Goal: Task Accomplishment & Management: Use online tool/utility

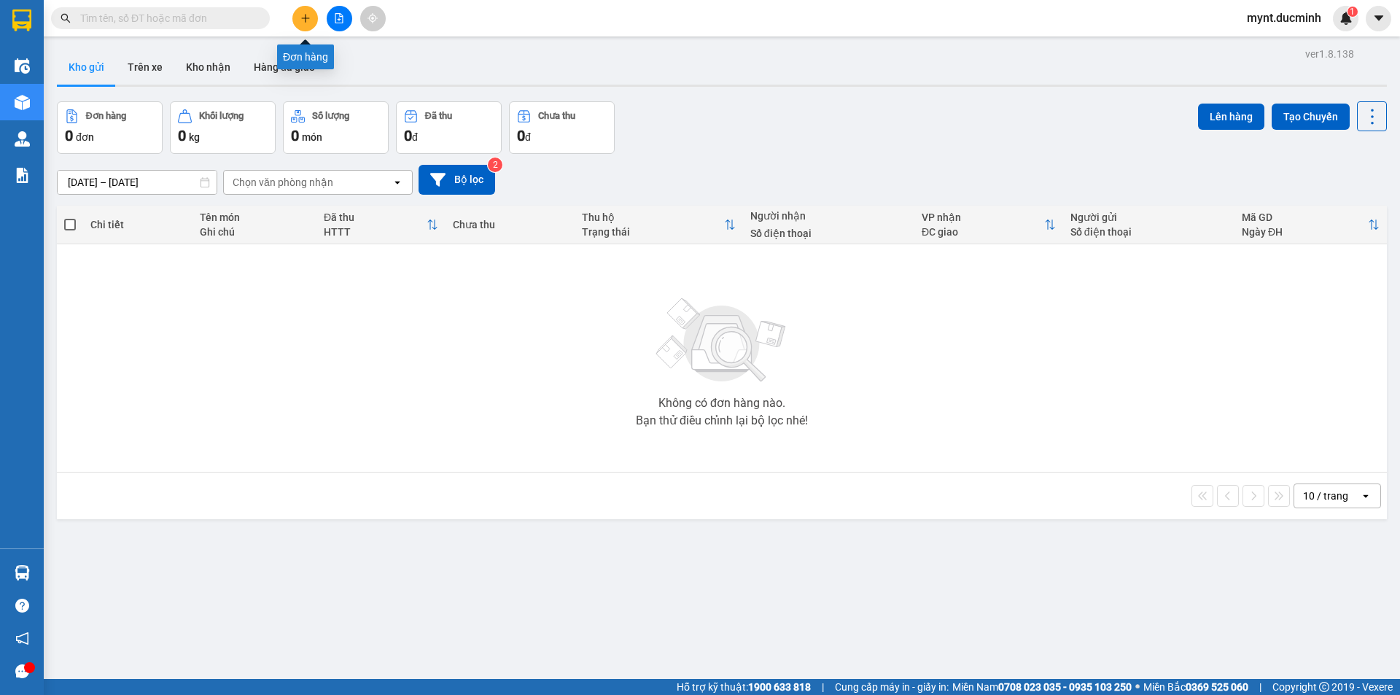
click at [305, 19] on icon "plus" at bounding box center [305, 18] width 1 height 8
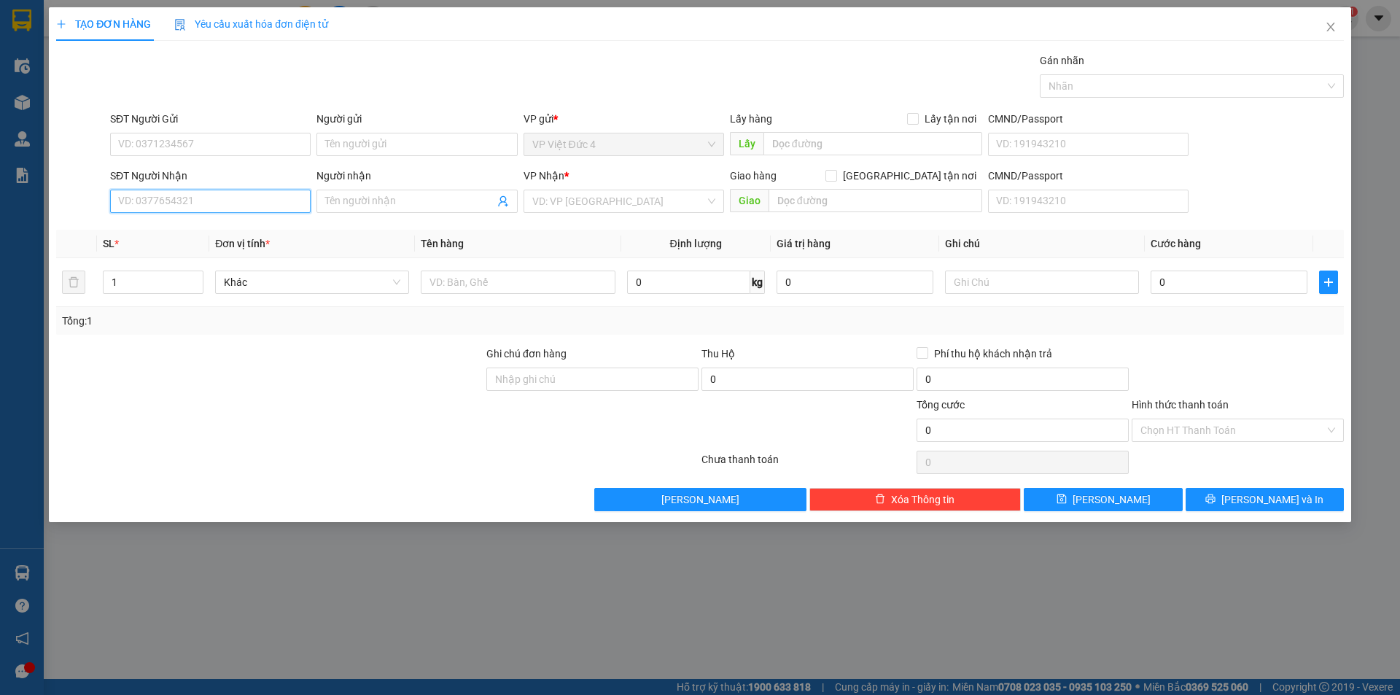
click at [269, 204] on input "SĐT Người Nhận" at bounding box center [210, 201] width 200 height 23
type input "0888525436"
click at [583, 200] on input "search" at bounding box center [618, 201] width 173 height 22
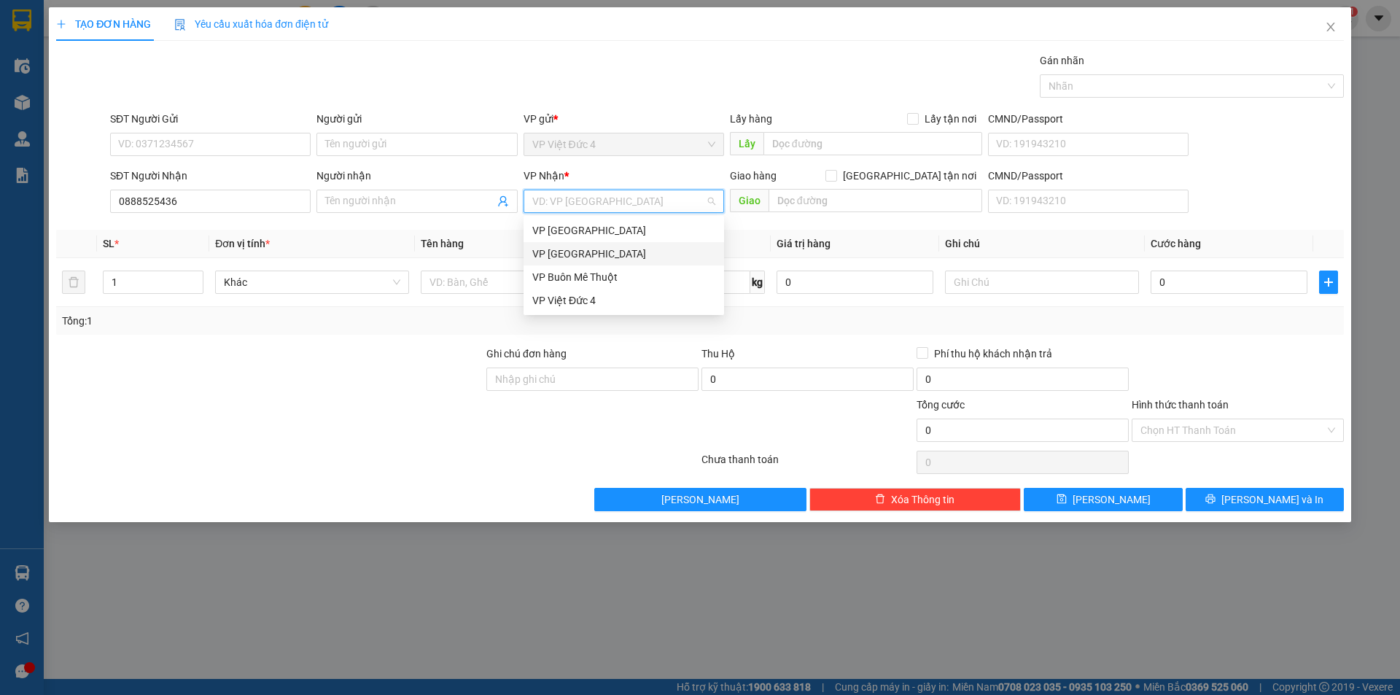
click at [557, 251] on div "VP [GEOGRAPHIC_DATA]" at bounding box center [623, 254] width 183 height 16
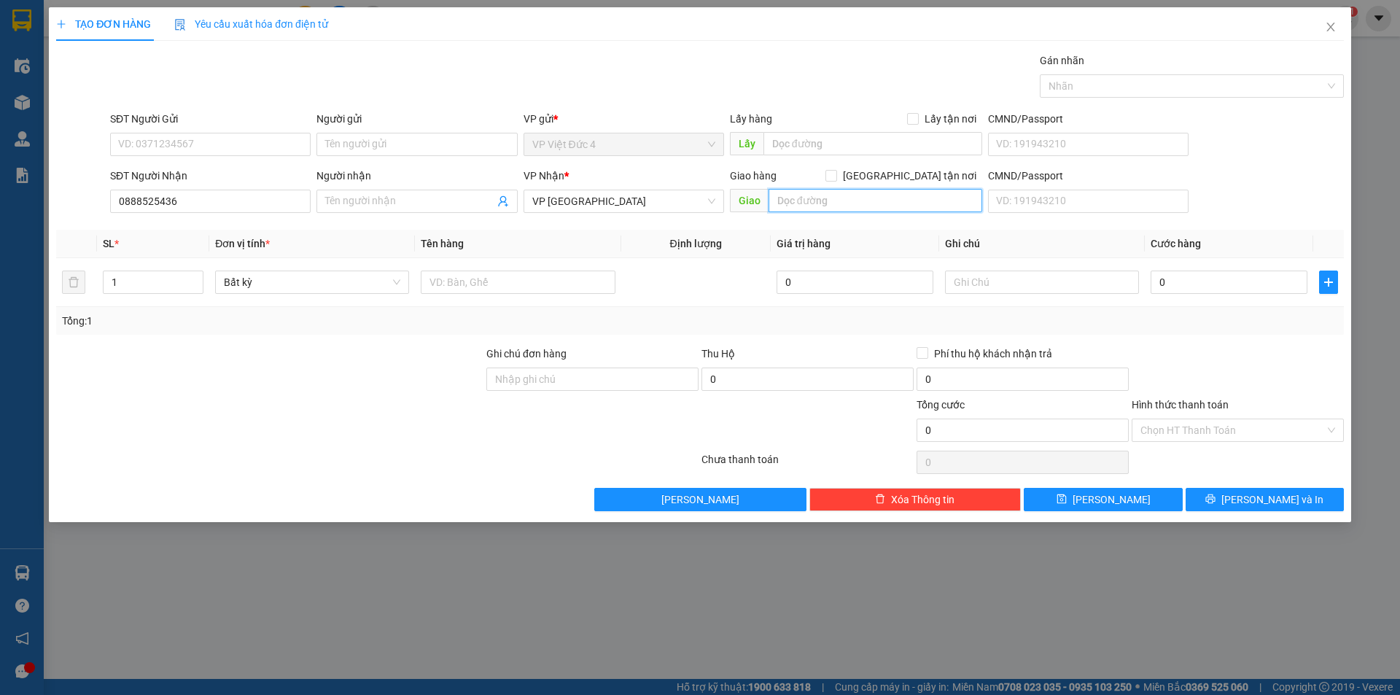
click at [952, 200] on input "text" at bounding box center [875, 200] width 214 height 23
type input "n 4 so sao"
click at [593, 282] on input "text" at bounding box center [518, 281] width 194 height 23
type input "th g"
click at [1288, 280] on input "0" at bounding box center [1228, 281] width 157 height 23
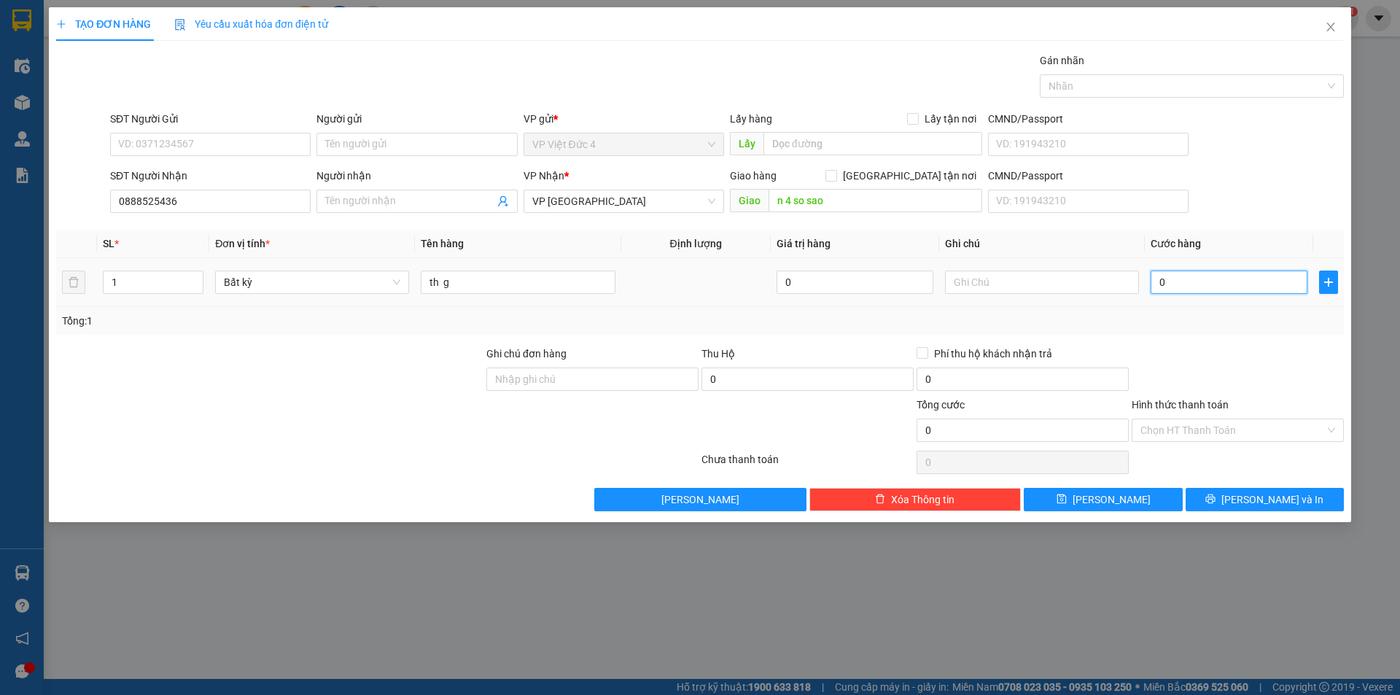
type input "7"
type input "70"
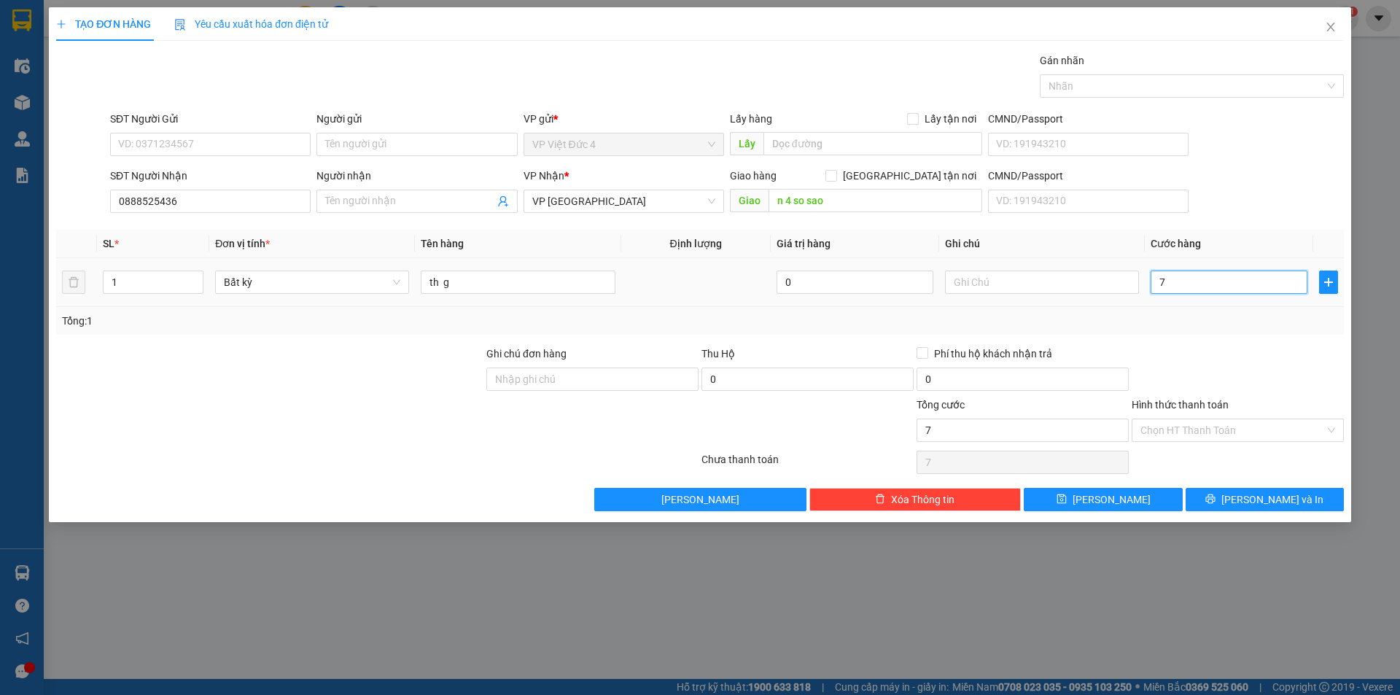
type input "70"
type input "700"
type input "7.000"
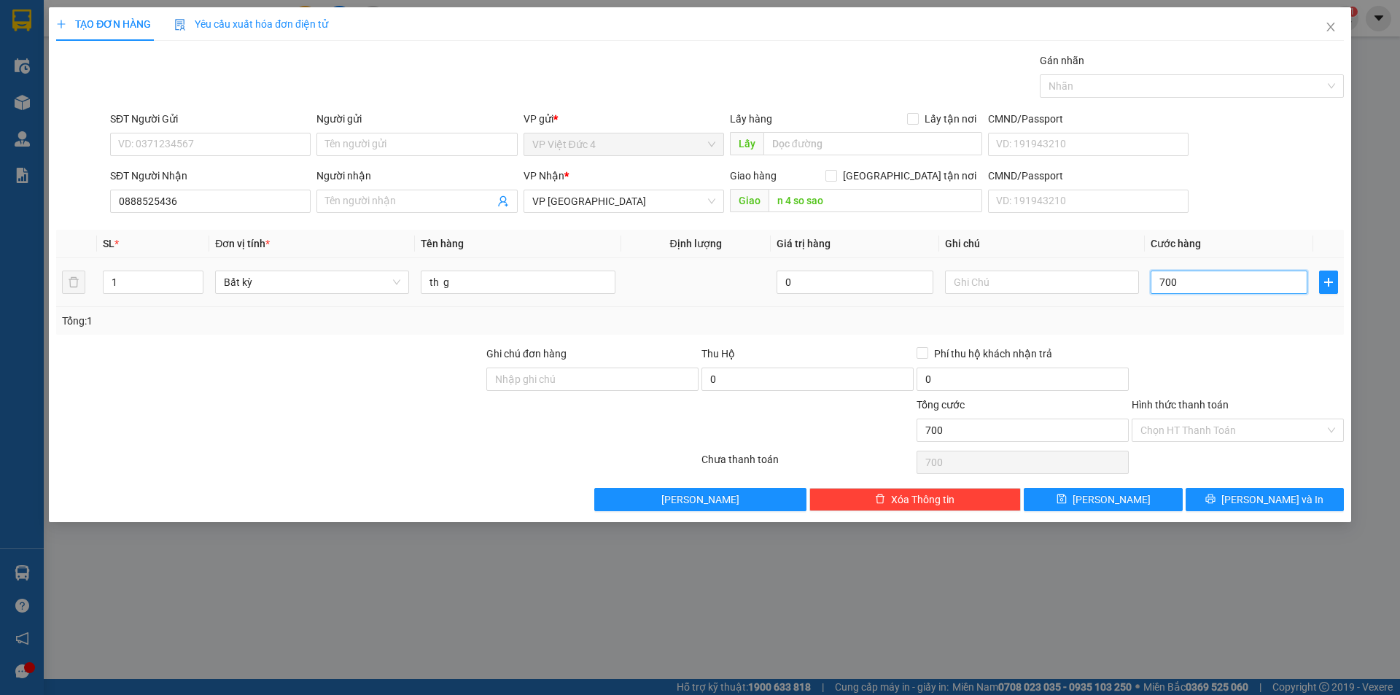
type input "7.000"
type input "70.000"
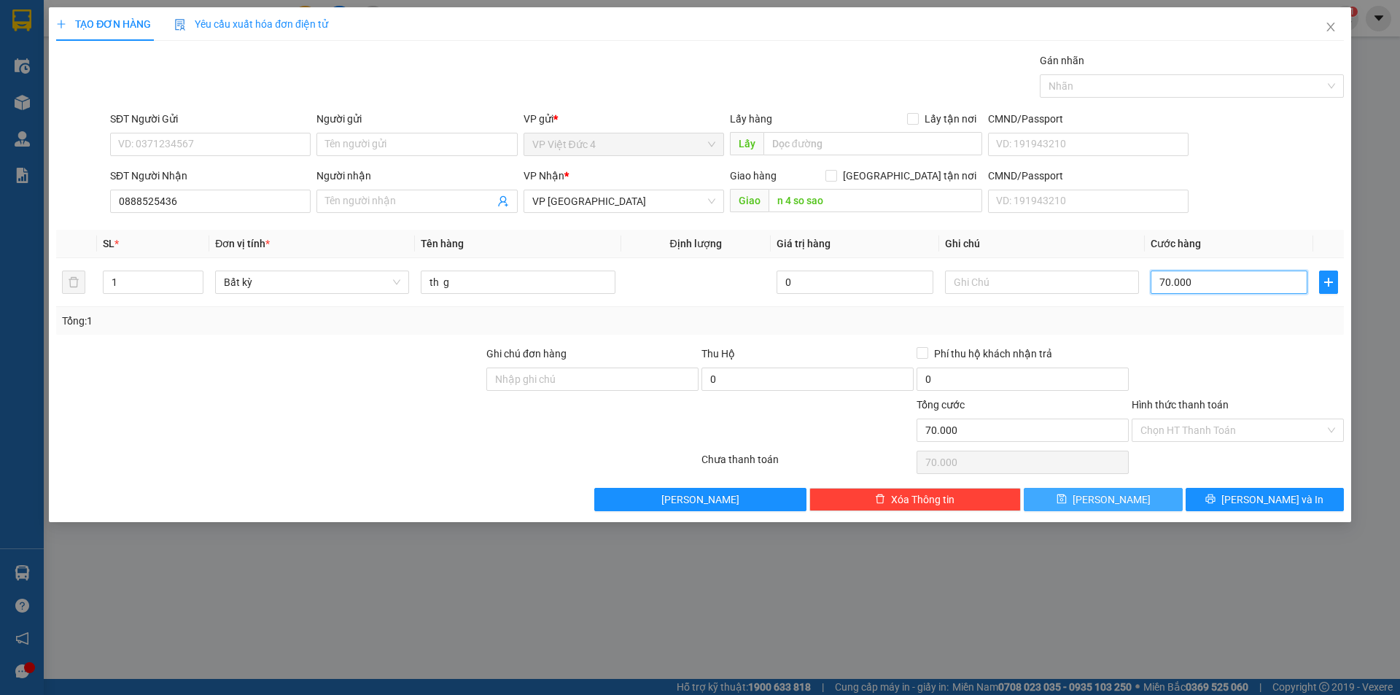
type input "70.000"
click at [1109, 499] on span "[PERSON_NAME]" at bounding box center [1111, 499] width 78 height 16
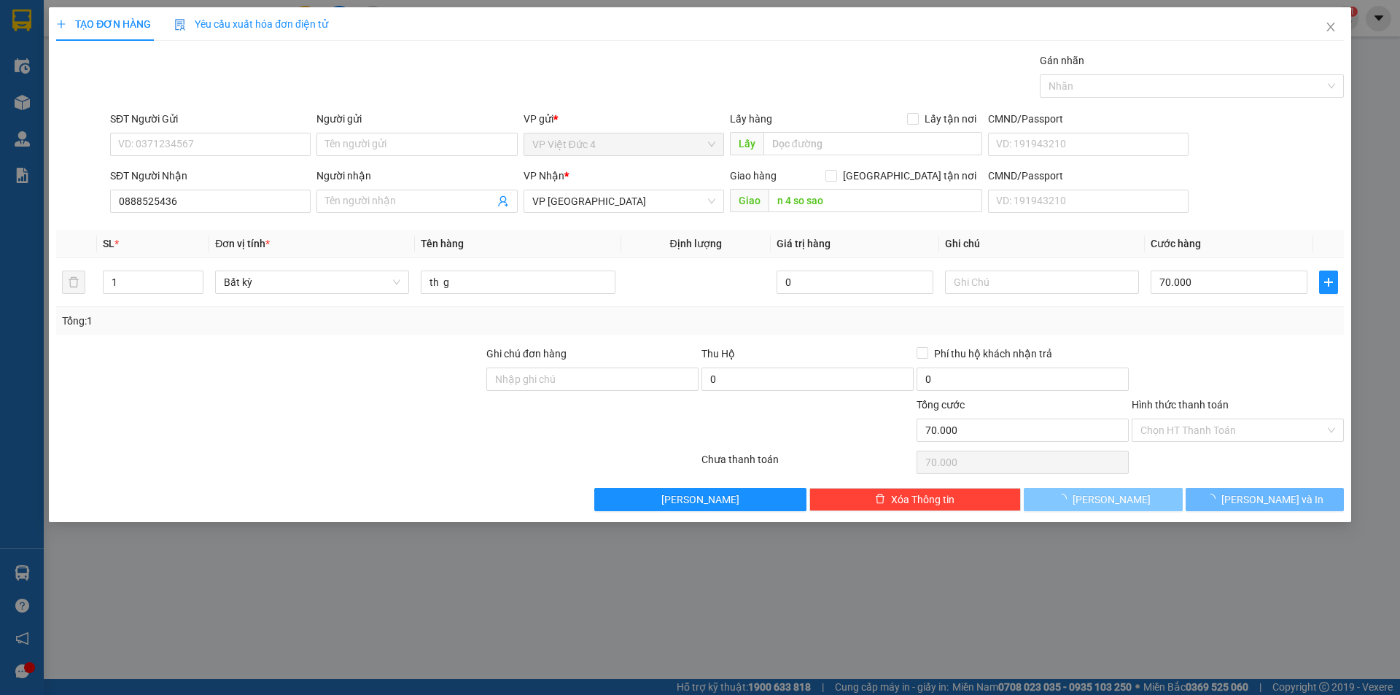
type input "0"
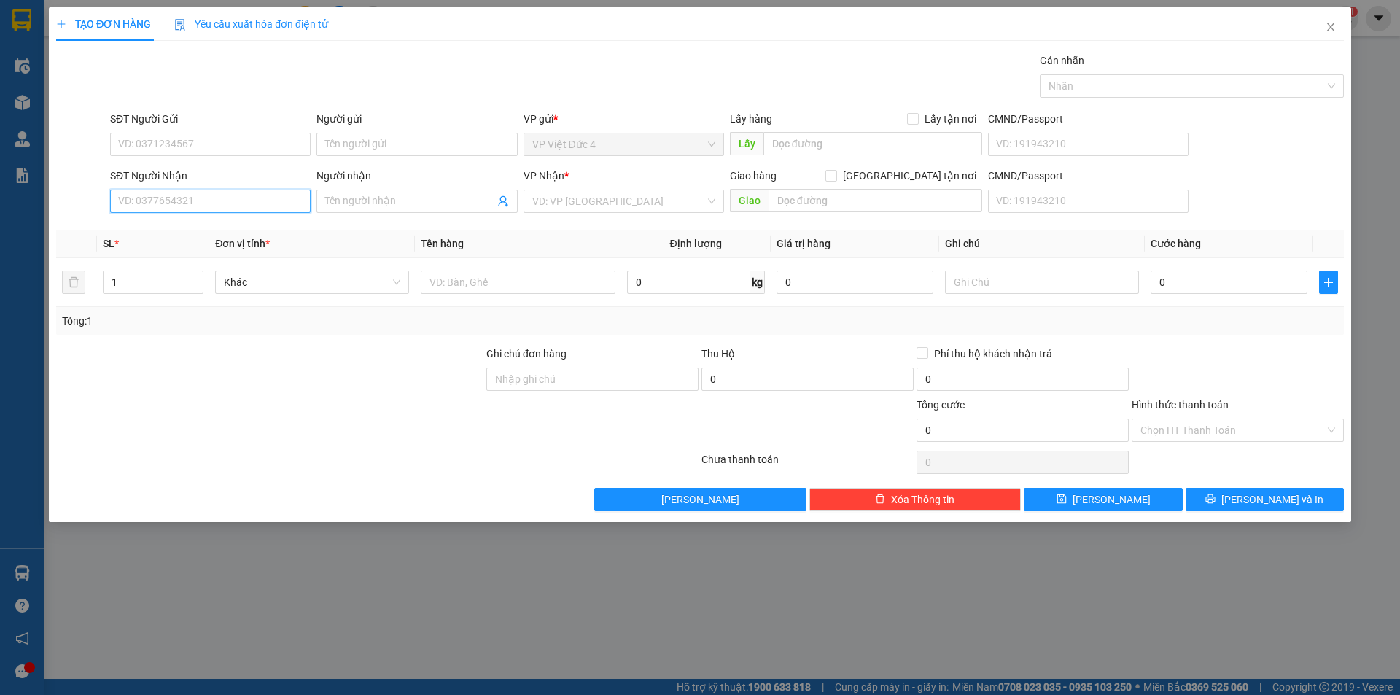
click at [278, 198] on input "SĐT Người Nhận" at bounding box center [210, 201] width 200 height 23
type input "0386955165"
click at [586, 205] on input "search" at bounding box center [618, 201] width 173 height 22
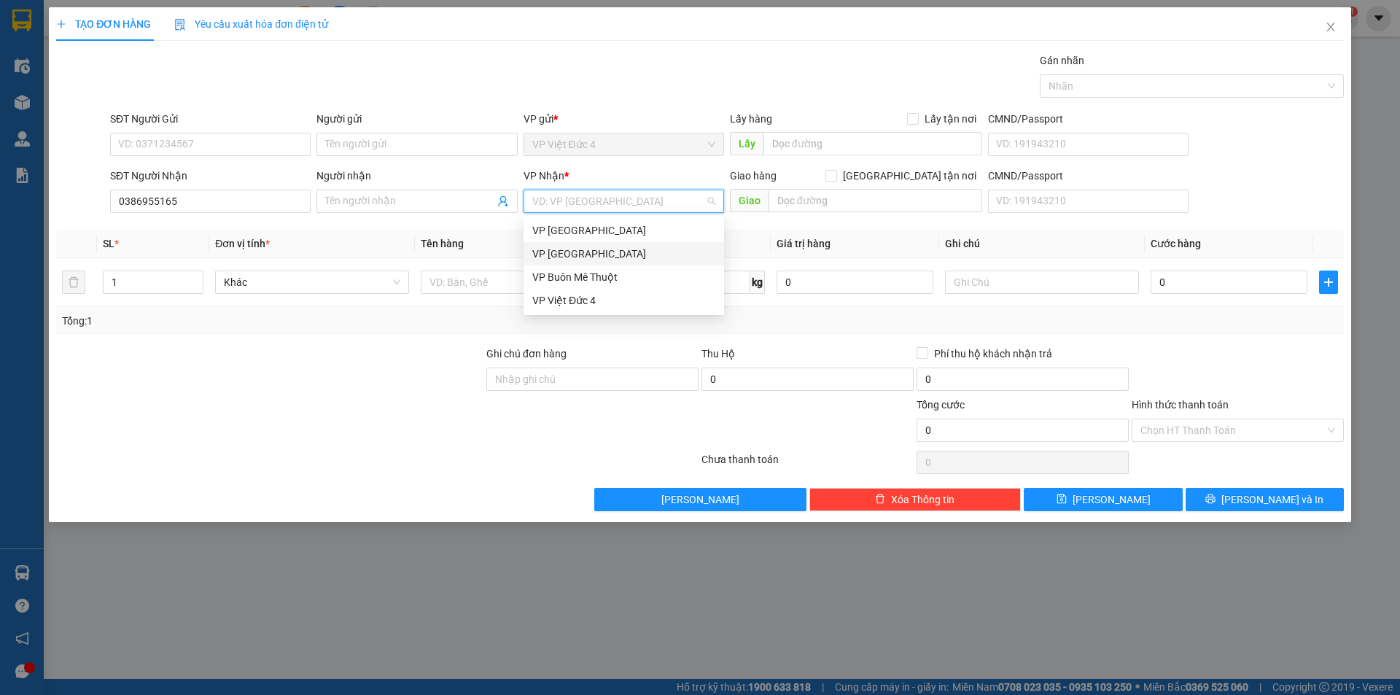
click at [563, 250] on div "VP [GEOGRAPHIC_DATA]" at bounding box center [623, 254] width 183 height 16
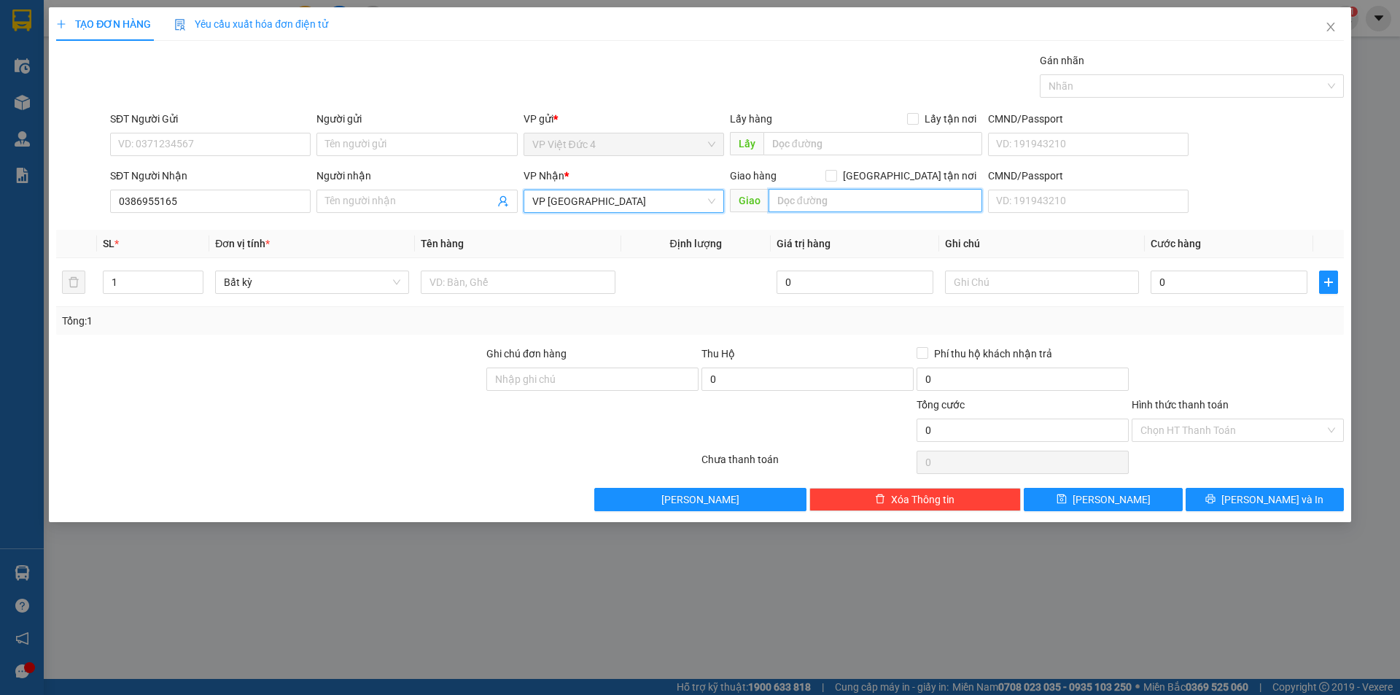
click at [941, 202] on input "text" at bounding box center [875, 200] width 214 height 23
type input "tuong da chien thang bau bang"
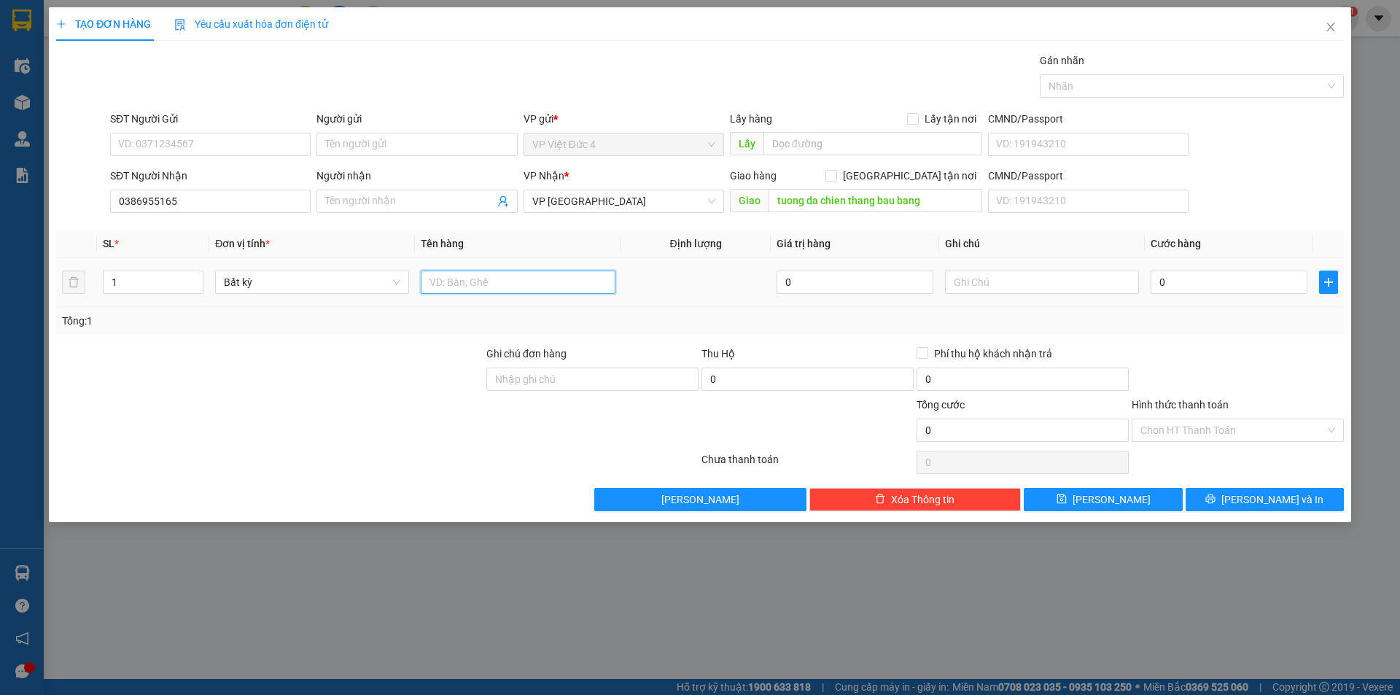
click at [572, 280] on input "text" at bounding box center [518, 281] width 194 height 23
type input "th g"
click at [1255, 283] on input "0" at bounding box center [1228, 281] width 157 height 23
type input "7"
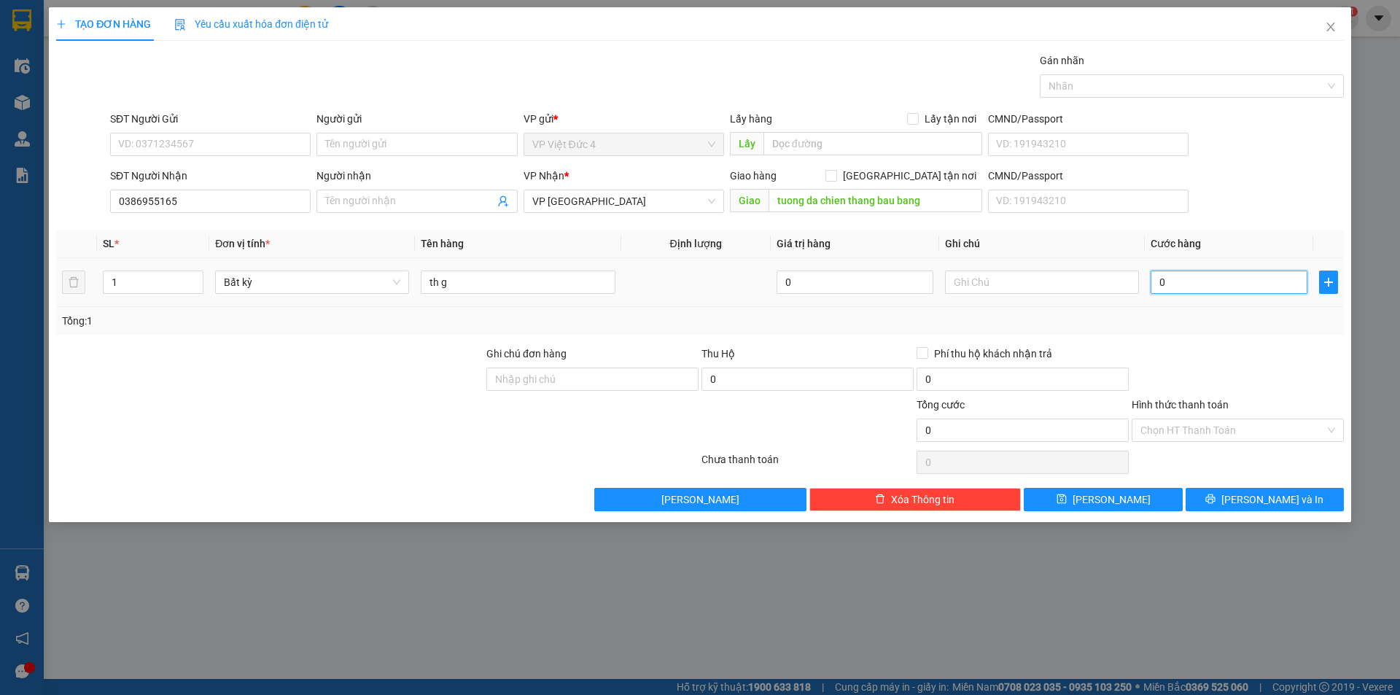
type input "7"
type input "70"
type input "700"
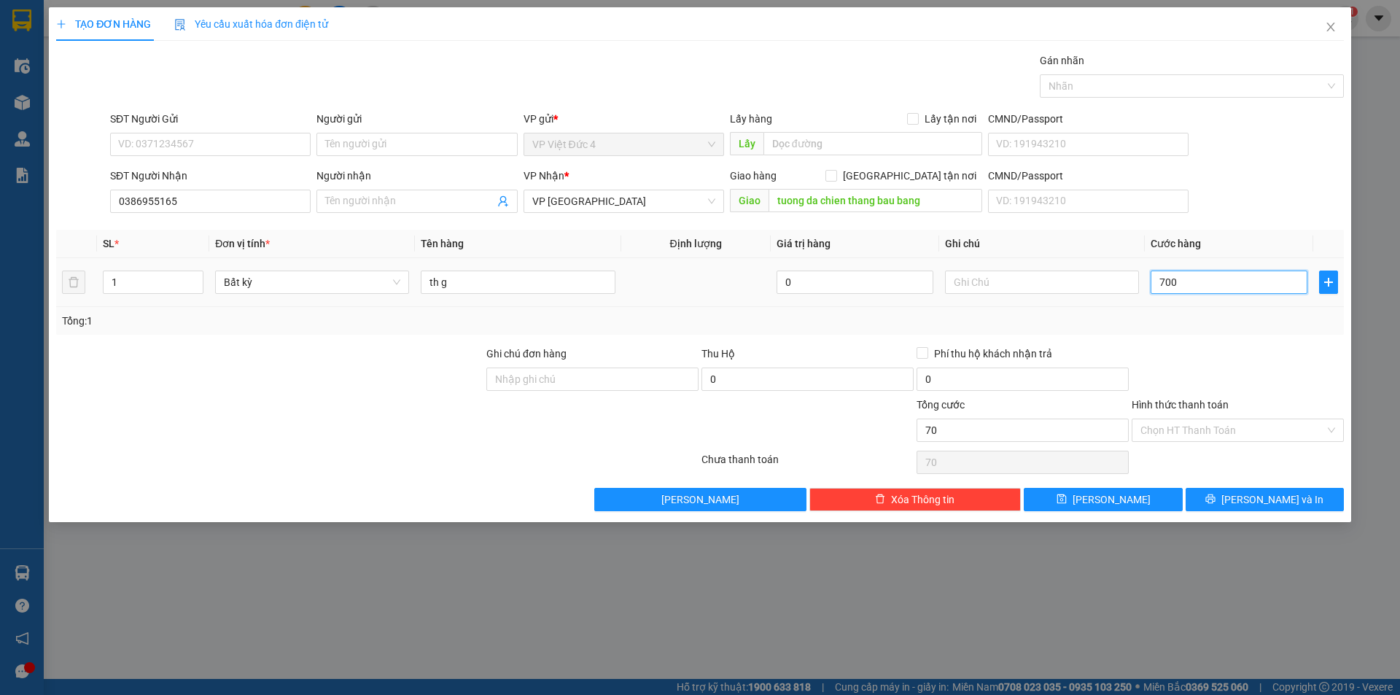
type input "700"
type input "7.000"
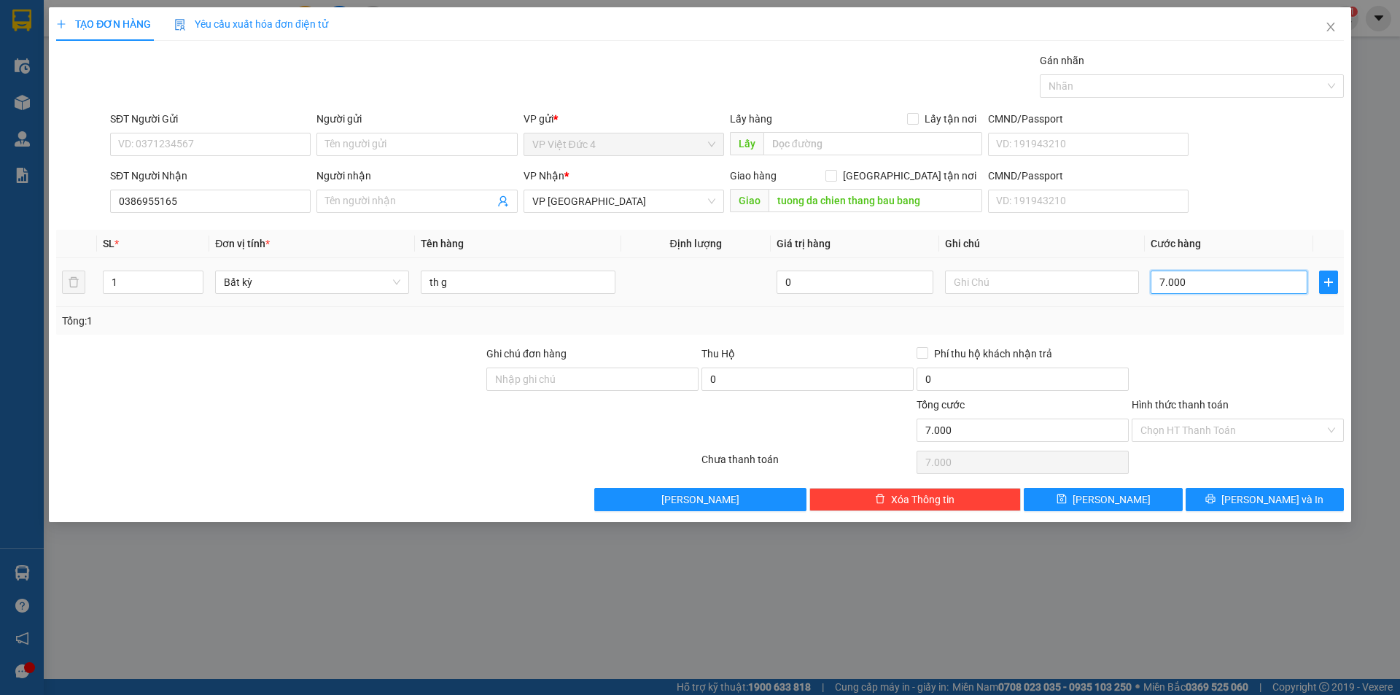
type input "70.000"
click at [1106, 493] on span "[PERSON_NAME]" at bounding box center [1111, 499] width 78 height 16
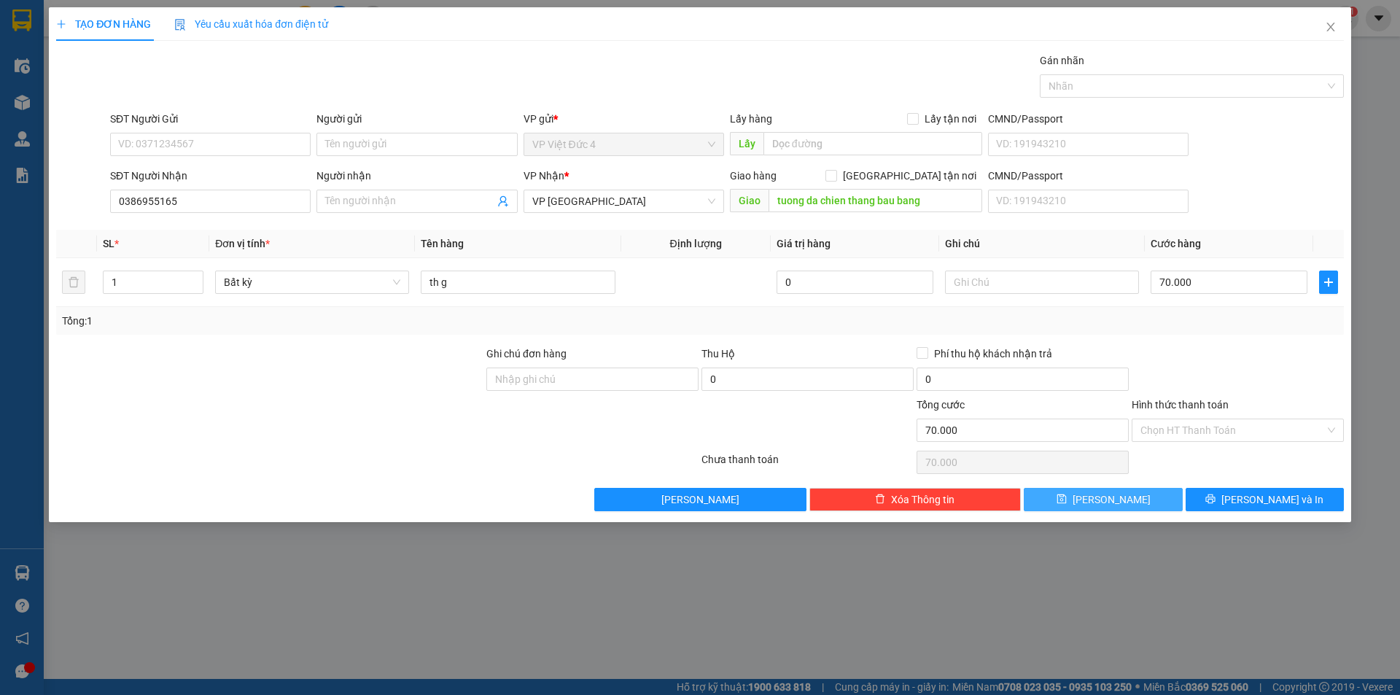
type input "0"
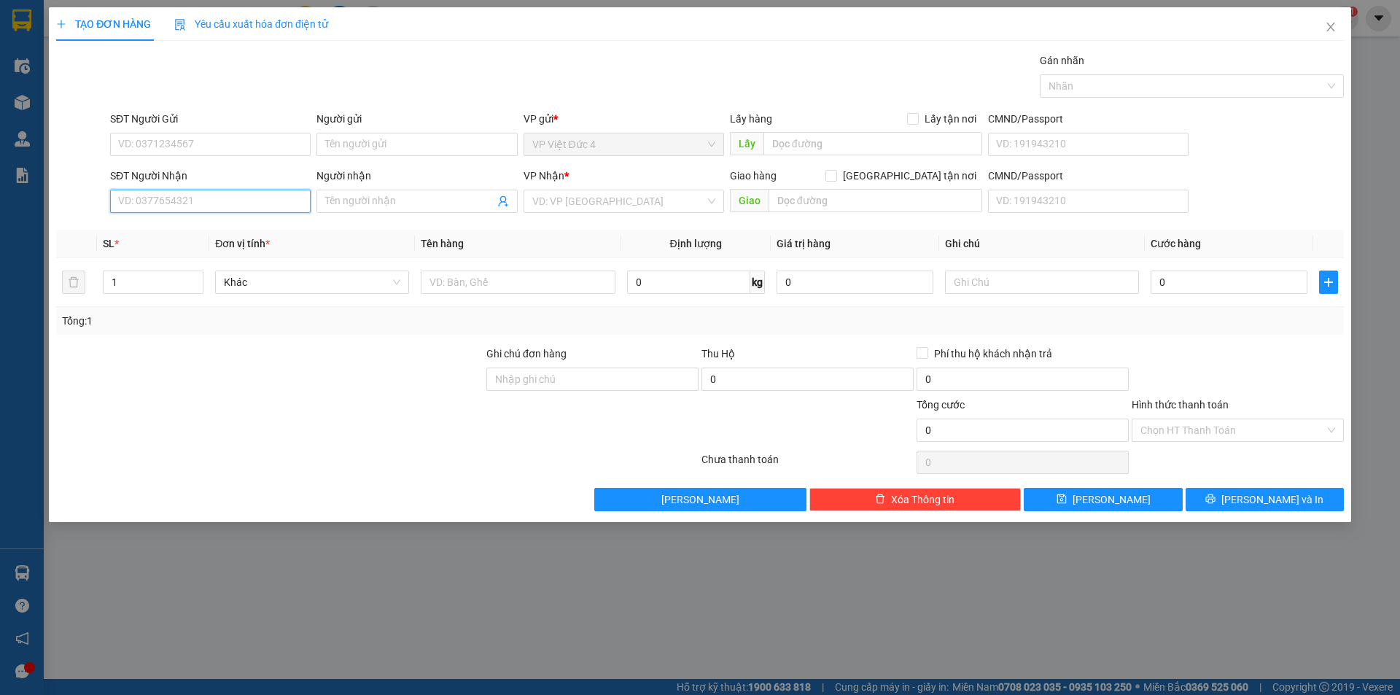
click at [277, 199] on input "SĐT Người Nhận" at bounding box center [210, 201] width 200 height 23
type input "0985430125"
click at [577, 198] on input "search" at bounding box center [618, 201] width 173 height 22
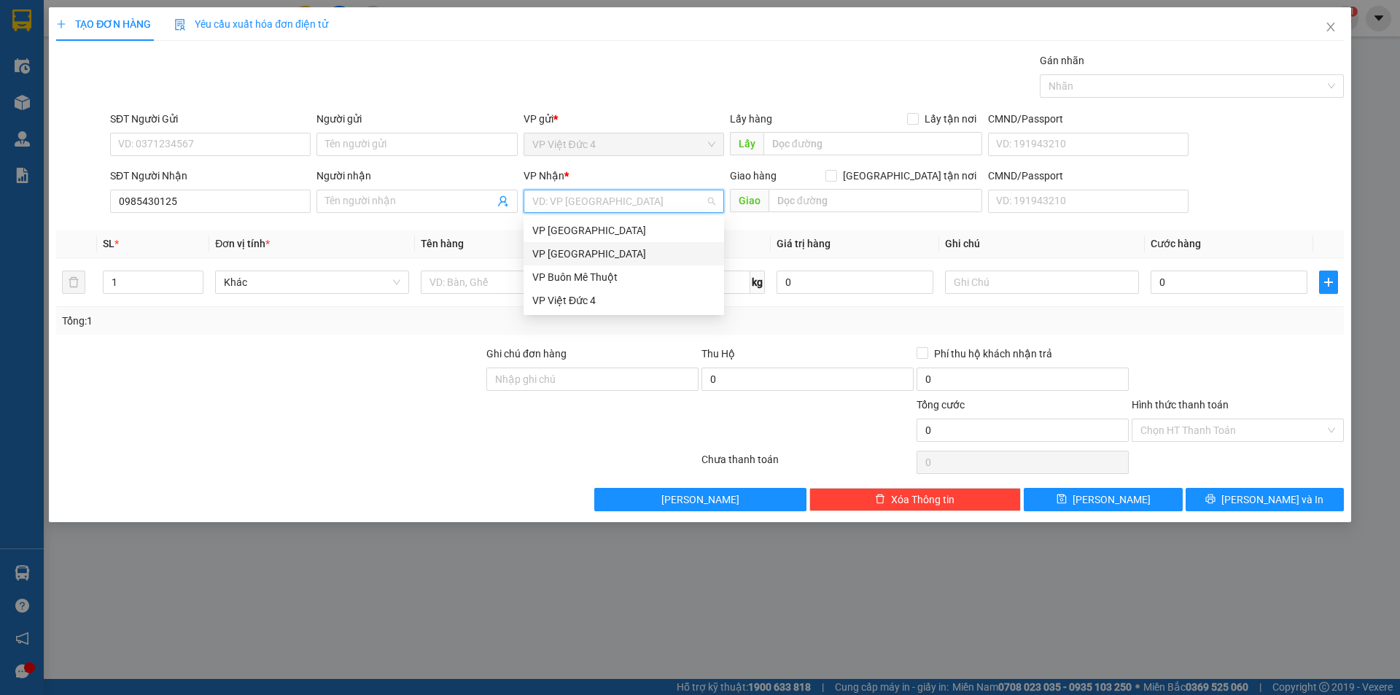
click at [553, 248] on div "VP [GEOGRAPHIC_DATA]" at bounding box center [623, 254] width 183 height 16
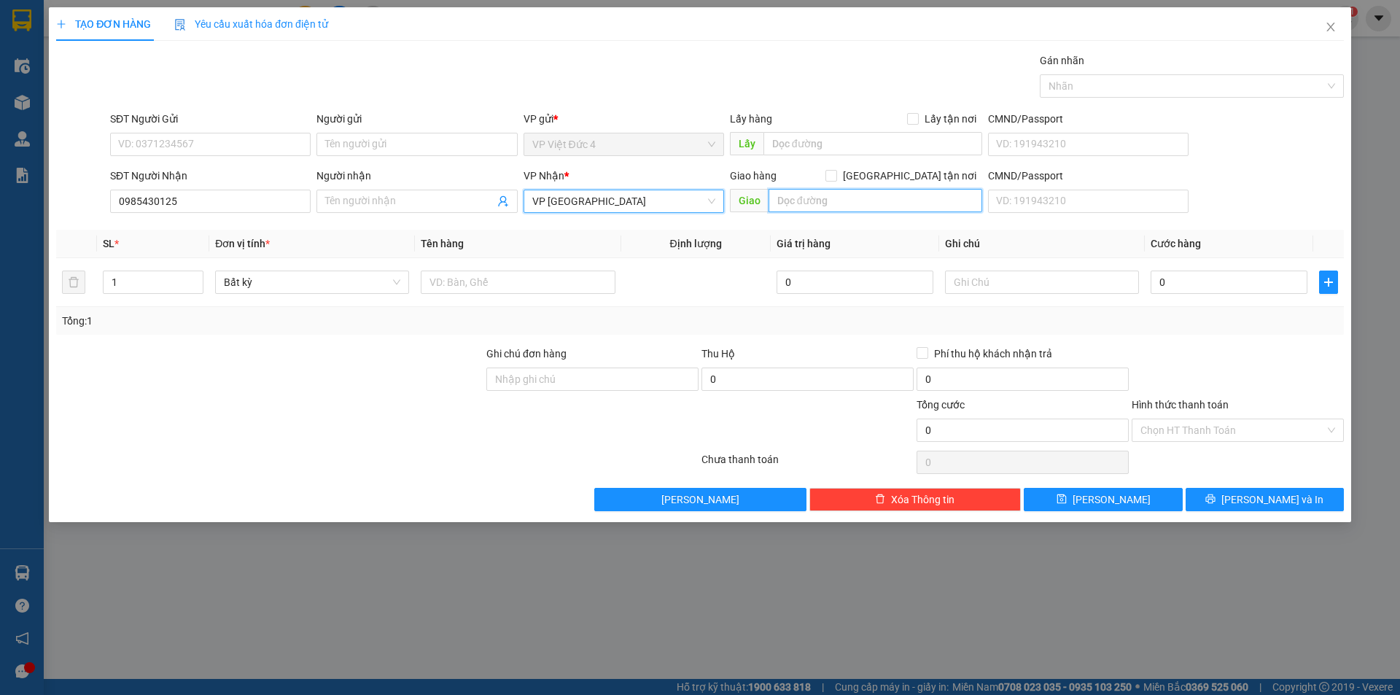
click at [943, 195] on input "text" at bounding box center [875, 200] width 214 height 23
type input "k c n bau bang"
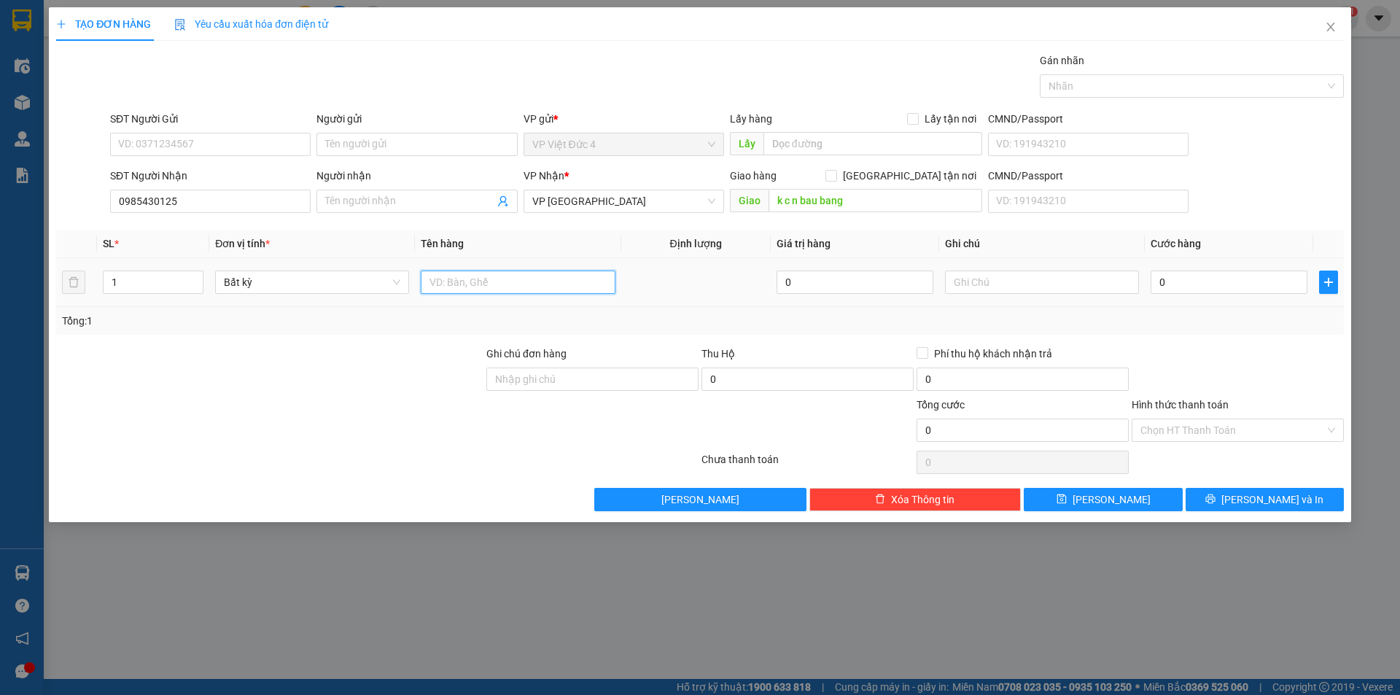
click at [554, 281] on input "text" at bounding box center [518, 281] width 194 height 23
type input "bao"
click at [1264, 282] on input "0" at bounding box center [1228, 281] width 157 height 23
type input "1"
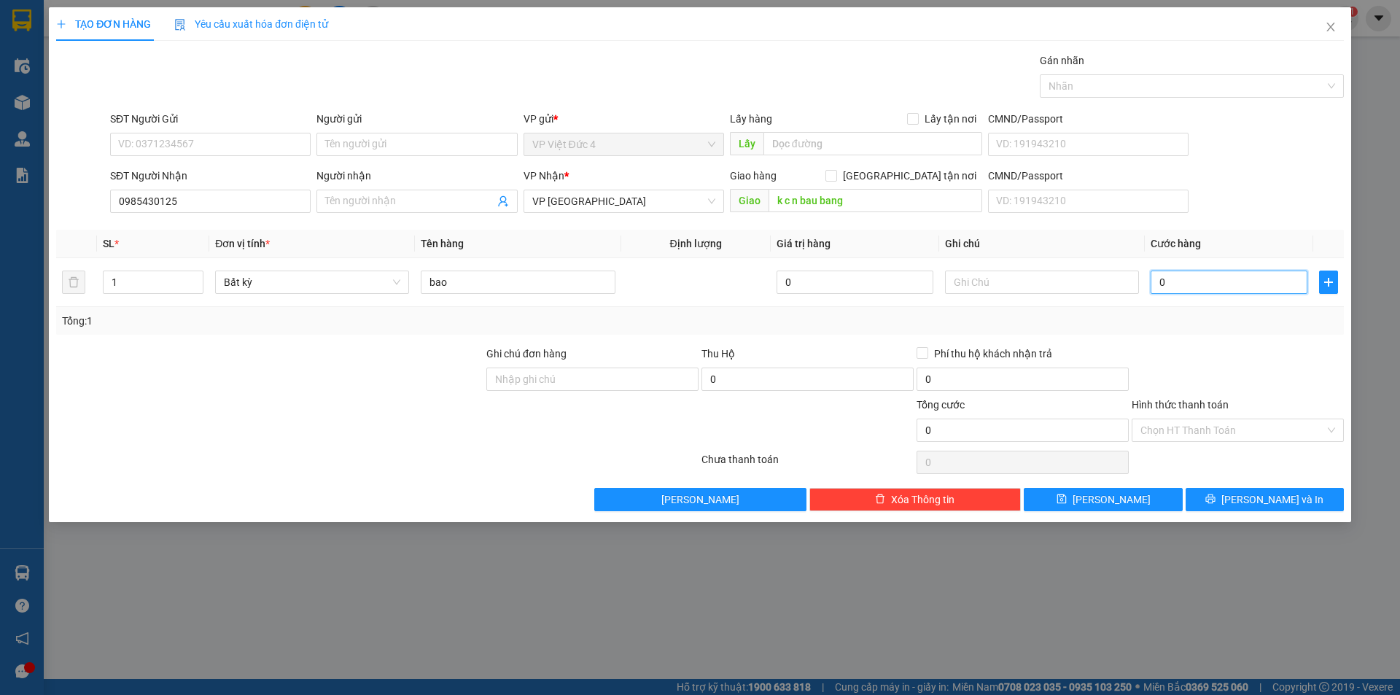
type input "1"
type input "10"
type input "100"
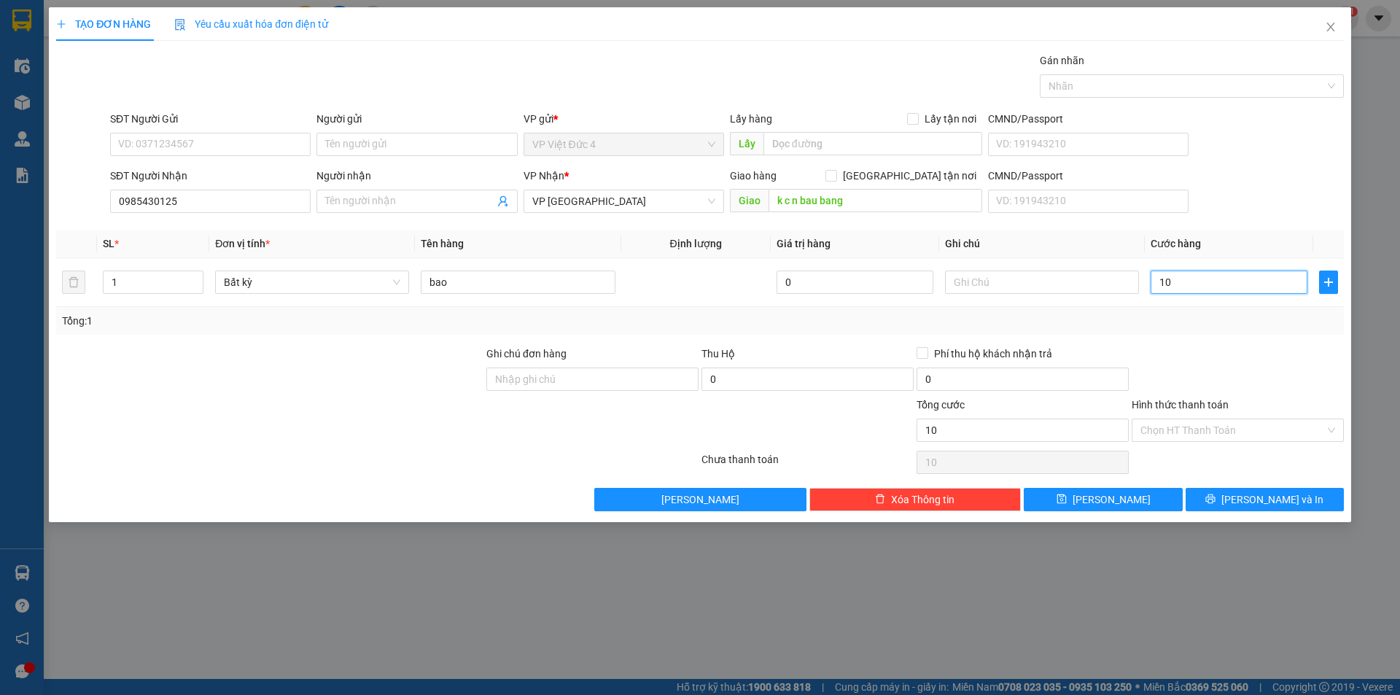
type input "100"
type input "1.000"
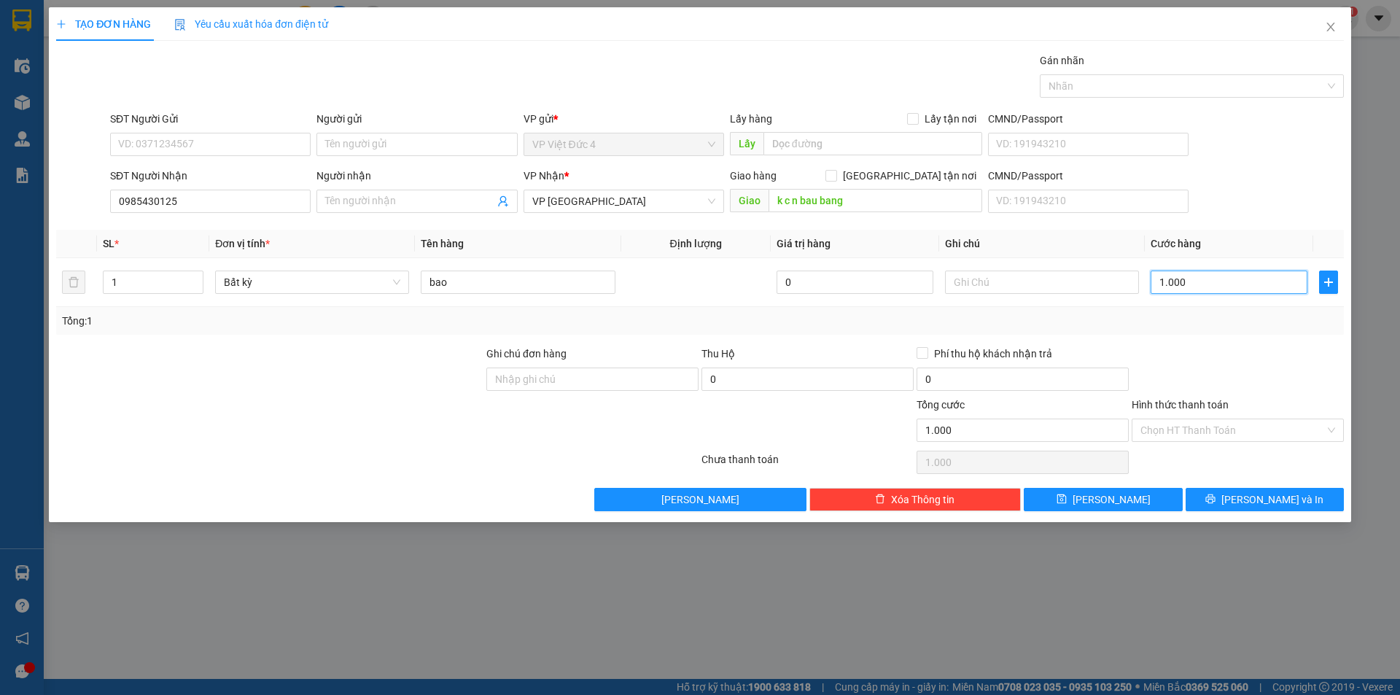
type input "10.000"
type input "100.000"
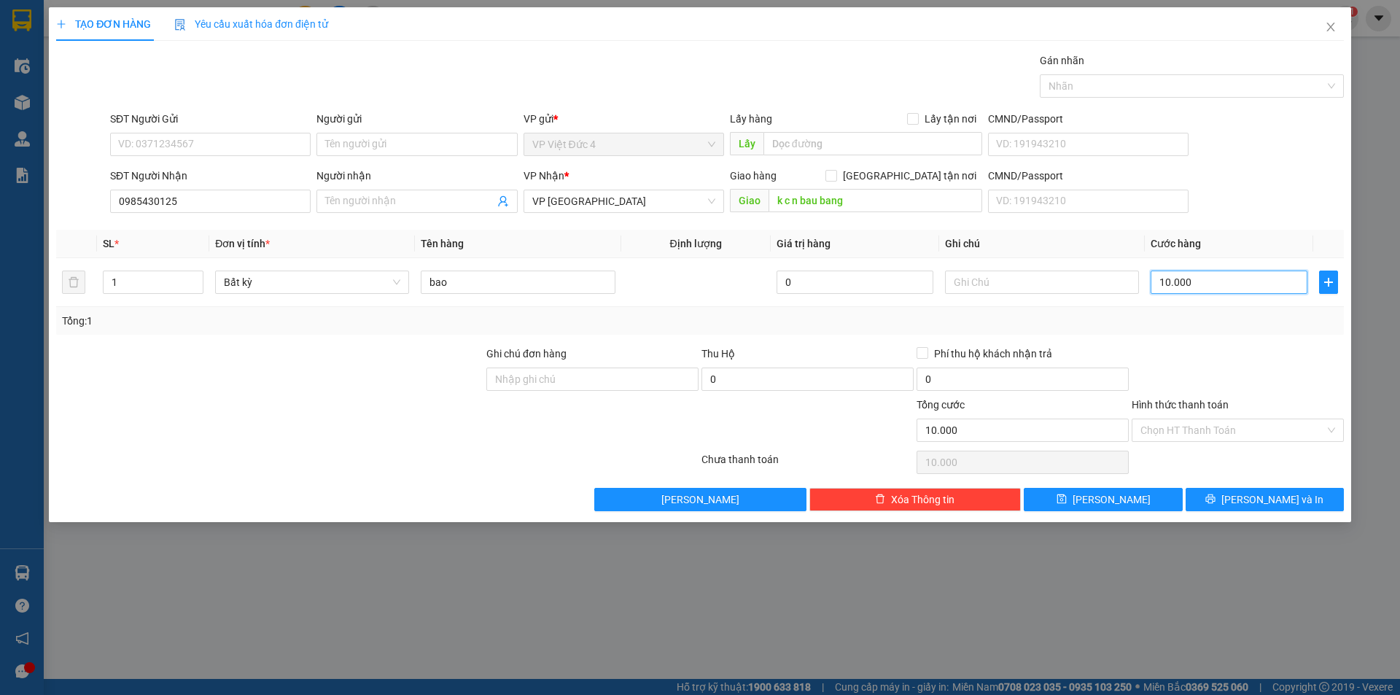
type input "100.000"
click at [1112, 497] on span "[PERSON_NAME]" at bounding box center [1111, 499] width 78 height 16
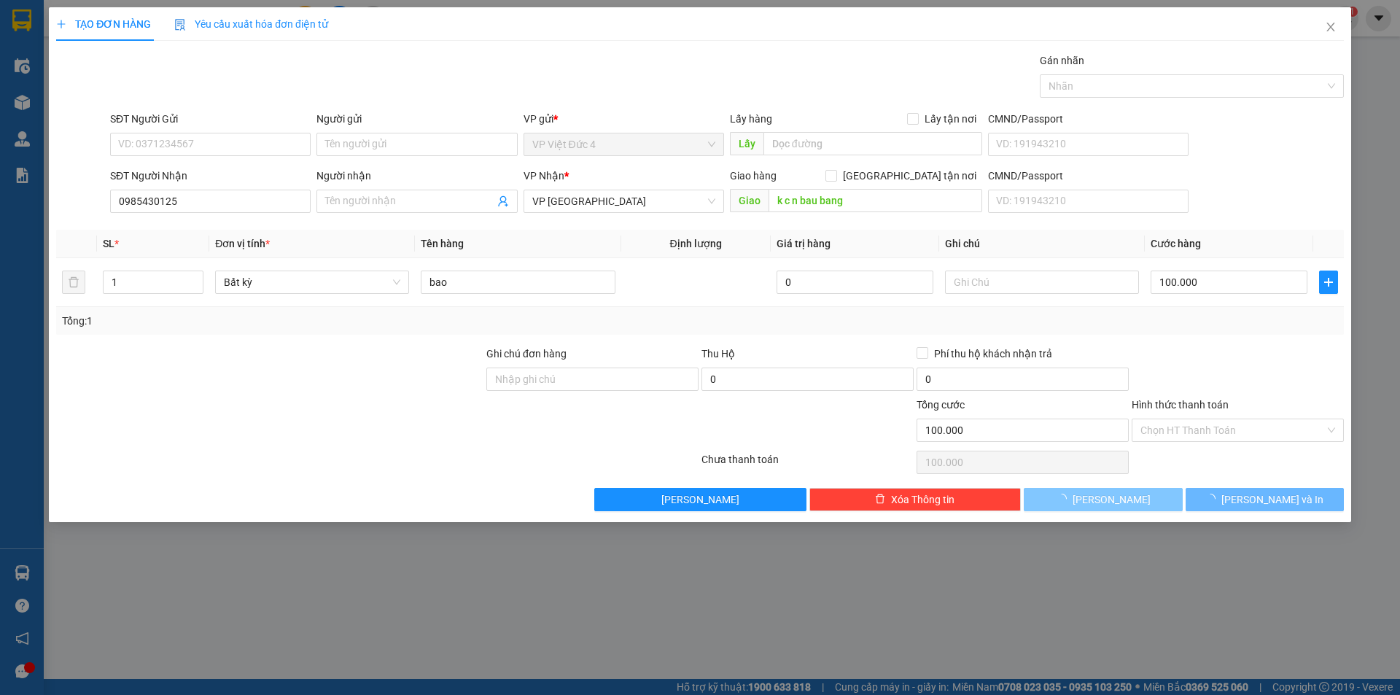
type input "0"
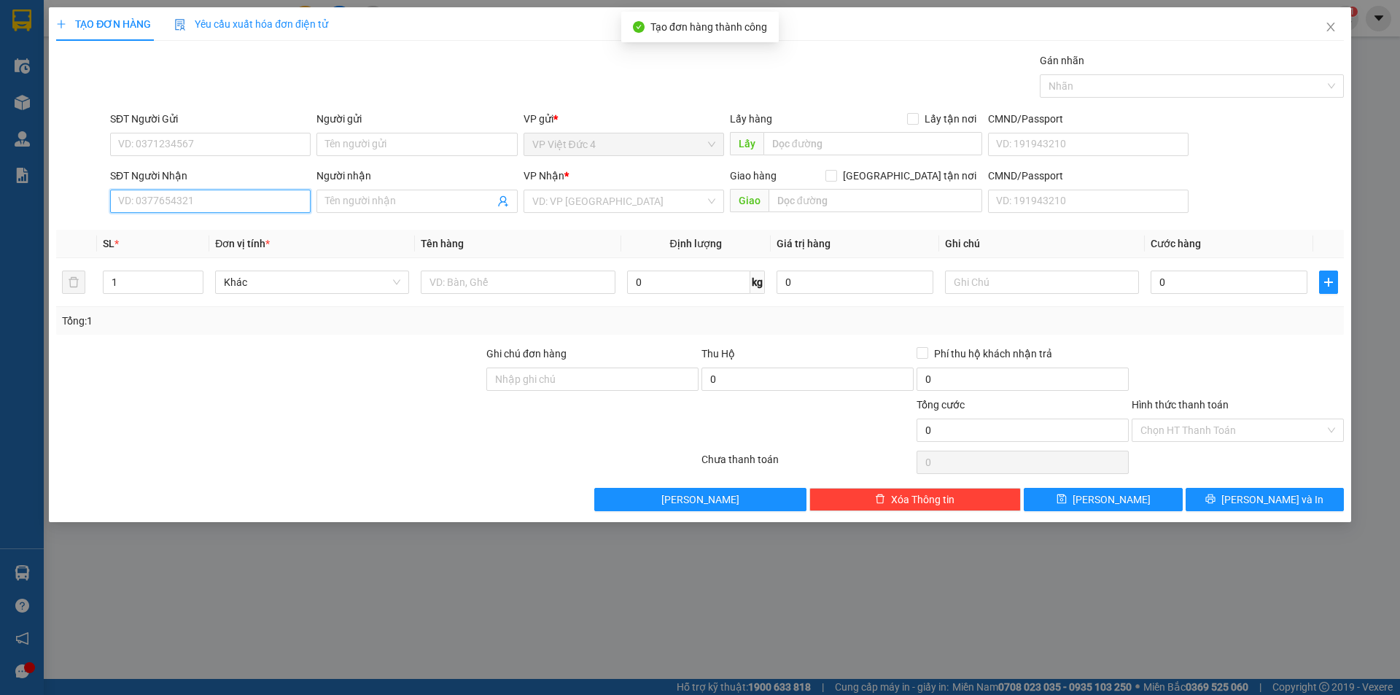
click at [281, 203] on input "SĐT Người Nhận" at bounding box center [210, 201] width 200 height 23
type input "0397754948"
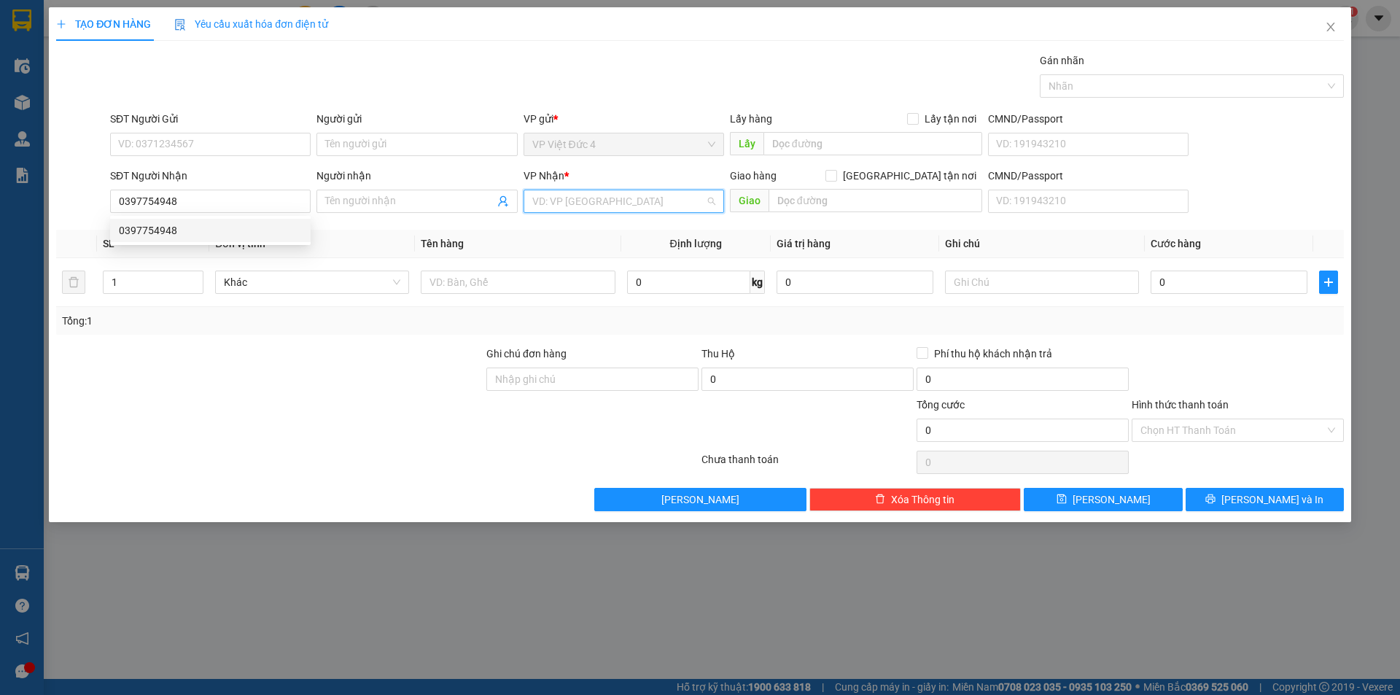
click at [586, 198] on input "search" at bounding box center [618, 201] width 173 height 22
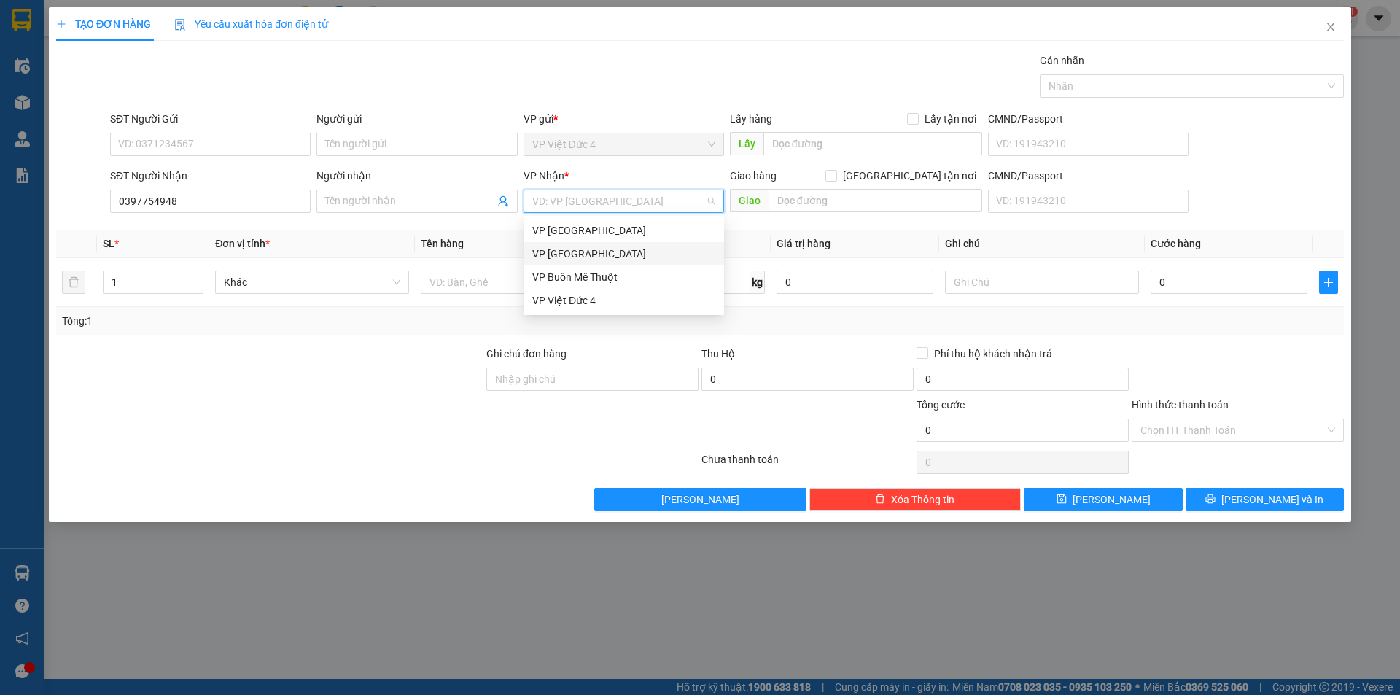
click at [555, 249] on div "VP [GEOGRAPHIC_DATA]" at bounding box center [623, 254] width 183 height 16
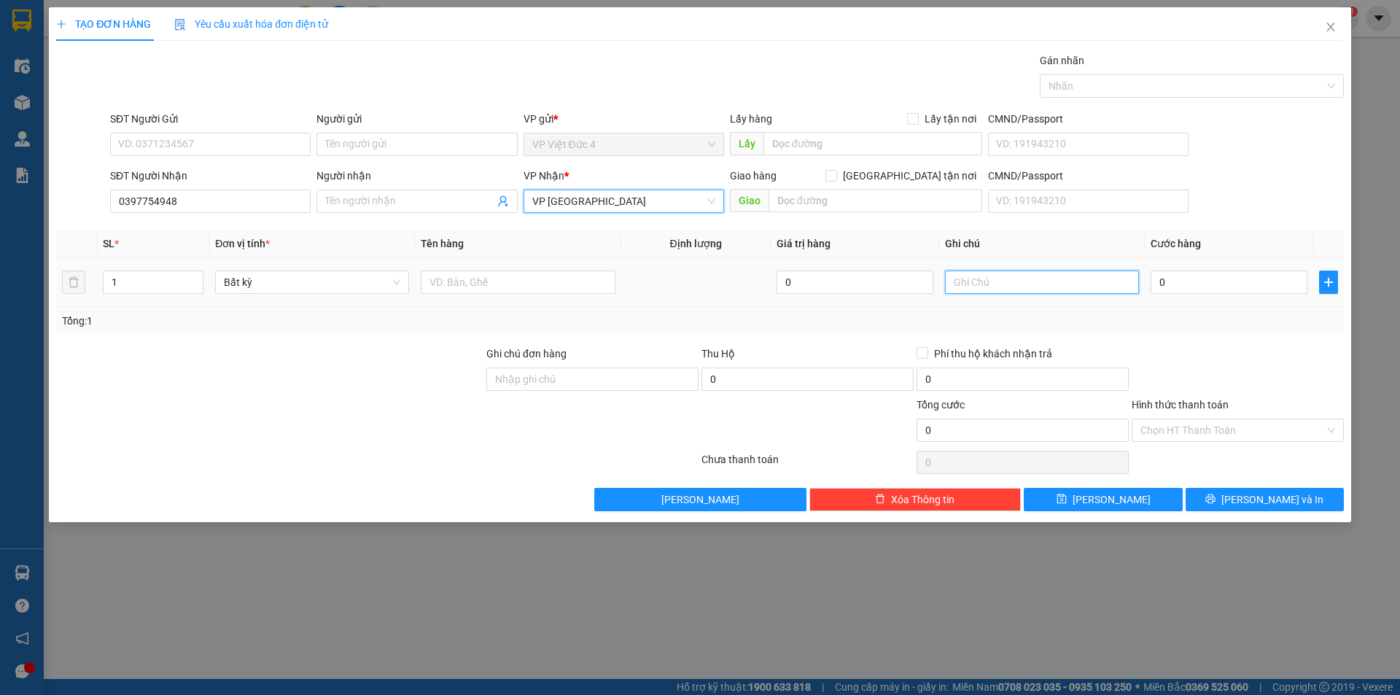
click at [1120, 284] on input "text" at bounding box center [1042, 281] width 194 height 23
type input "rap [PERSON_NAME]"
click at [569, 277] on input "text" at bounding box center [518, 281] width 194 height 23
type input "bao"
click at [1251, 277] on input "0" at bounding box center [1228, 281] width 157 height 23
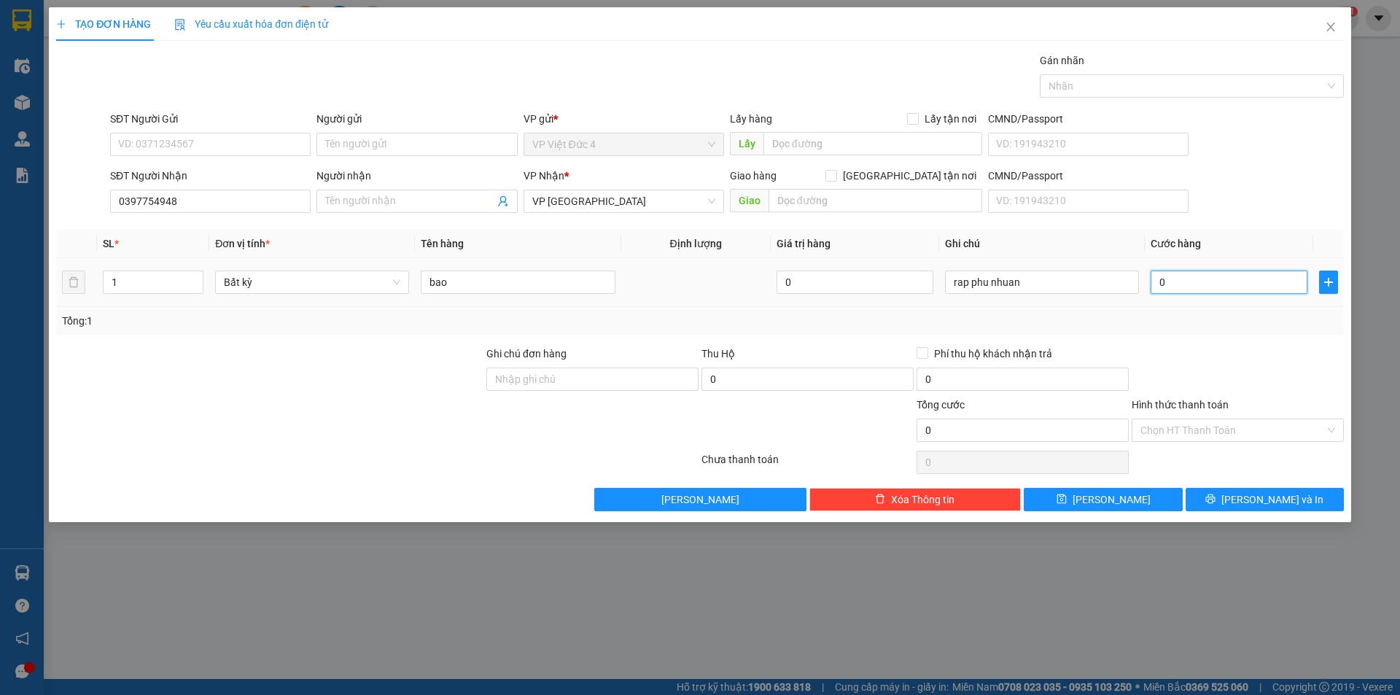
type input "9"
type input "90"
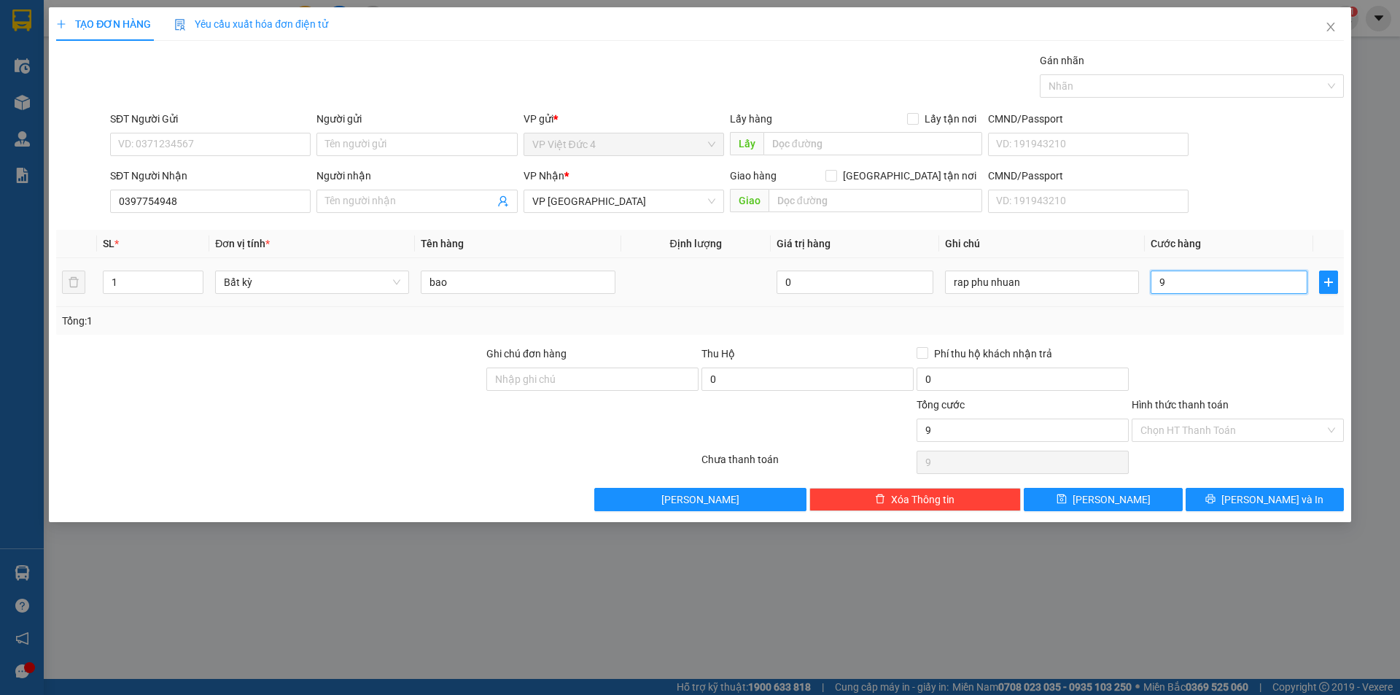
type input "90"
type input "900"
type input "9.000"
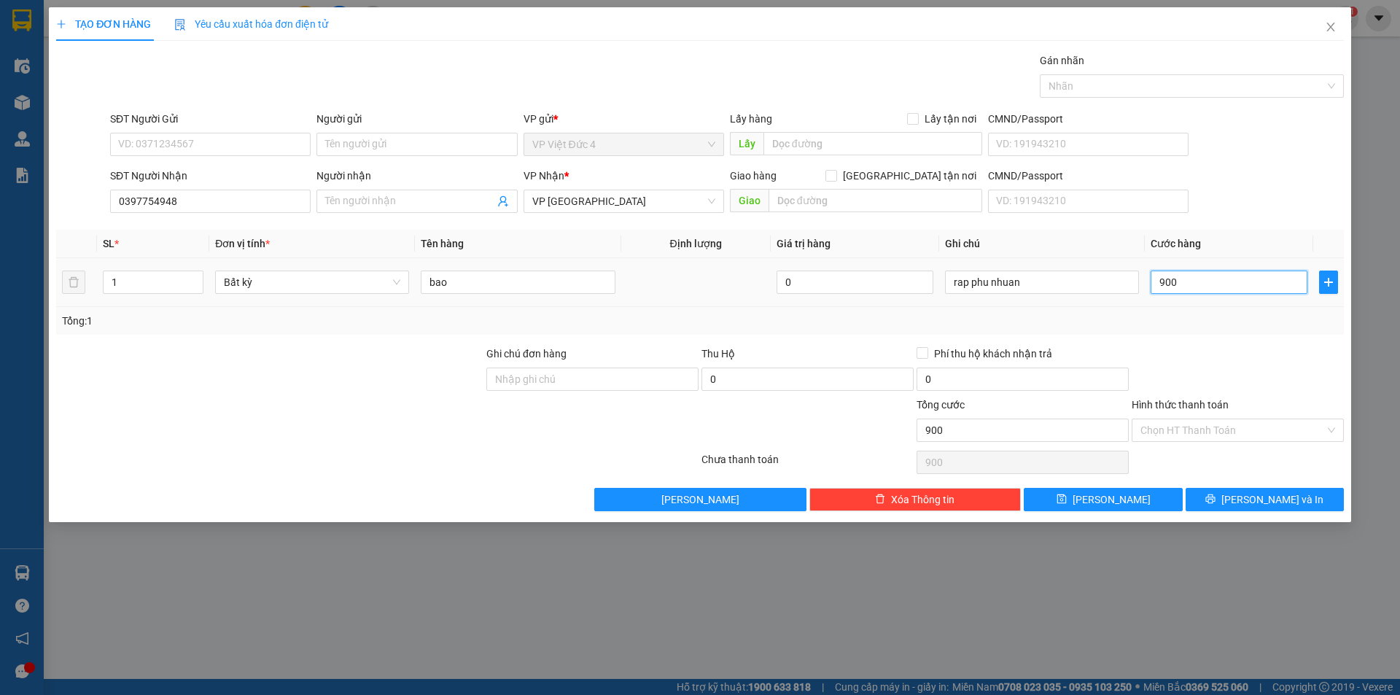
type input "9.000"
type input "90.000"
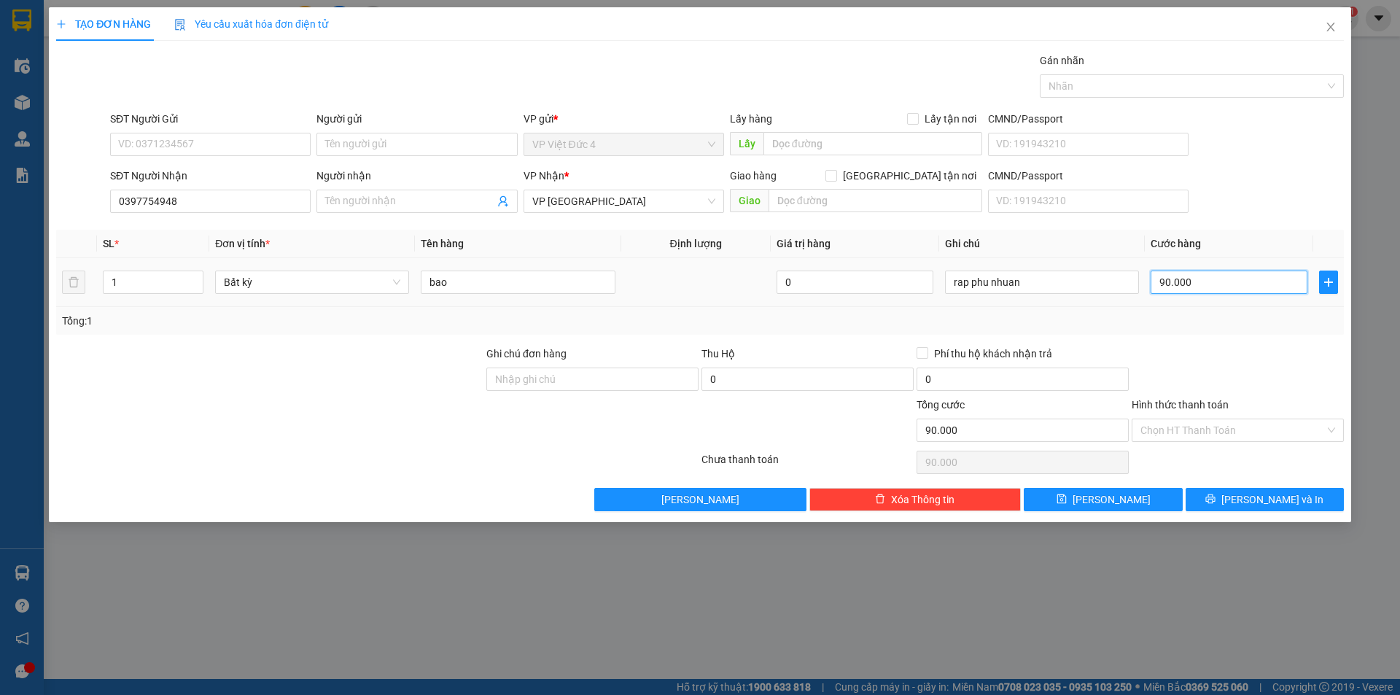
type input "900.000"
type input "90.000"
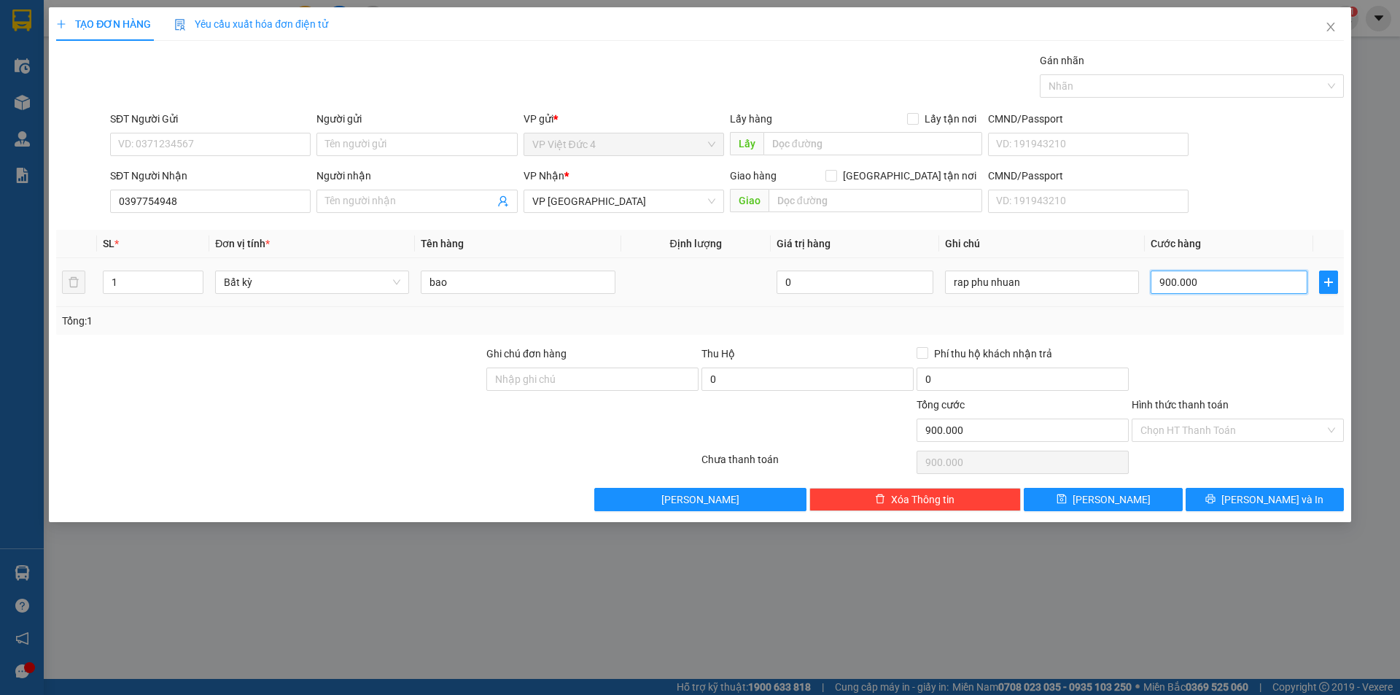
type input "90.000"
click at [1108, 496] on span "[PERSON_NAME]" at bounding box center [1111, 499] width 78 height 16
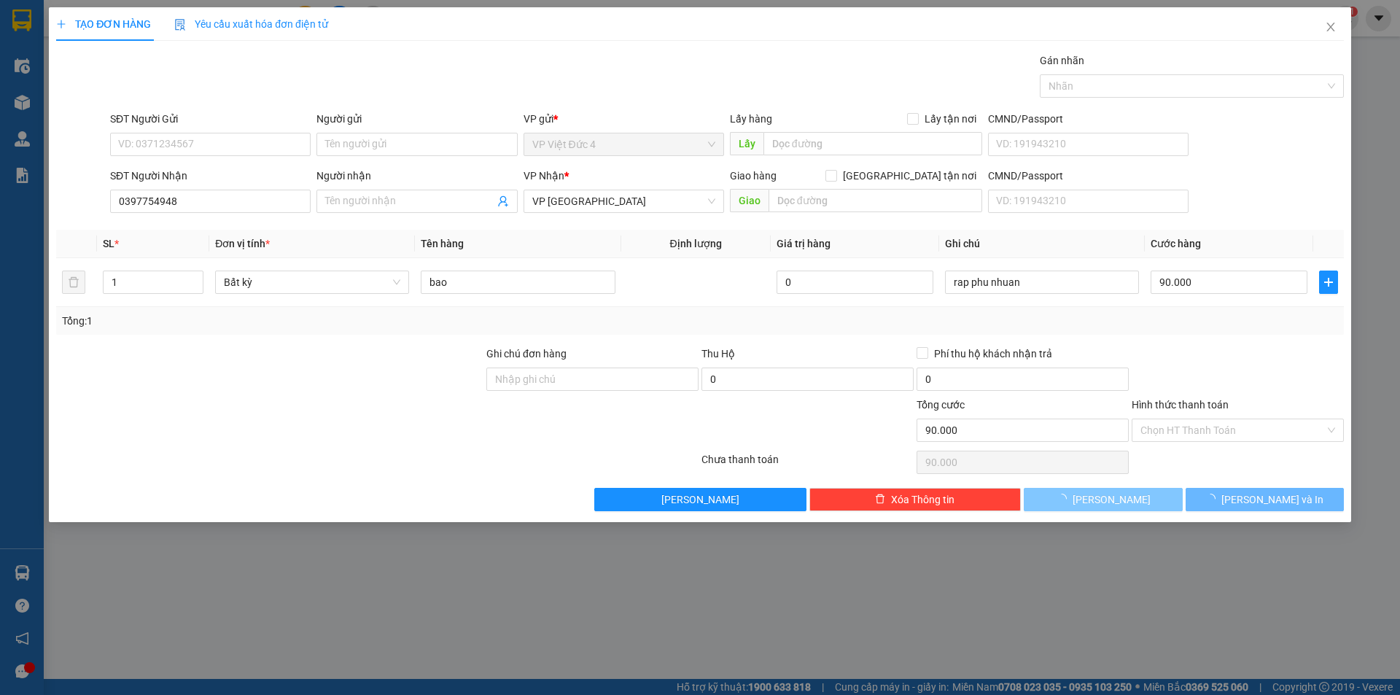
type input "0"
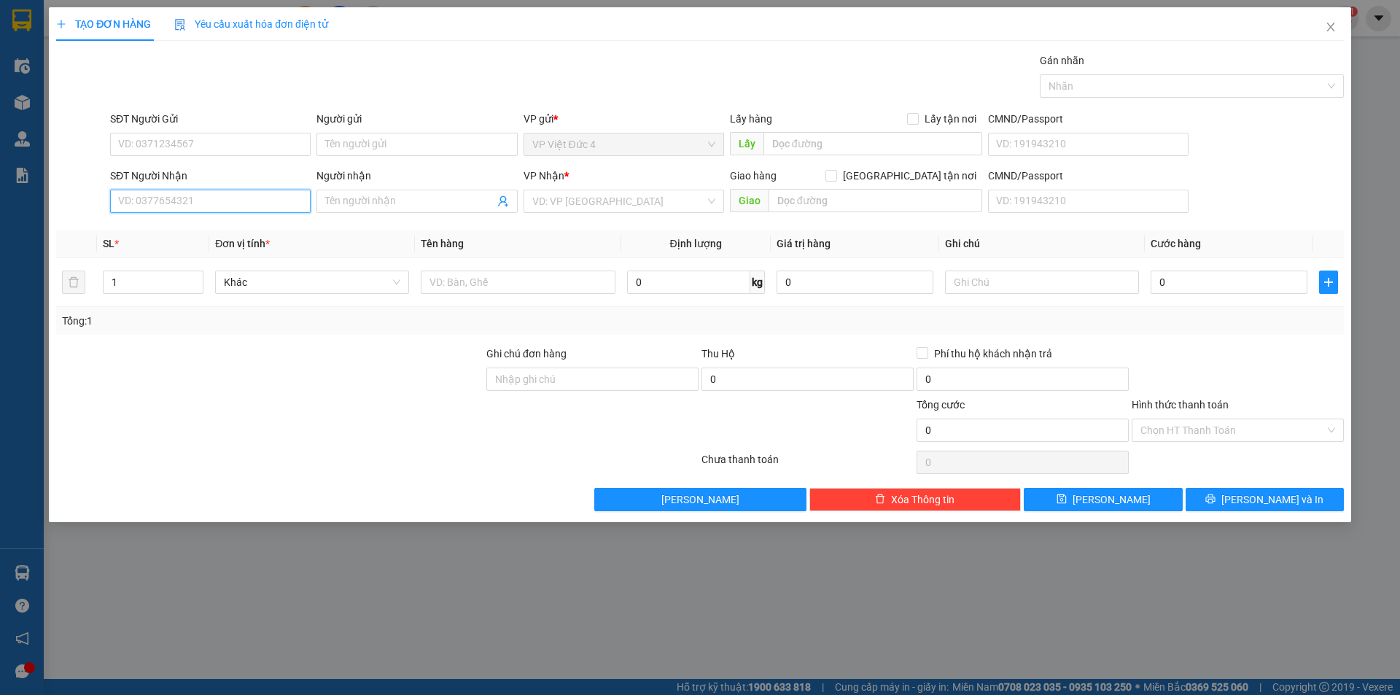
click at [258, 201] on input "SĐT Người Nhận" at bounding box center [210, 201] width 200 height 23
type input "0969233290"
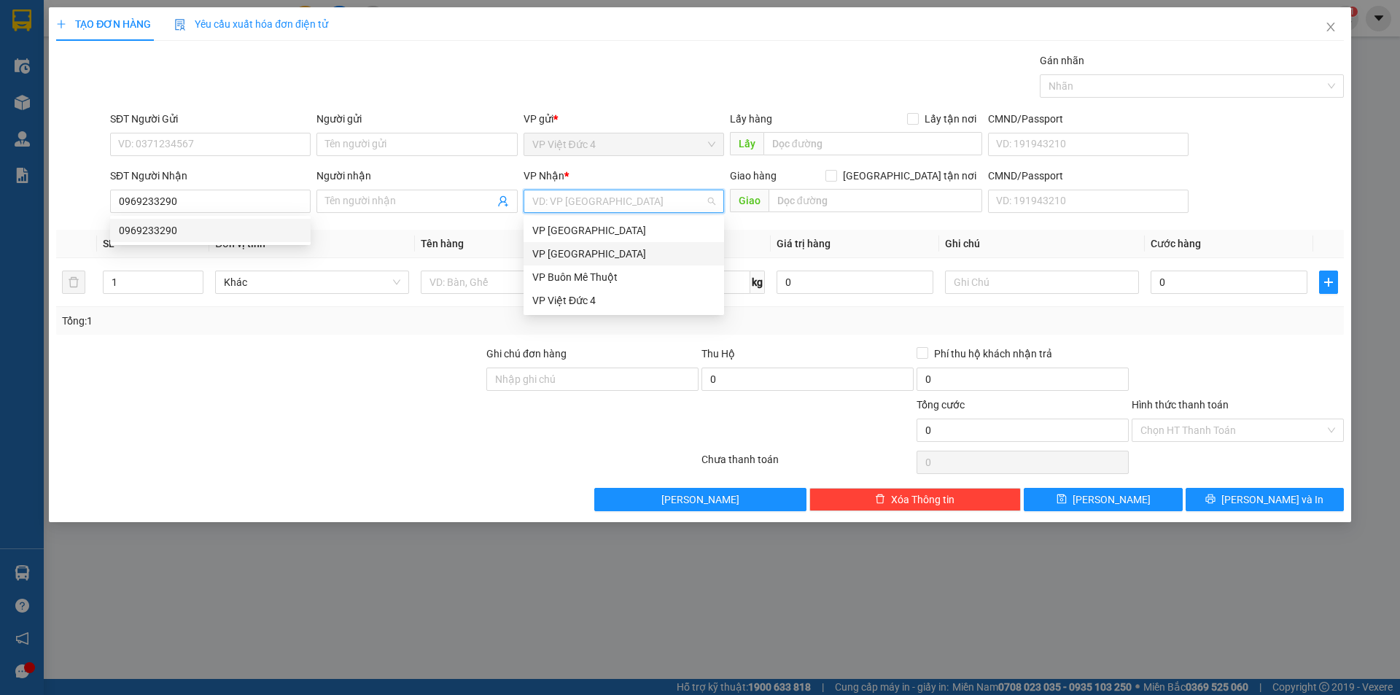
click at [615, 192] on input "search" at bounding box center [618, 201] width 173 height 22
click at [577, 251] on div "VP [GEOGRAPHIC_DATA]" at bounding box center [623, 254] width 183 height 16
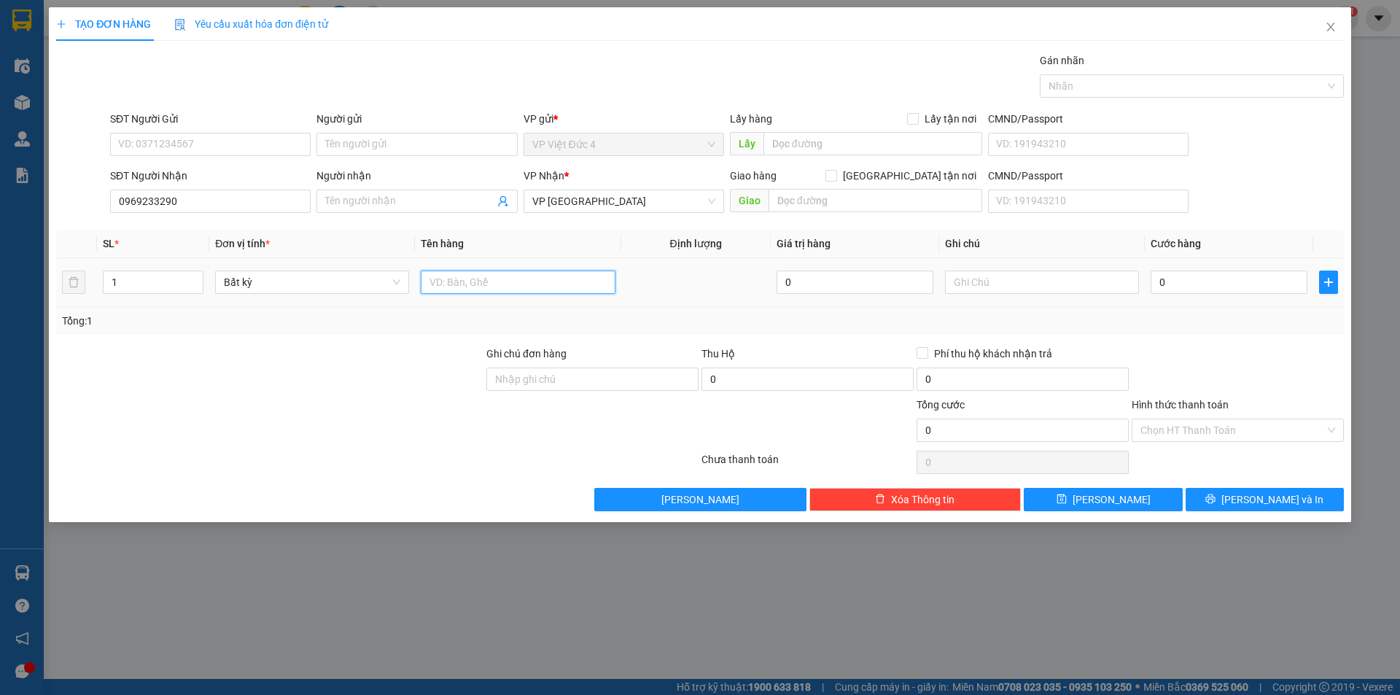
click at [587, 282] on input "text" at bounding box center [518, 281] width 194 height 23
type input "th x"
click at [1270, 283] on input "0" at bounding box center [1228, 281] width 157 height 23
type input "7"
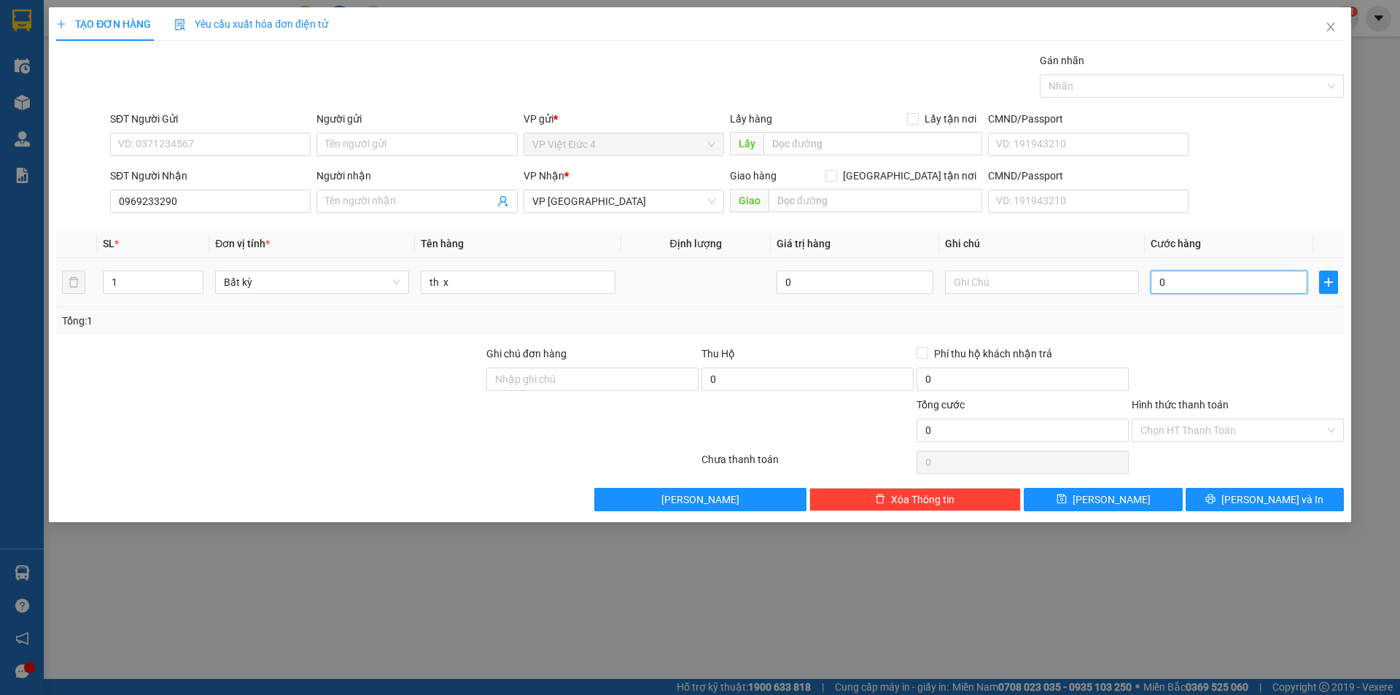
type input "7"
type input "70"
type input "700"
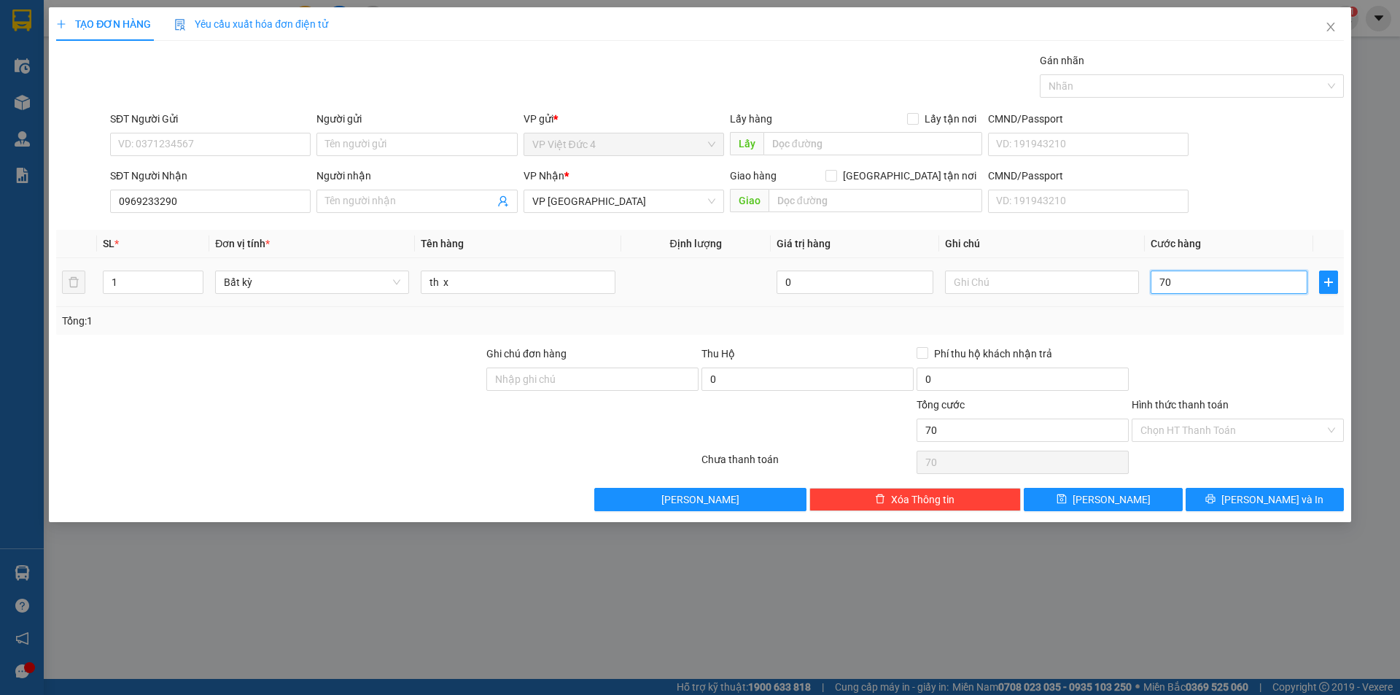
type input "700"
type input "7.000"
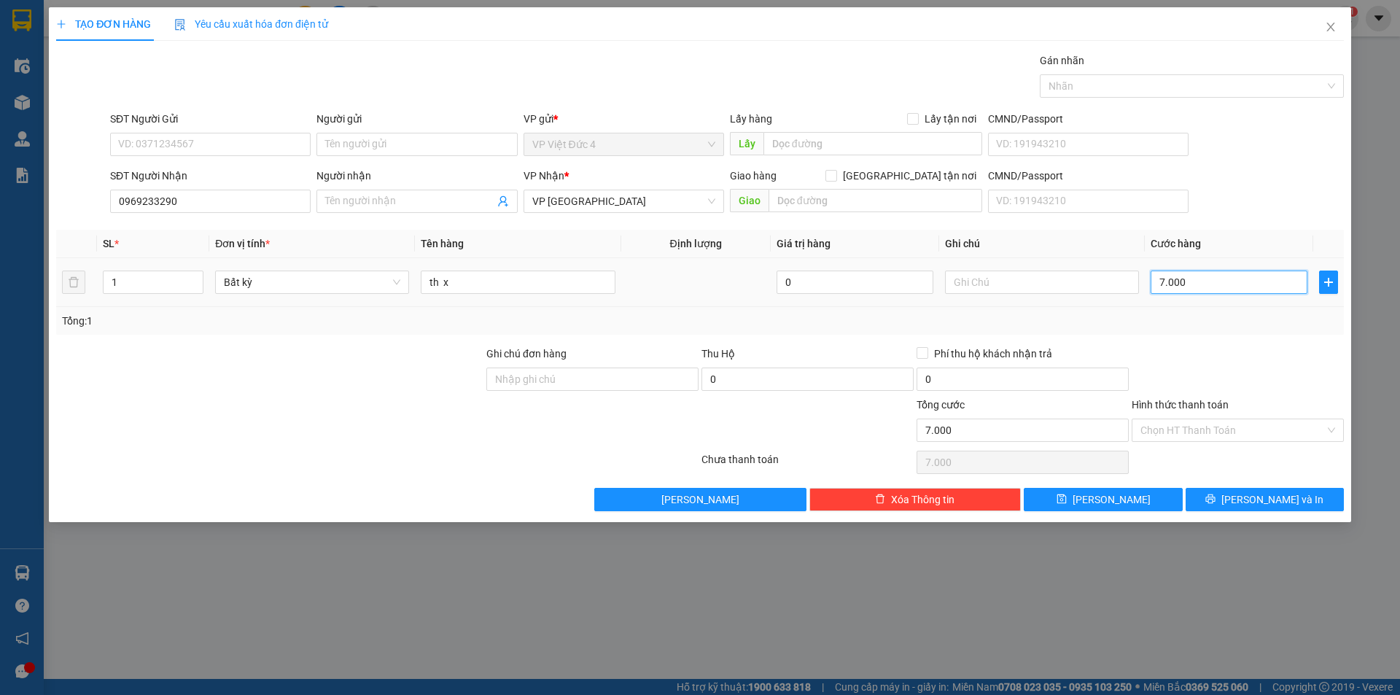
type input "70.000"
click at [1107, 492] on span "[PERSON_NAME]" at bounding box center [1111, 499] width 78 height 16
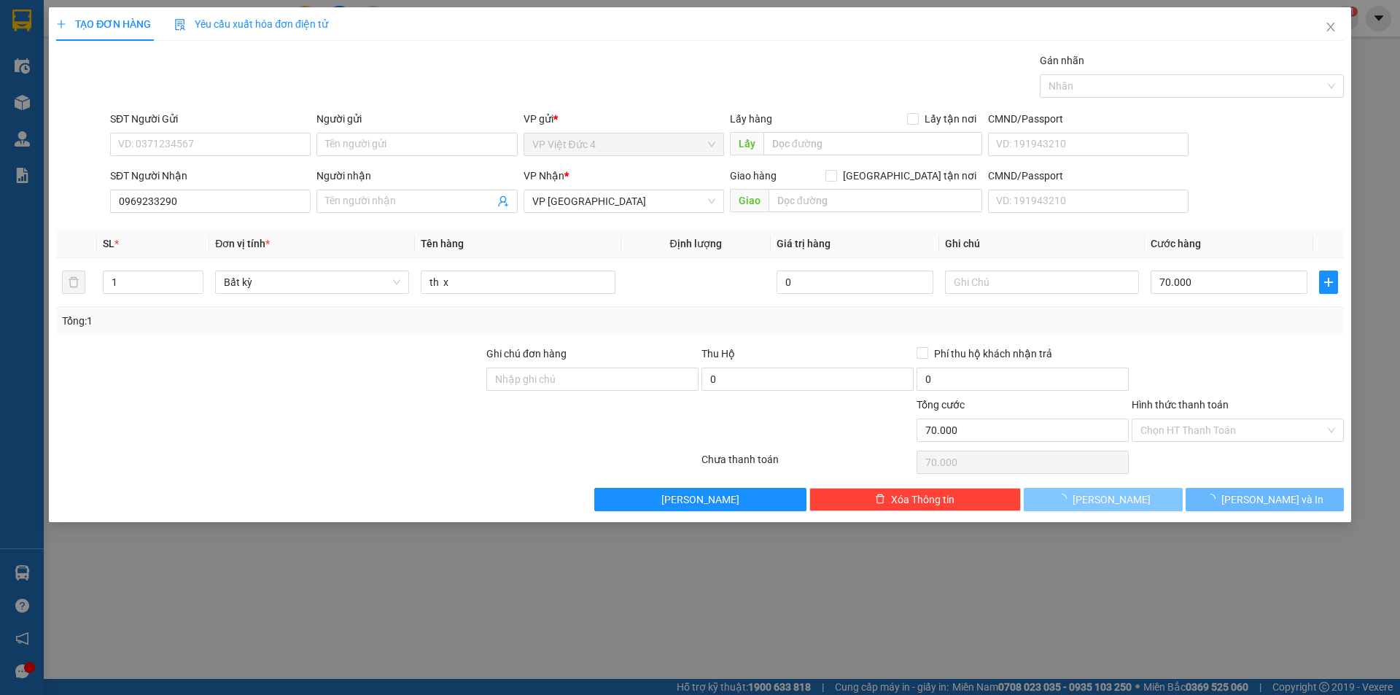
type input "0"
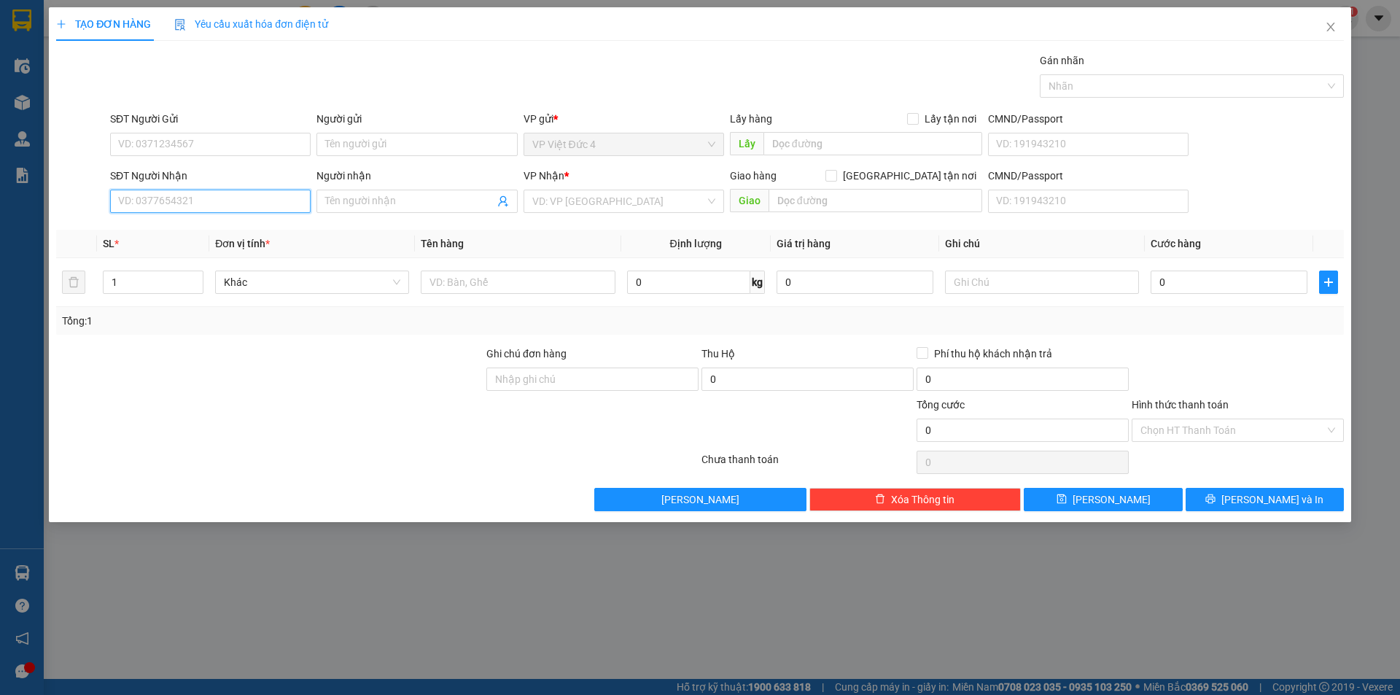
click at [262, 201] on input "SĐT Người Nhận" at bounding box center [210, 201] width 200 height 23
type input "0382673093"
drag, startPoint x: 592, startPoint y: 197, endPoint x: 572, endPoint y: 214, distance: 26.3
click at [590, 197] on input "search" at bounding box center [618, 201] width 173 height 22
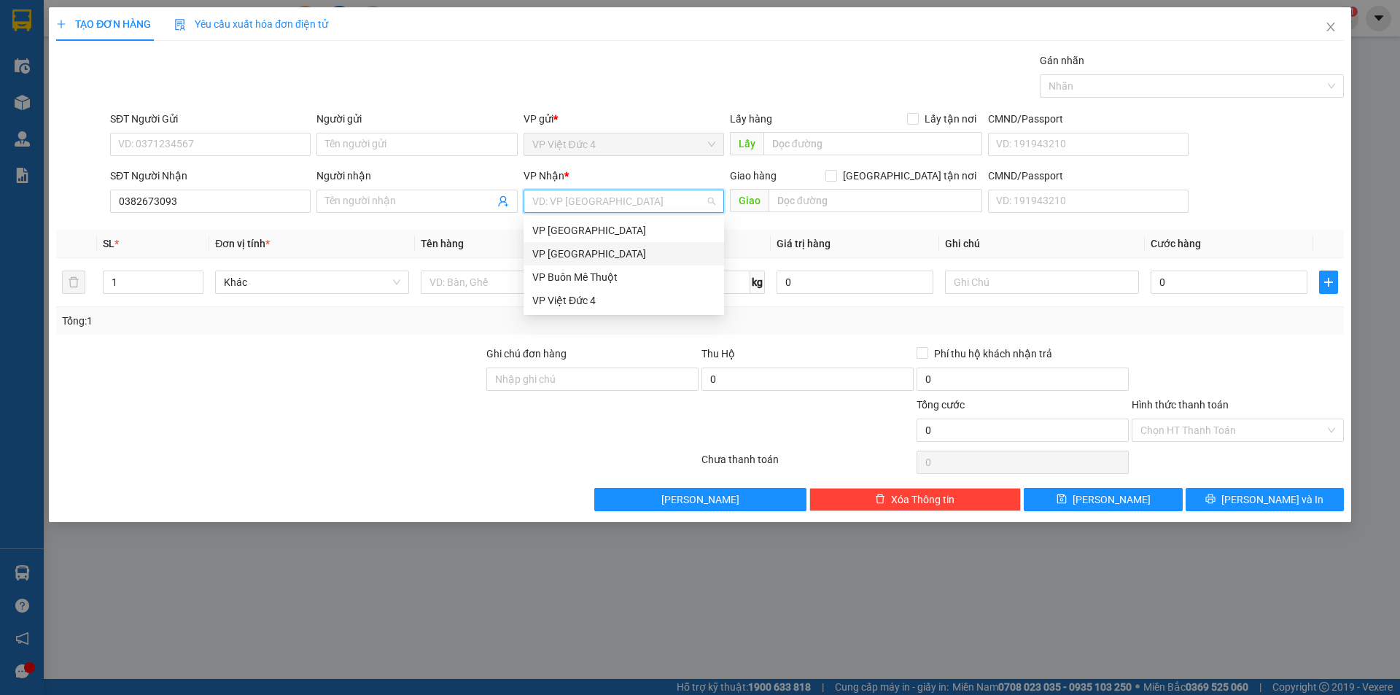
click at [556, 251] on div "VP [GEOGRAPHIC_DATA]" at bounding box center [623, 254] width 183 height 16
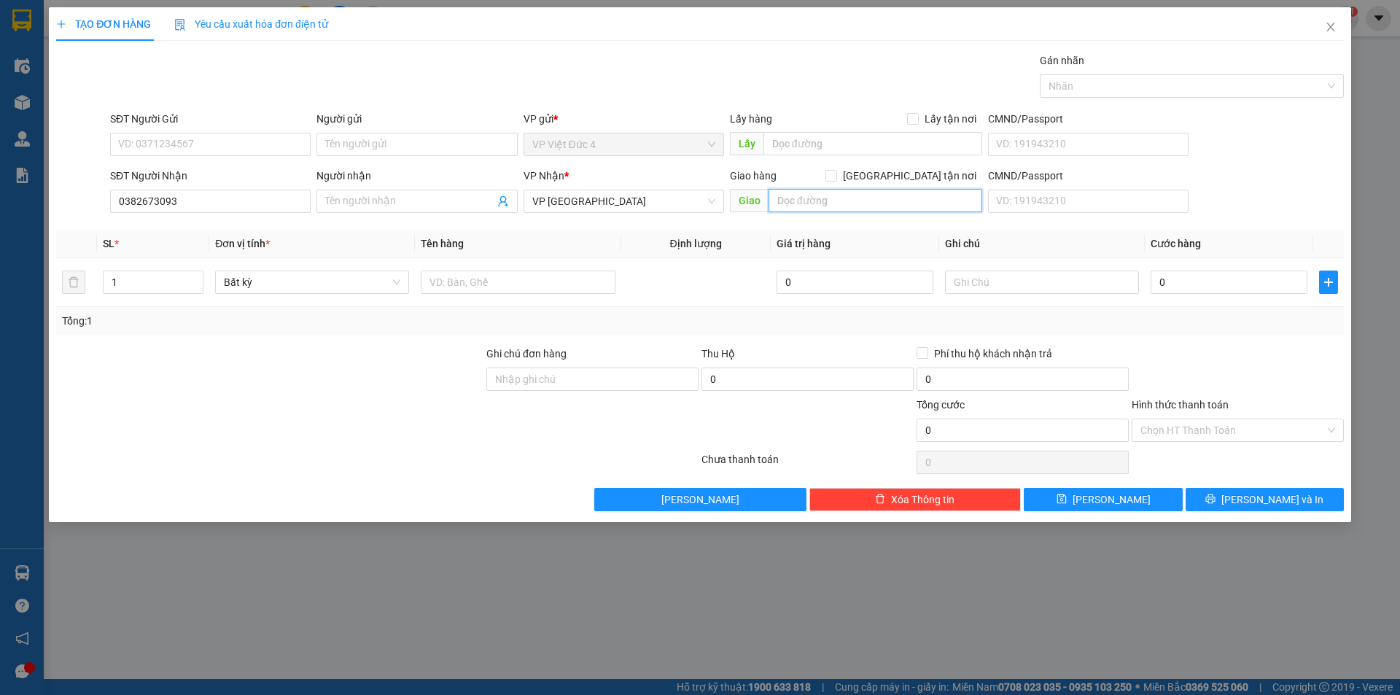
click at [929, 205] on input "text" at bounding box center [875, 200] width 214 height 23
type input "k c n my phuoc 3"
click at [144, 284] on input "1" at bounding box center [153, 282] width 99 height 22
type input "3"
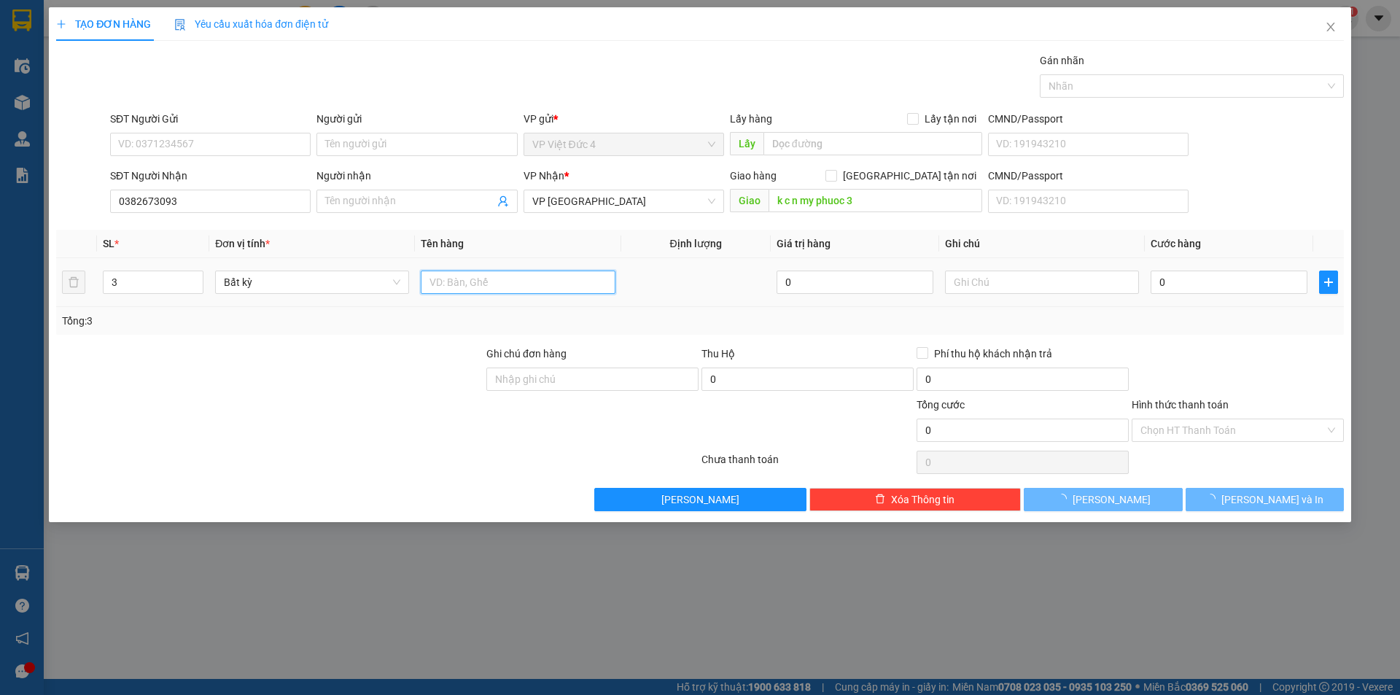
click at [597, 282] on input "text" at bounding box center [518, 281] width 194 height 23
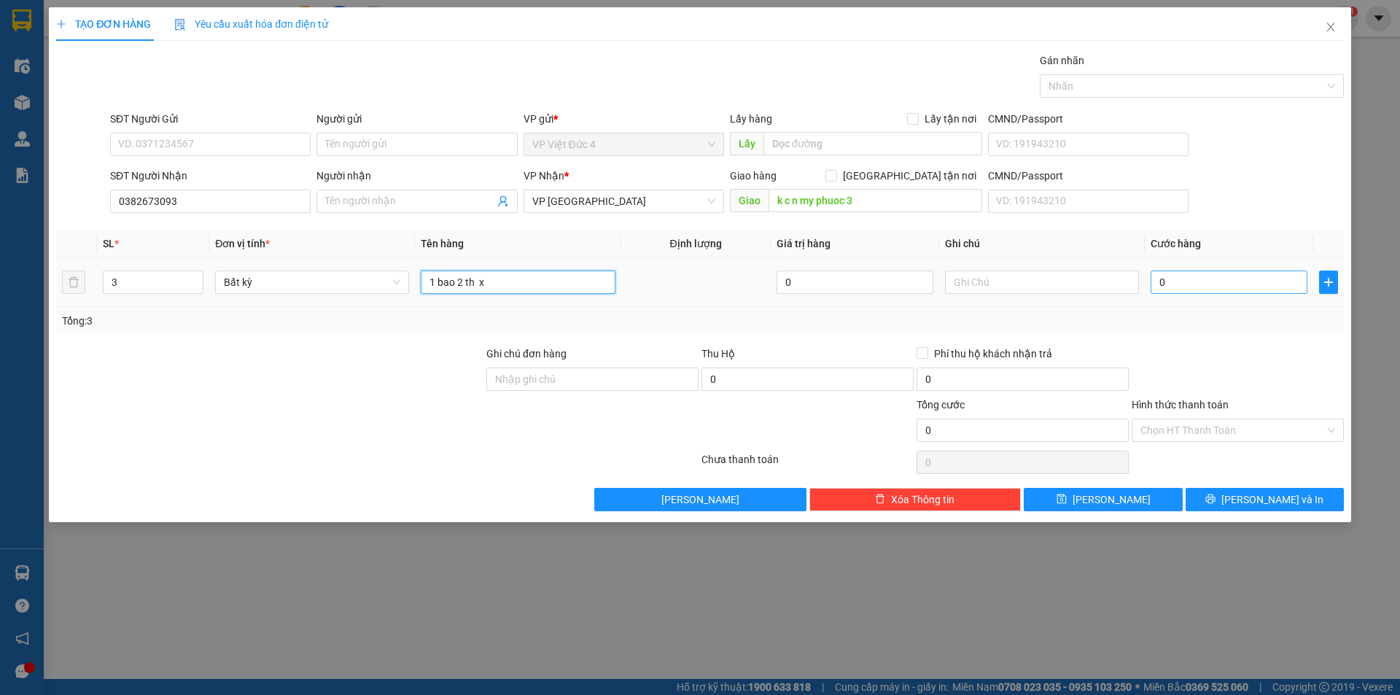
type input "1 bao 2 th x"
click at [1289, 279] on input "0" at bounding box center [1228, 281] width 157 height 23
type input "2"
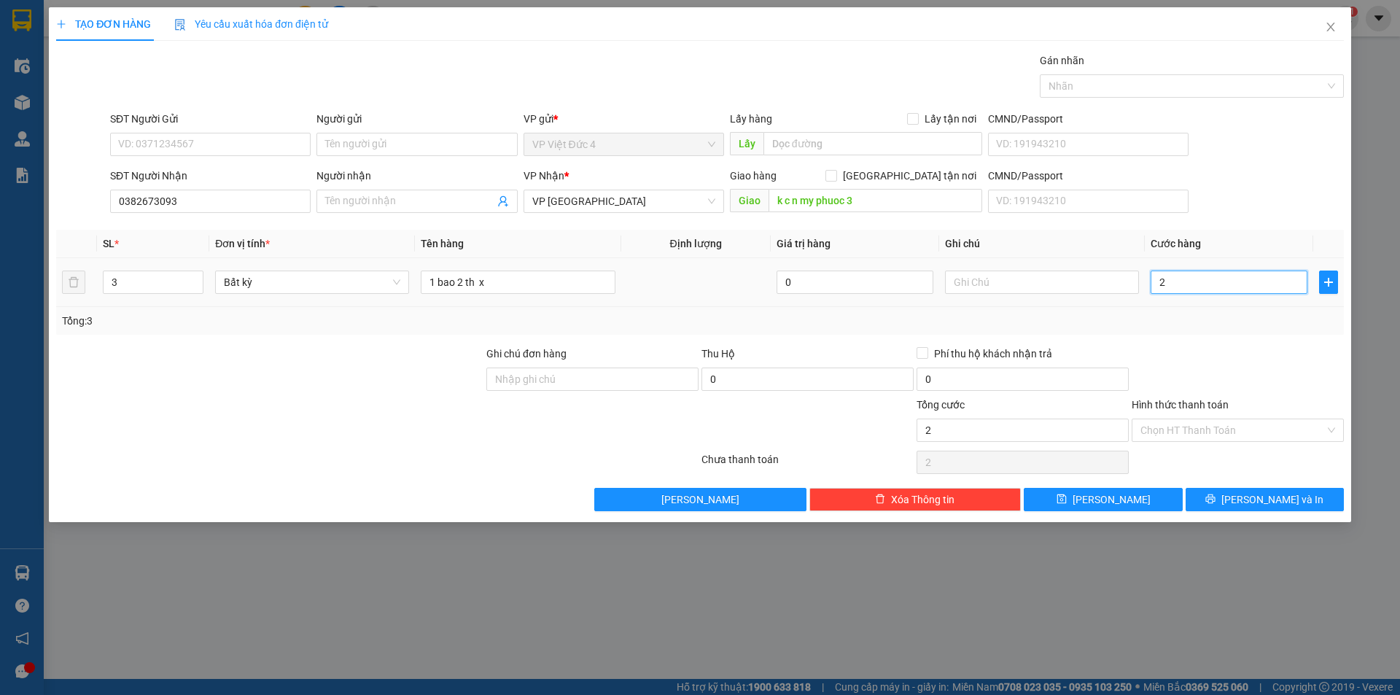
type input "20"
type input "200"
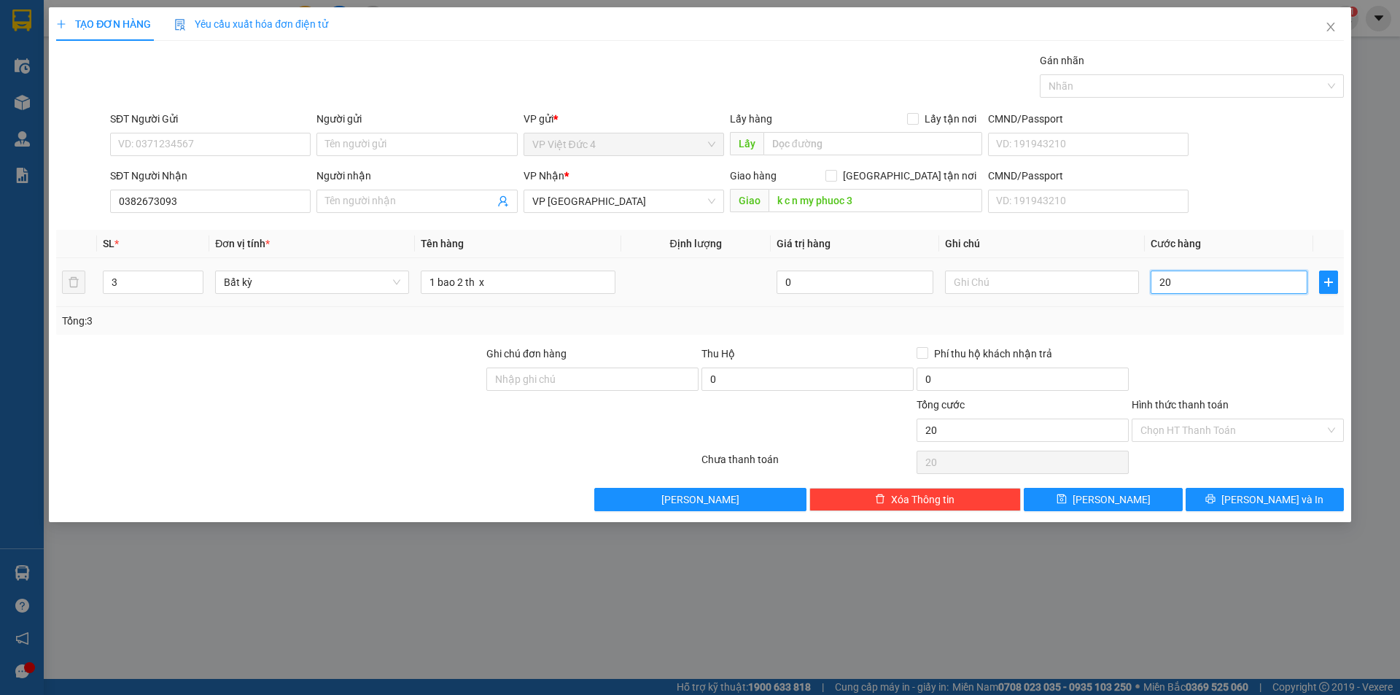
type input "200"
type input "2.000"
type input "20.000"
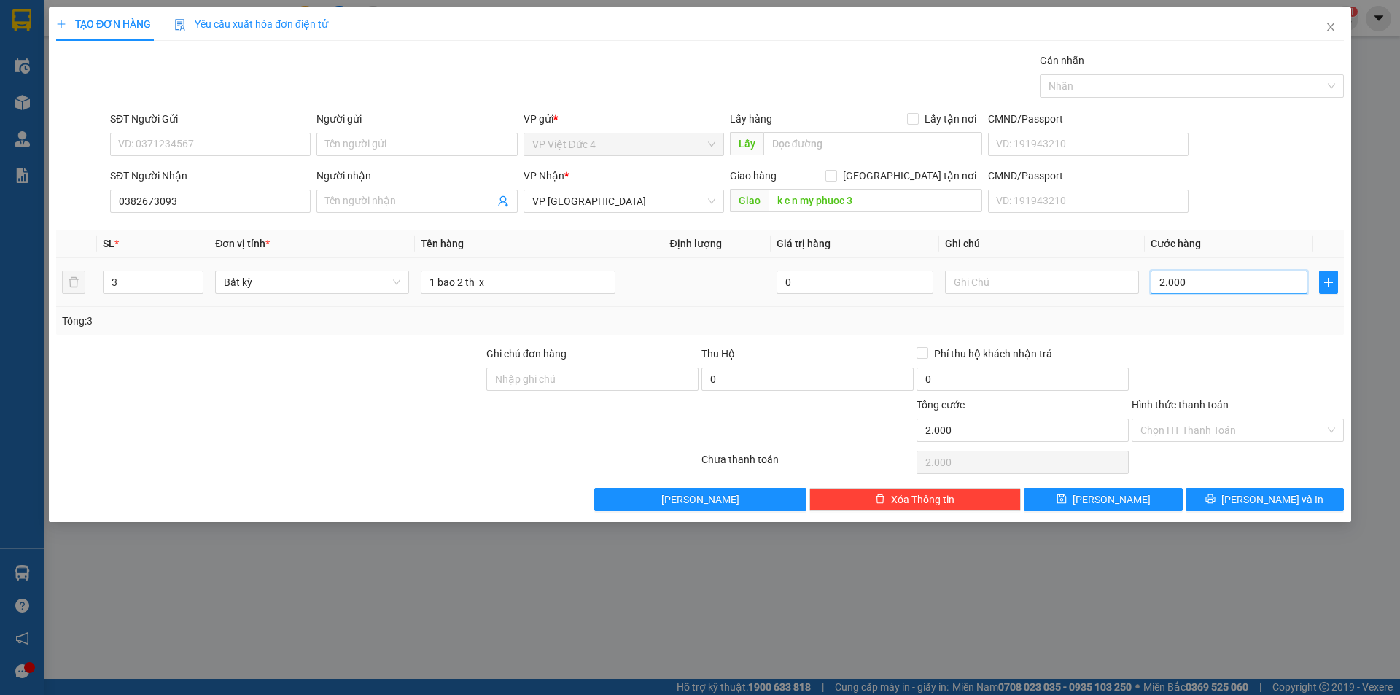
type input "20.000"
type input "200.000"
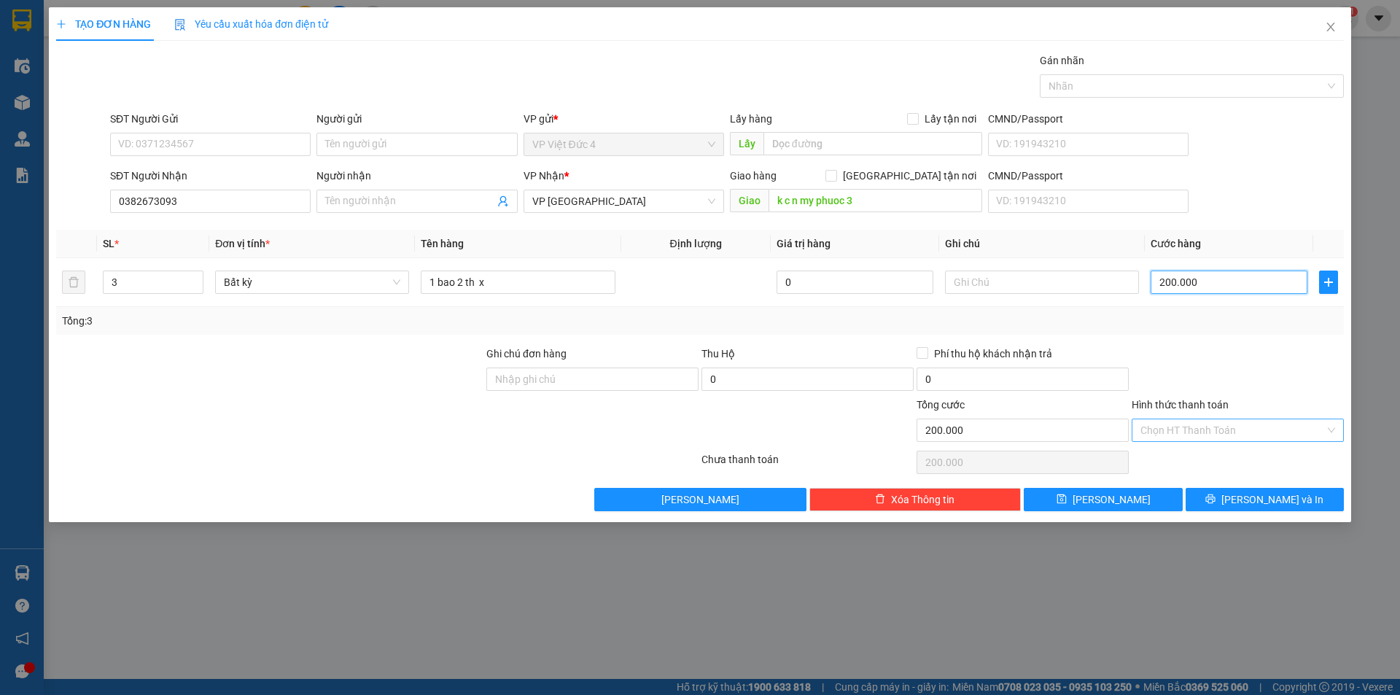
type input "200.000"
click at [1185, 424] on input "Hình thức thanh toán" at bounding box center [1232, 430] width 184 height 22
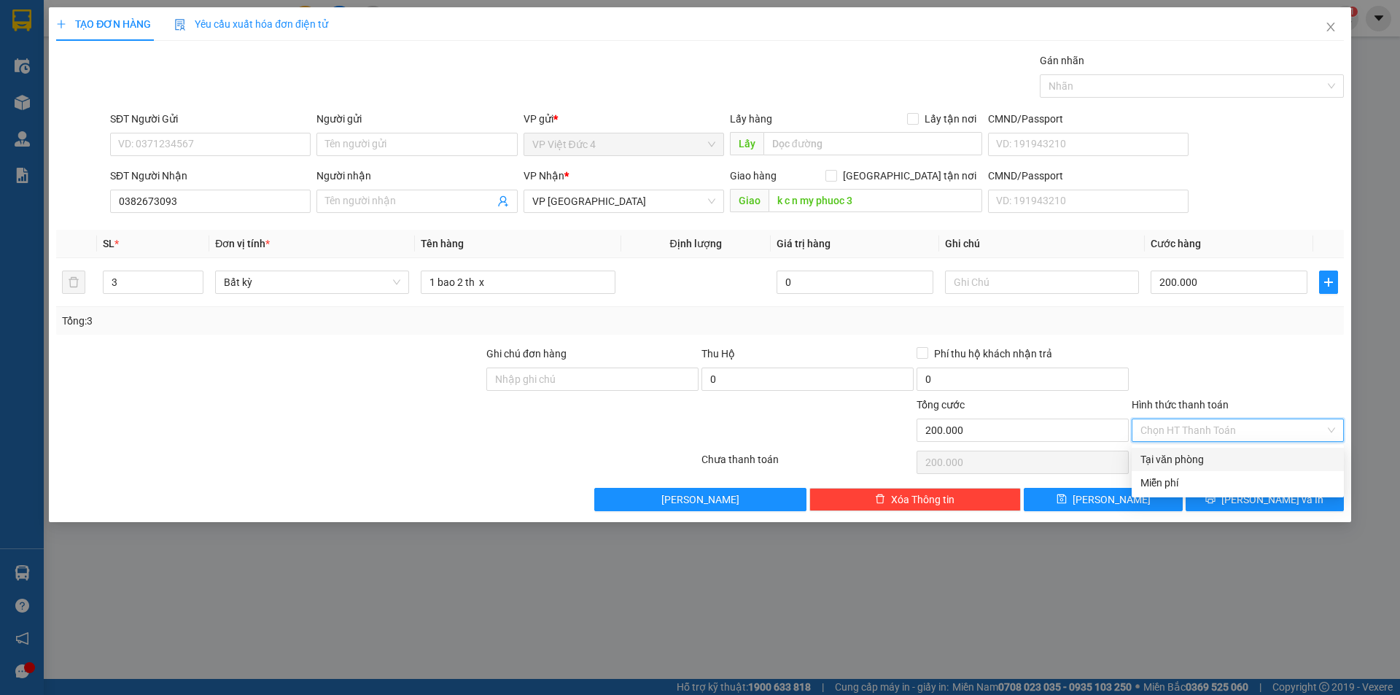
click at [1170, 459] on div "Tại văn phòng" at bounding box center [1237, 459] width 195 height 16
type input "0"
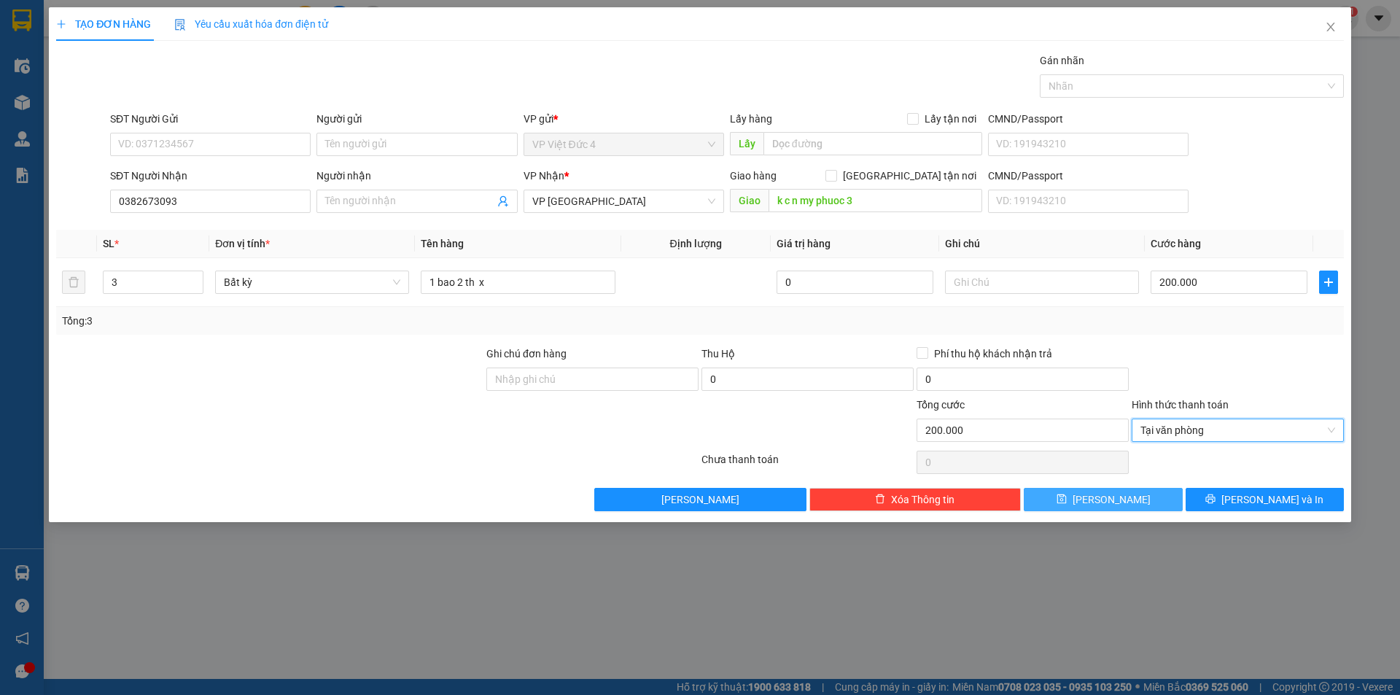
click at [1112, 497] on span "[PERSON_NAME]" at bounding box center [1111, 499] width 78 height 16
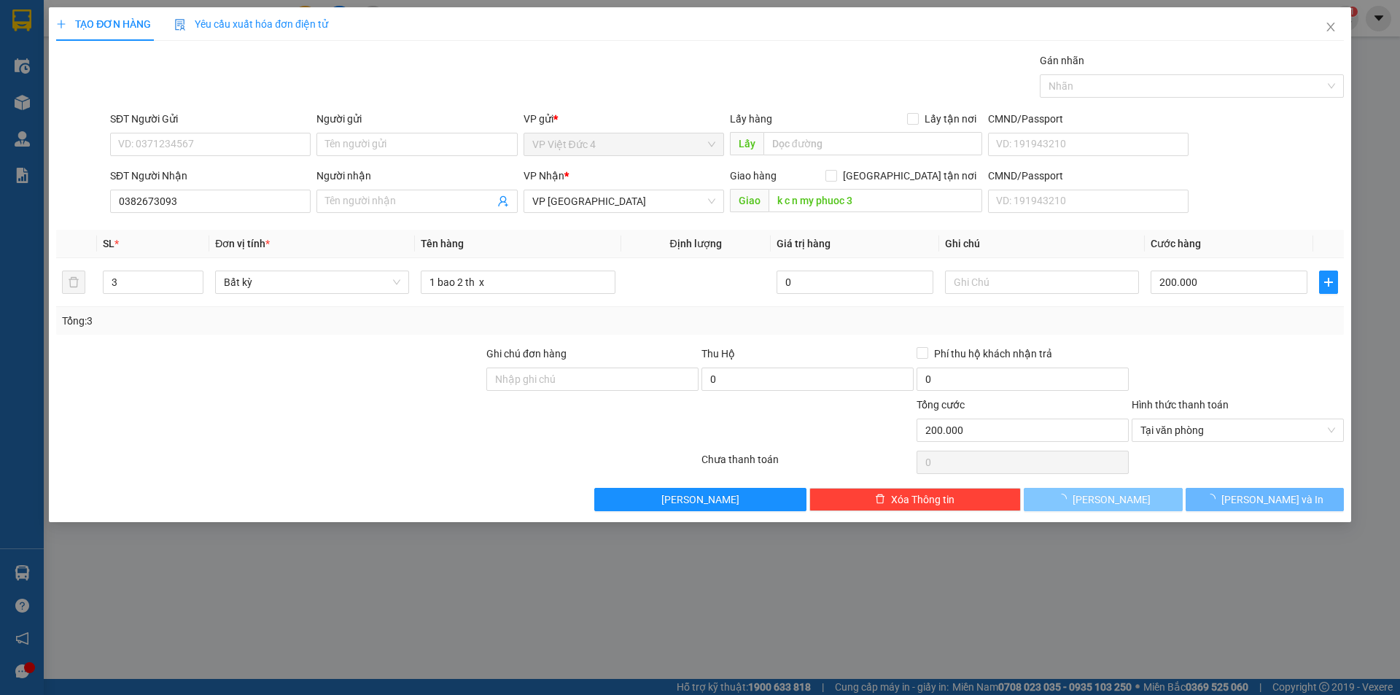
type input "1"
type input "0"
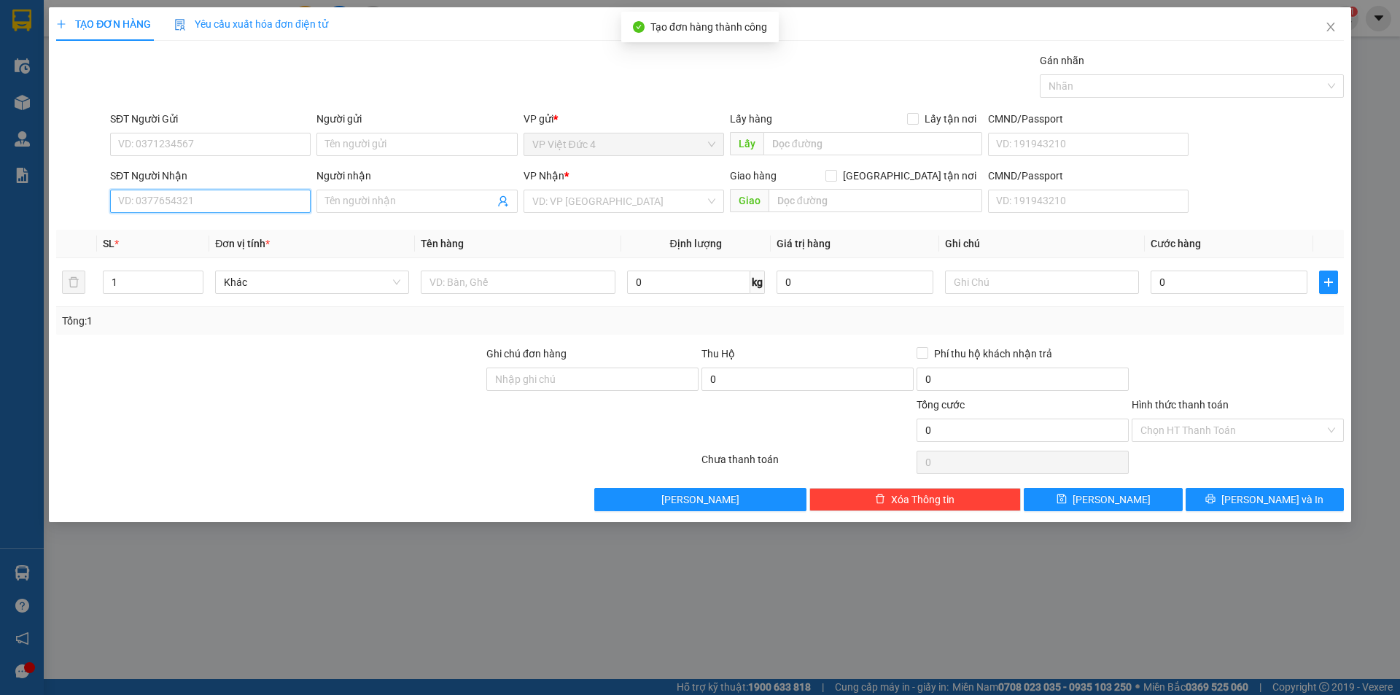
click at [270, 203] on input "SĐT Người Nhận" at bounding box center [210, 201] width 200 height 23
type input "0983721207"
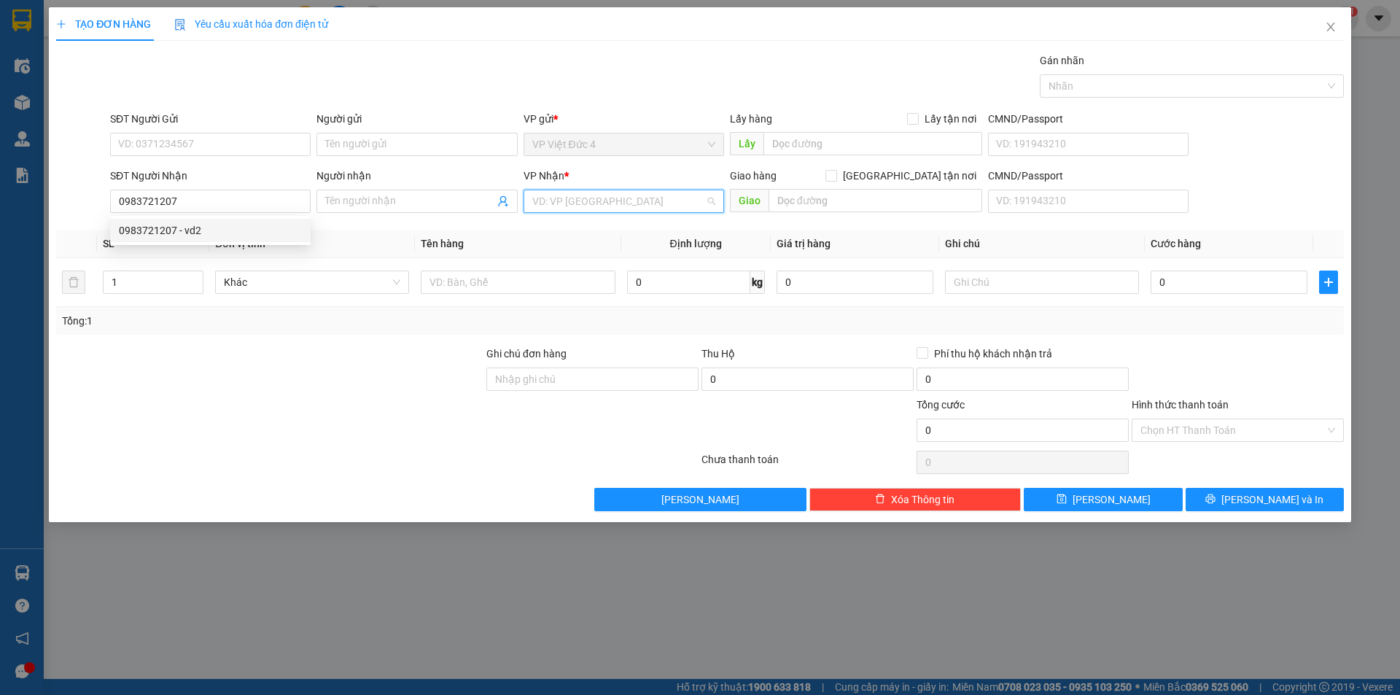
click at [577, 199] on input "search" at bounding box center [618, 201] width 173 height 22
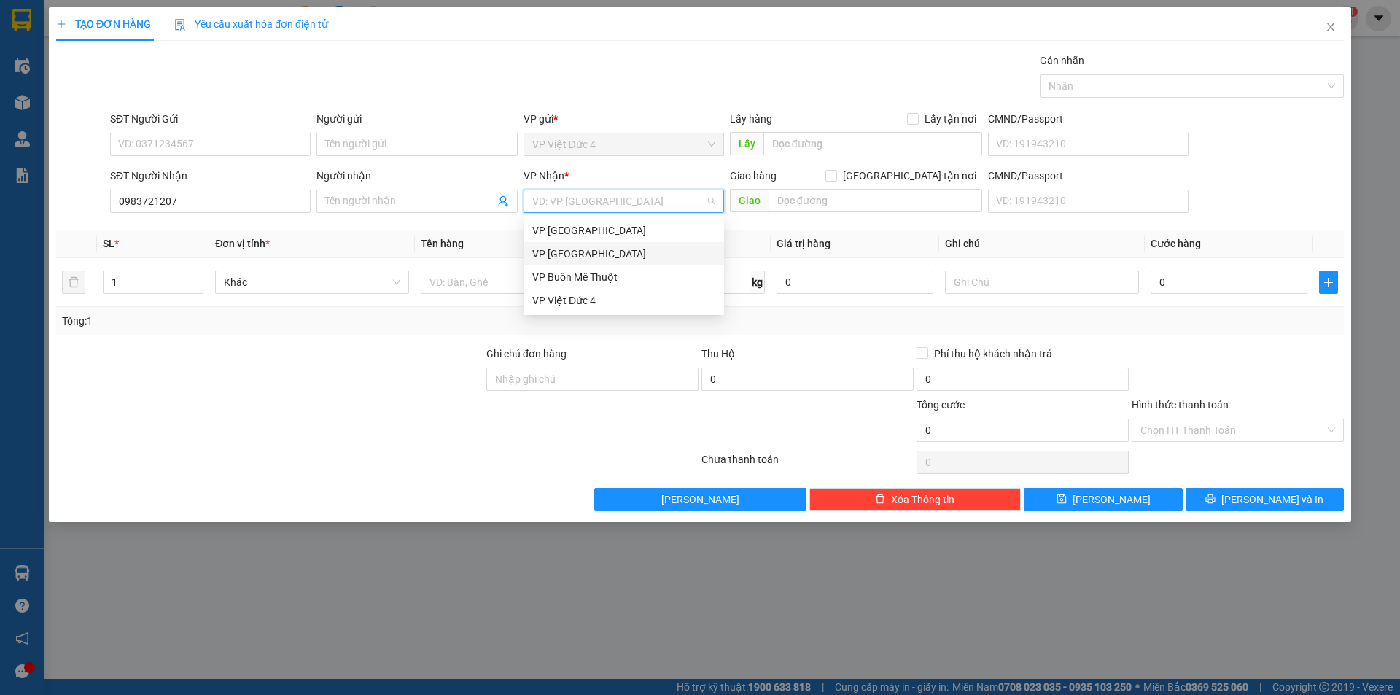
click at [546, 249] on div "VP [GEOGRAPHIC_DATA]" at bounding box center [623, 254] width 183 height 16
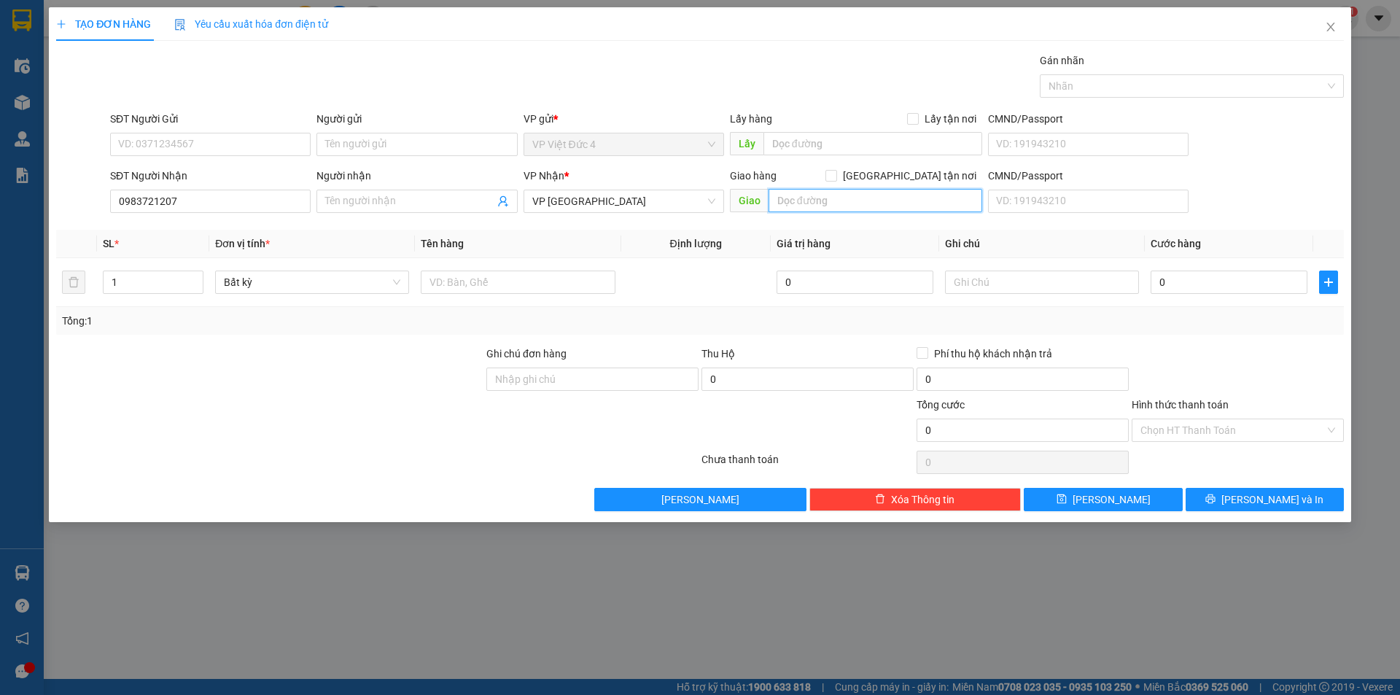
click at [961, 197] on input "text" at bounding box center [875, 200] width 214 height 23
type input "c chao my p 2"
click at [572, 285] on input "text" at bounding box center [518, 281] width 194 height 23
type input "bao"
click at [1247, 281] on input "0" at bounding box center [1228, 281] width 157 height 23
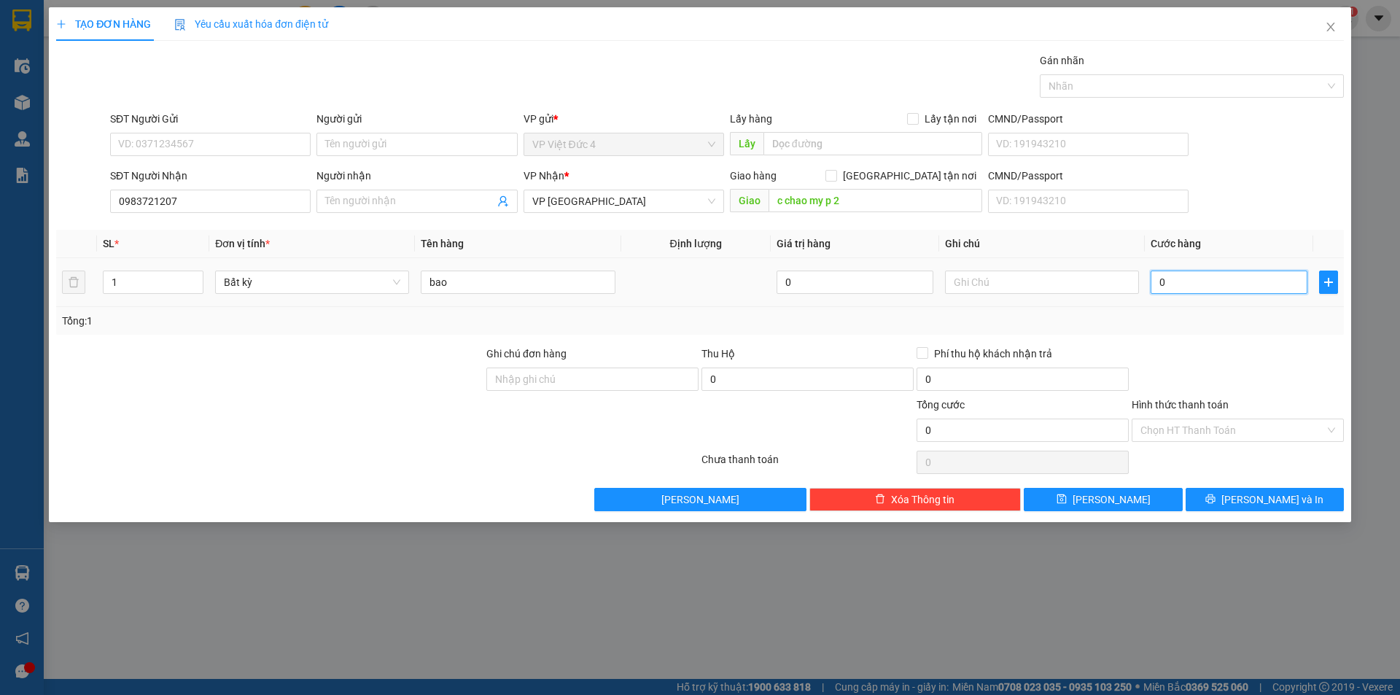
type input "1"
type input "12"
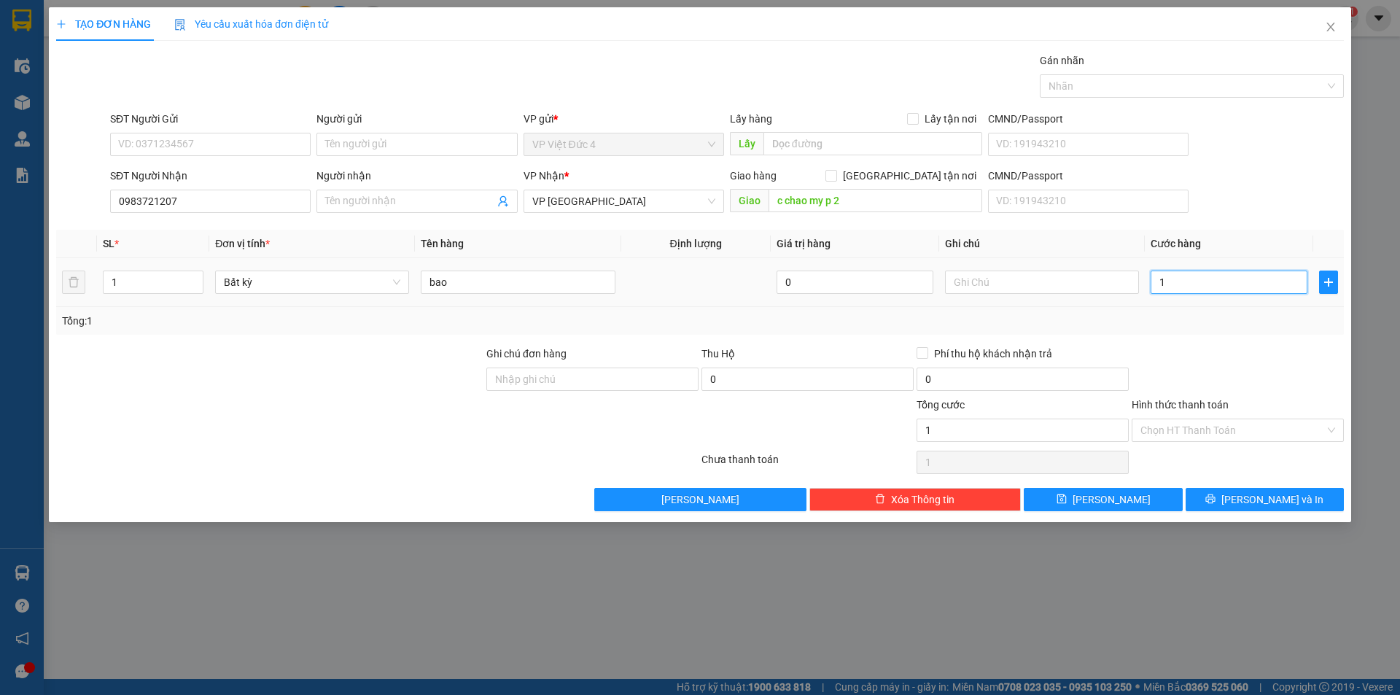
type input "12"
type input "120"
type input "1.200"
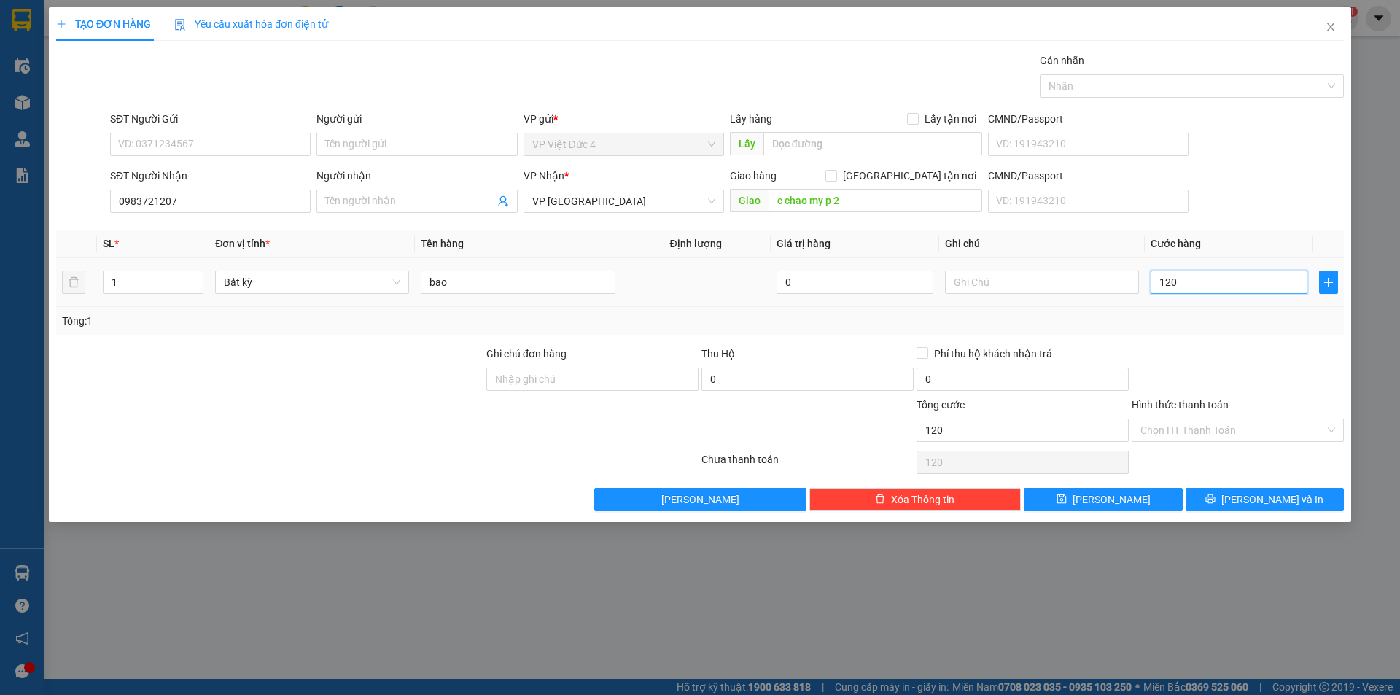
type input "1.200"
type input "12.000"
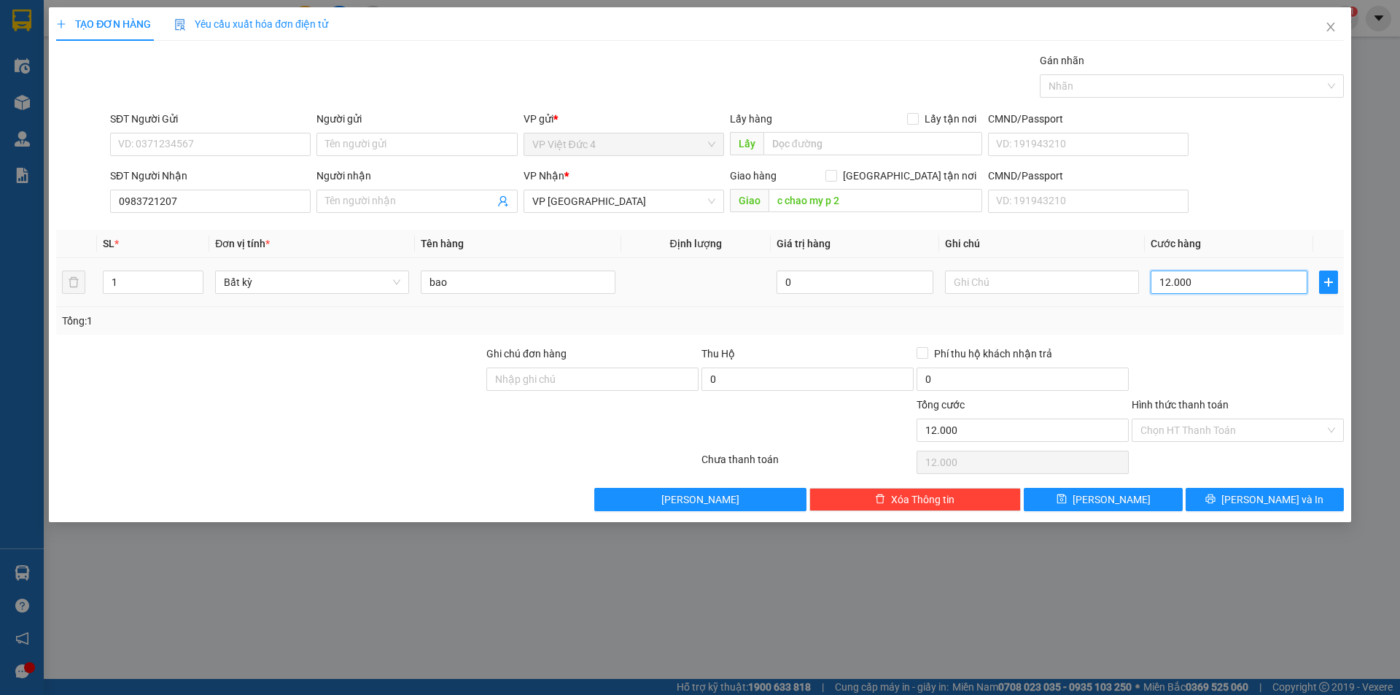
type input "120.000"
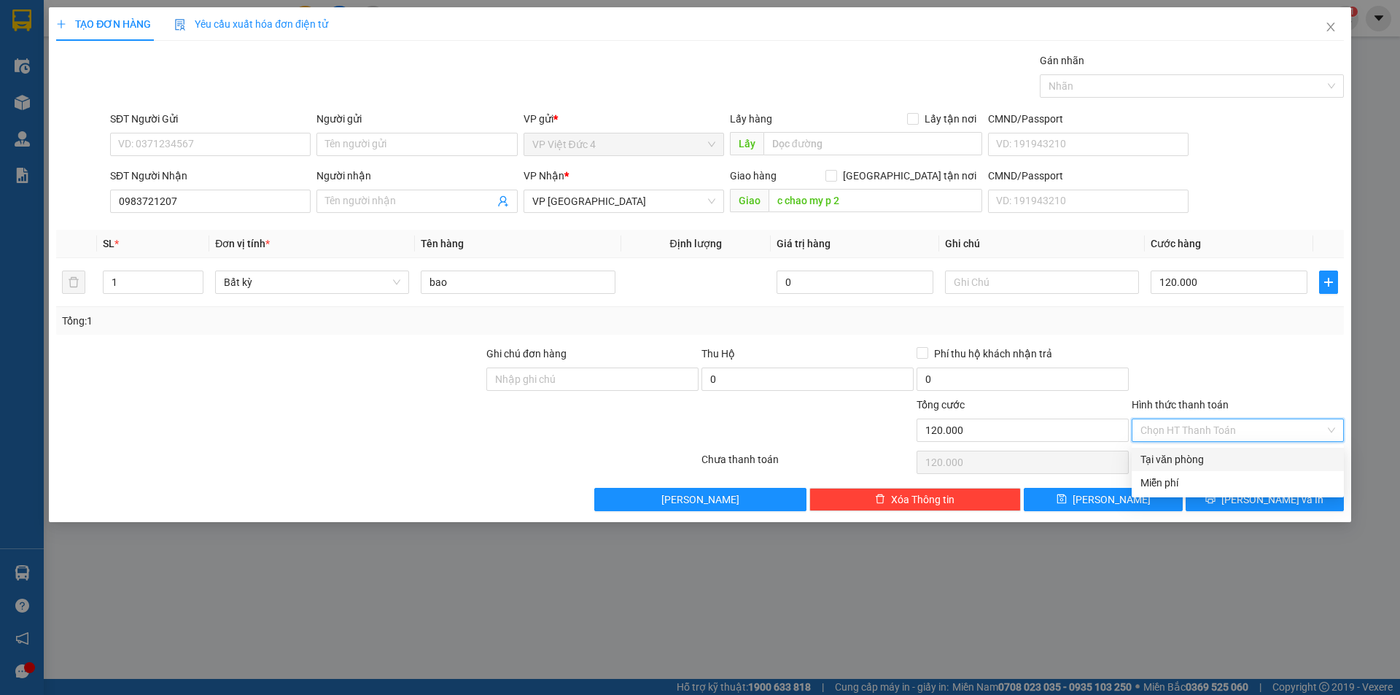
click at [1193, 429] on input "Hình thức thanh toán" at bounding box center [1232, 430] width 184 height 22
click at [1175, 457] on div "Tại văn phòng" at bounding box center [1237, 459] width 195 height 16
type input "0"
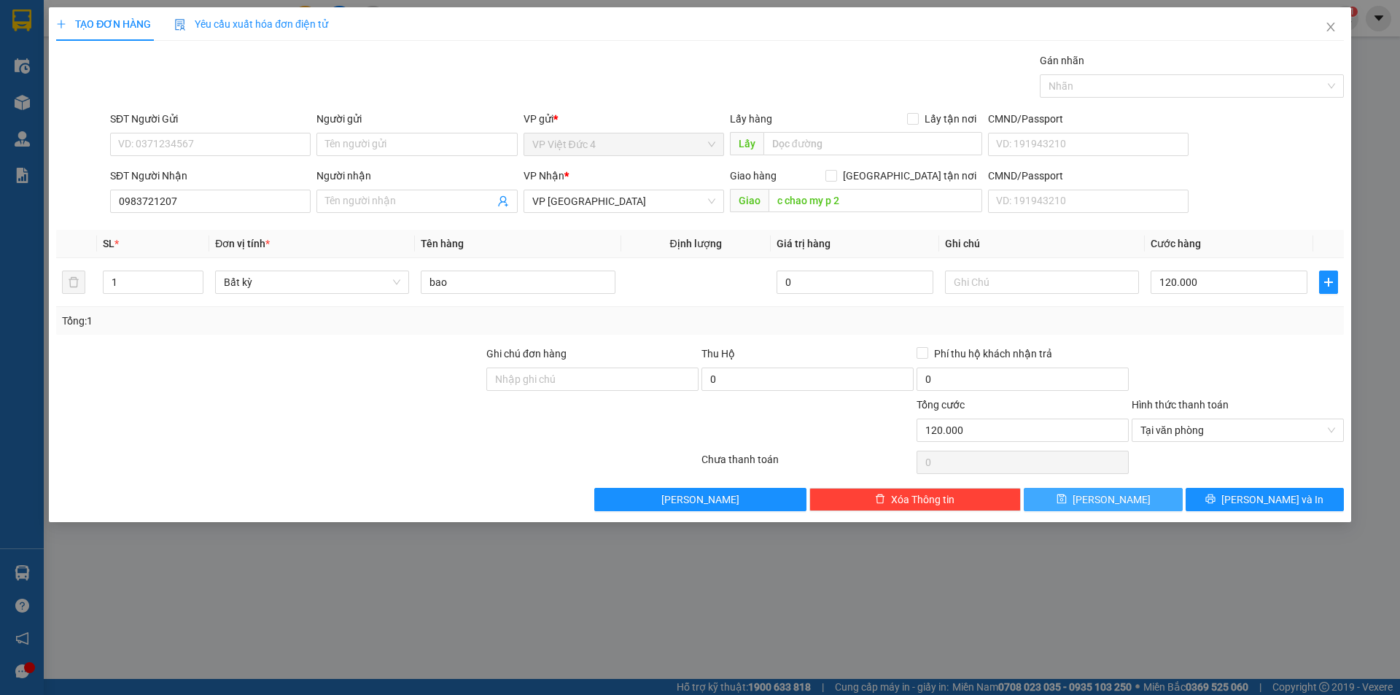
click at [1110, 498] on span "[PERSON_NAME]" at bounding box center [1111, 499] width 78 height 16
type input "0"
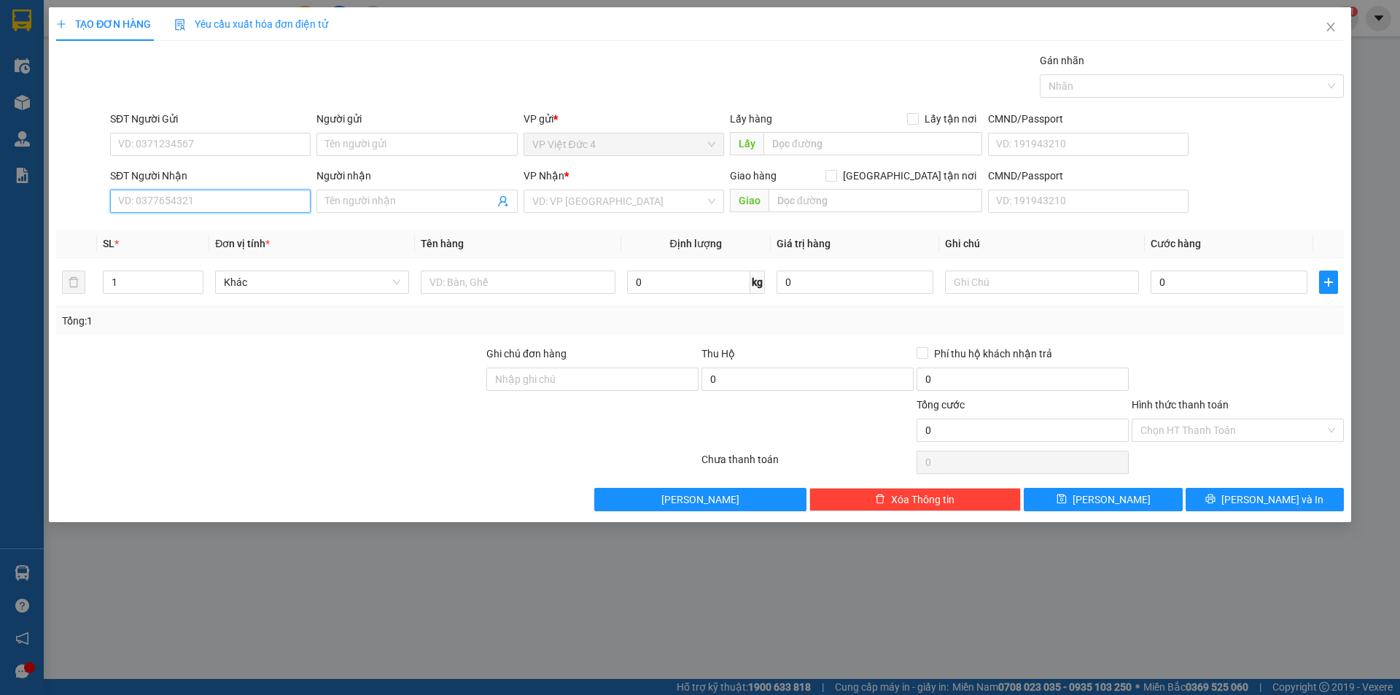
click at [280, 200] on input "SĐT Người Nhận" at bounding box center [210, 201] width 200 height 23
type input "0932471422"
click at [582, 200] on input "search" at bounding box center [618, 201] width 173 height 22
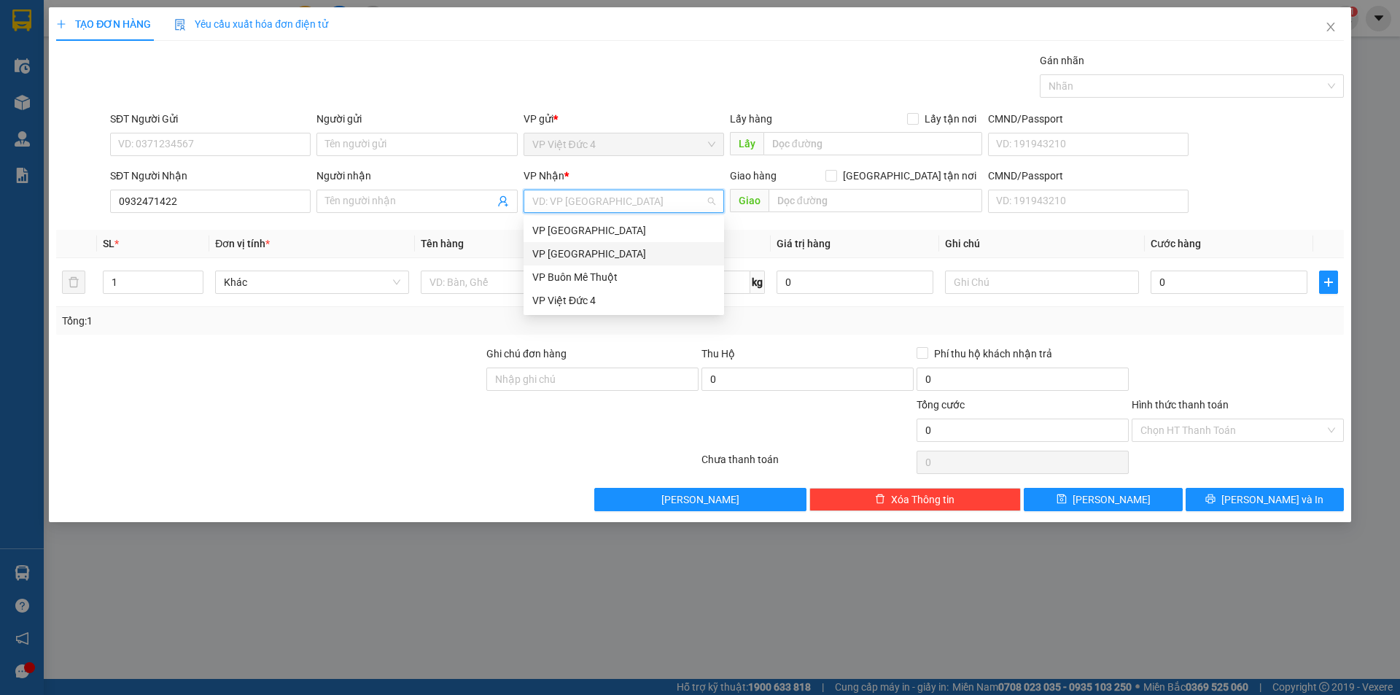
click at [555, 249] on div "VP [GEOGRAPHIC_DATA]" at bounding box center [623, 254] width 183 height 16
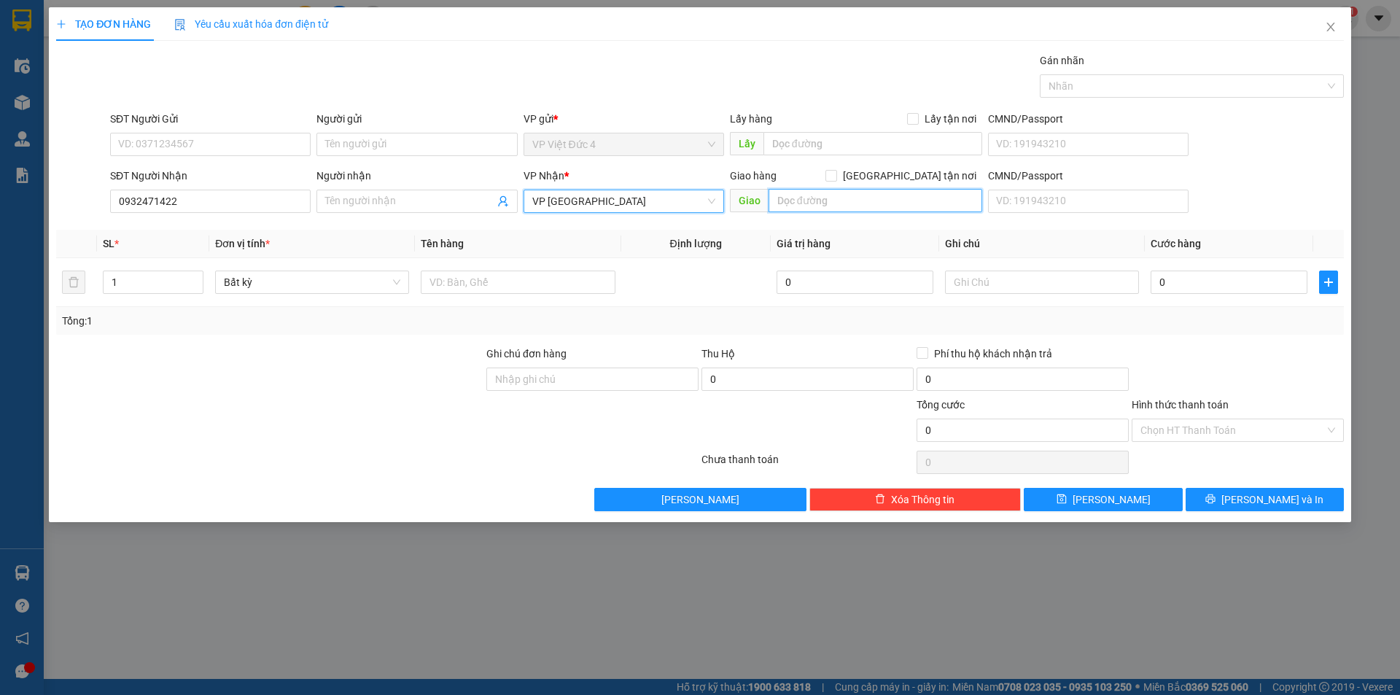
click at [940, 199] on input "text" at bounding box center [875, 200] width 214 height 23
type input "cau vuoc linh xuan"
click at [174, 281] on input "1" at bounding box center [153, 282] width 99 height 22
type input "2"
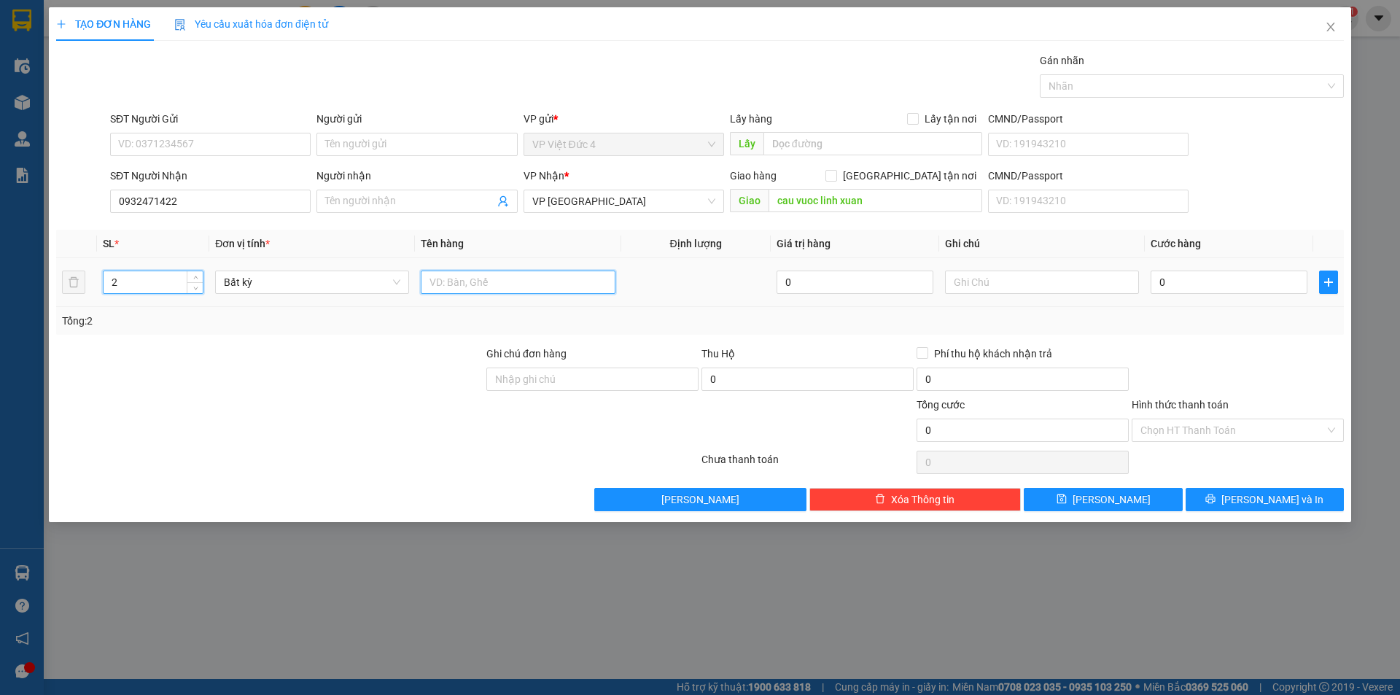
click at [593, 278] on input "text" at bounding box center [518, 281] width 194 height 23
type input "can rieu"
click at [1274, 279] on input "0" at bounding box center [1228, 281] width 157 height 23
type input "8"
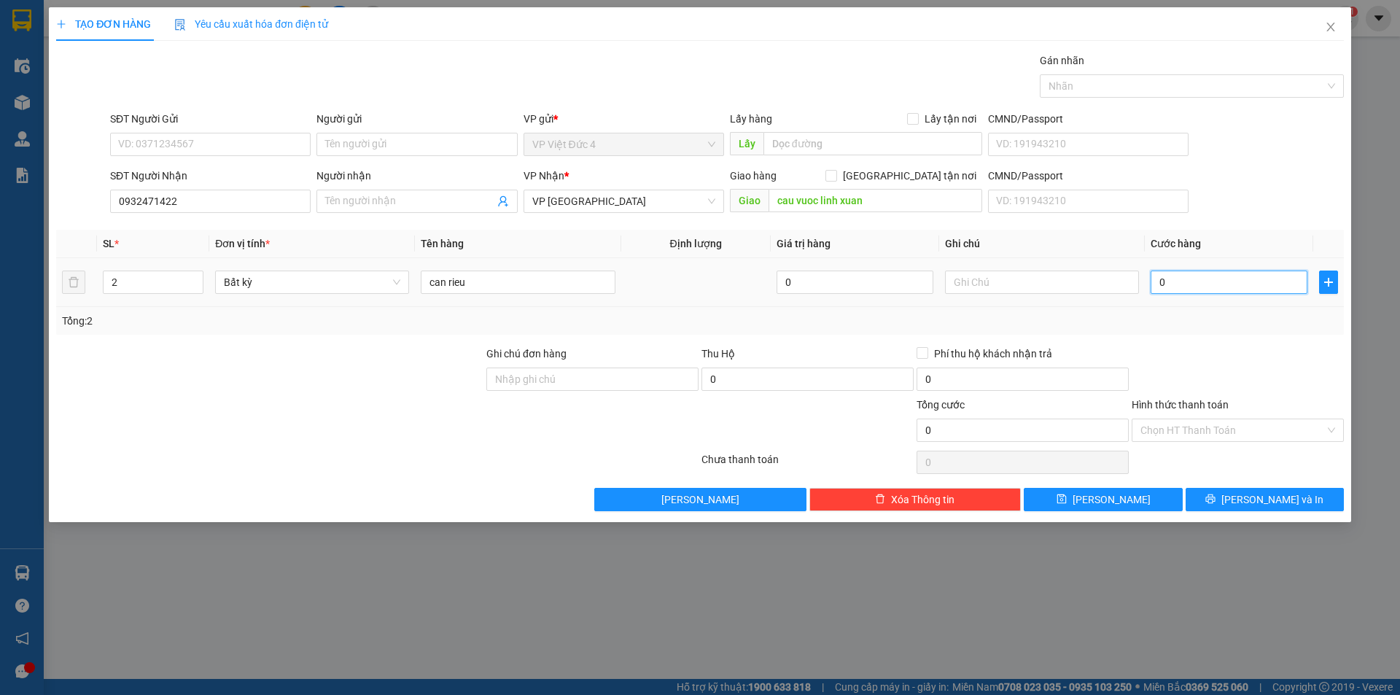
type input "8"
type input "80"
click at [1107, 494] on span "[PERSON_NAME]" at bounding box center [1111, 499] width 78 height 16
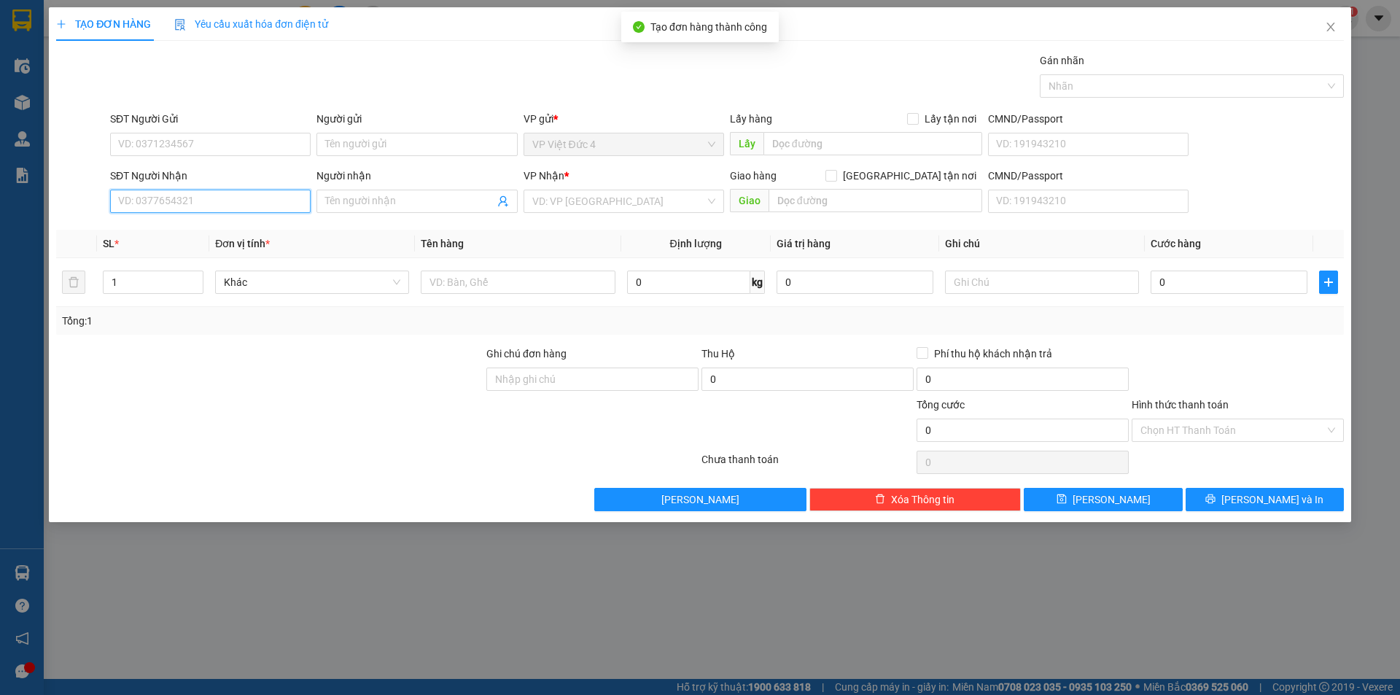
click at [272, 198] on input "SĐT Người Nhận" at bounding box center [210, 201] width 200 height 23
click at [605, 194] on input "search" at bounding box center [618, 201] width 173 height 22
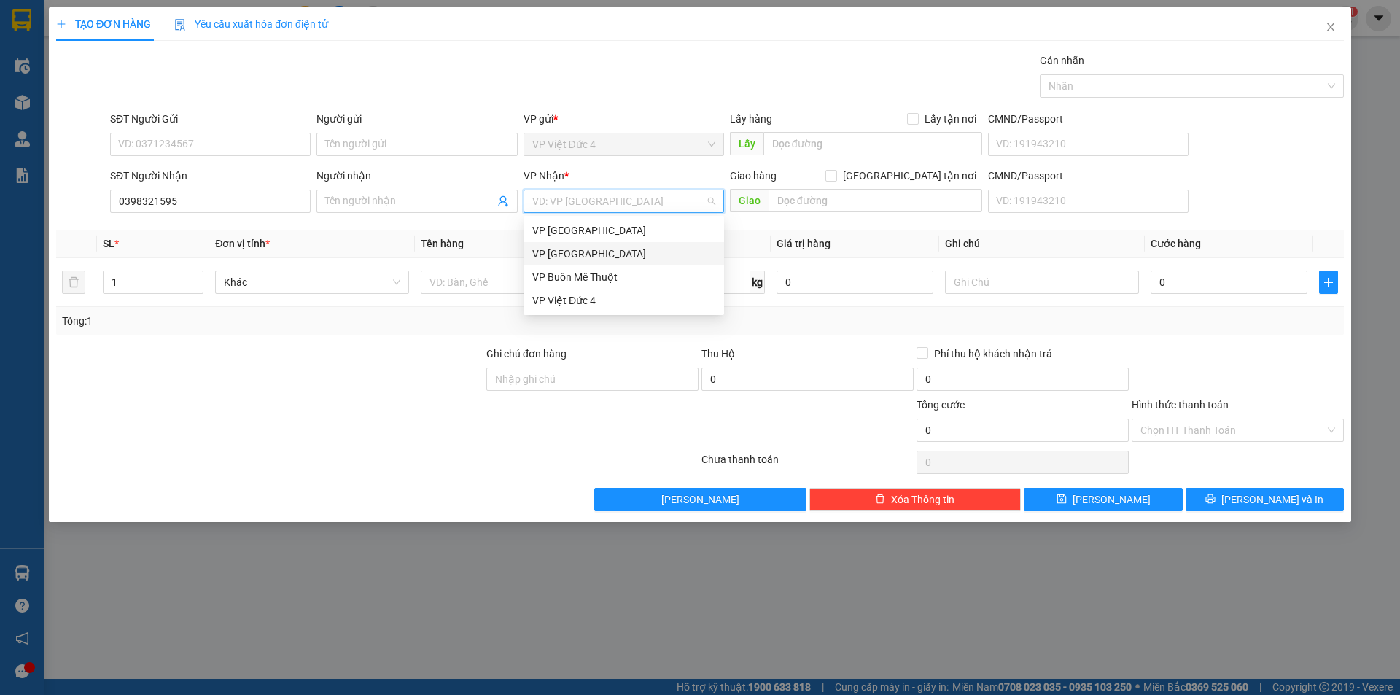
click at [561, 253] on div "VP [GEOGRAPHIC_DATA]" at bounding box center [623, 254] width 183 height 16
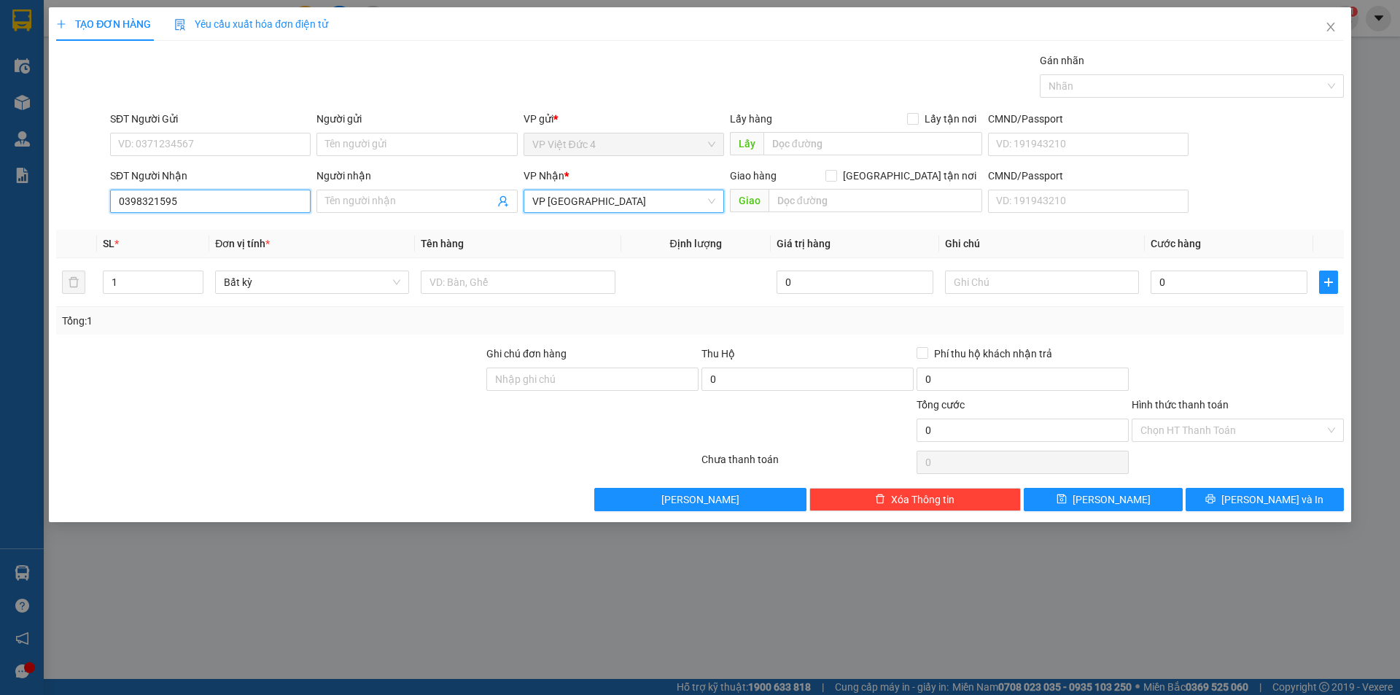
click at [274, 198] on input "0398321595" at bounding box center [210, 201] width 200 height 23
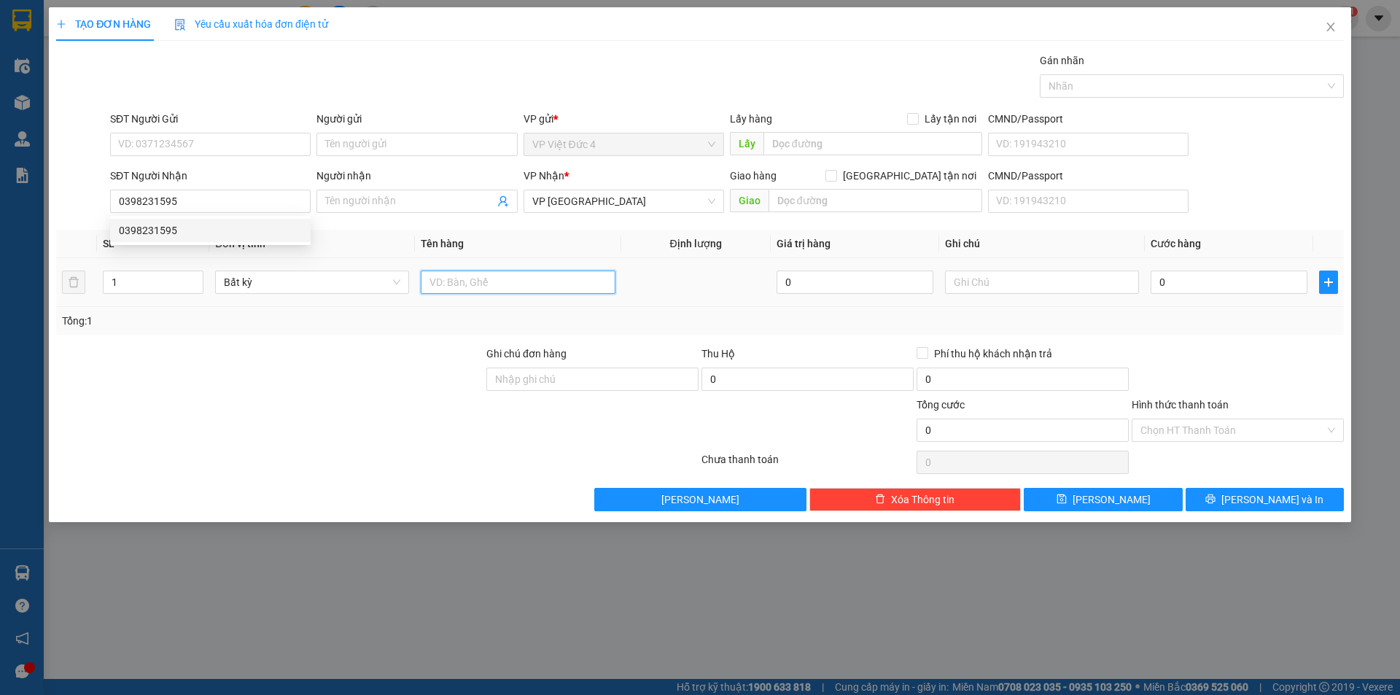
click at [570, 278] on input "text" at bounding box center [518, 281] width 194 height 23
click at [1252, 280] on input "0" at bounding box center [1228, 281] width 157 height 23
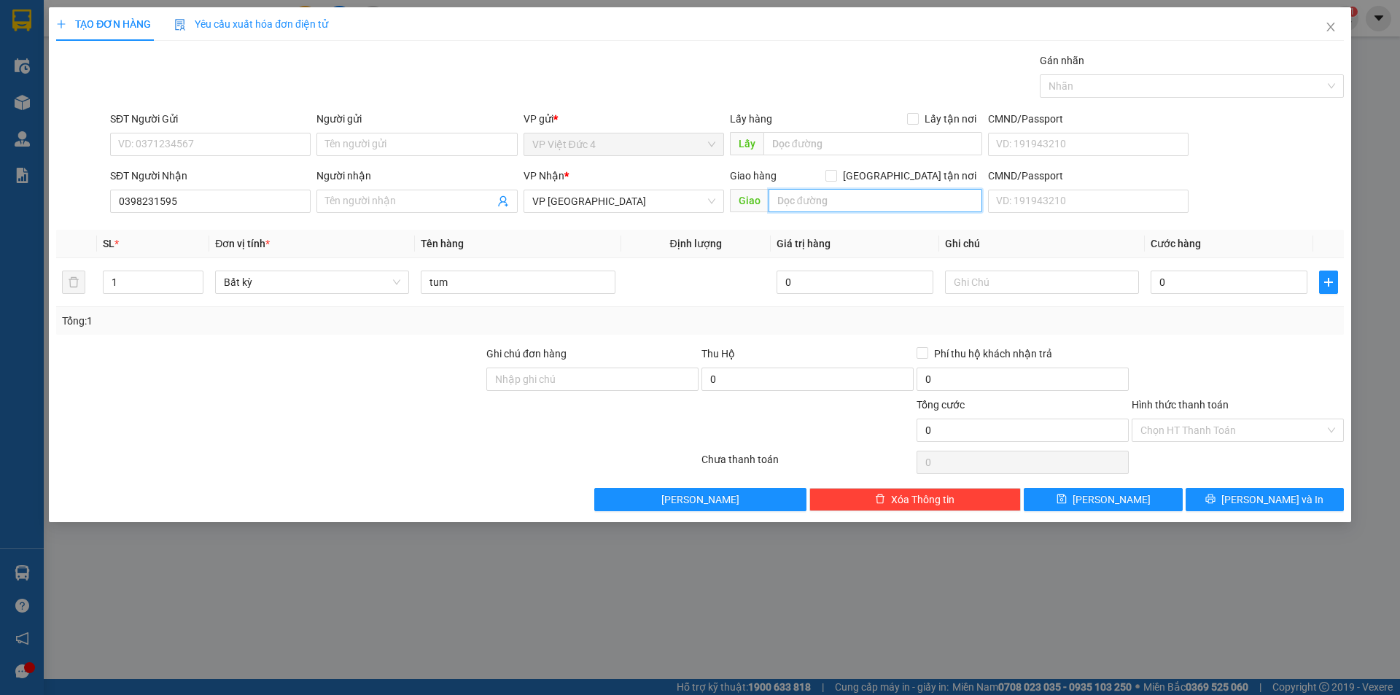
click at [929, 198] on input "text" at bounding box center [875, 200] width 214 height 23
click at [1283, 280] on input "0" at bounding box center [1228, 281] width 157 height 23
click at [1164, 423] on input "Hình thức thanh toán" at bounding box center [1232, 430] width 184 height 22
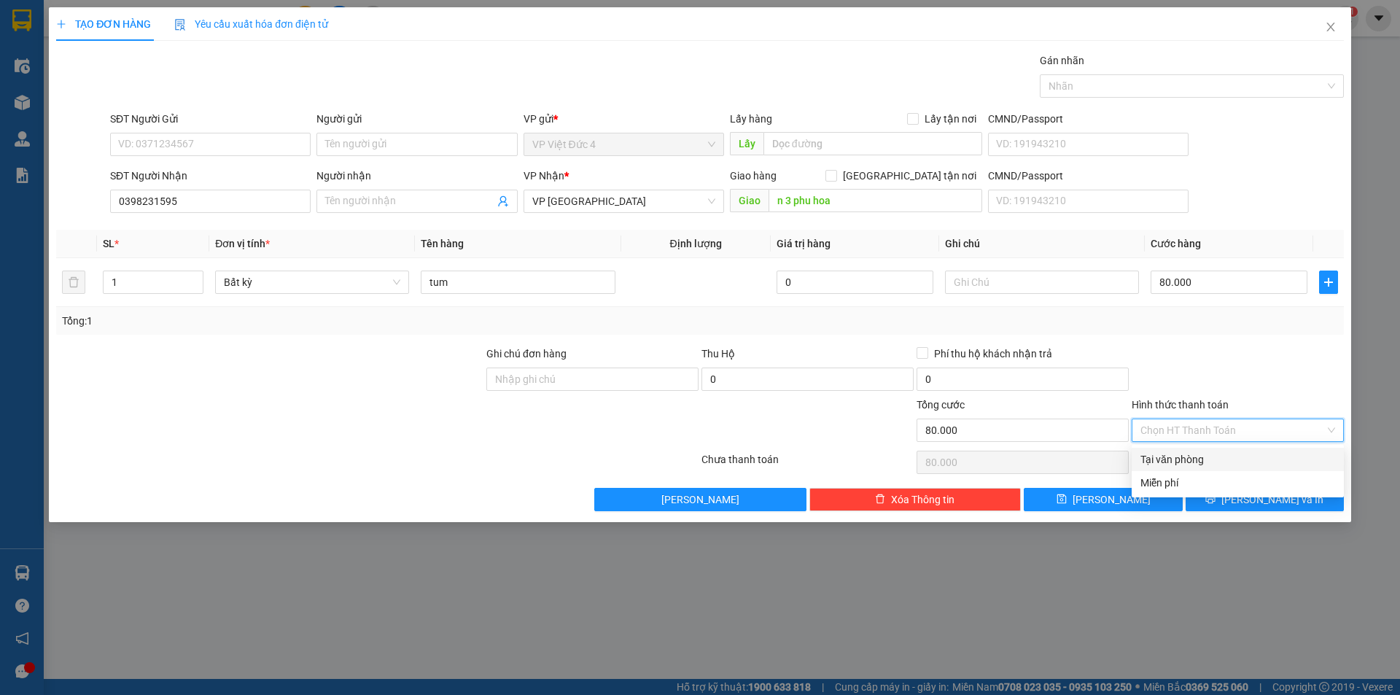
click at [1177, 459] on div "Tại văn phòng" at bounding box center [1237, 459] width 195 height 16
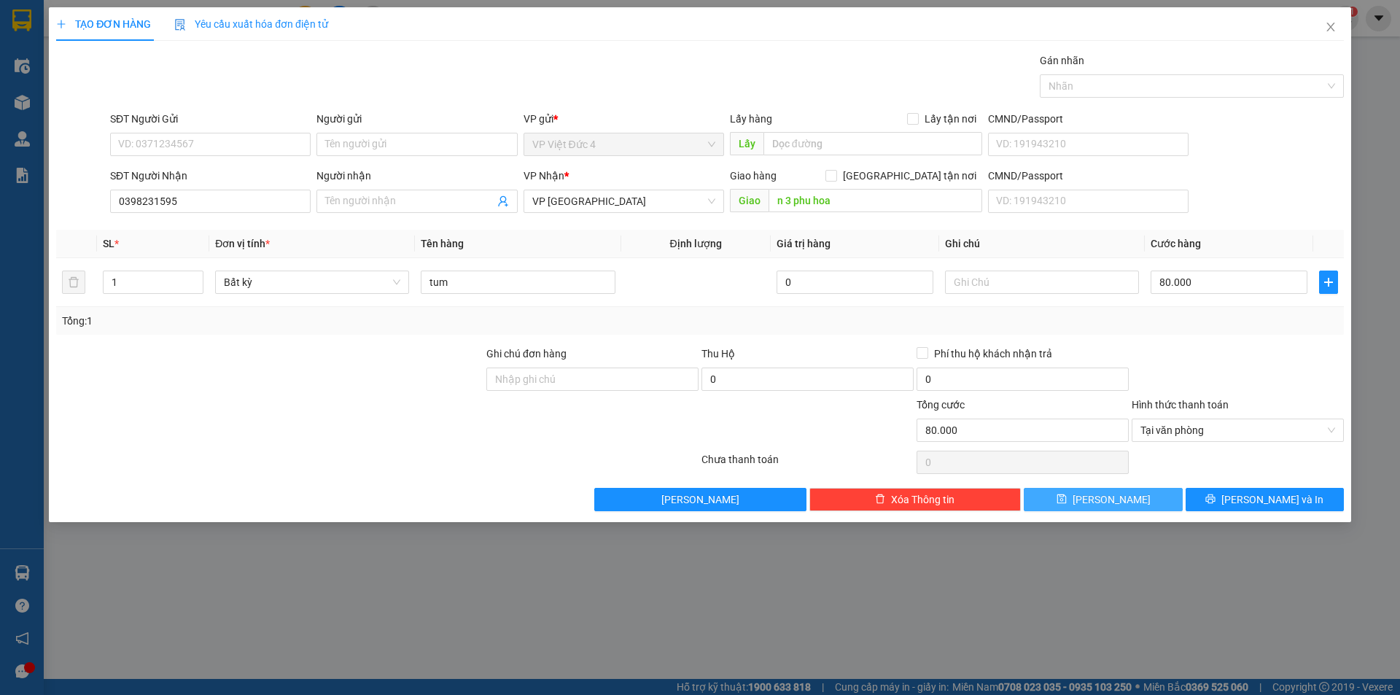
click at [1111, 498] on span "[PERSON_NAME]" at bounding box center [1111, 499] width 78 height 16
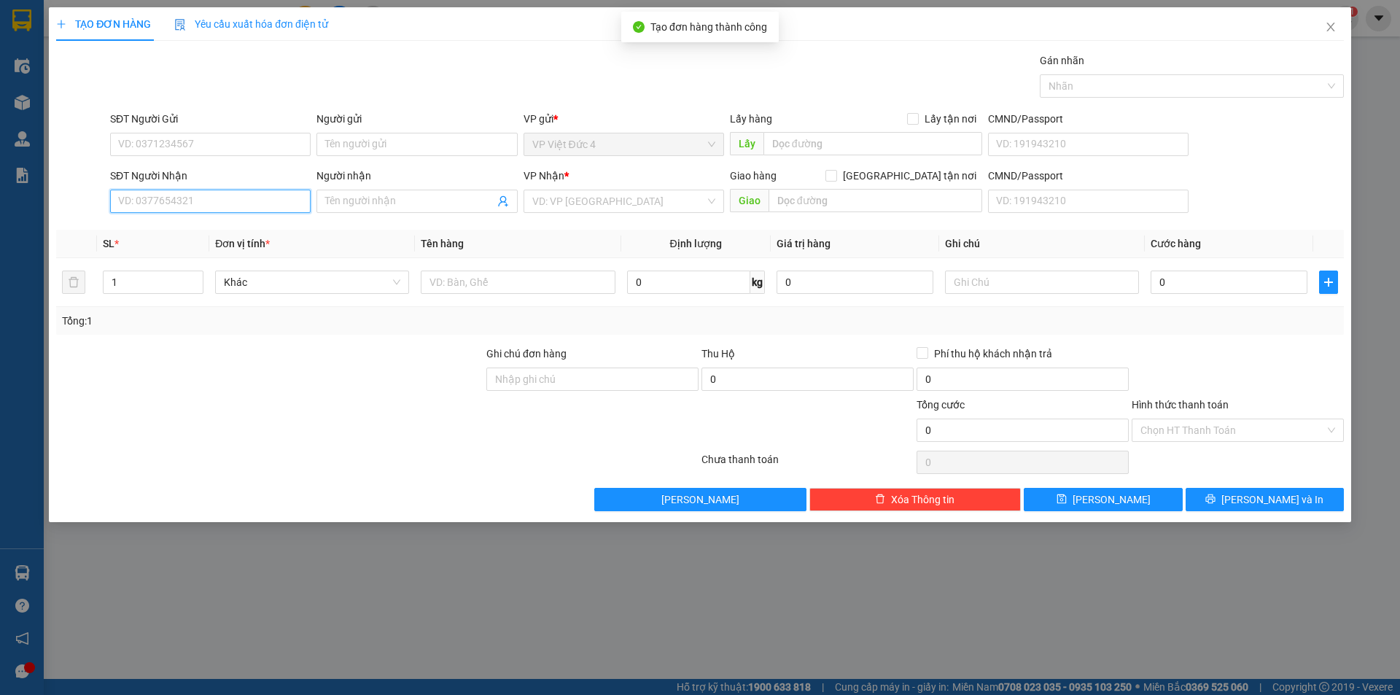
click at [251, 203] on input "SĐT Người Nhận" at bounding box center [210, 201] width 200 height 23
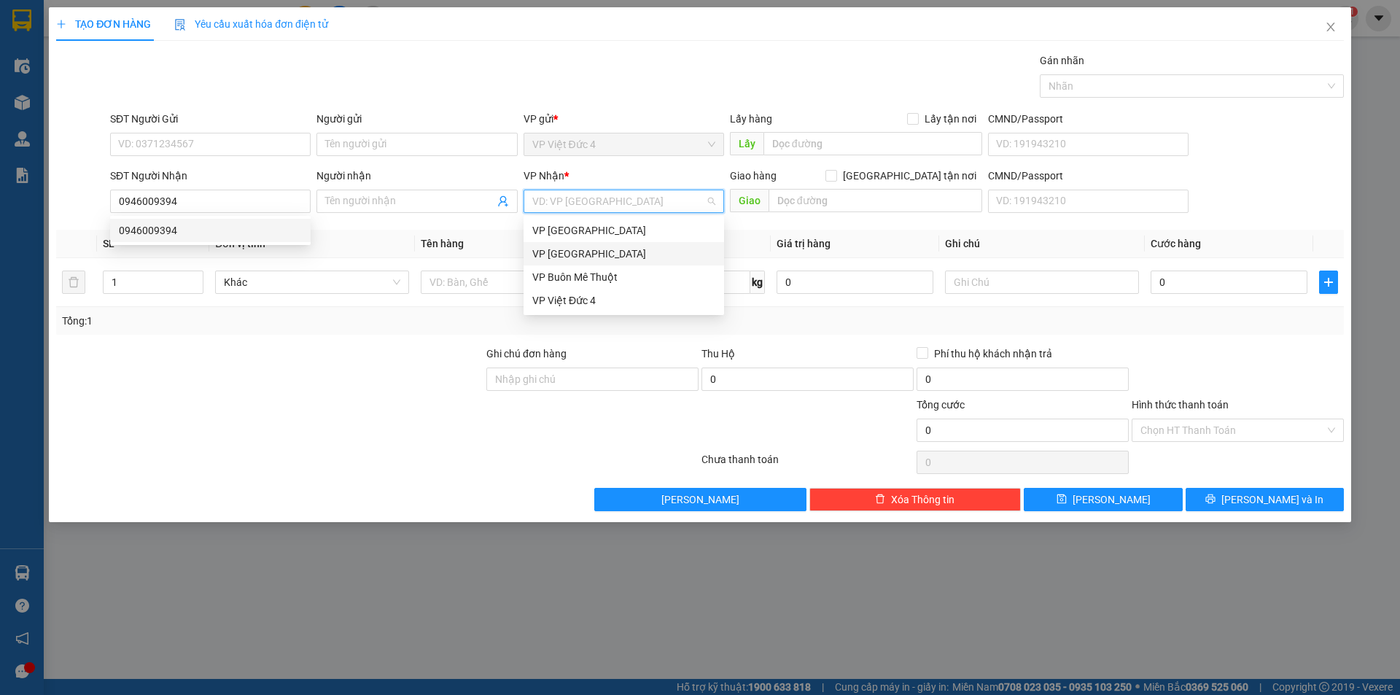
drag, startPoint x: 584, startPoint y: 198, endPoint x: 576, endPoint y: 238, distance: 40.9
click at [580, 203] on input "search" at bounding box center [618, 201] width 173 height 22
click at [563, 249] on div "VP [GEOGRAPHIC_DATA]" at bounding box center [623, 254] width 183 height 16
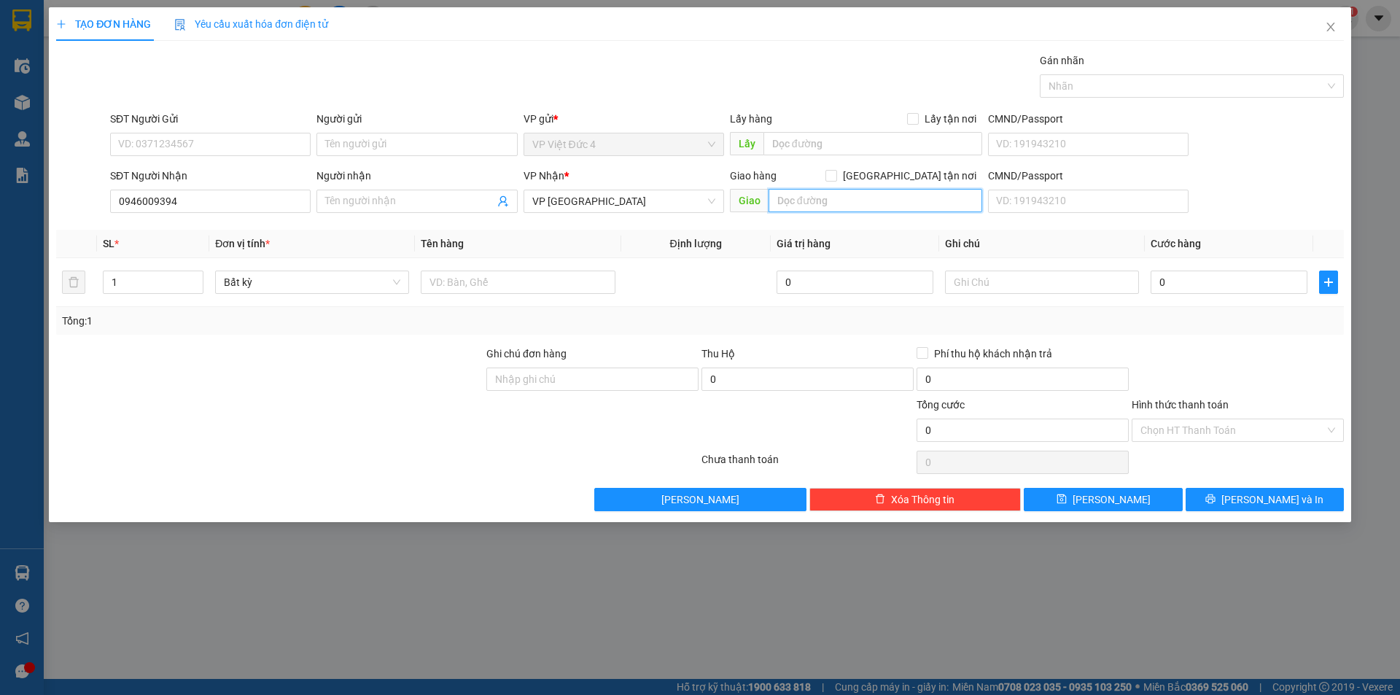
click at [940, 196] on input "text" at bounding box center [875, 200] width 214 height 23
click at [581, 278] on input "text" at bounding box center [518, 281] width 194 height 23
click at [1276, 280] on input "0" at bounding box center [1228, 281] width 157 height 23
click at [1178, 422] on input "Hình thức thanh toán" at bounding box center [1232, 430] width 184 height 22
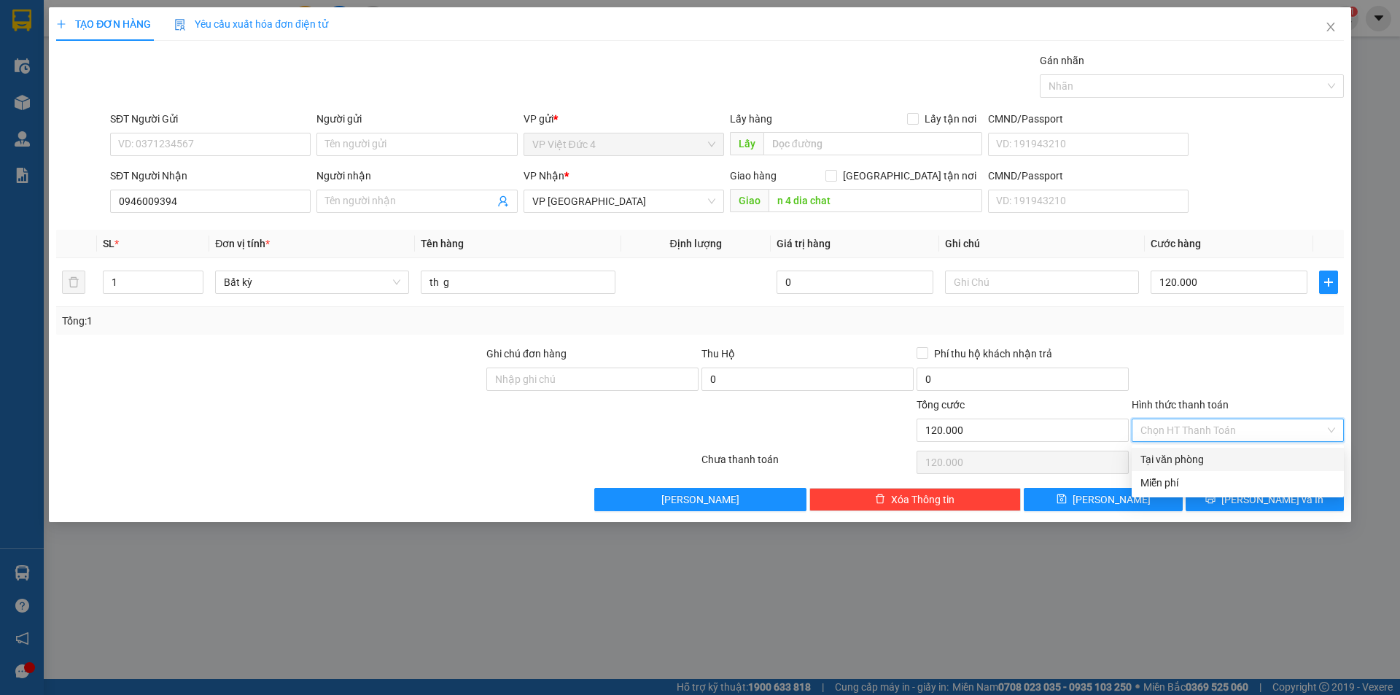
click at [1178, 452] on div "Tại văn phòng" at bounding box center [1237, 459] width 195 height 16
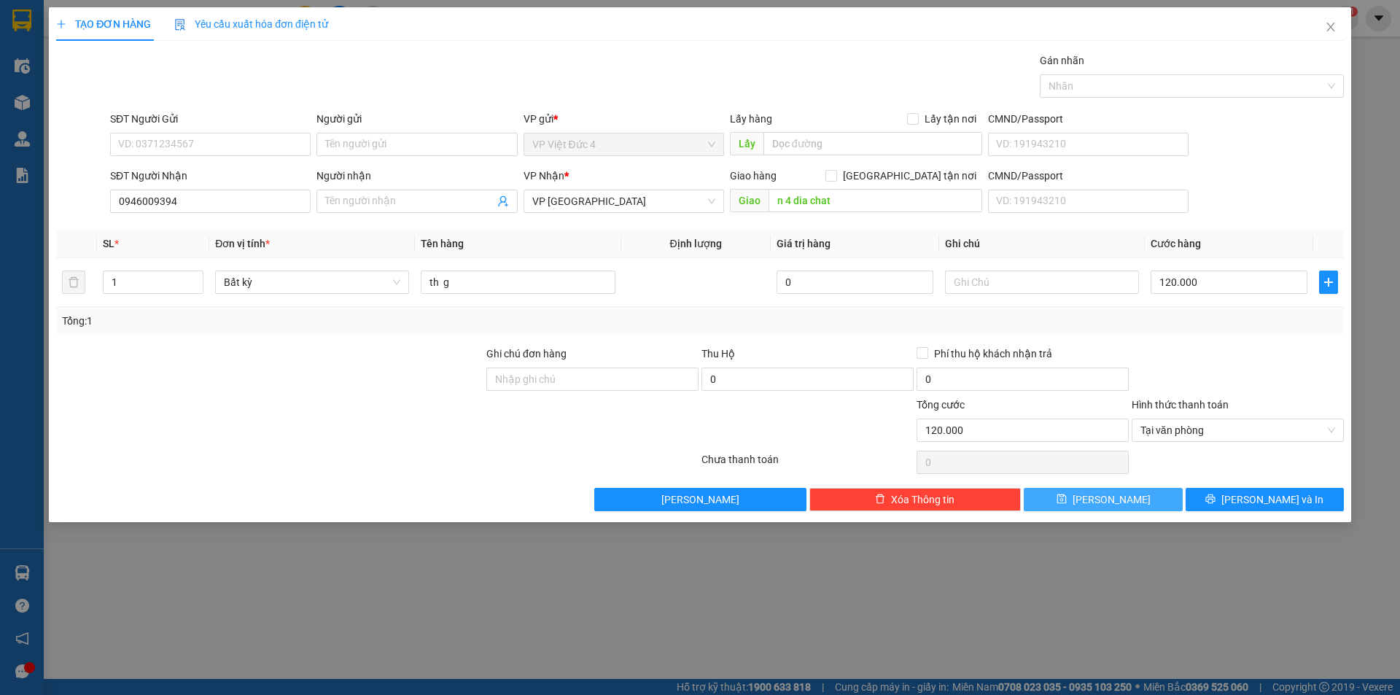
click at [1112, 496] on span "[PERSON_NAME]" at bounding box center [1111, 499] width 78 height 16
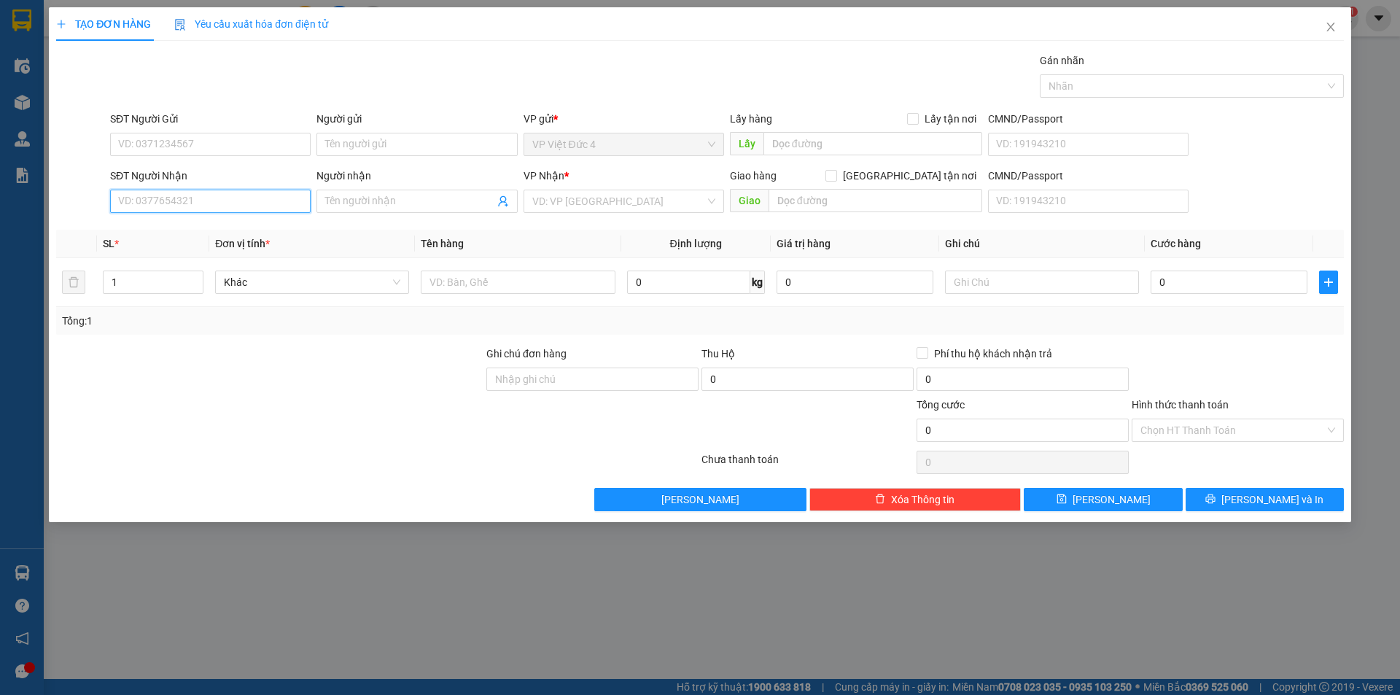
click at [264, 202] on input "SĐT Người Nhận" at bounding box center [210, 201] width 200 height 23
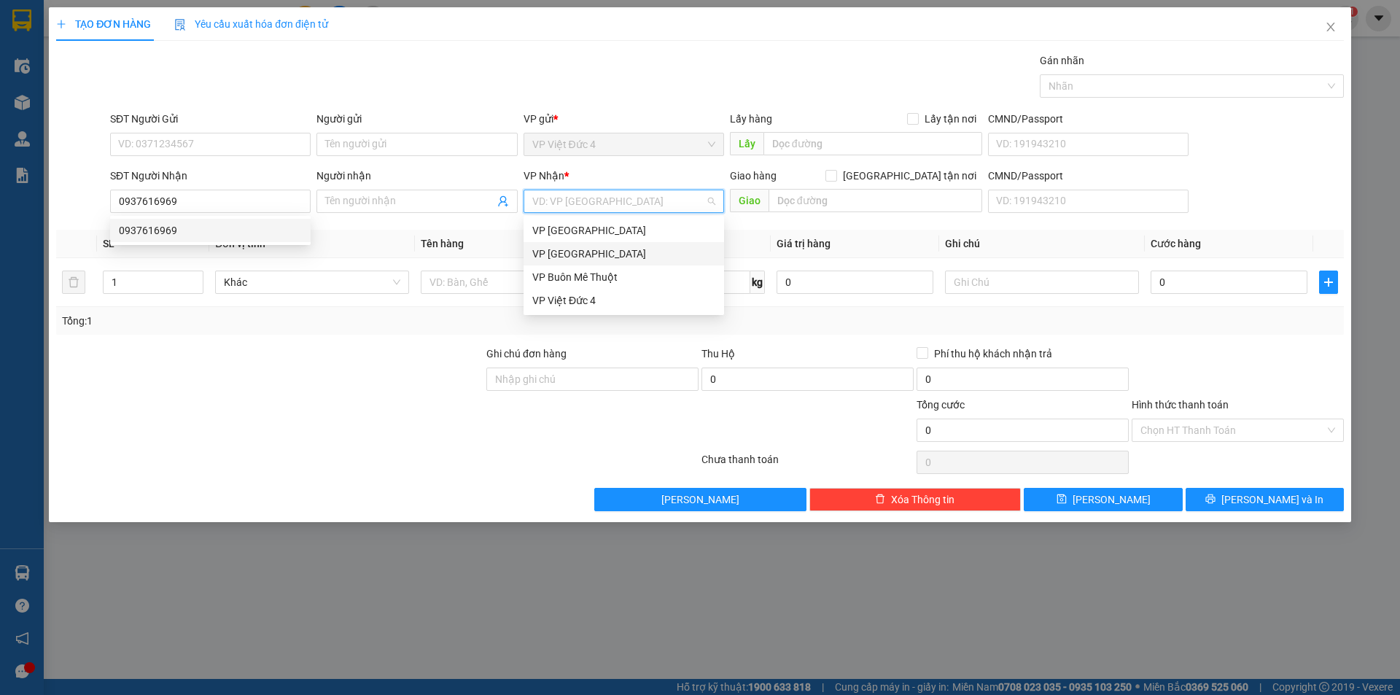
drag, startPoint x: 585, startPoint y: 203, endPoint x: 576, endPoint y: 243, distance: 41.2
click at [585, 202] on input "search" at bounding box center [618, 201] width 173 height 22
click at [563, 246] on div "VP [GEOGRAPHIC_DATA]" at bounding box center [623, 254] width 183 height 16
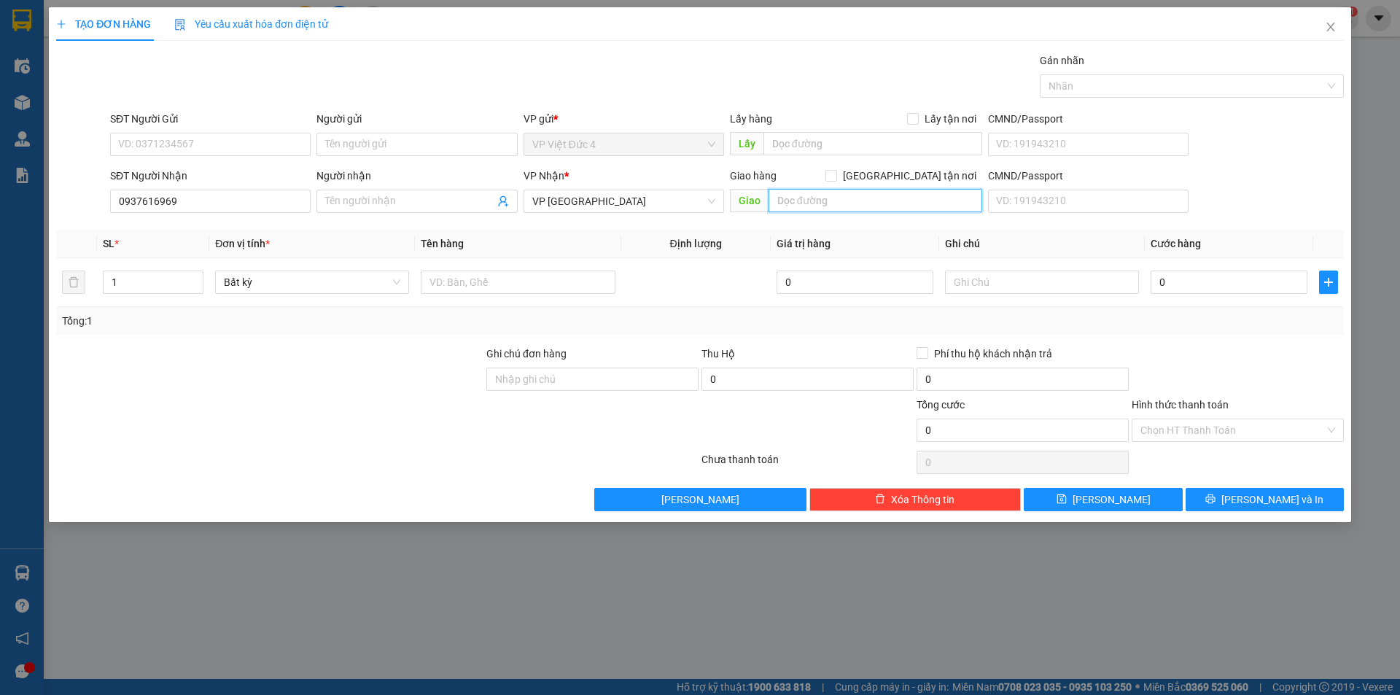
click at [940, 198] on input "text" at bounding box center [875, 200] width 214 height 23
click at [130, 283] on input "1" at bounding box center [153, 282] width 99 height 22
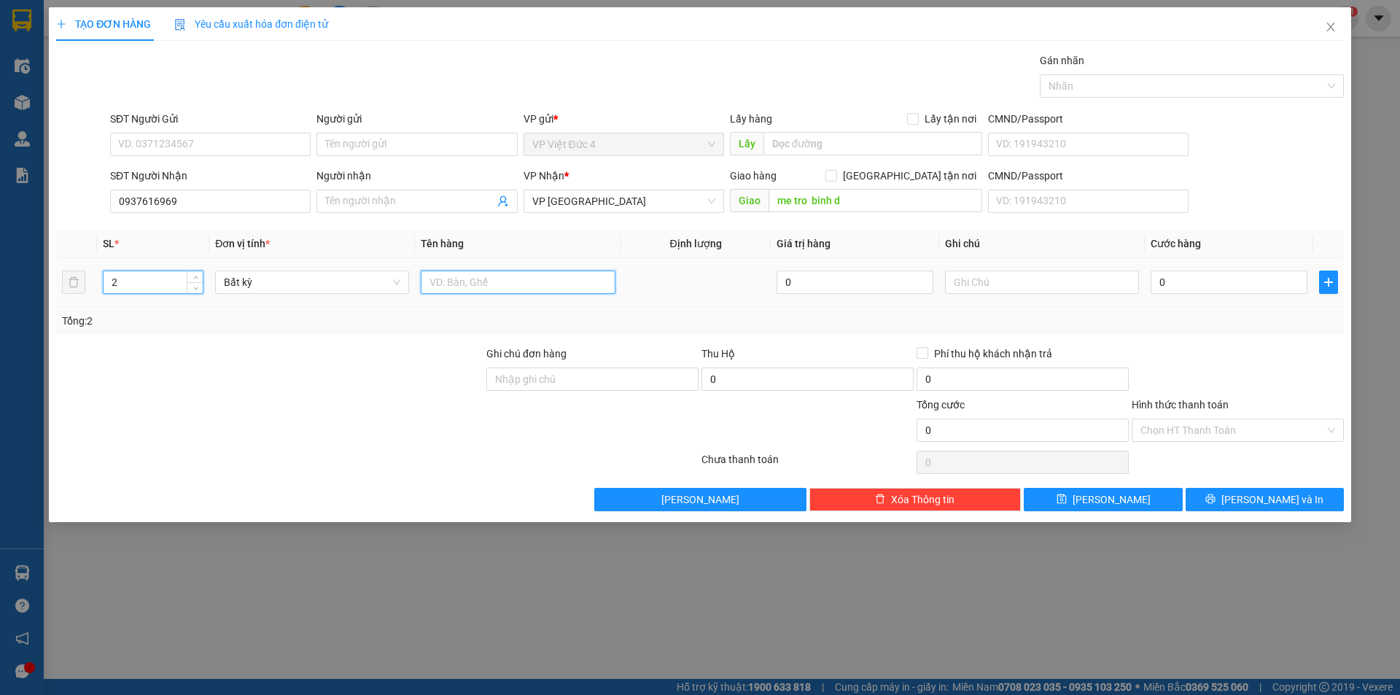
click at [594, 281] on input "text" at bounding box center [518, 281] width 194 height 23
click at [1260, 281] on input "0" at bounding box center [1228, 281] width 157 height 23
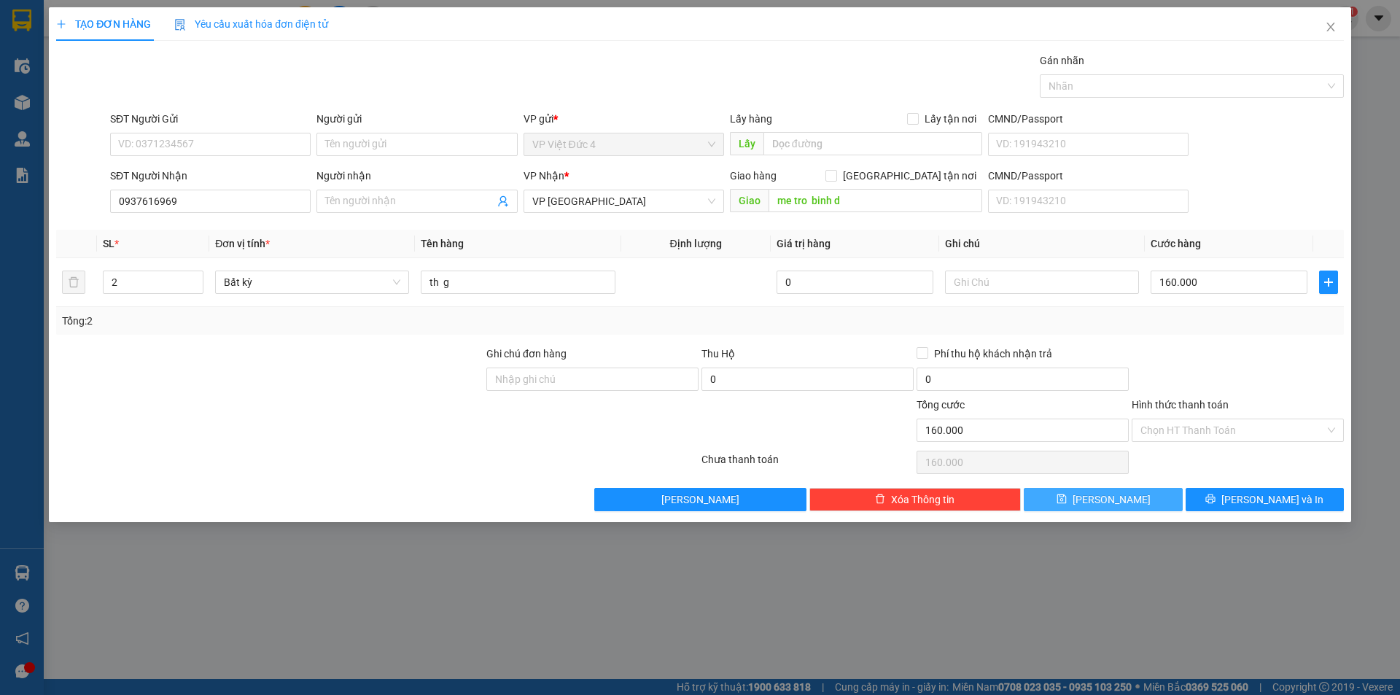
click at [1112, 496] on span "[PERSON_NAME]" at bounding box center [1111, 499] width 78 height 16
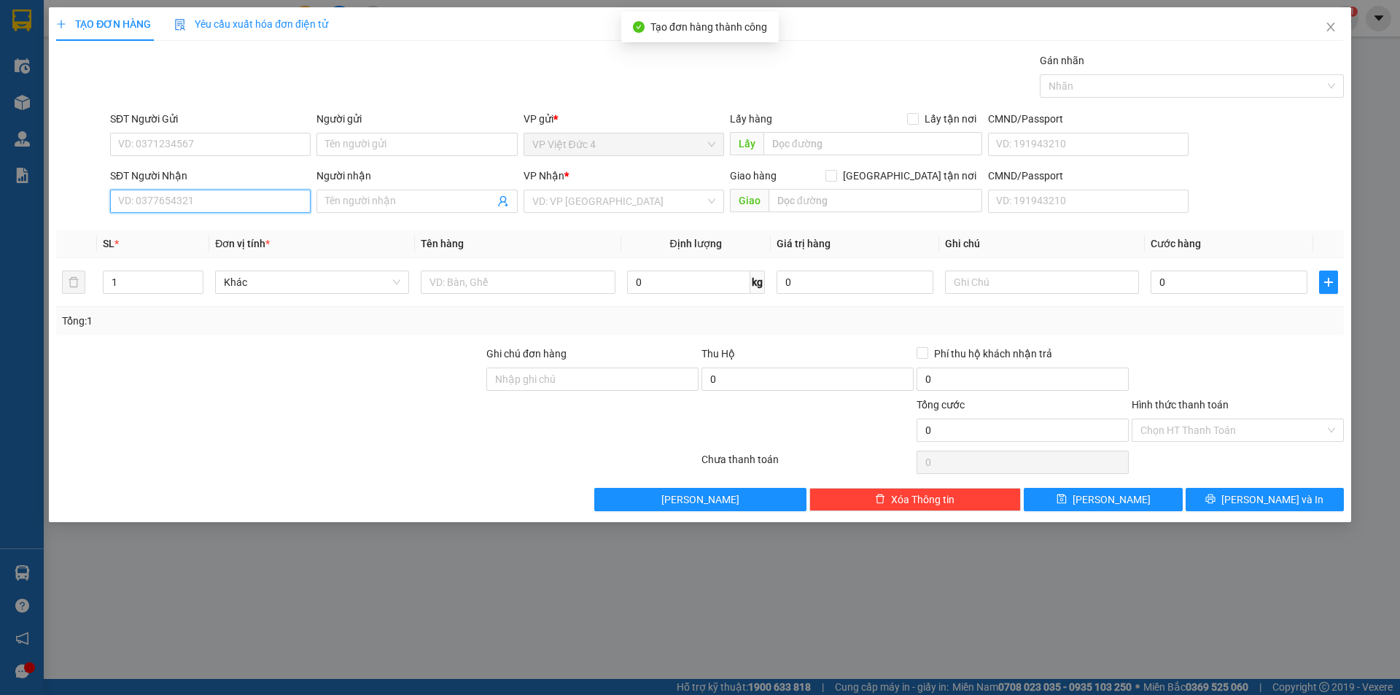
click at [269, 199] on input "SĐT Người Nhận" at bounding box center [210, 201] width 200 height 23
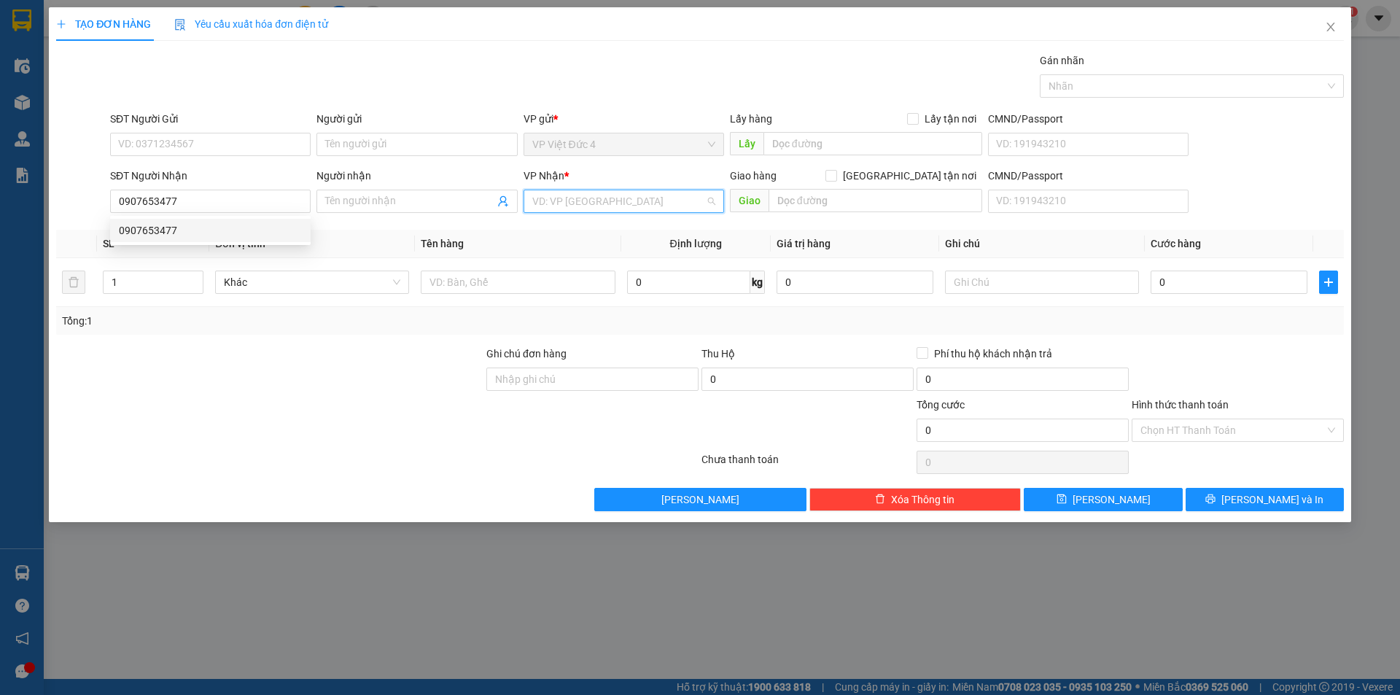
drag, startPoint x: 571, startPoint y: 198, endPoint x: 572, endPoint y: 223, distance: 24.8
click at [572, 202] on input "search" at bounding box center [618, 201] width 173 height 22
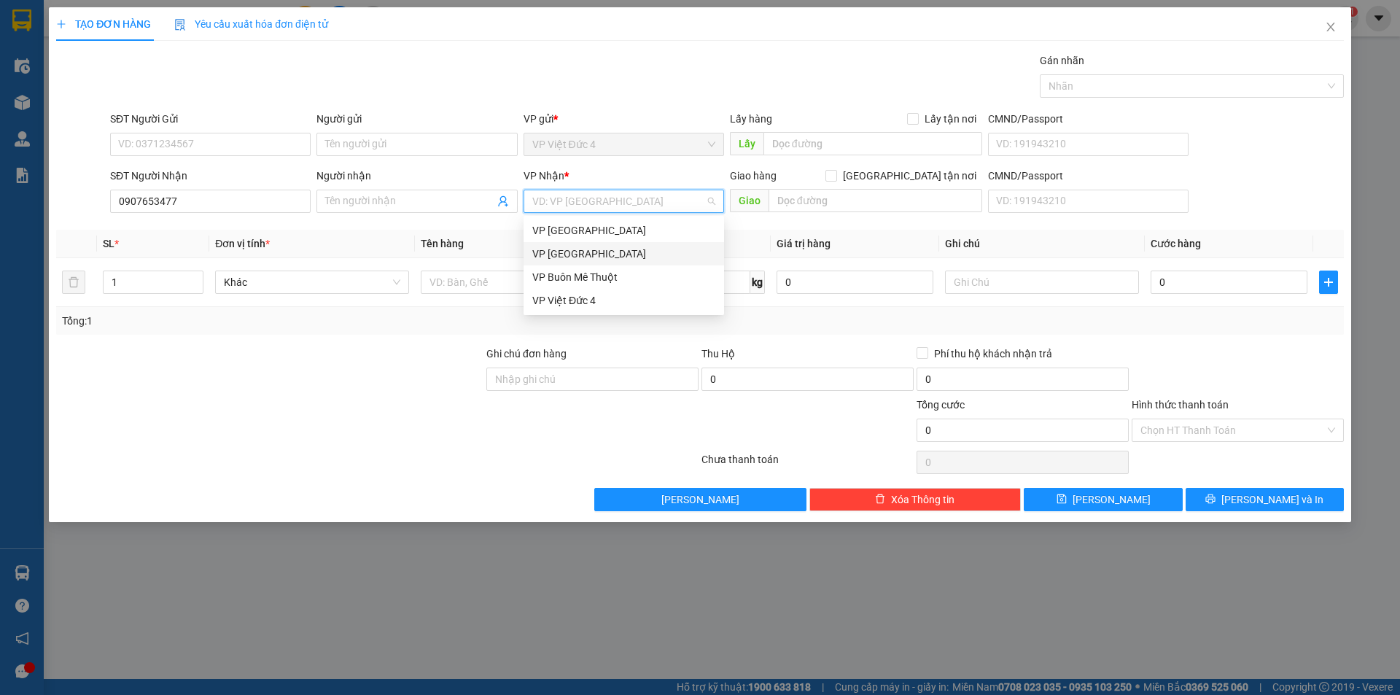
click at [568, 249] on div "VP [GEOGRAPHIC_DATA]" at bounding box center [623, 254] width 183 height 16
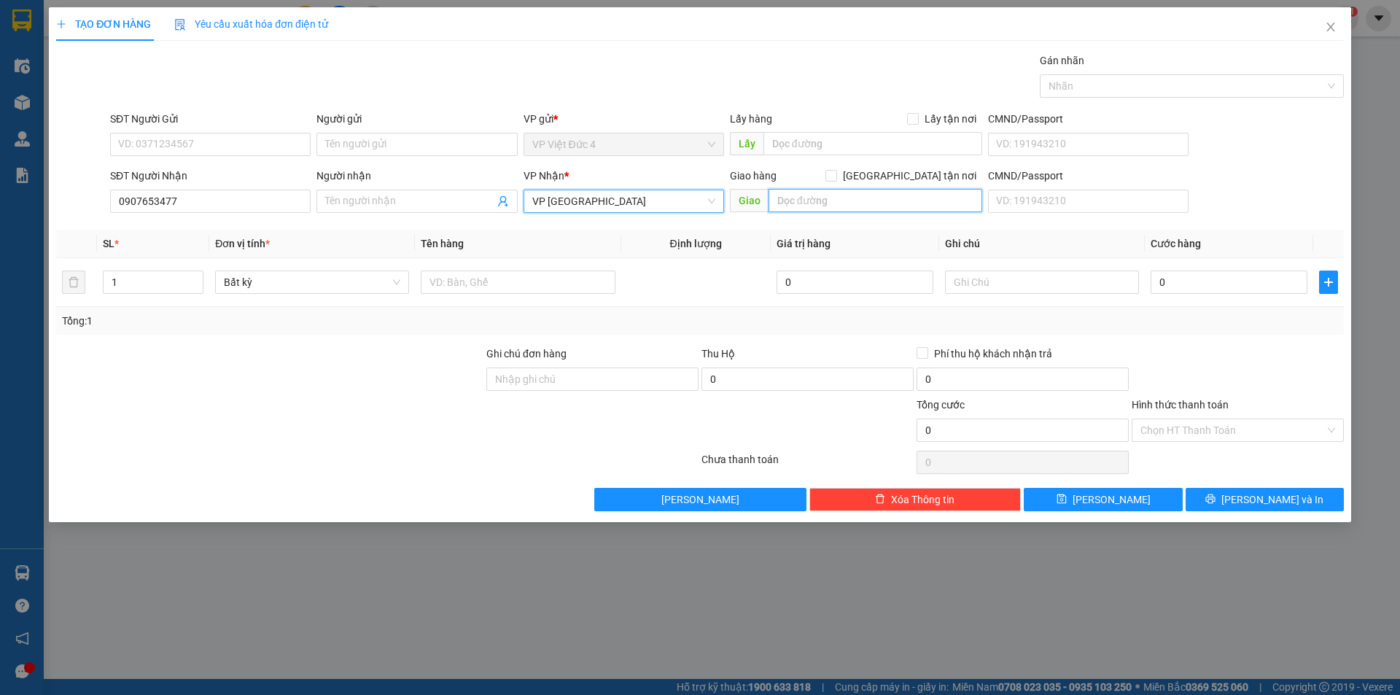
click at [937, 201] on input "text" at bounding box center [875, 200] width 214 height 23
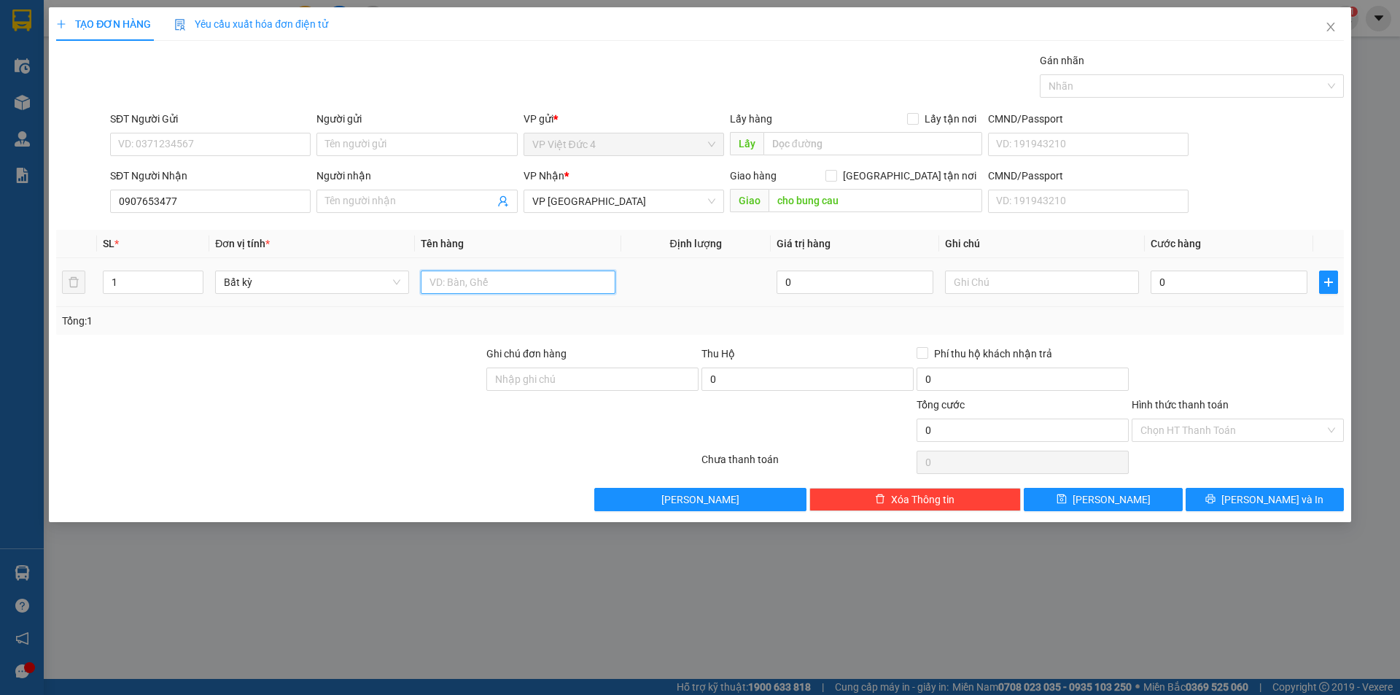
click at [580, 276] on input "text" at bounding box center [518, 281] width 194 height 23
click at [1276, 281] on input "0" at bounding box center [1228, 281] width 157 height 23
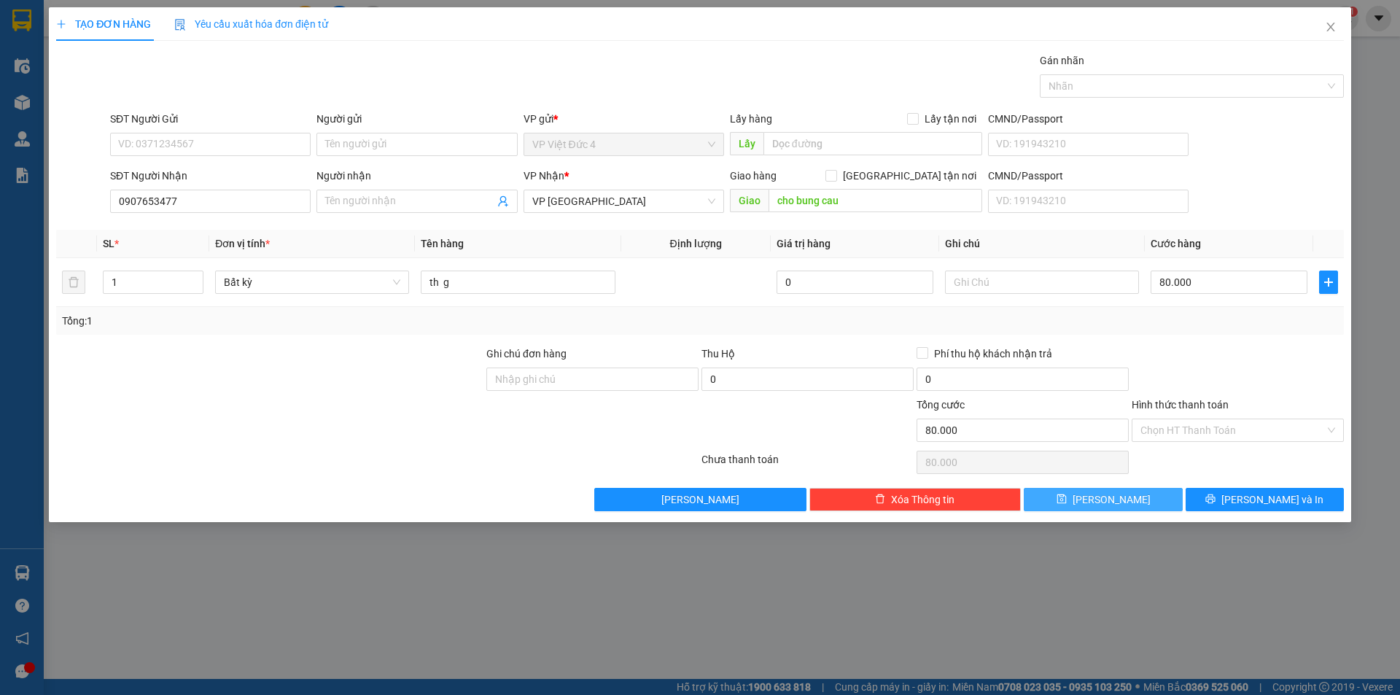
click at [1112, 495] on span "[PERSON_NAME]" at bounding box center [1111, 499] width 78 height 16
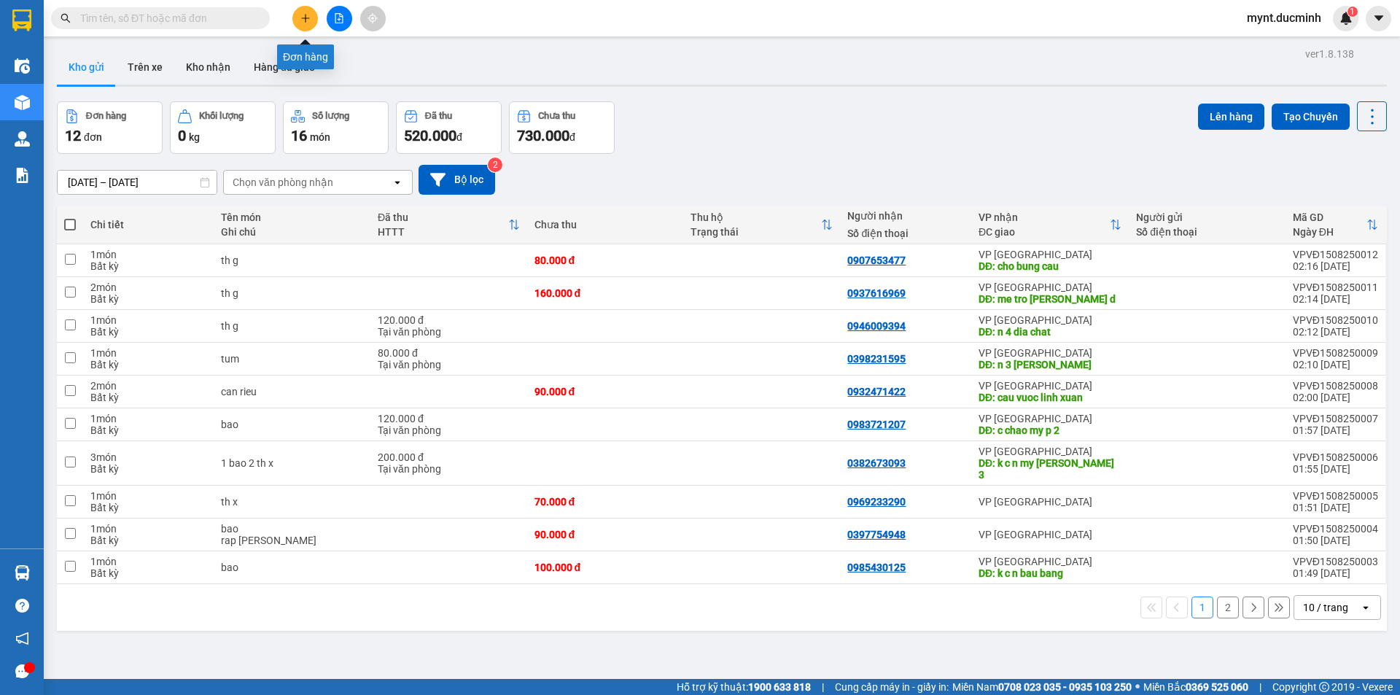
click at [305, 15] on icon "plus" at bounding box center [305, 18] width 10 height 10
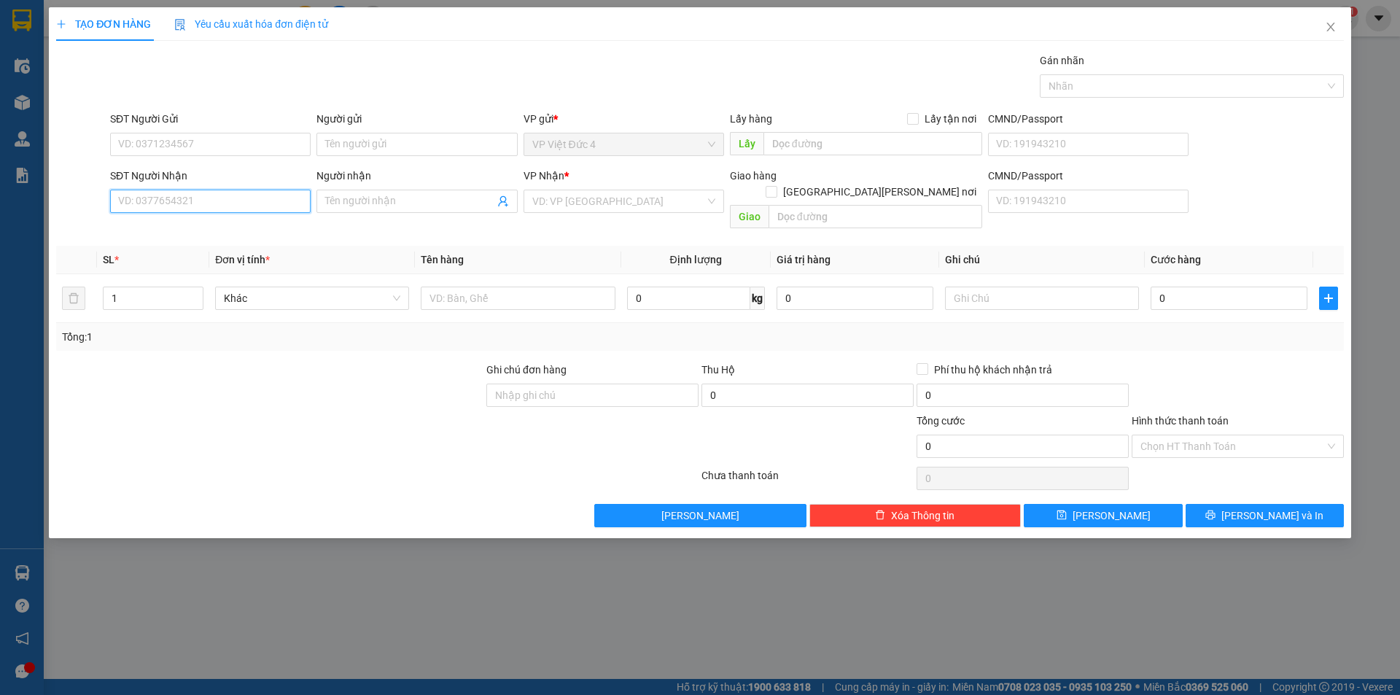
click at [276, 200] on input "SĐT Người Nhận" at bounding box center [210, 201] width 200 height 23
type input "0976150060"
click at [641, 196] on input "search" at bounding box center [618, 201] width 173 height 22
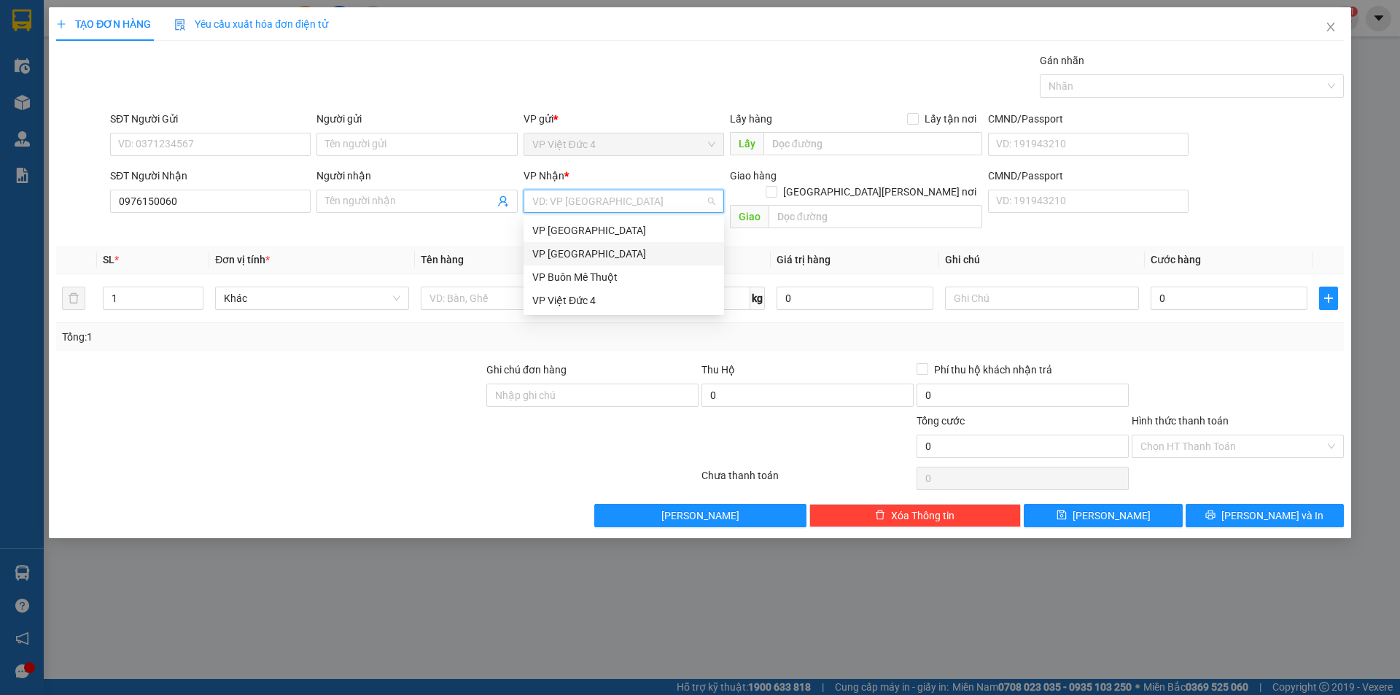
click at [553, 248] on div "VP [GEOGRAPHIC_DATA]" at bounding box center [623, 254] width 183 height 16
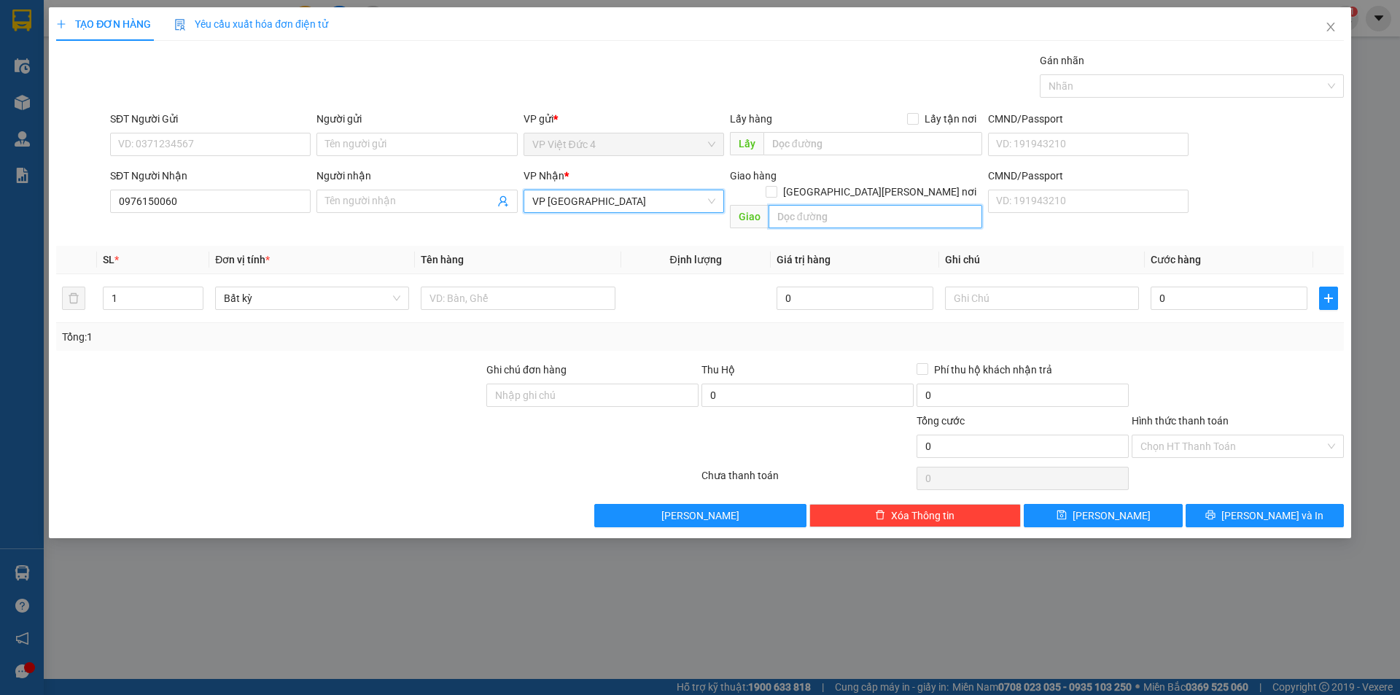
click at [957, 205] on input "text" at bounding box center [875, 216] width 214 height 23
type input "n 4 hoa lan"
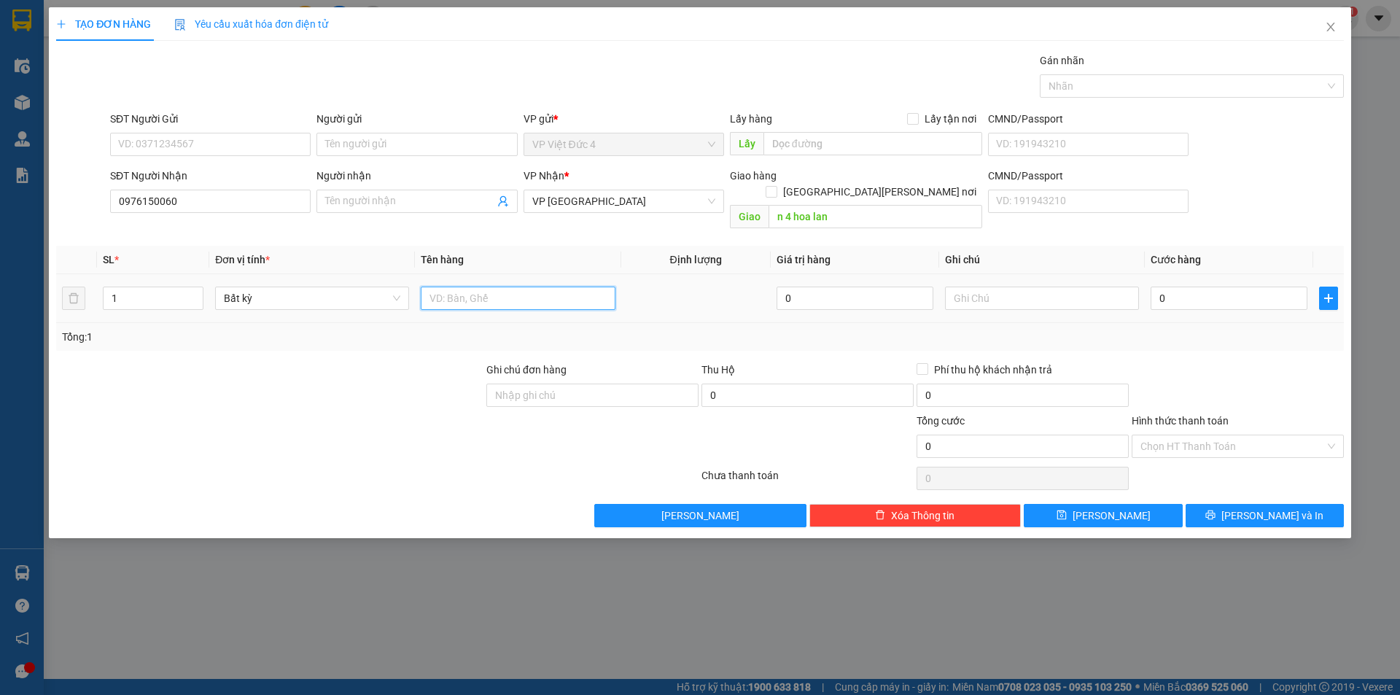
click at [568, 286] on input "text" at bounding box center [518, 297] width 194 height 23
type input "th g"
click at [1295, 286] on input "0" at bounding box center [1228, 297] width 157 height 23
type input "1"
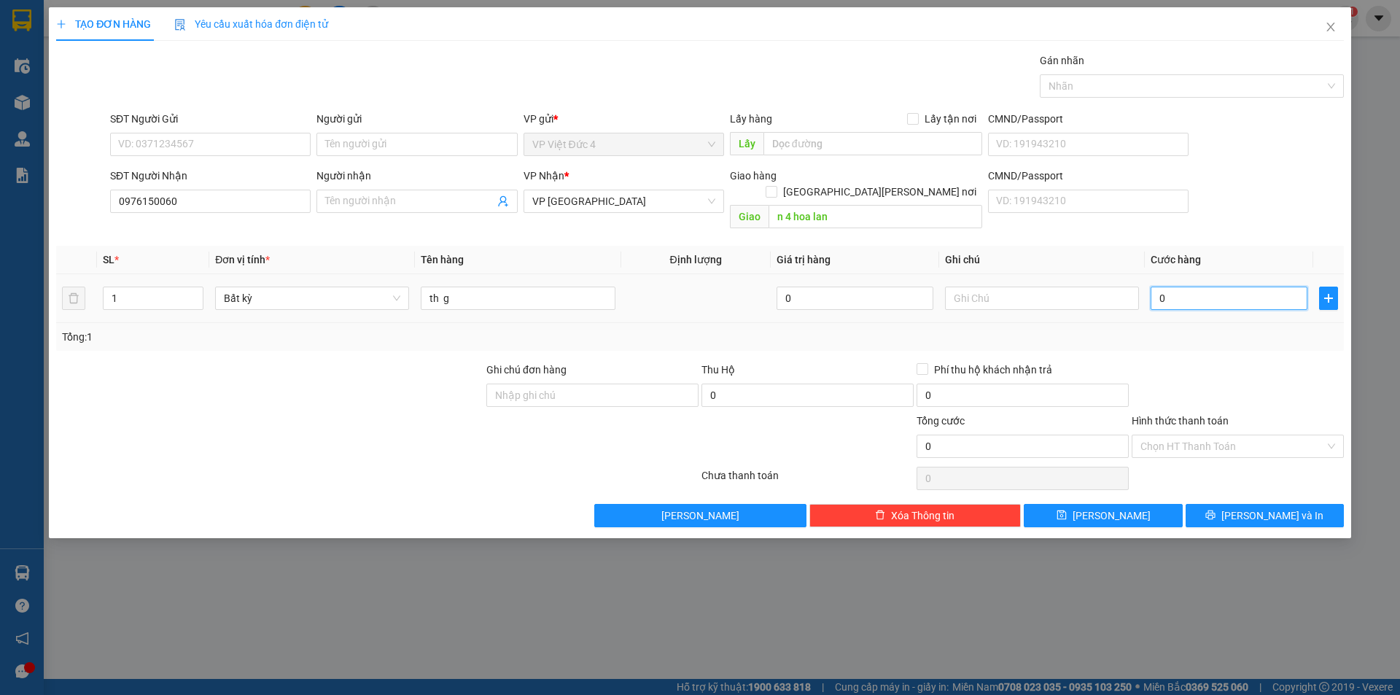
type input "1"
type input "10"
type input "100"
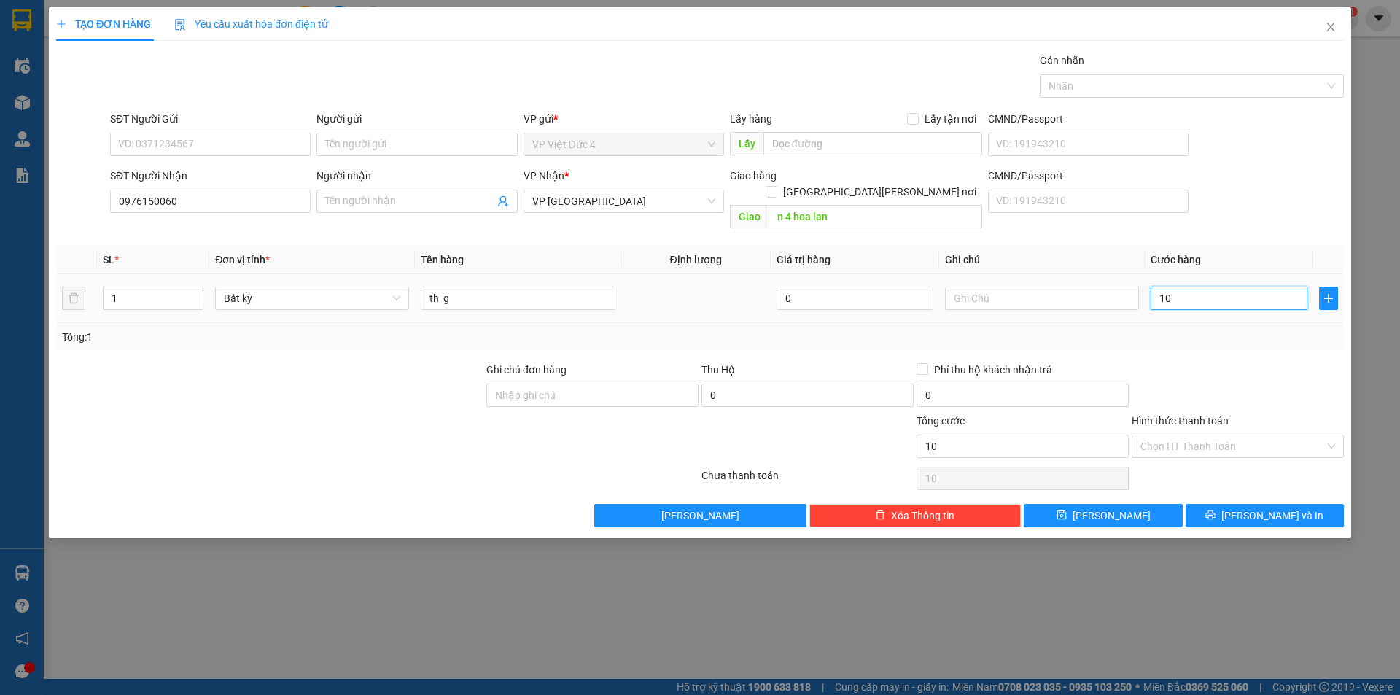
type input "100"
type input "1.000"
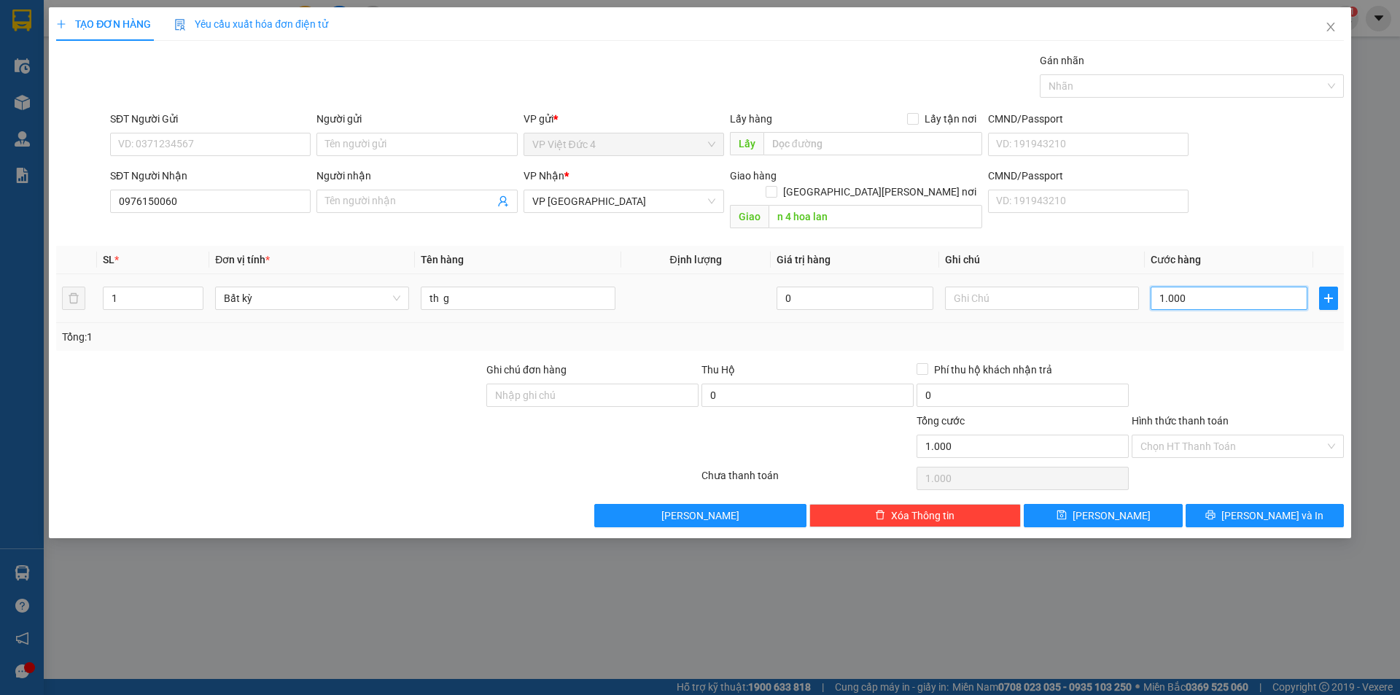
type input "10.000"
type input "100.000"
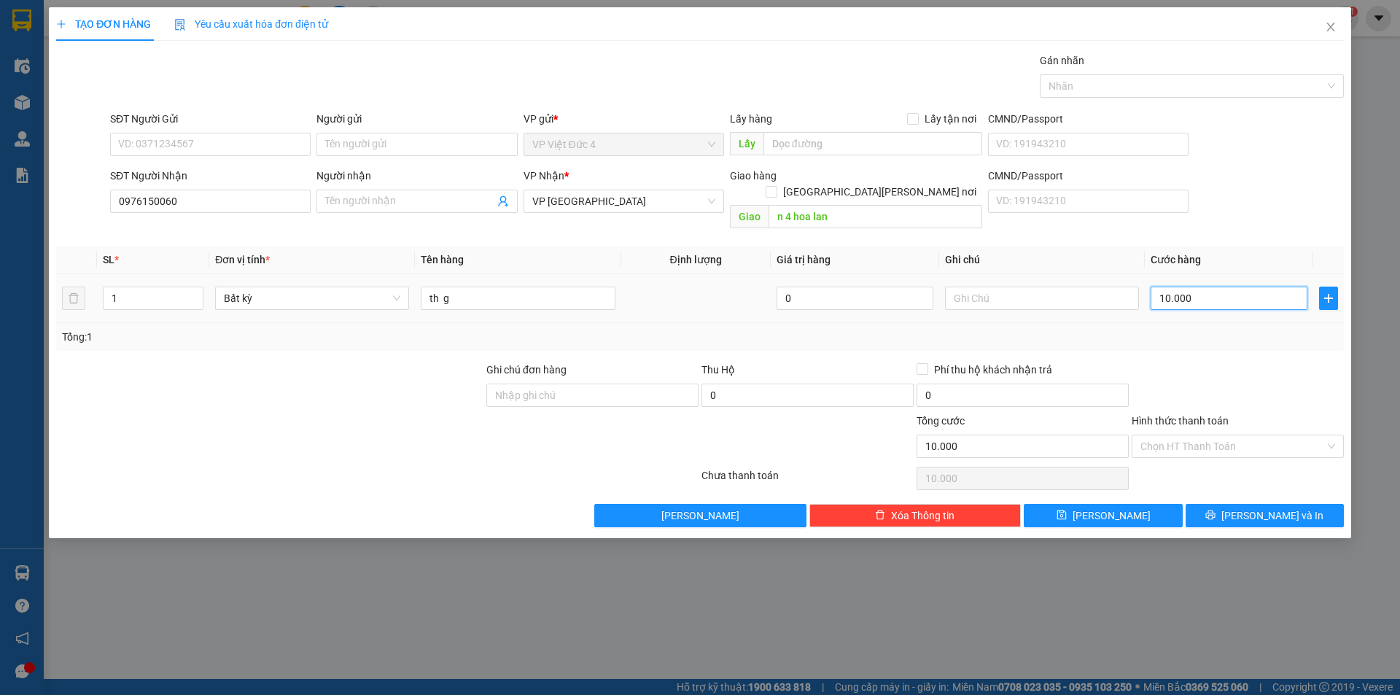
type input "100.000"
click at [1108, 507] on span "[PERSON_NAME]" at bounding box center [1111, 515] width 78 height 16
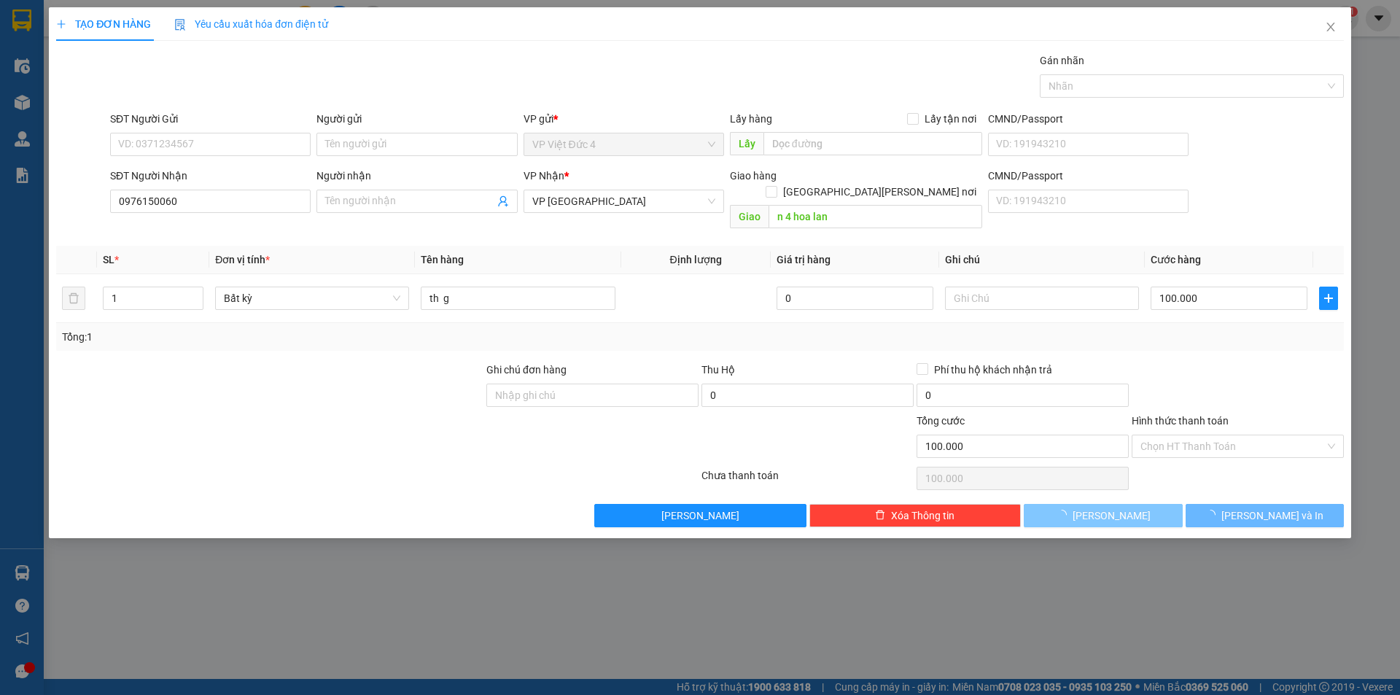
type input "0"
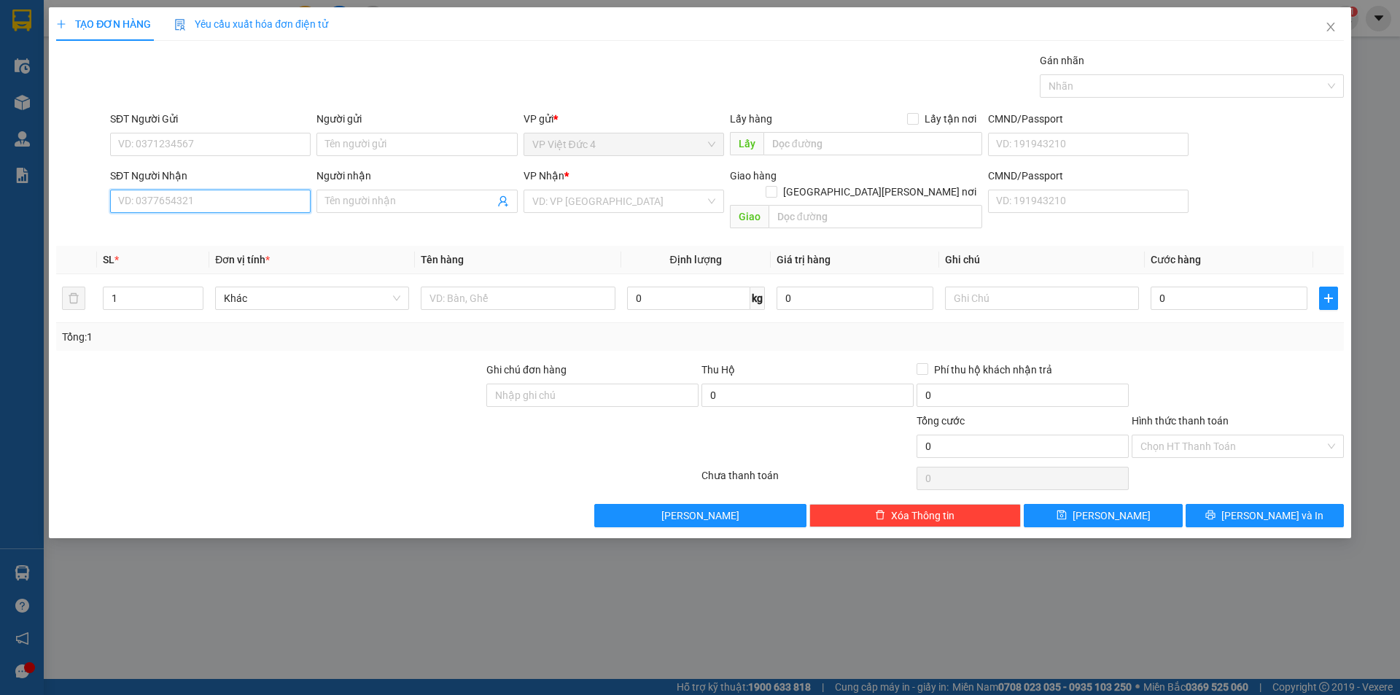
click at [285, 200] on input "SĐT Người Nhận" at bounding box center [210, 201] width 200 height 23
type input "0978567254"
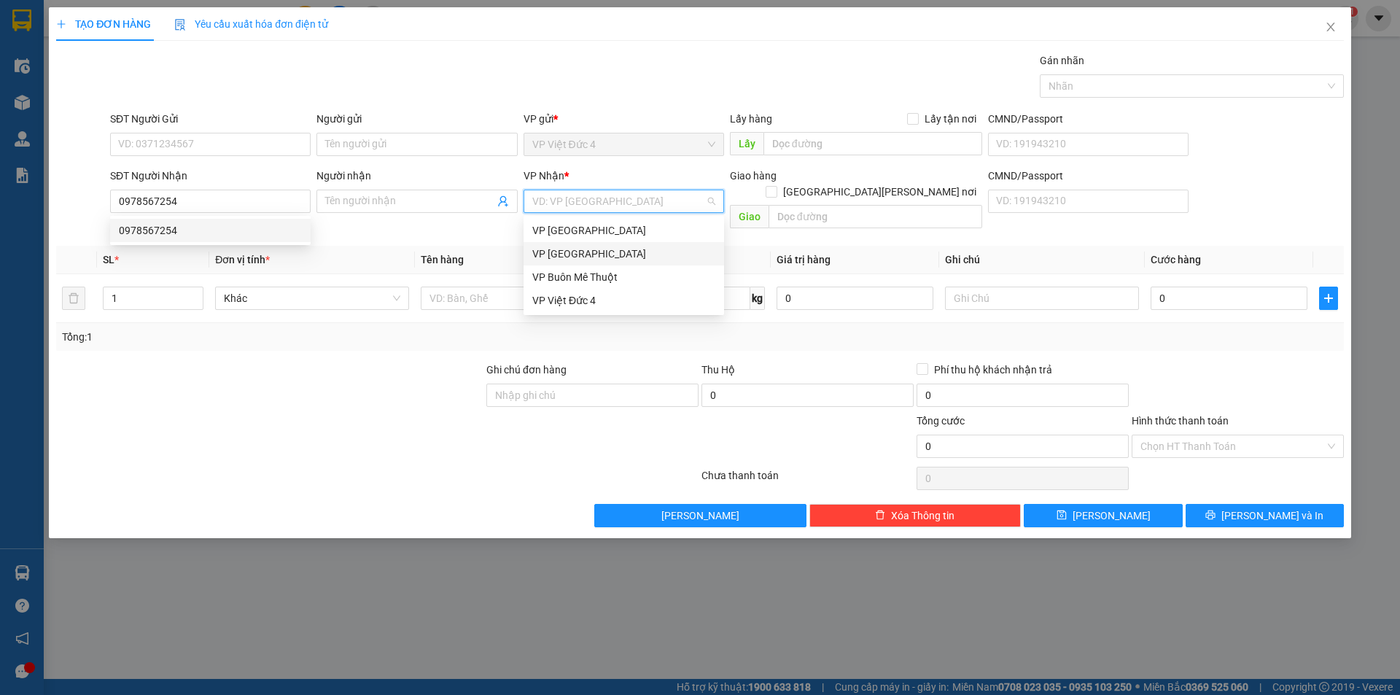
click at [605, 200] on input "search" at bounding box center [618, 201] width 173 height 22
click at [557, 250] on div "VP [GEOGRAPHIC_DATA]" at bounding box center [623, 254] width 183 height 16
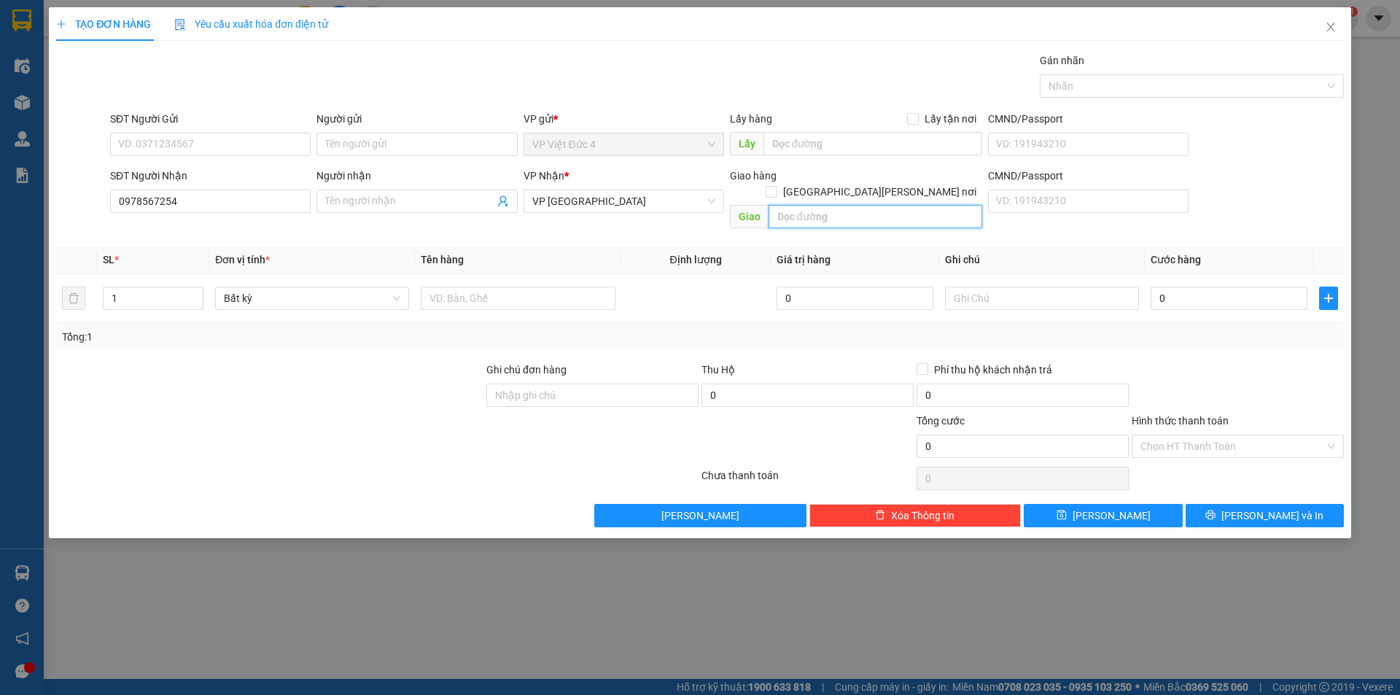
click at [959, 205] on input "text" at bounding box center [875, 216] width 214 height 23
type input "n 4 hoa loi"
click at [535, 286] on input "text" at bounding box center [518, 297] width 194 height 23
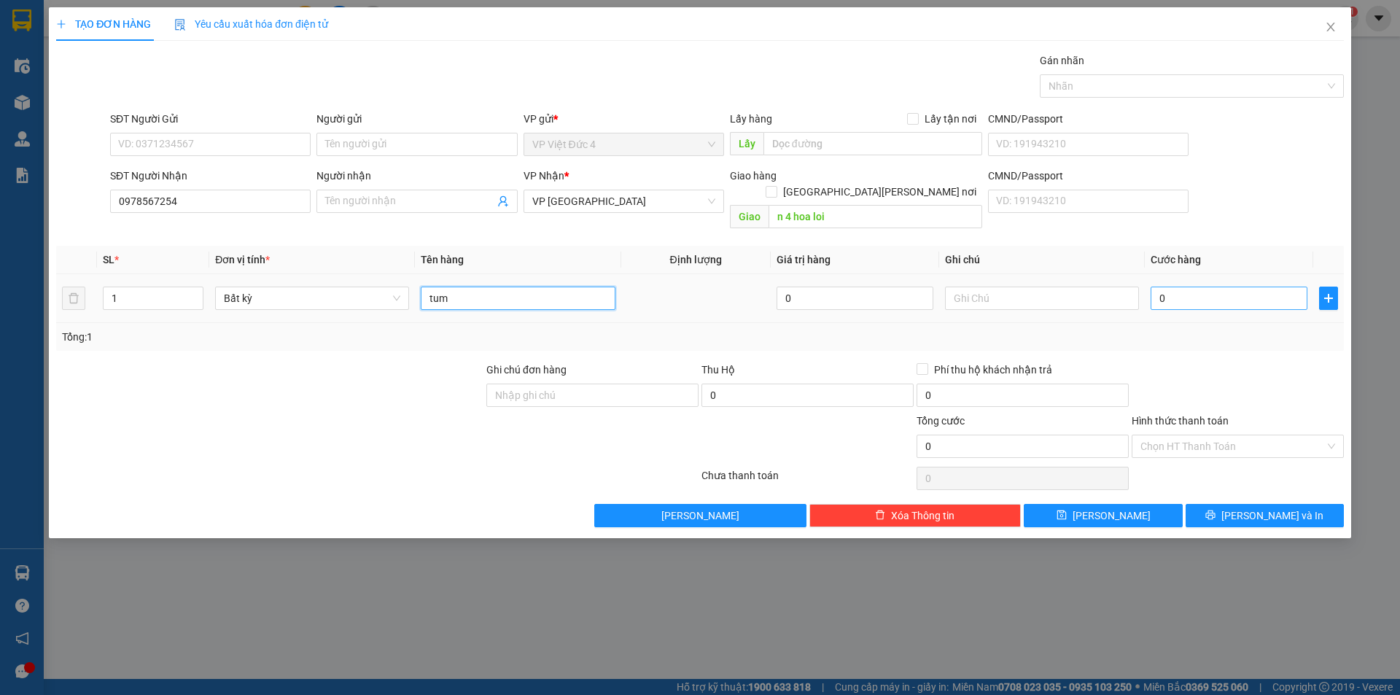
type input "tum"
click at [1257, 286] on input "0" at bounding box center [1228, 297] width 157 height 23
type input "7"
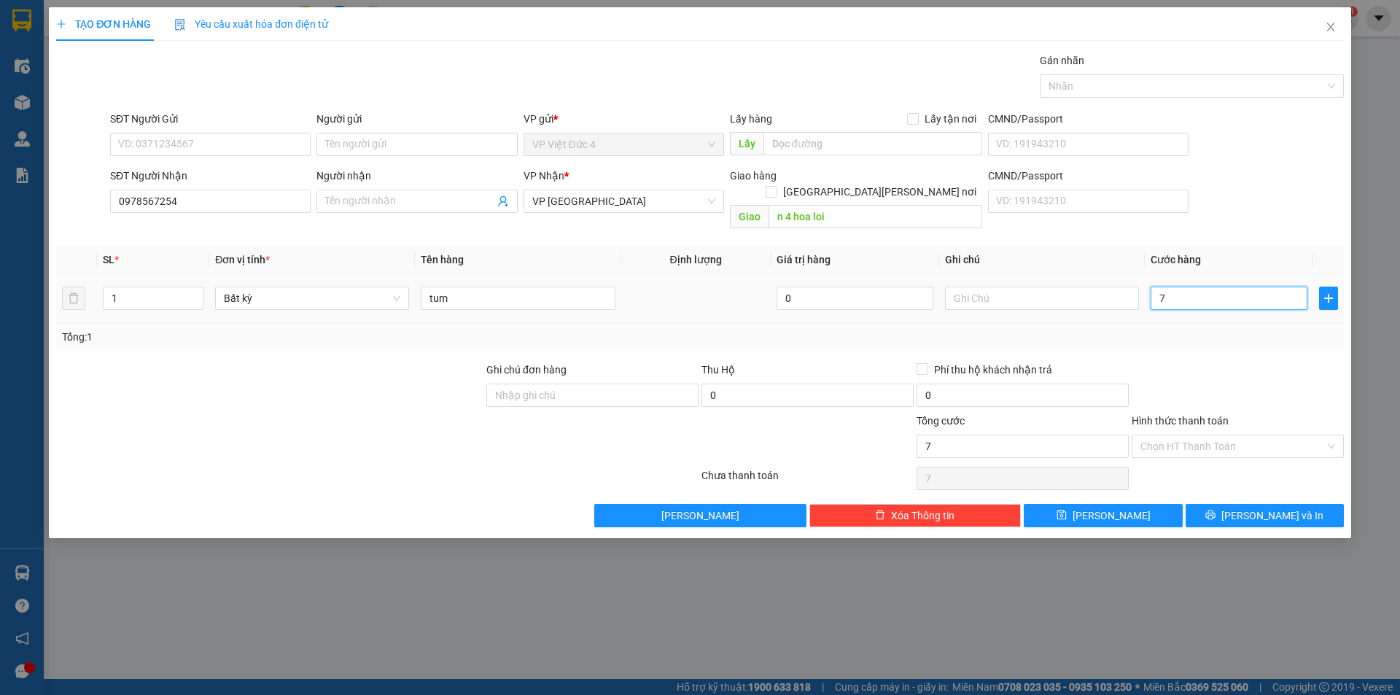
type input "70"
type input "700"
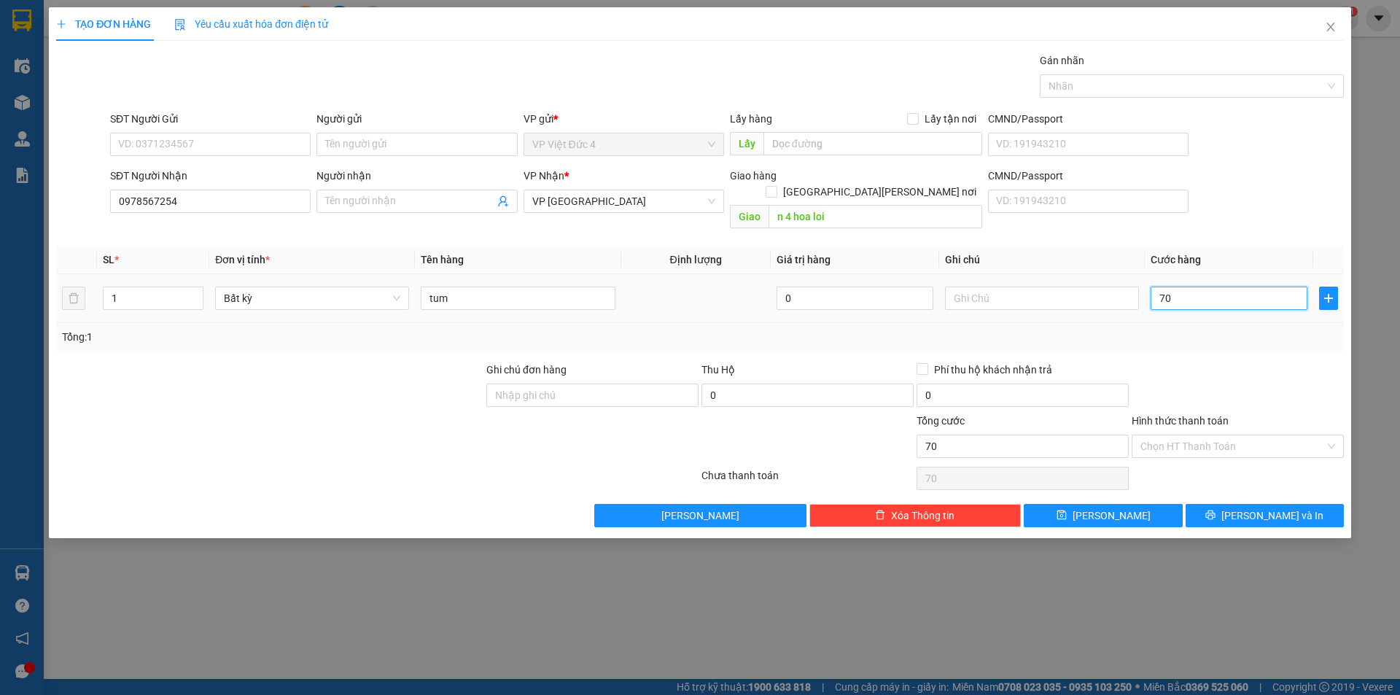
type input "700"
type input "7.000"
type input "70.000"
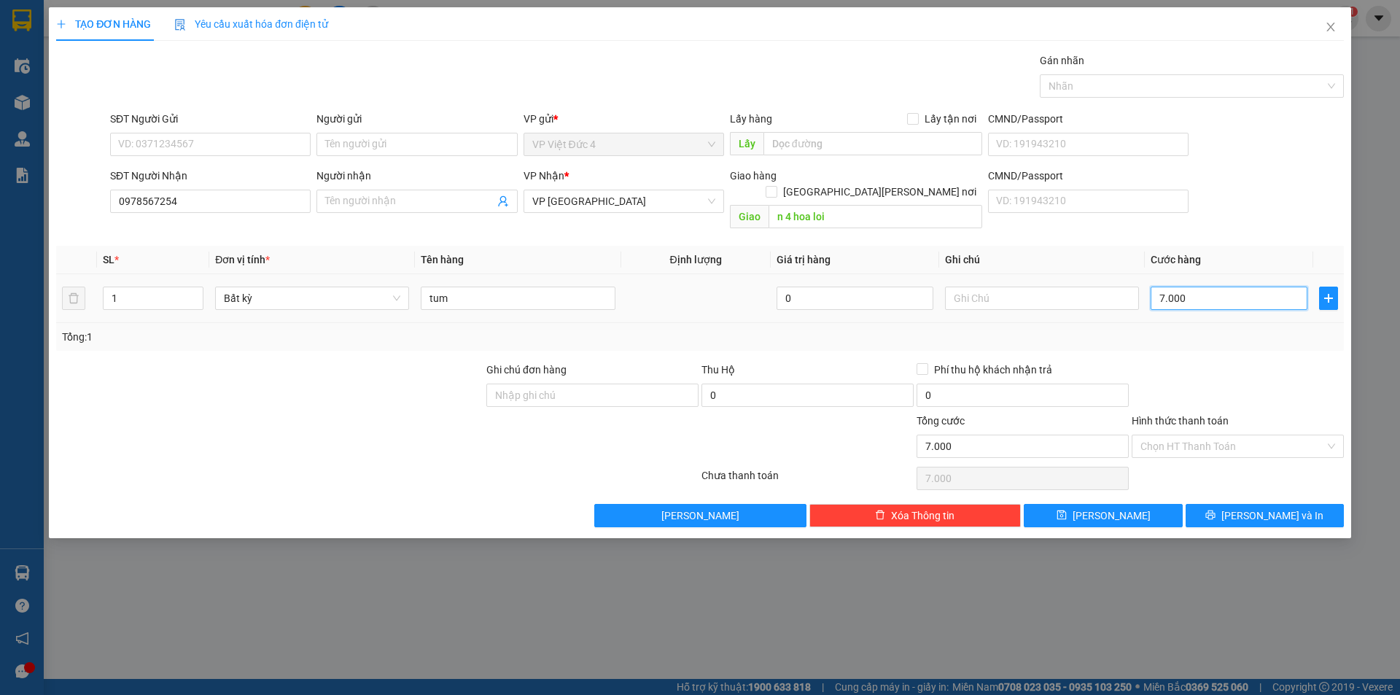
type input "70.000"
click at [1202, 435] on input "Hình thức thanh toán" at bounding box center [1232, 446] width 184 height 22
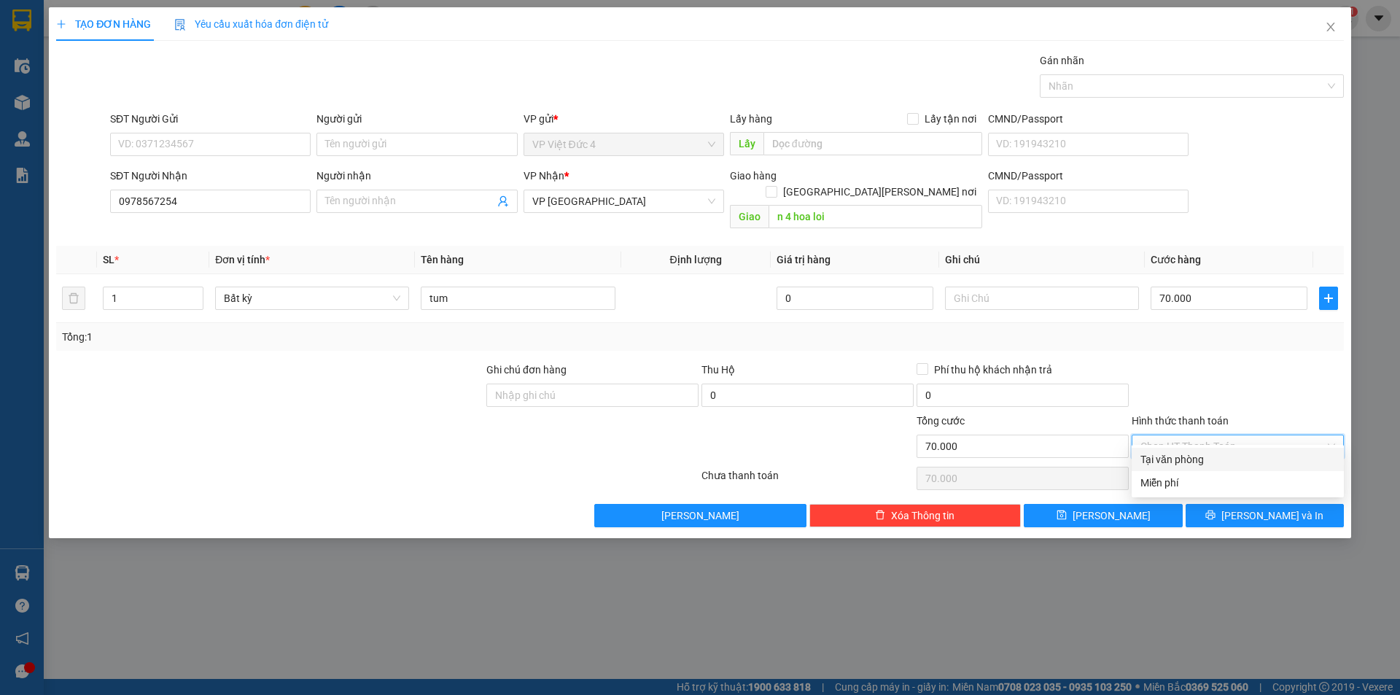
click at [1175, 455] on div "Tại văn phòng" at bounding box center [1237, 459] width 195 height 16
type input "0"
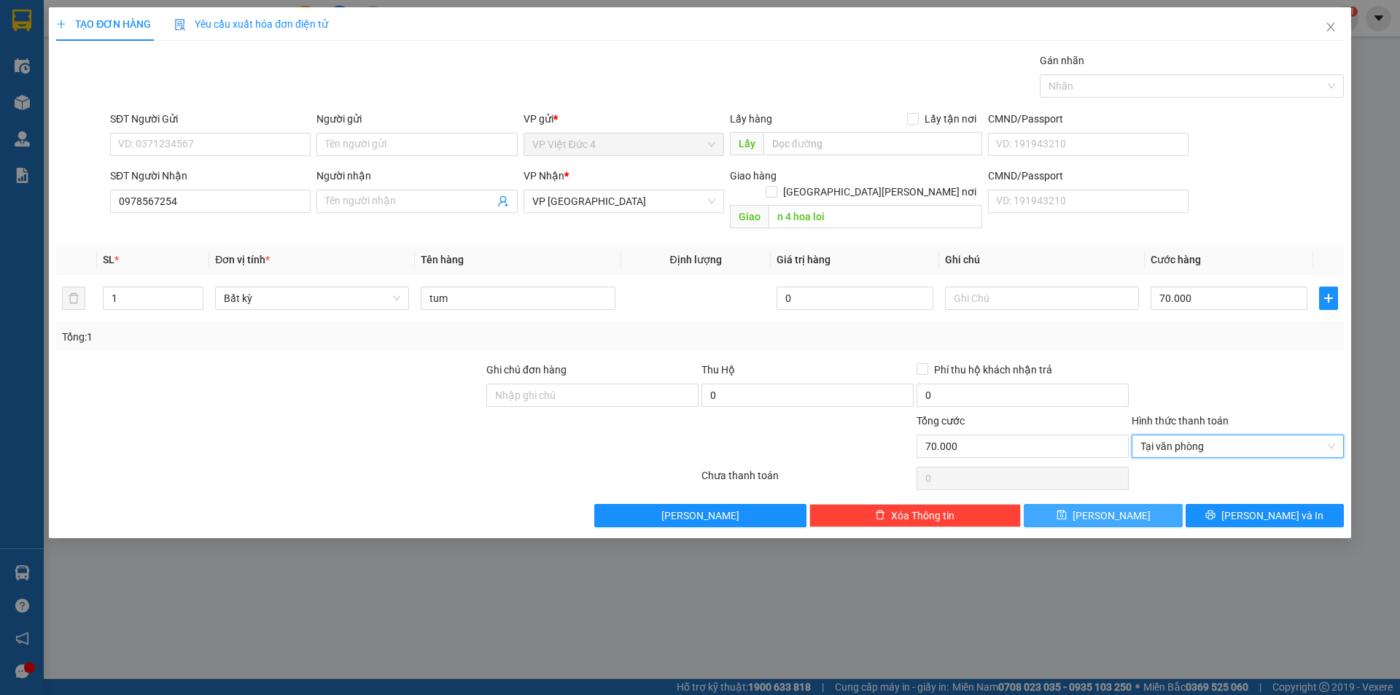
click at [1112, 507] on span "[PERSON_NAME]" at bounding box center [1111, 515] width 78 height 16
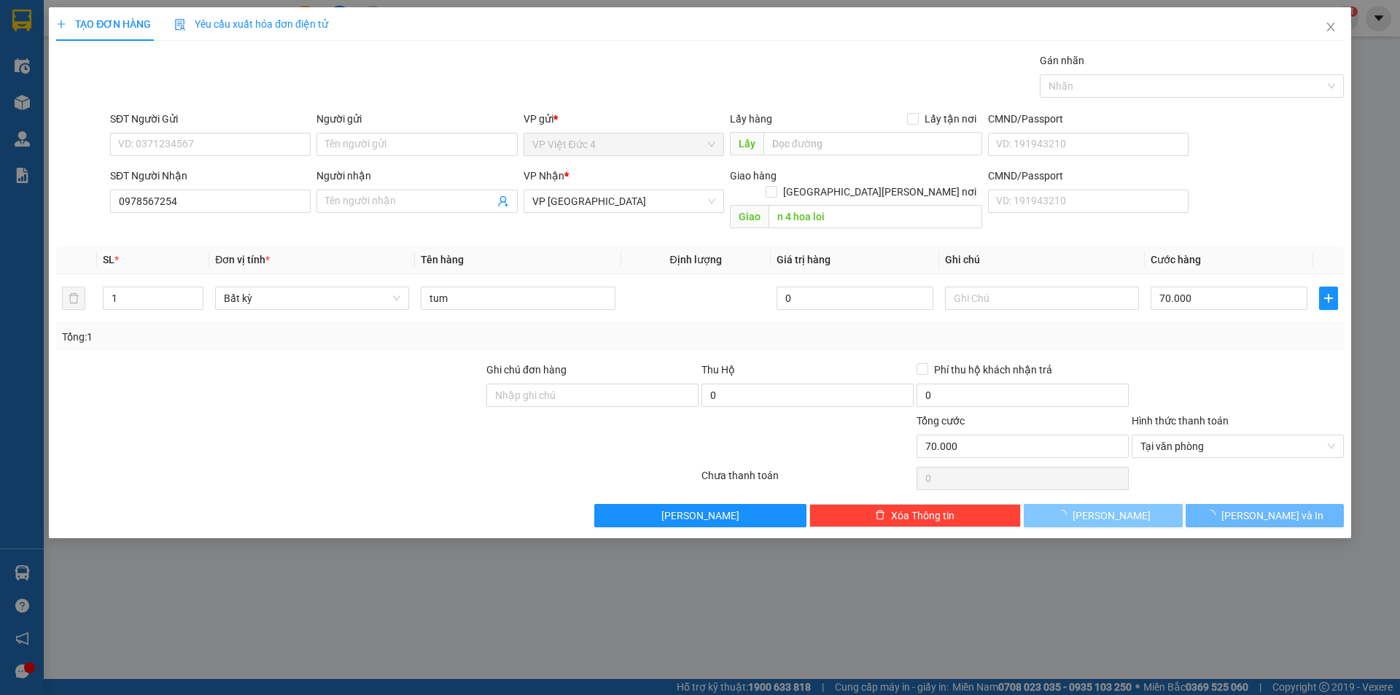
type input "0"
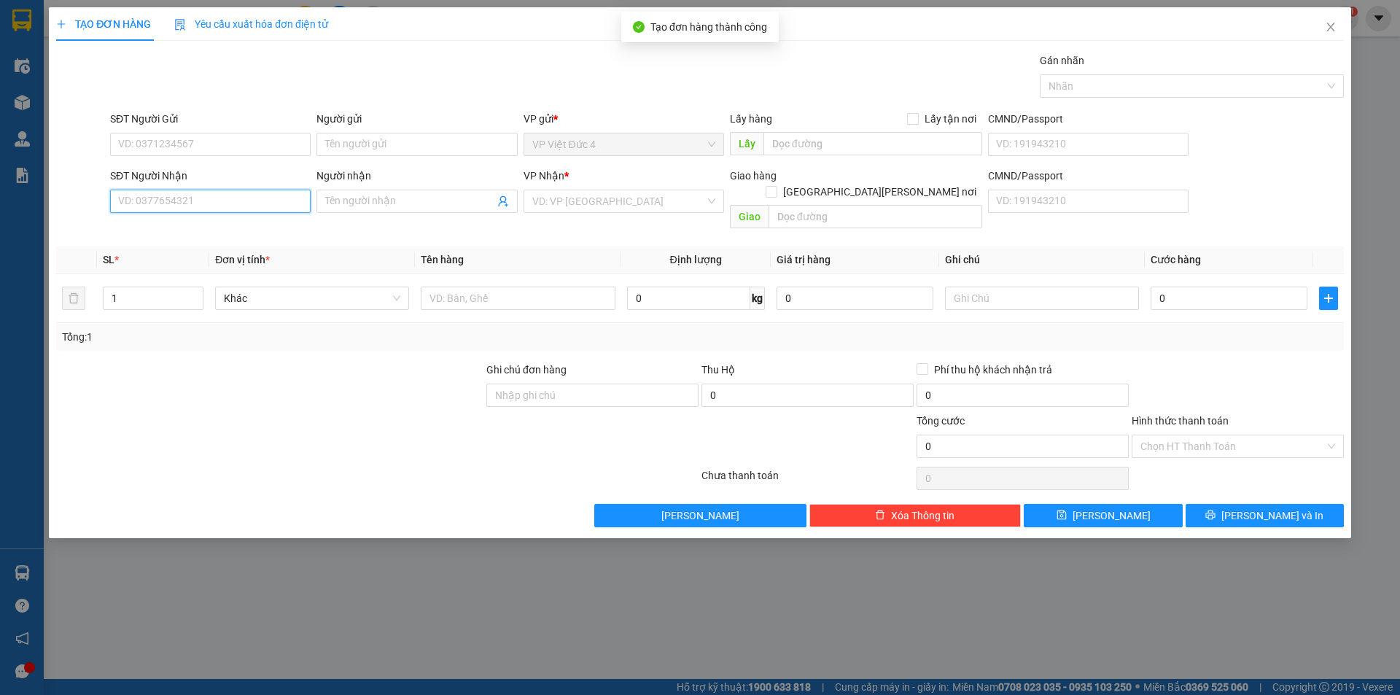
click at [258, 198] on input "SĐT Người Nhận" at bounding box center [210, 201] width 200 height 23
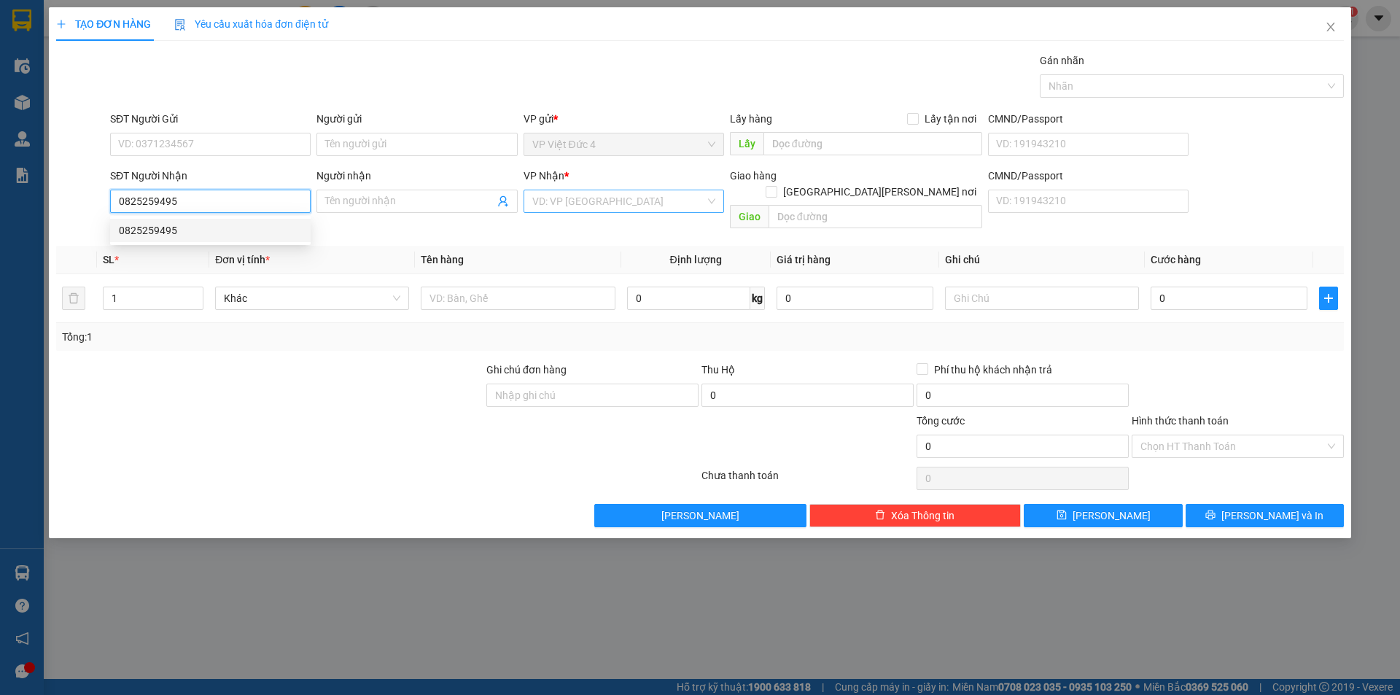
type input "0825259495"
click at [558, 198] on input "search" at bounding box center [618, 201] width 173 height 22
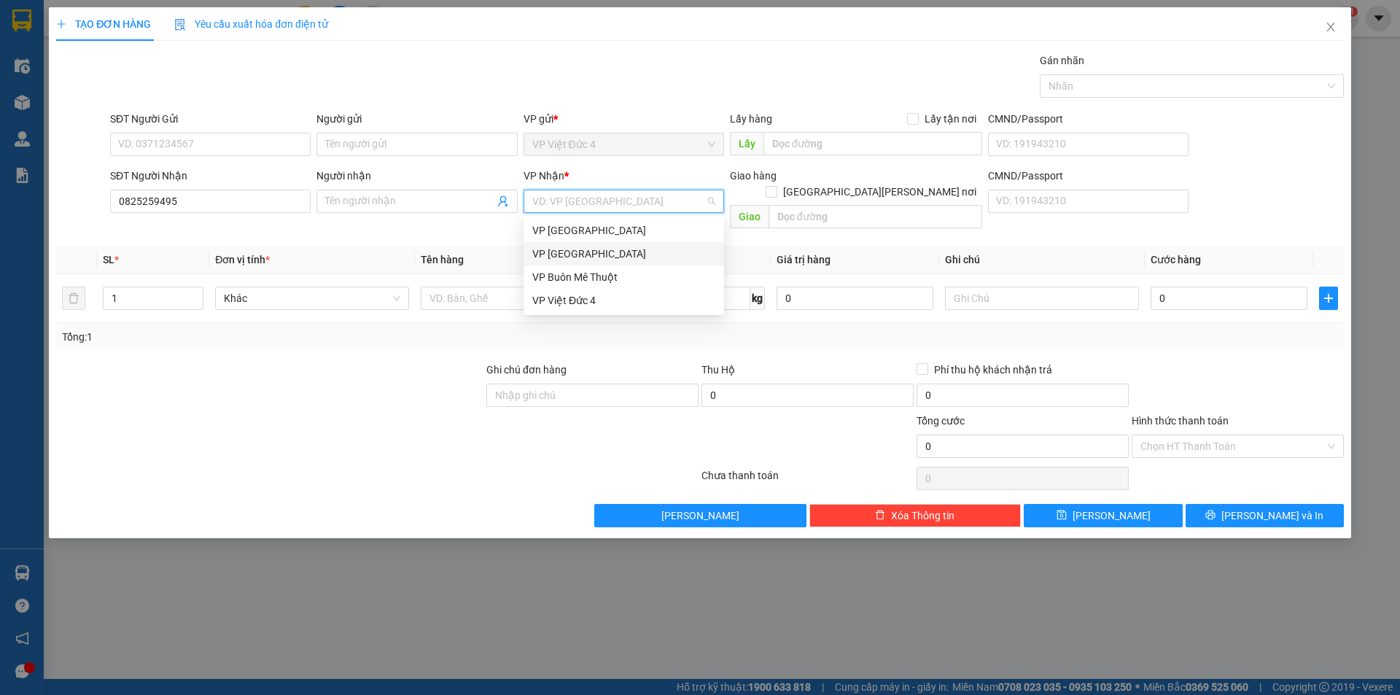
click at [558, 246] on div "VP [GEOGRAPHIC_DATA]" at bounding box center [623, 254] width 183 height 16
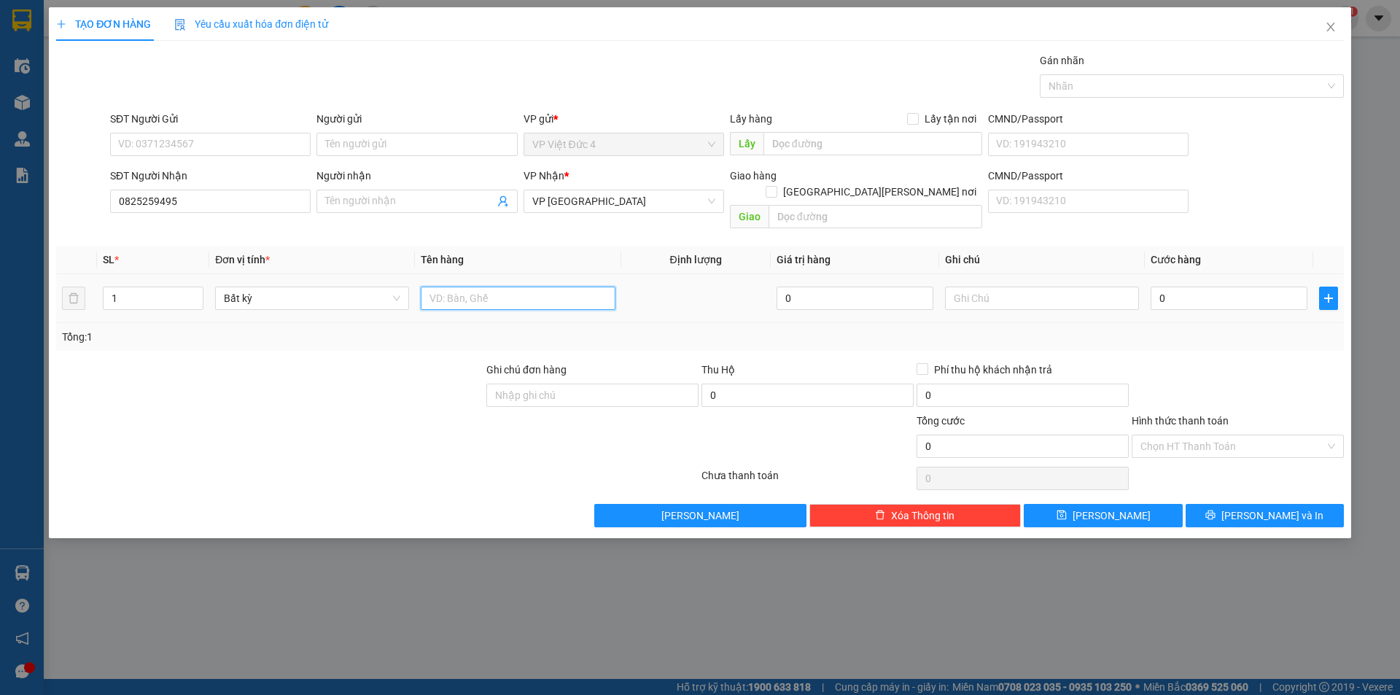
click at [565, 286] on input "text" at bounding box center [518, 297] width 194 height 23
type input "th g"
click at [1265, 286] on input "0" at bounding box center [1228, 297] width 157 height 23
type input "5"
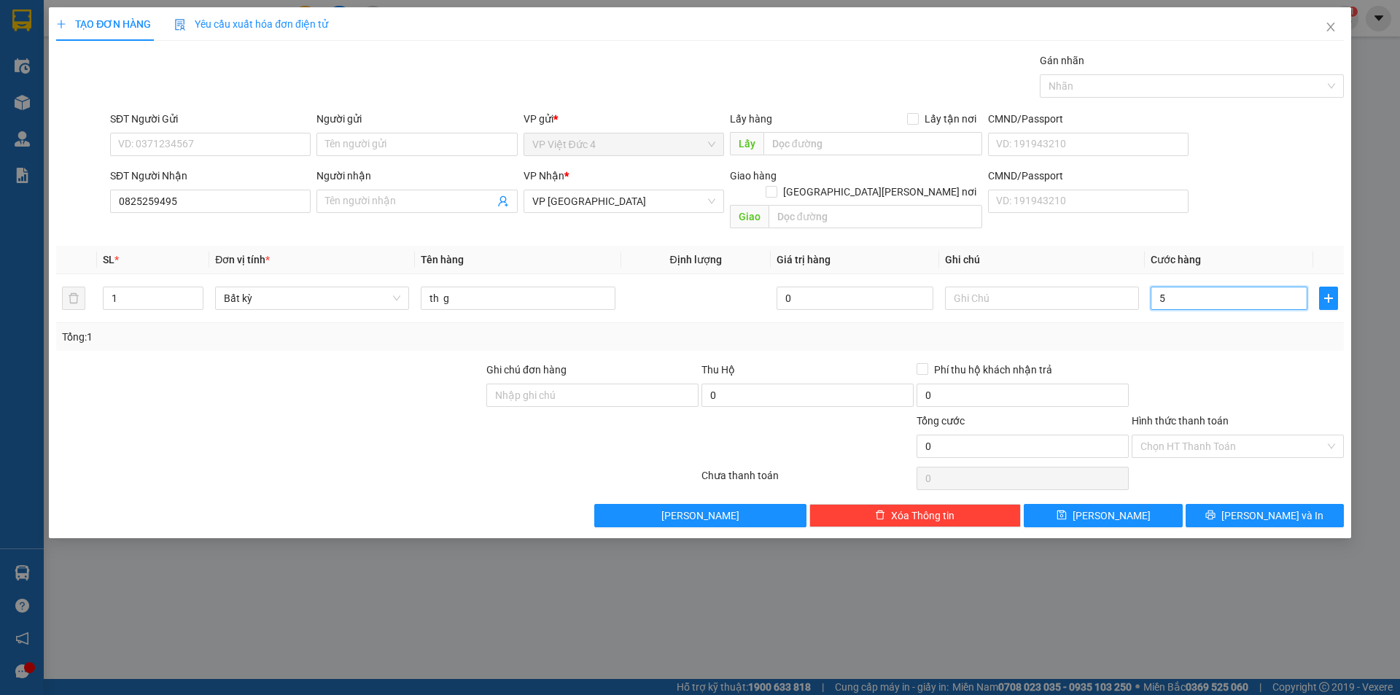
type input "5"
type input "50"
type input "500"
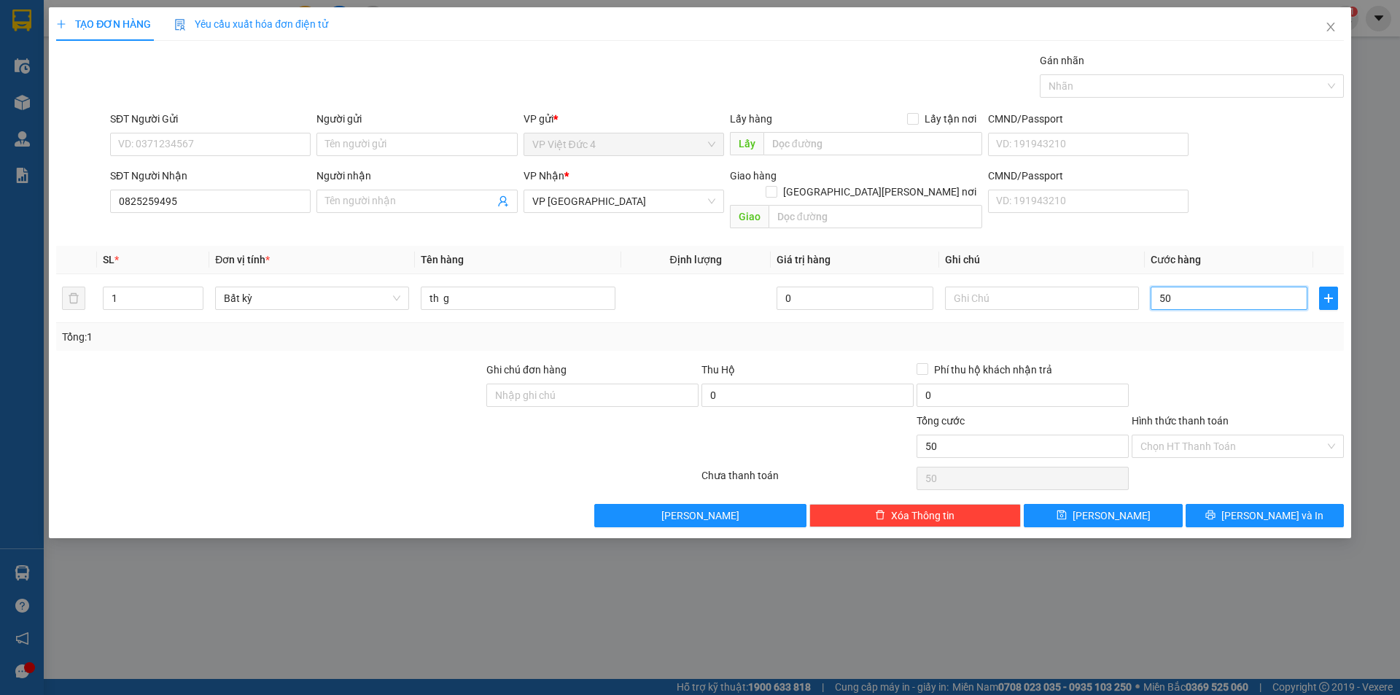
type input "500"
type input "5.000"
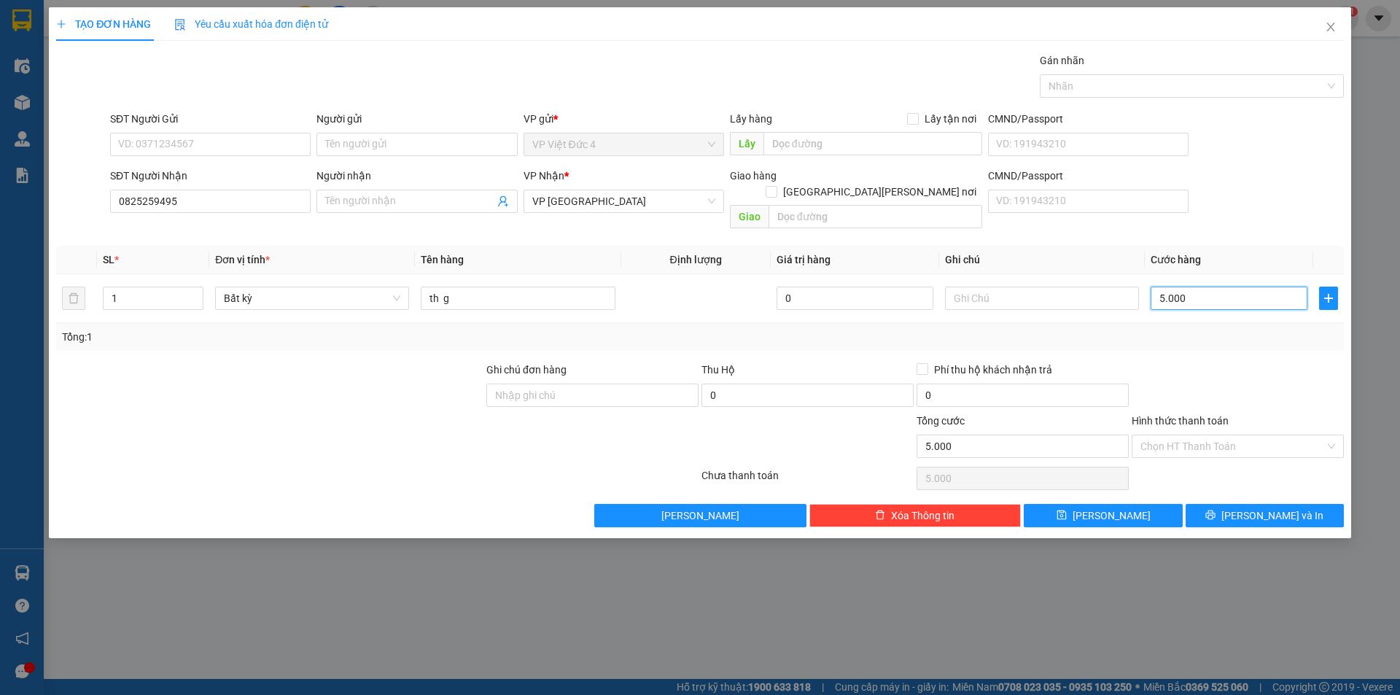
type input "50.000"
click at [1106, 507] on span "[PERSON_NAME]" at bounding box center [1111, 515] width 78 height 16
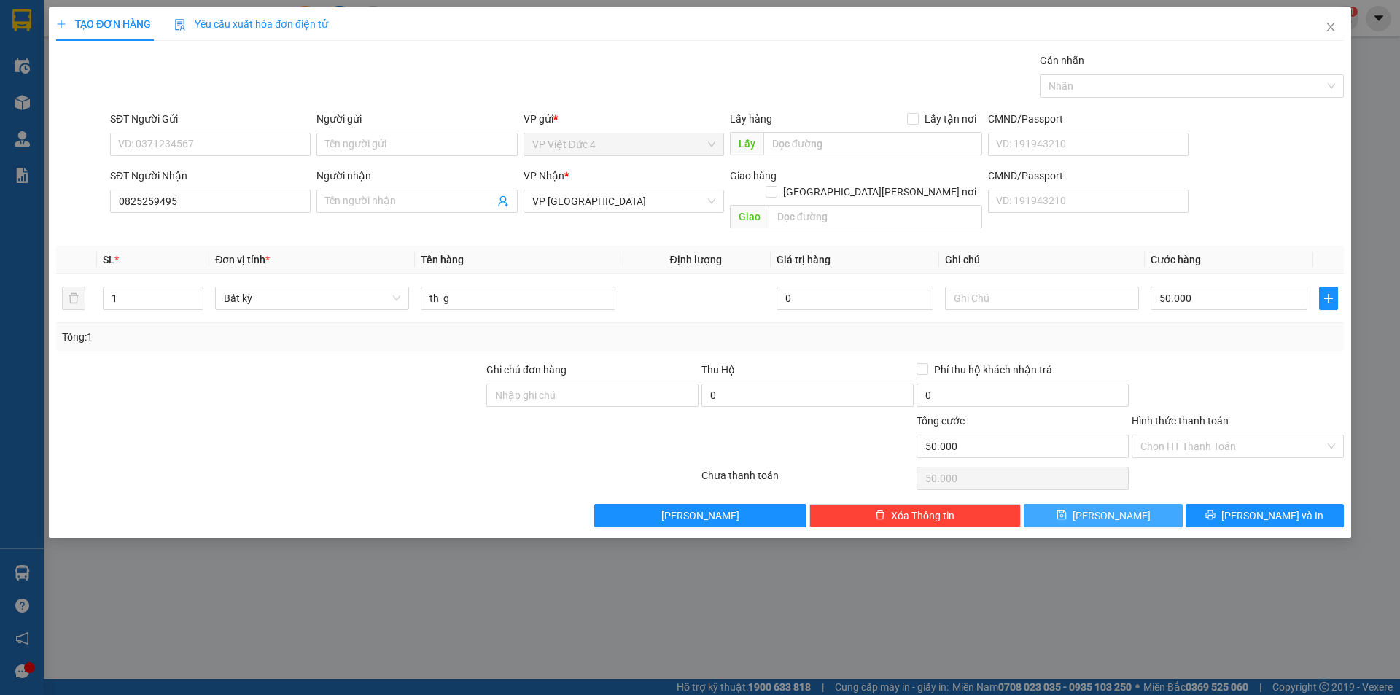
type input "0"
click at [1329, 23] on icon "close" at bounding box center [1331, 27] width 12 height 12
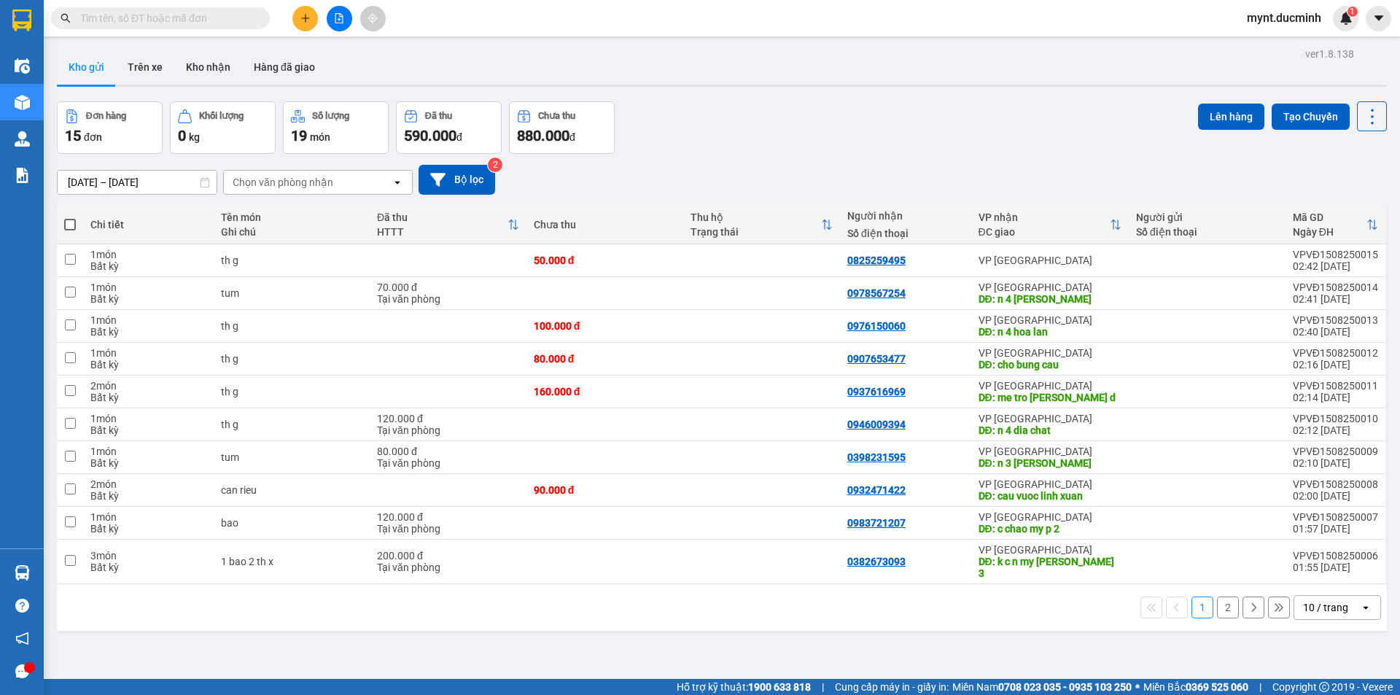
click at [69, 222] on span at bounding box center [70, 225] width 12 height 12
click at [70, 217] on input "checkbox" at bounding box center [70, 217] width 0 height 0
checkbox input "true"
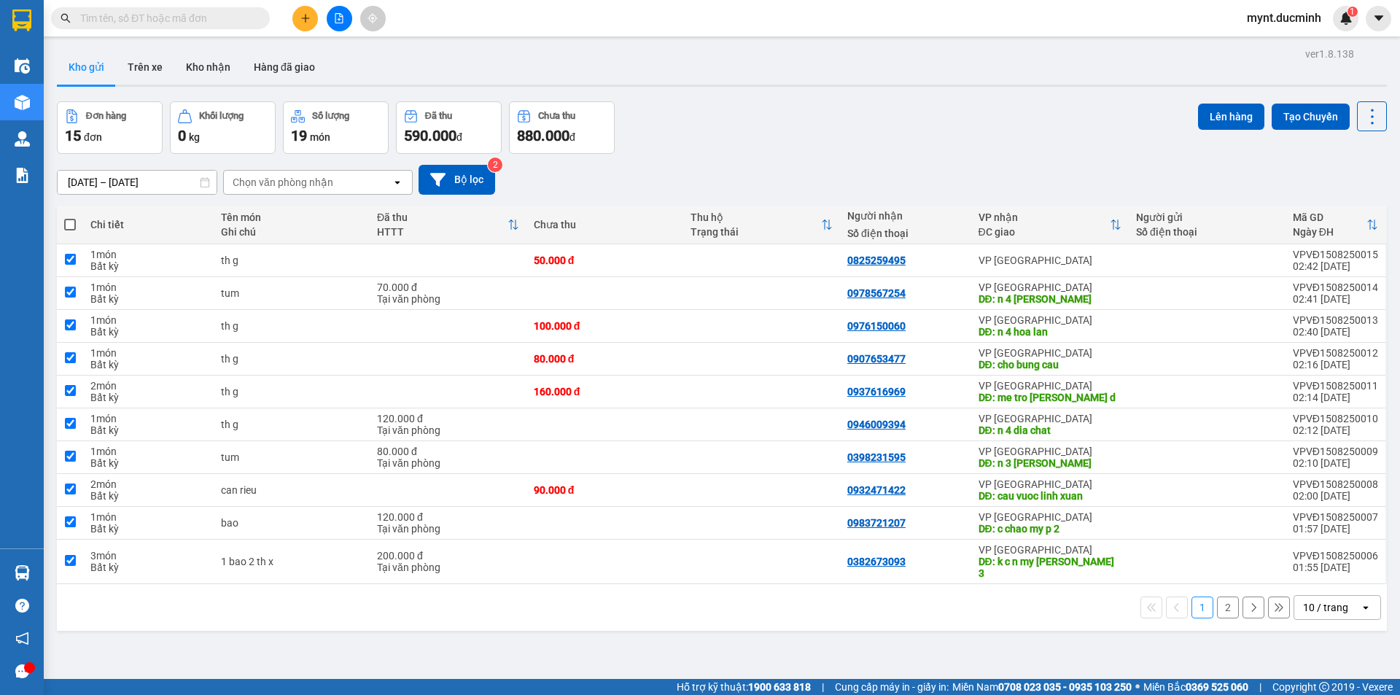
checkbox input "true"
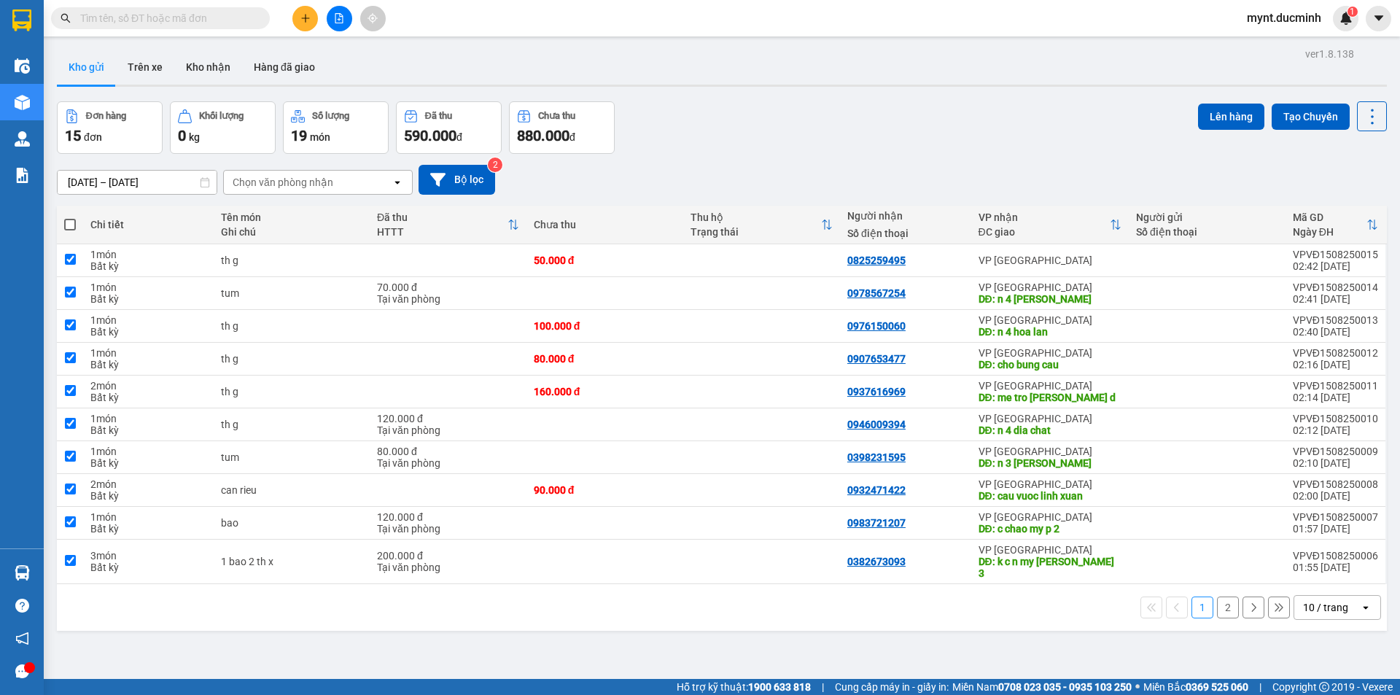
checkbox input "true"
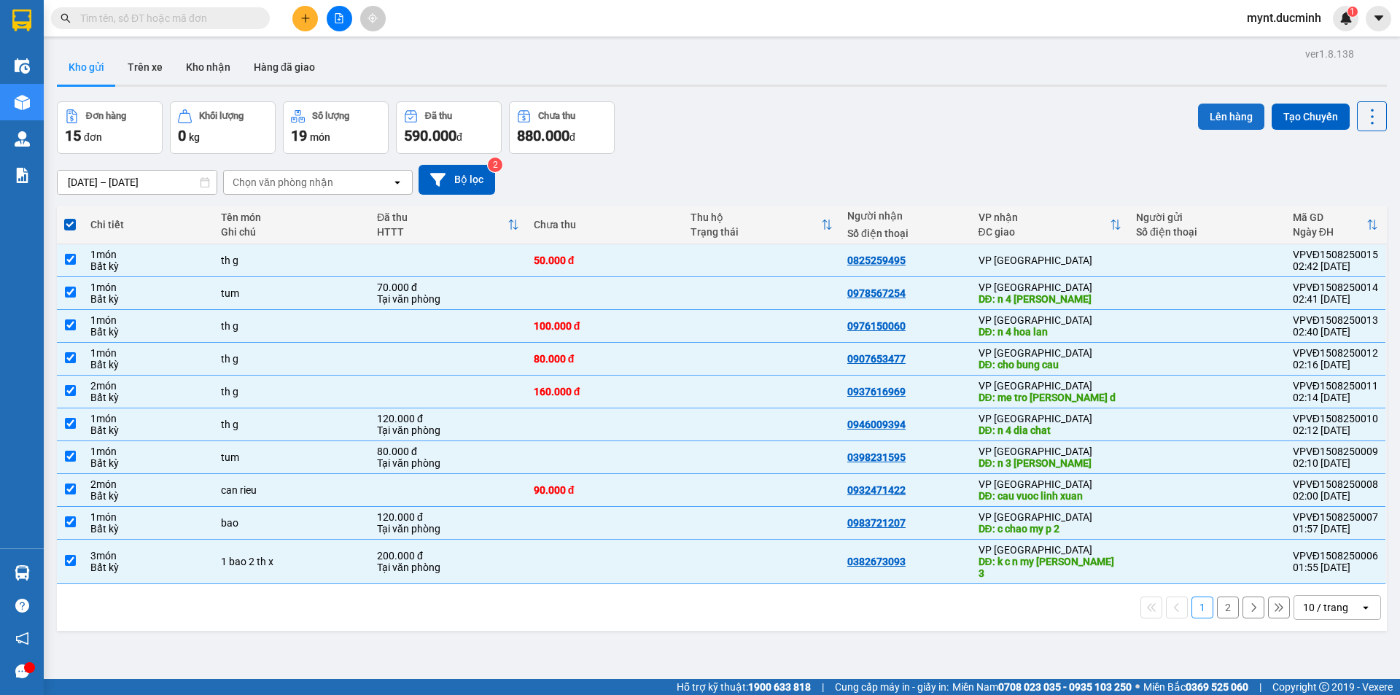
click at [1223, 108] on button "Lên hàng" at bounding box center [1231, 117] width 66 height 26
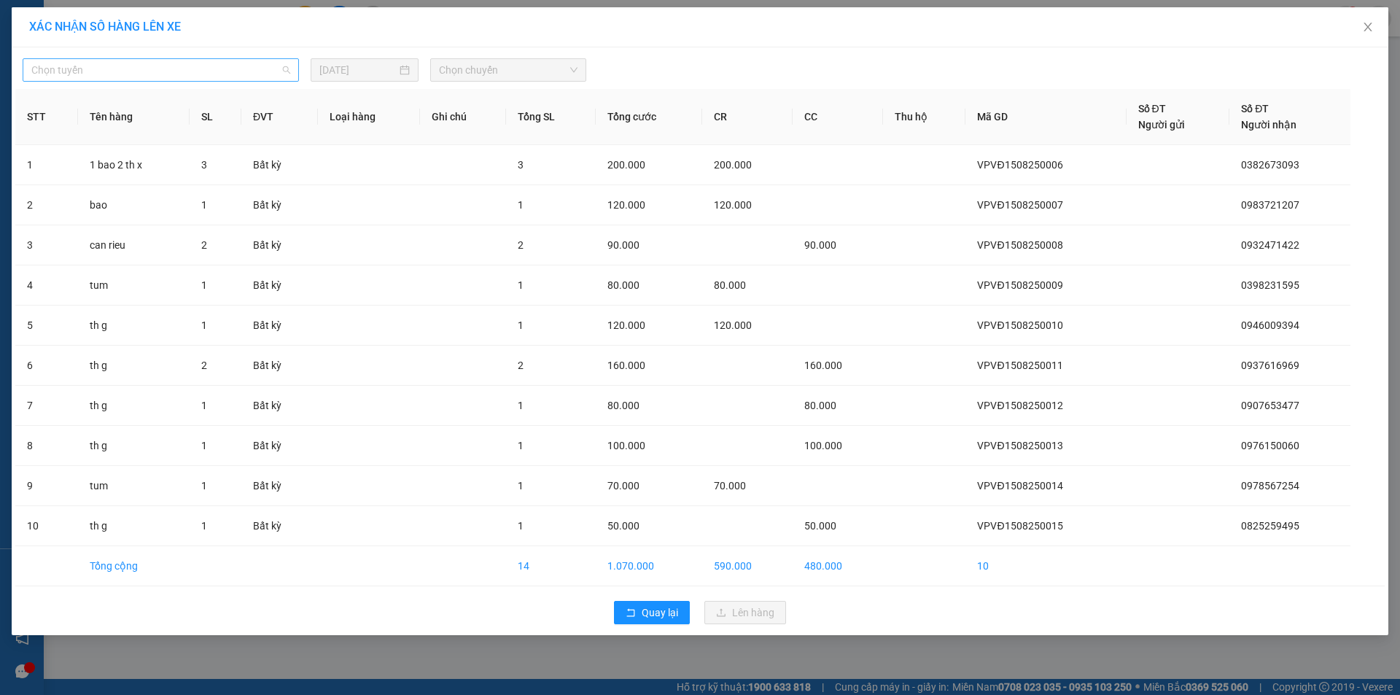
click at [152, 66] on span "Chọn tuyến" at bounding box center [160, 70] width 259 height 22
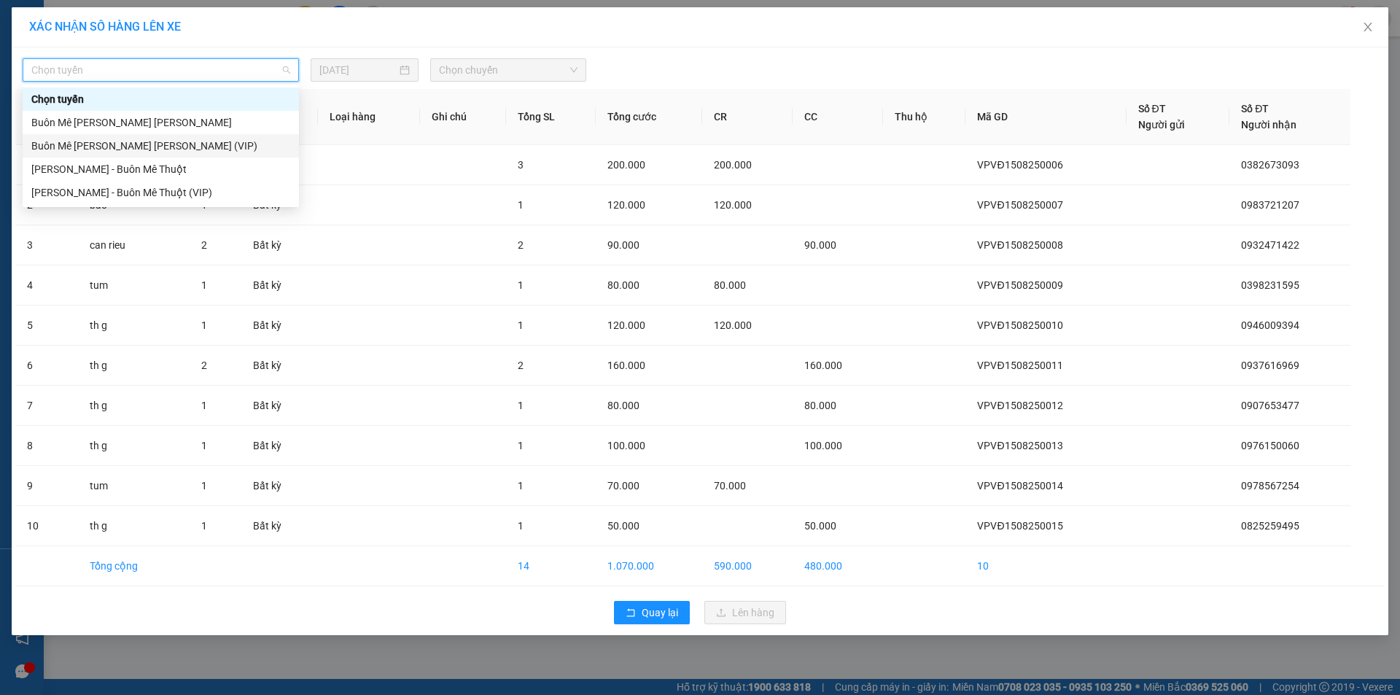
click at [145, 144] on div "Buôn Mê [PERSON_NAME] [PERSON_NAME] (VIP)" at bounding box center [160, 146] width 259 height 16
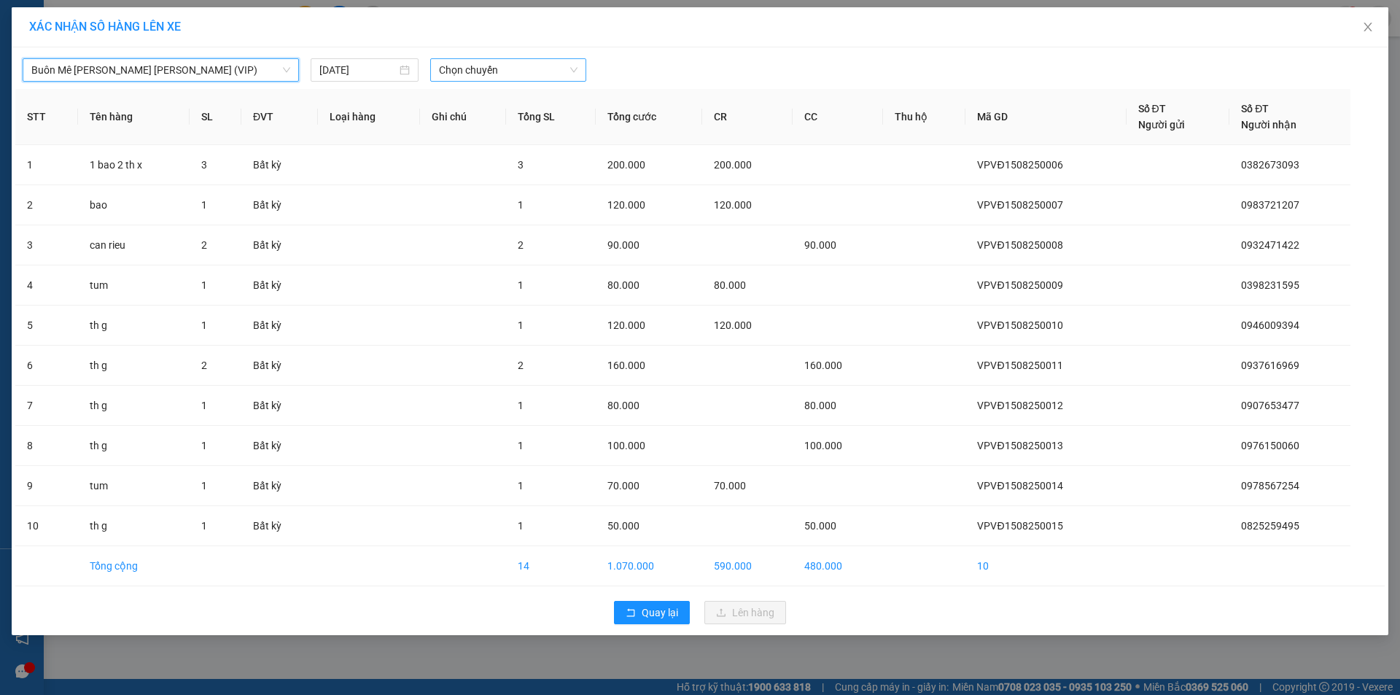
click at [489, 69] on span "Chọn chuyến" at bounding box center [508, 70] width 139 height 22
click at [458, 121] on div "20:00" at bounding box center [496, 122] width 114 height 16
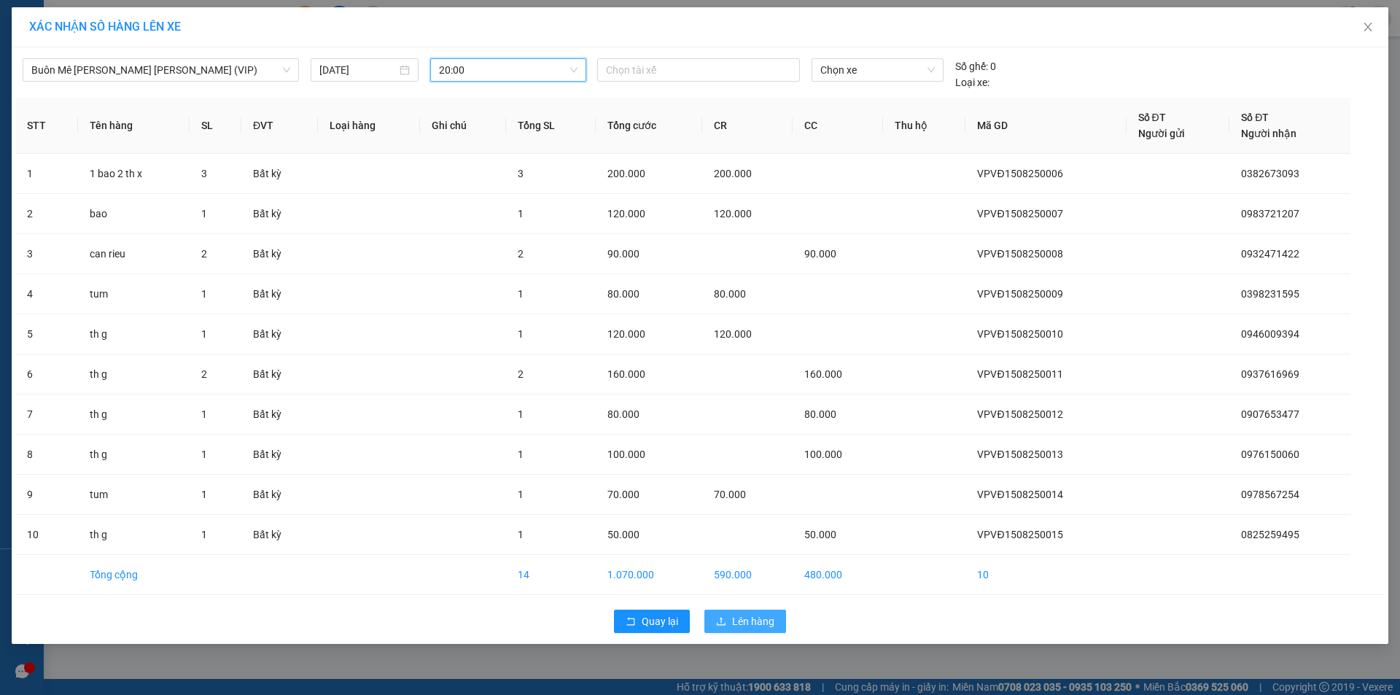
click at [761, 617] on span "Lên hàng" at bounding box center [753, 621] width 42 height 16
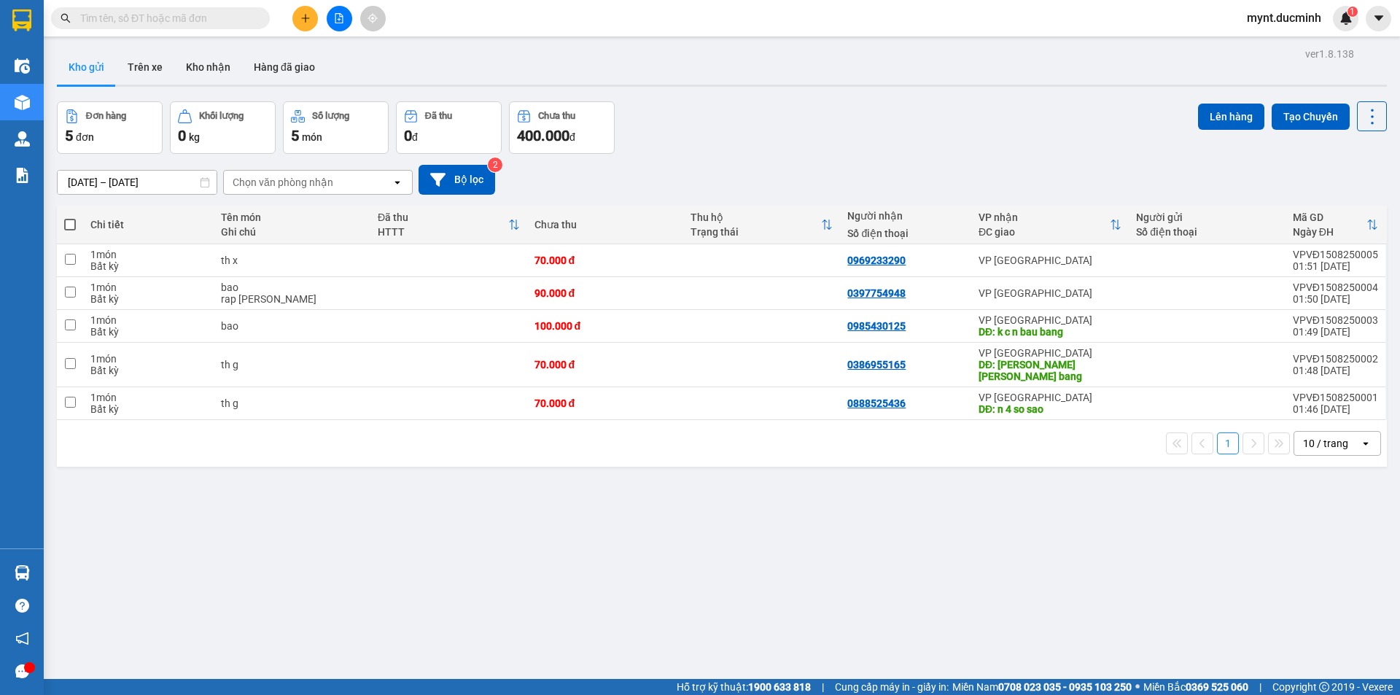
click at [66, 223] on span at bounding box center [70, 225] width 12 height 12
click at [70, 217] on input "checkbox" at bounding box center [70, 217] width 0 height 0
checkbox input "true"
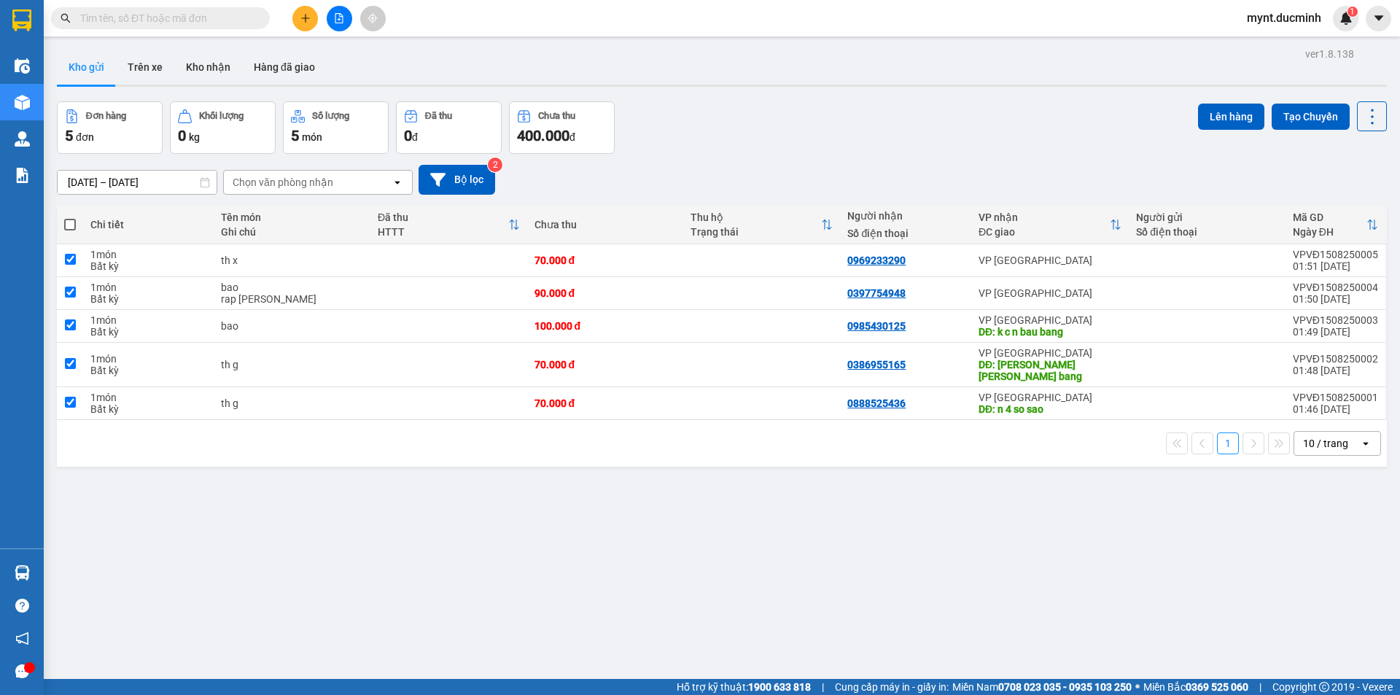
checkbox input "true"
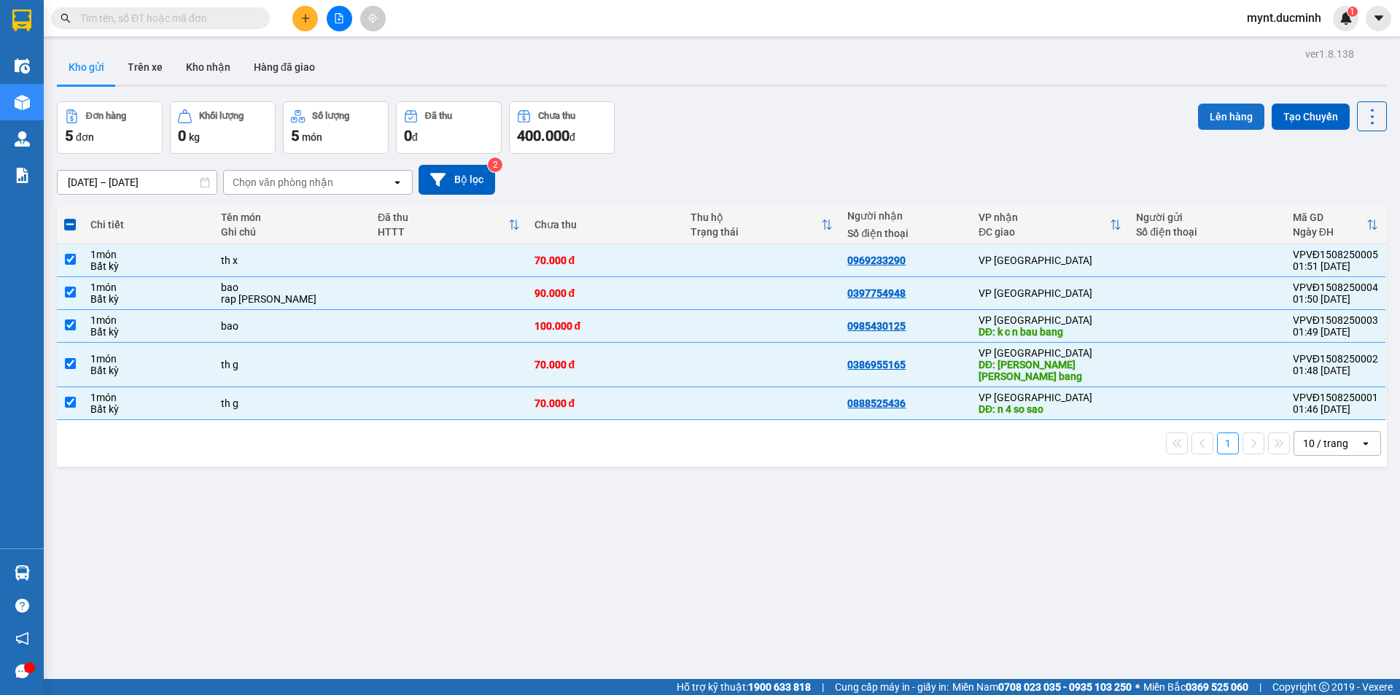
click at [1234, 112] on button "Lên hàng" at bounding box center [1231, 117] width 66 height 26
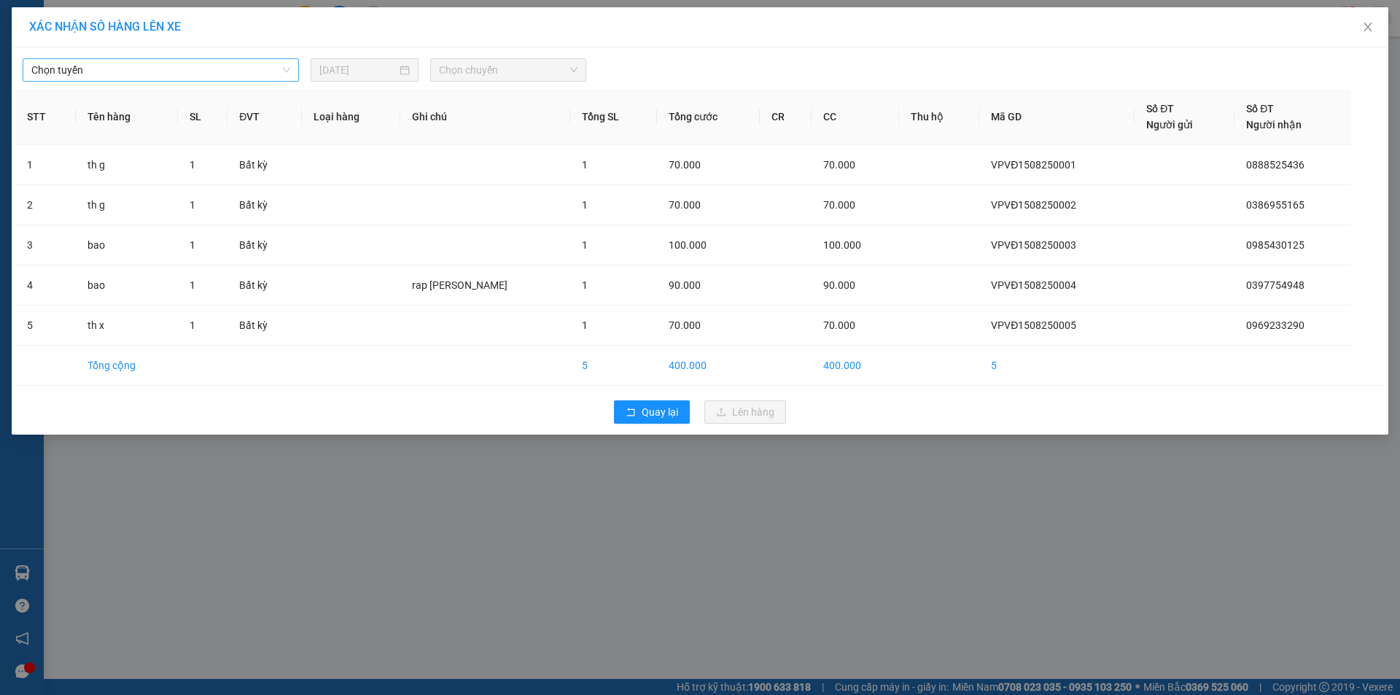
click at [82, 69] on span "Chọn tuyến" at bounding box center [160, 70] width 259 height 22
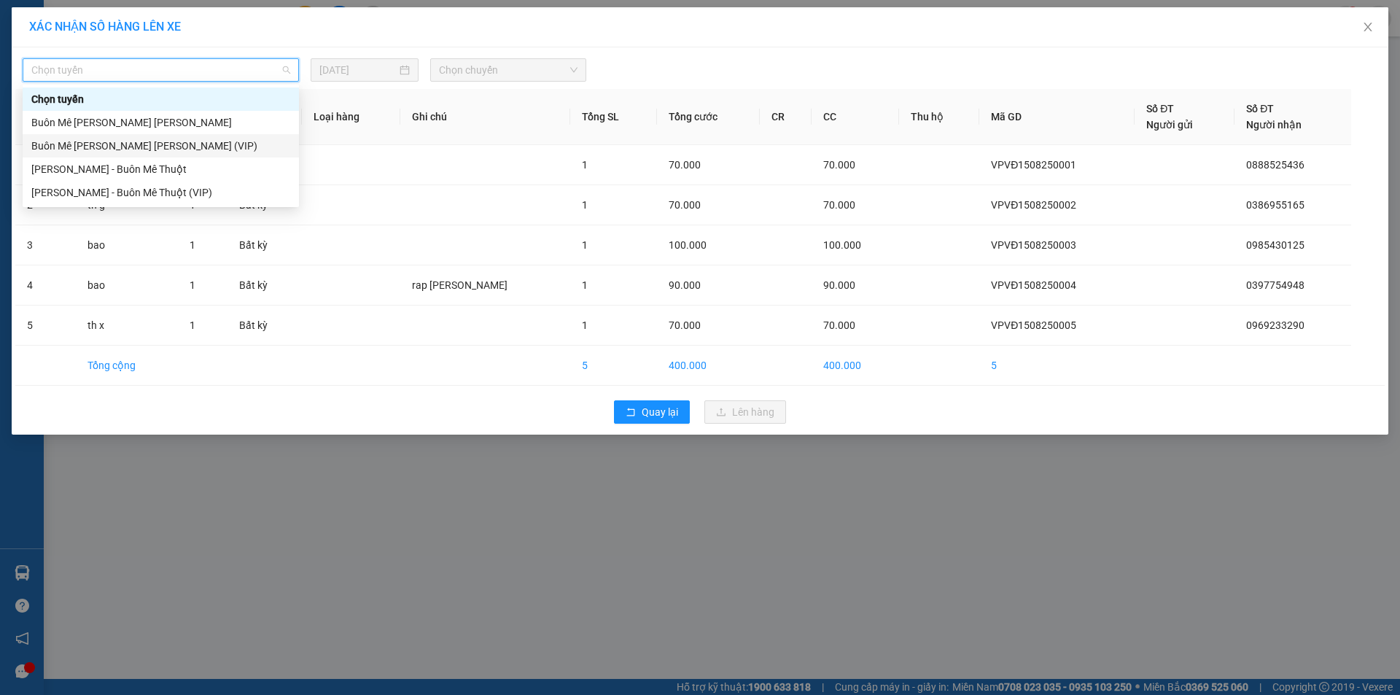
click at [42, 141] on div "Buôn Mê [PERSON_NAME] [PERSON_NAME] (VIP)" at bounding box center [160, 146] width 259 height 16
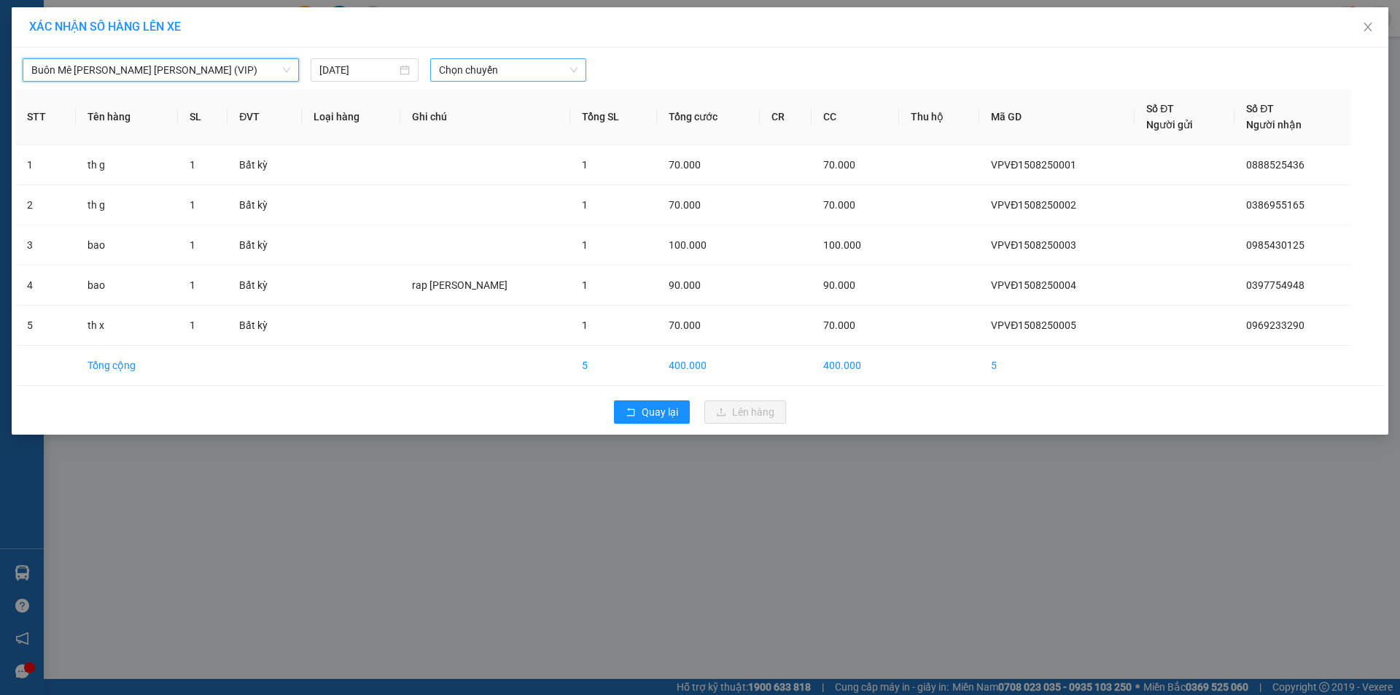
click at [484, 72] on span "Chọn chuyến" at bounding box center [508, 70] width 139 height 22
click at [455, 120] on div "20:00" at bounding box center [496, 122] width 114 height 16
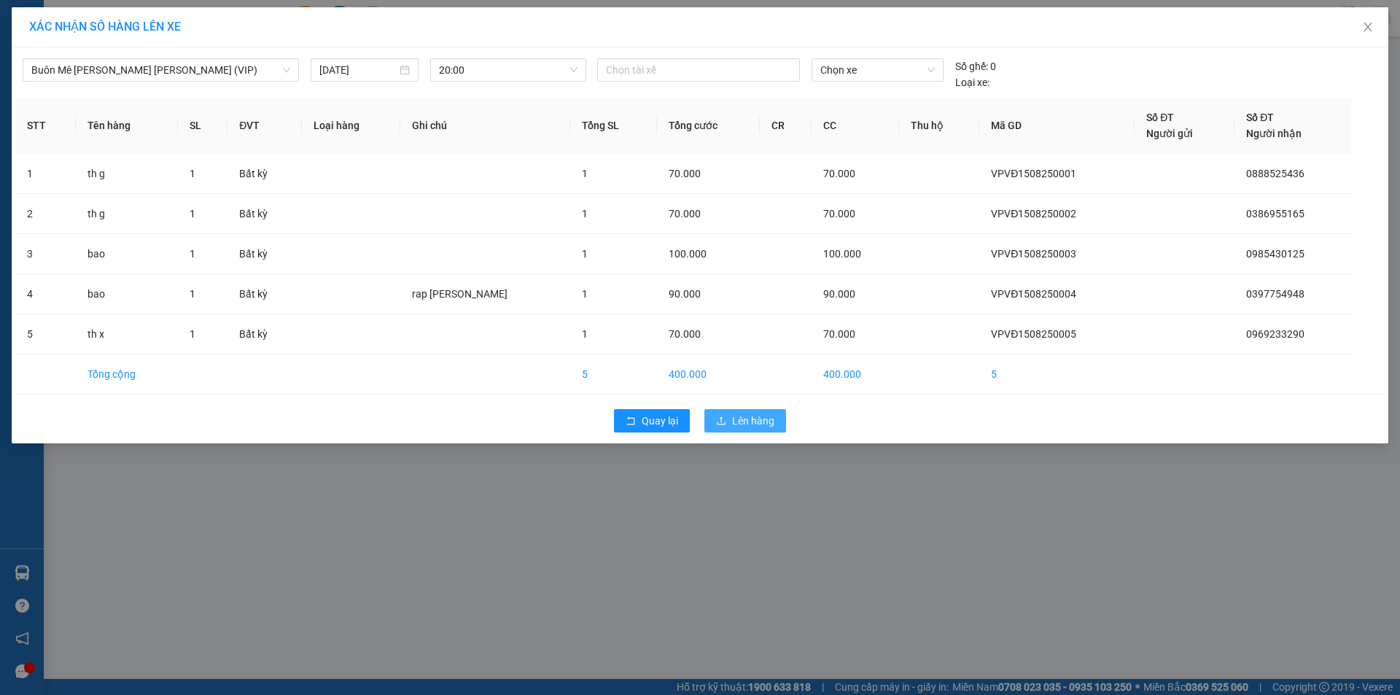
click at [755, 417] on span "Lên hàng" at bounding box center [753, 421] width 42 height 16
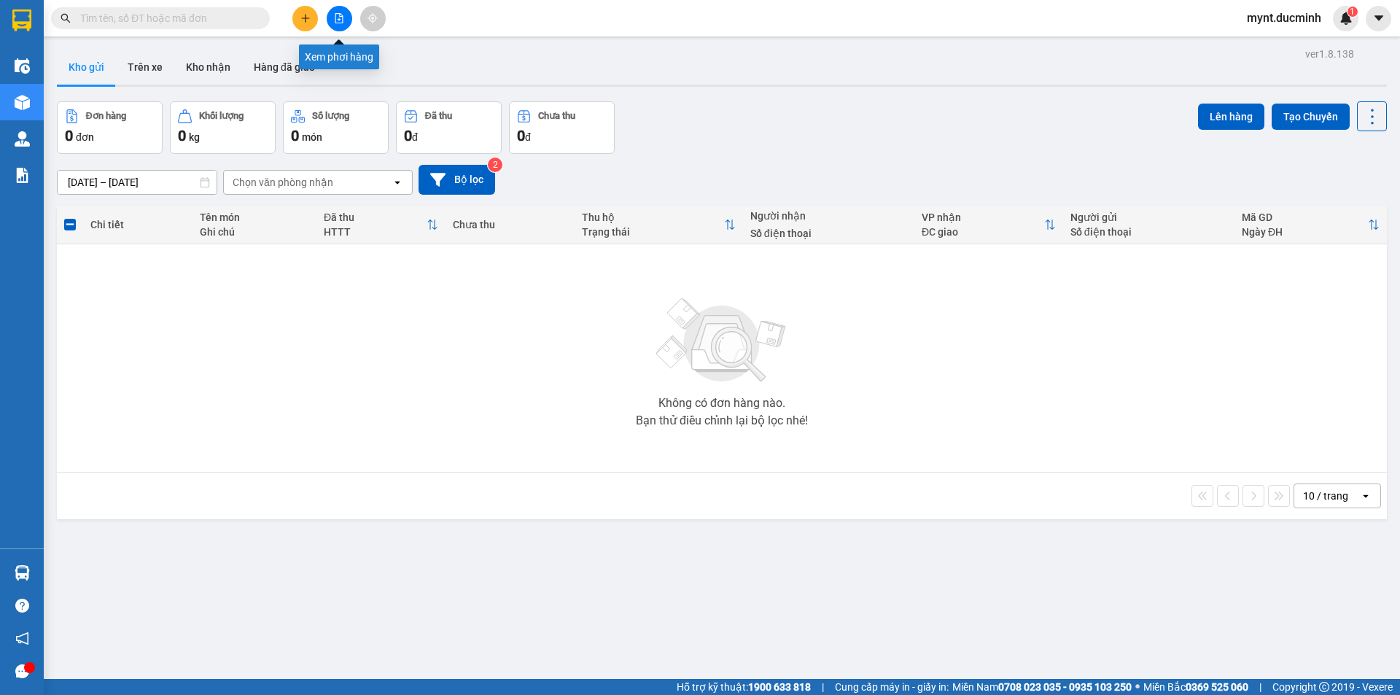
click at [342, 9] on button at bounding box center [340, 19] width 26 height 26
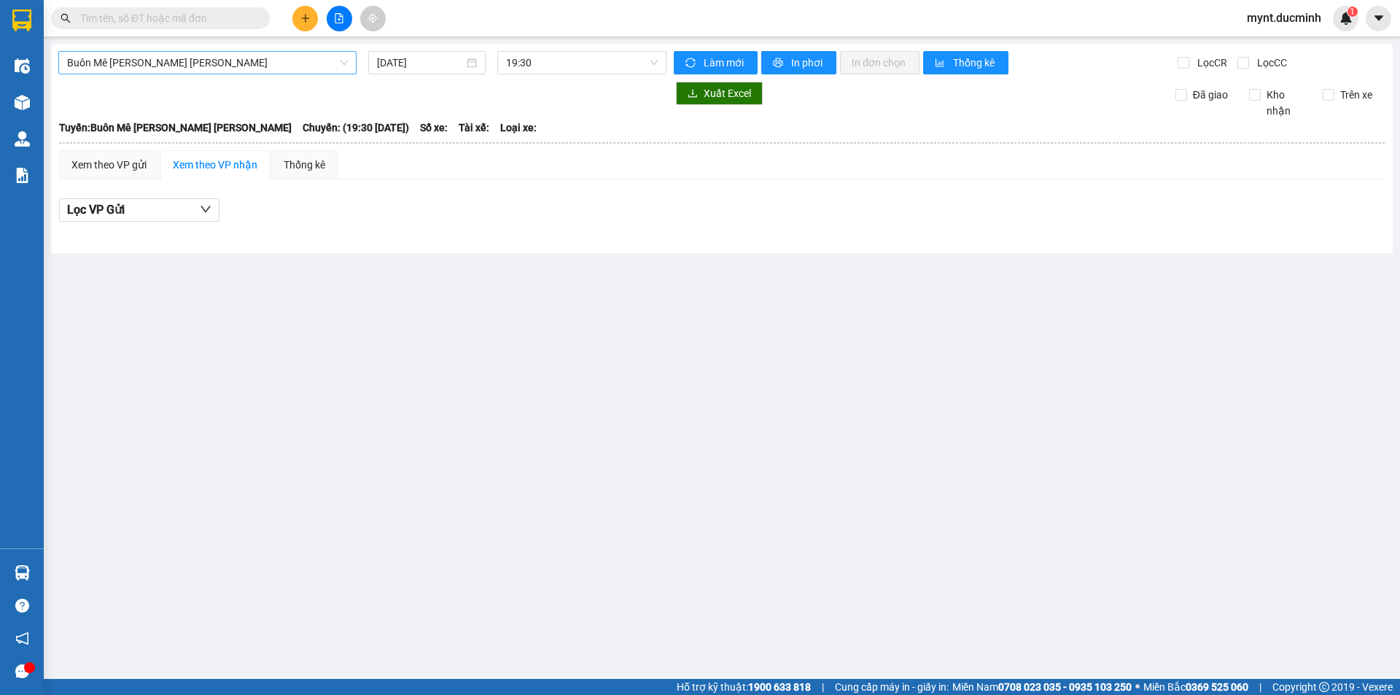
click at [269, 61] on span "Buôn Mê [PERSON_NAME] [PERSON_NAME]" at bounding box center [207, 63] width 281 height 22
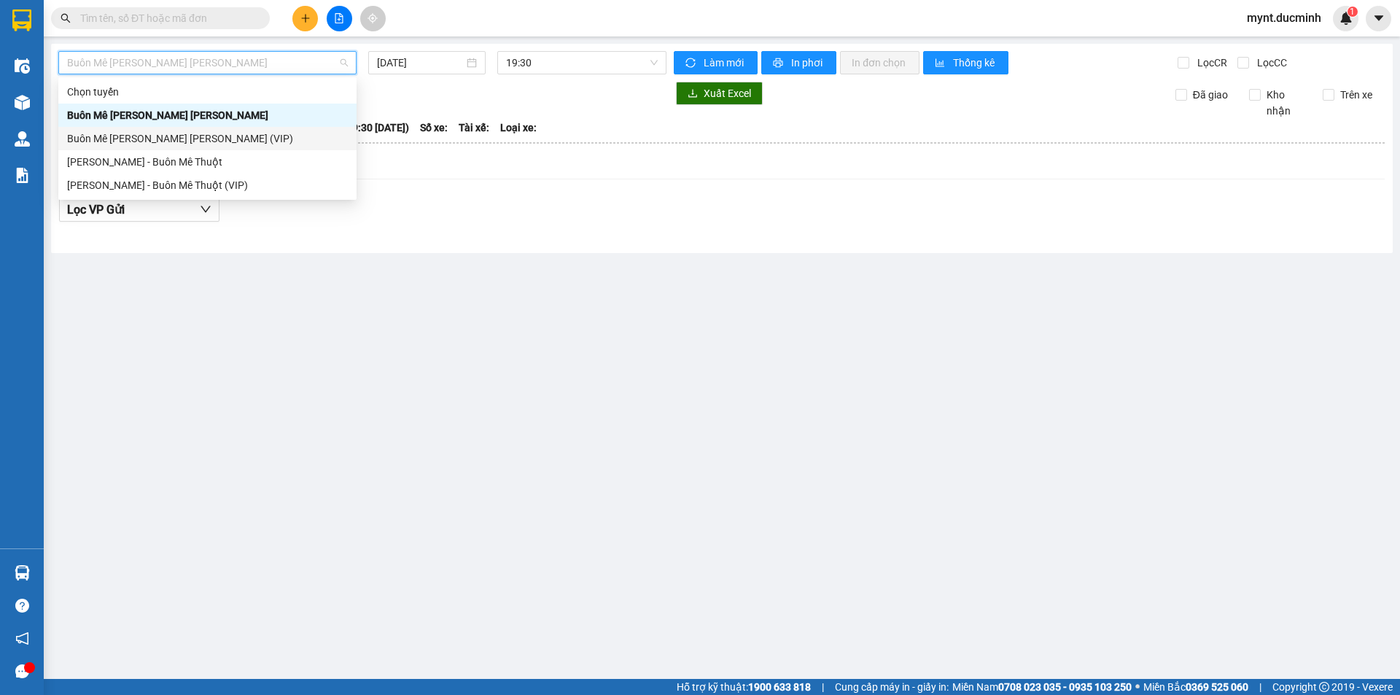
click at [188, 134] on div "Buôn Mê [PERSON_NAME] [PERSON_NAME] (VIP)" at bounding box center [207, 138] width 281 height 16
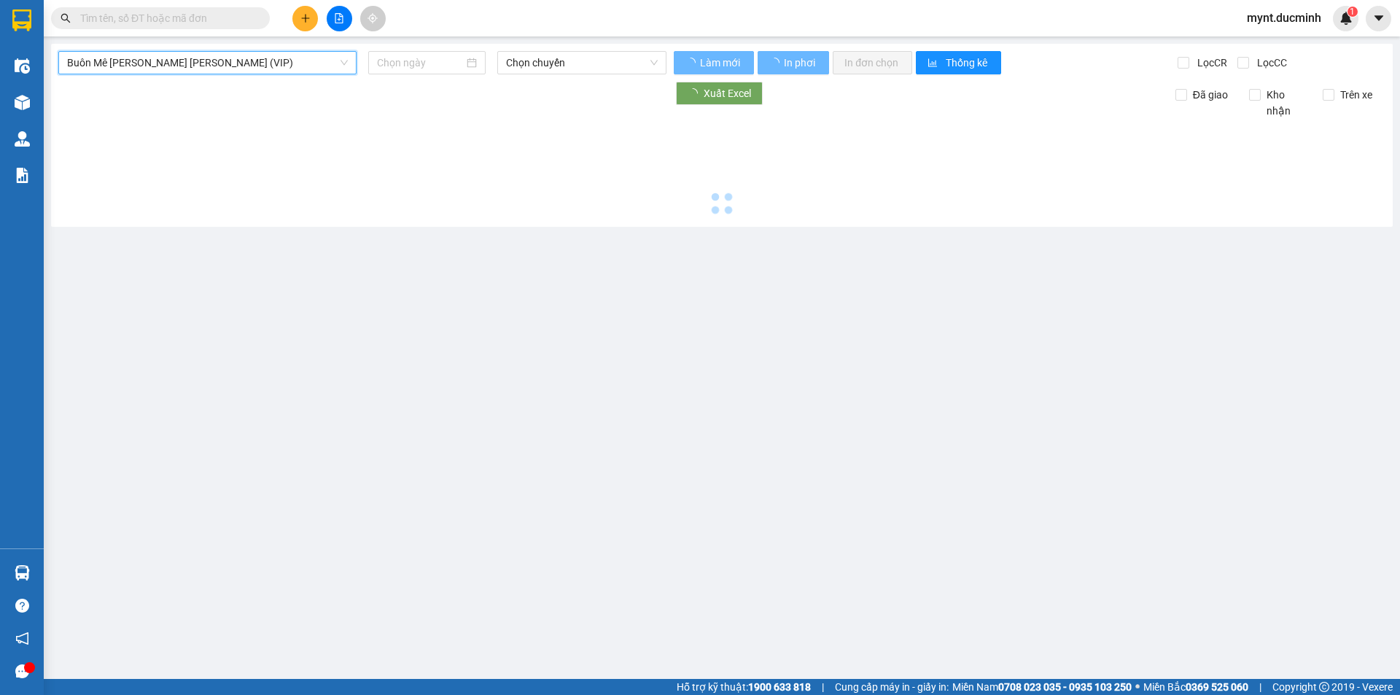
type input "[DATE]"
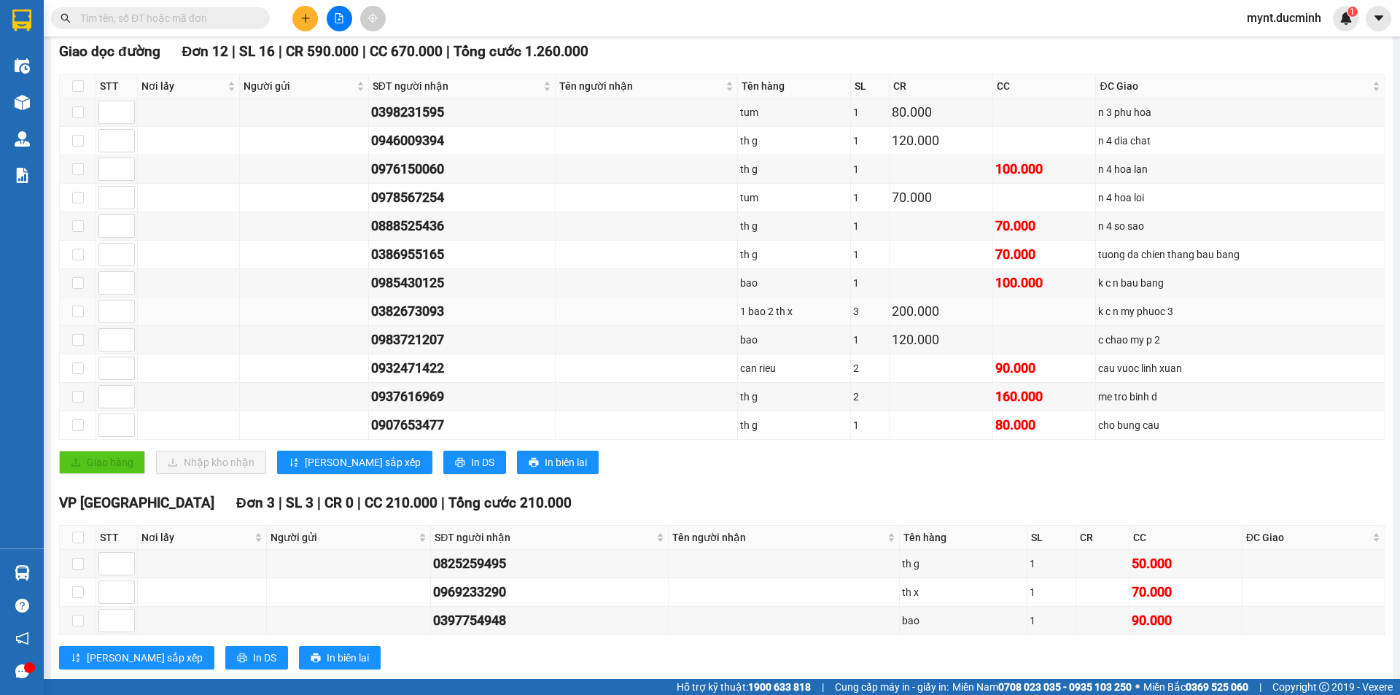
scroll to position [250, 0]
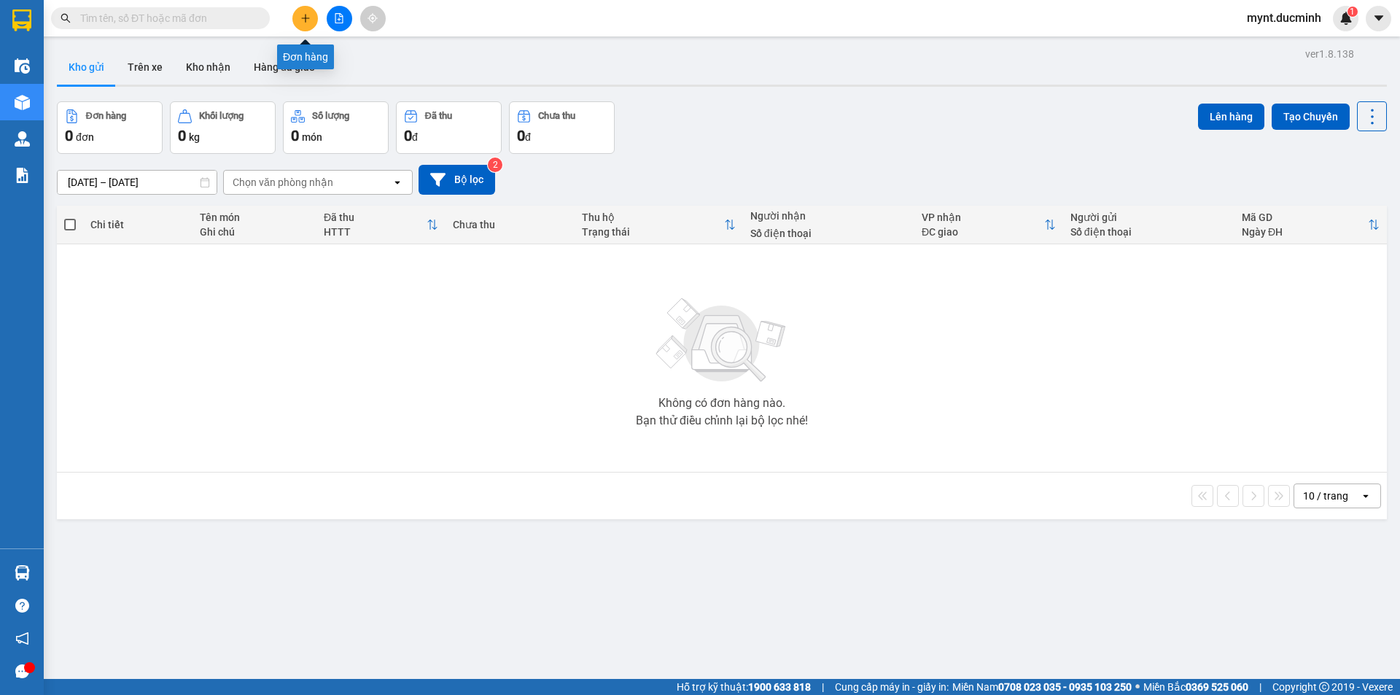
click at [303, 18] on icon "plus" at bounding box center [305, 17] width 8 height 1
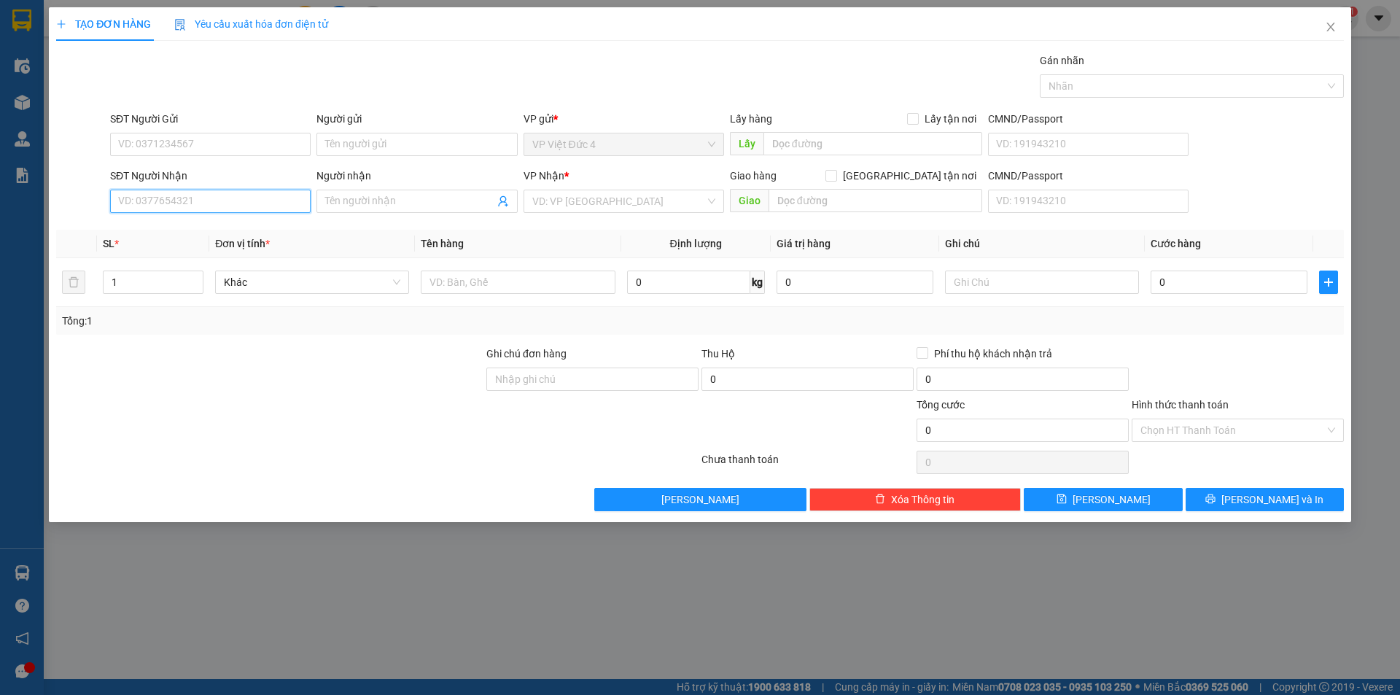
click at [263, 199] on input "SĐT Người Nhận" at bounding box center [210, 201] width 200 height 23
type input "0909320052"
click at [574, 196] on input "search" at bounding box center [618, 201] width 173 height 22
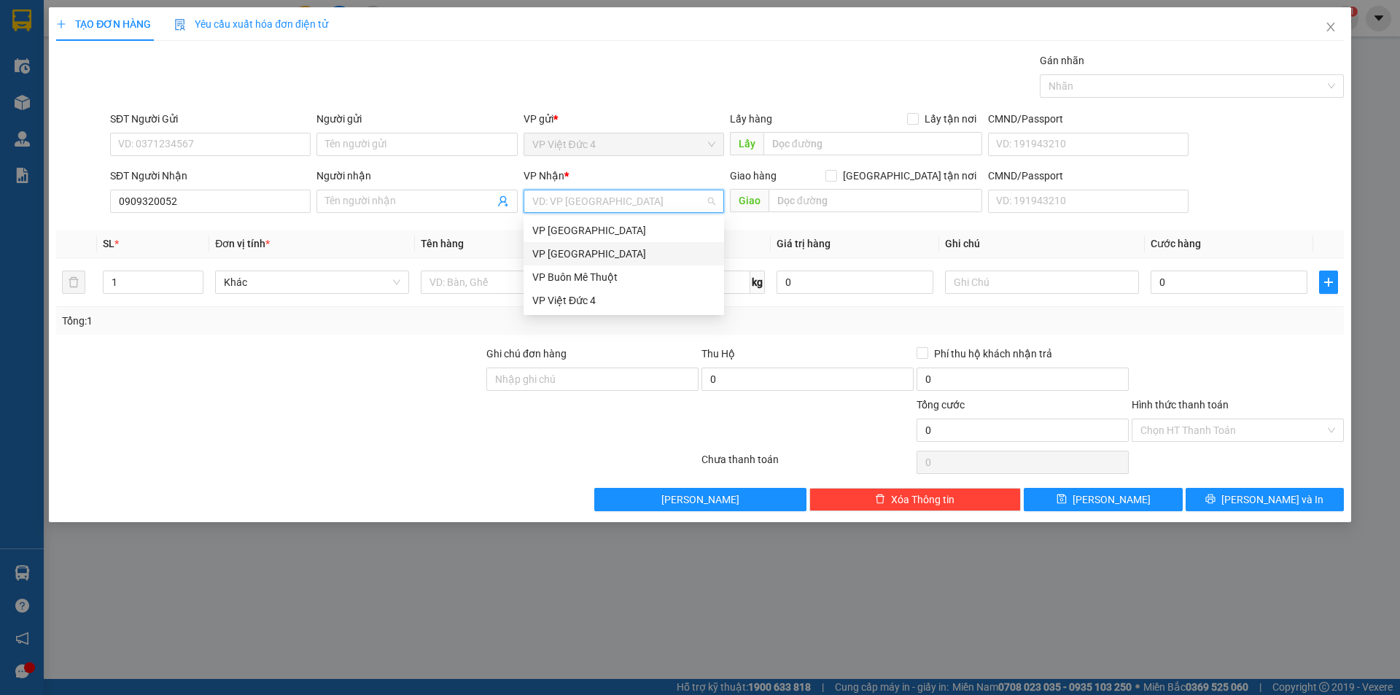
click at [555, 251] on div "VP [GEOGRAPHIC_DATA]" at bounding box center [623, 254] width 183 height 16
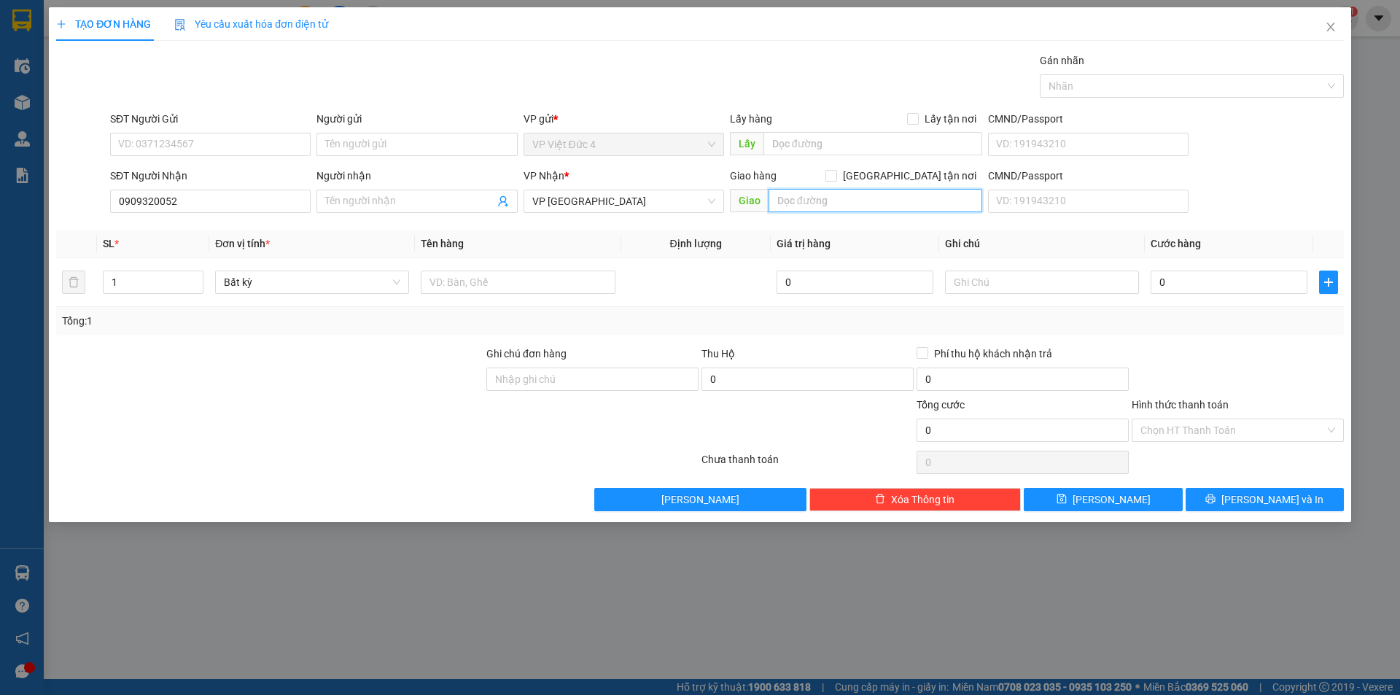
click at [942, 198] on input "text" at bounding box center [875, 200] width 214 height 23
type input "n 4 cho dinh"
click at [574, 277] on input "text" at bounding box center [518, 281] width 194 height 23
type input "mon"
click at [1272, 279] on input "0" at bounding box center [1228, 281] width 157 height 23
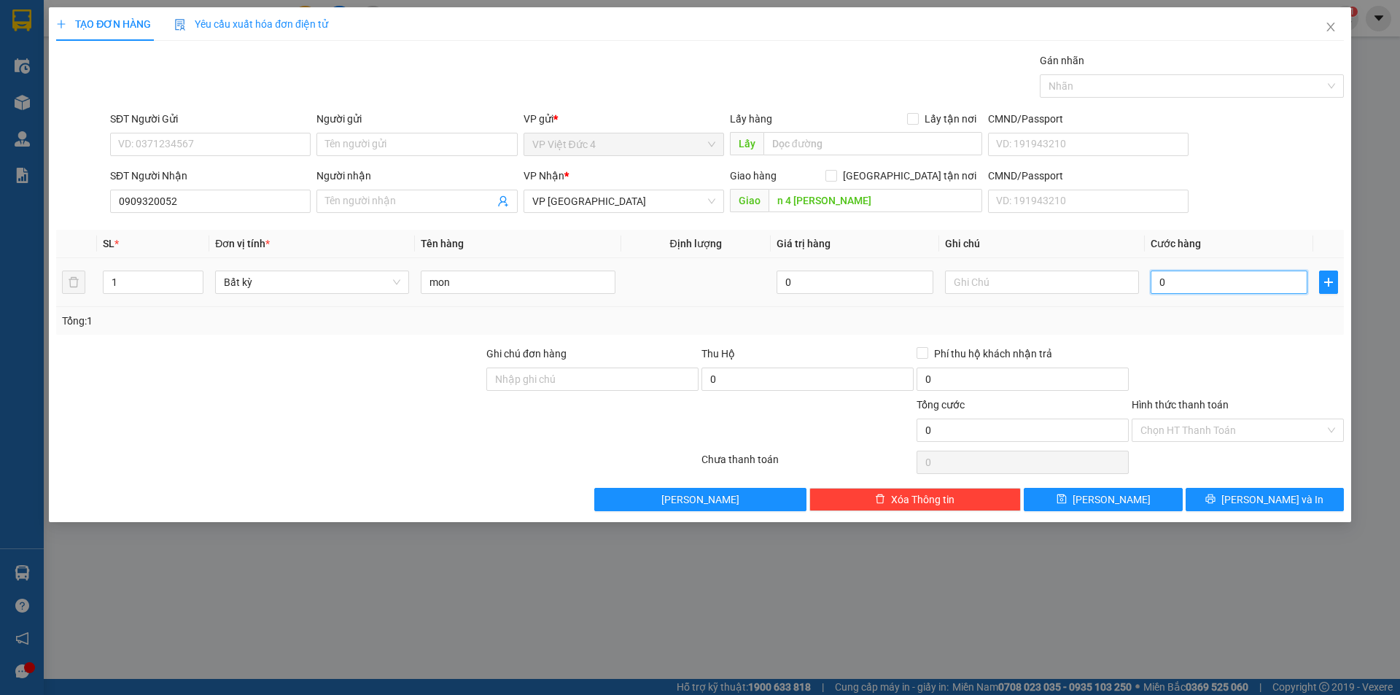
type input "5"
type input "50"
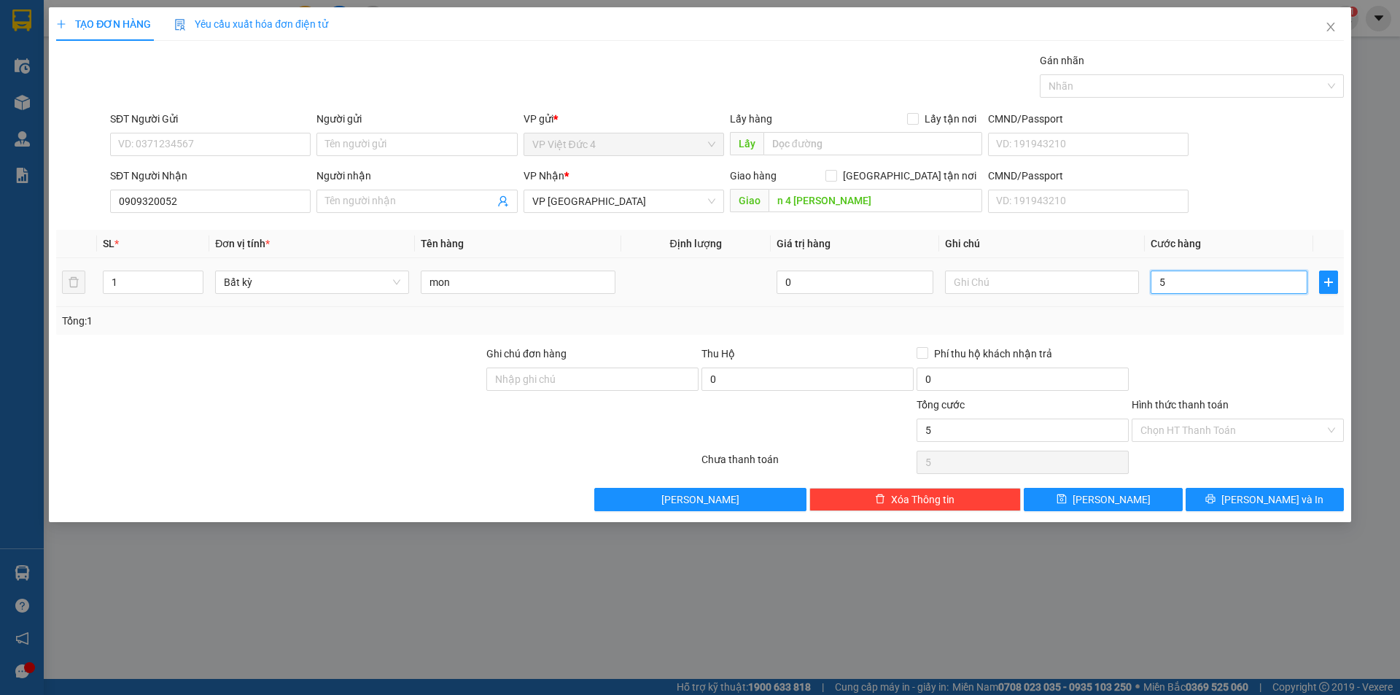
type input "50"
type input "500"
type input "5.000"
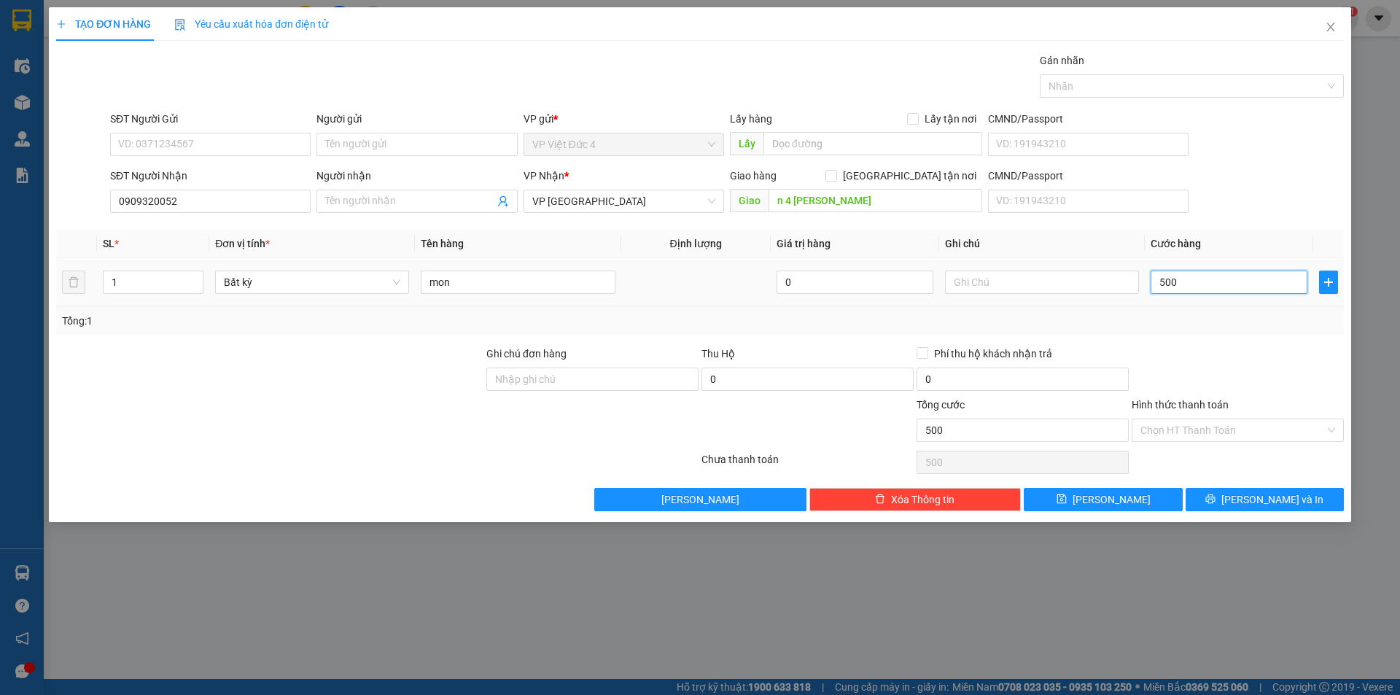
type input "5.000"
type input "50.000"
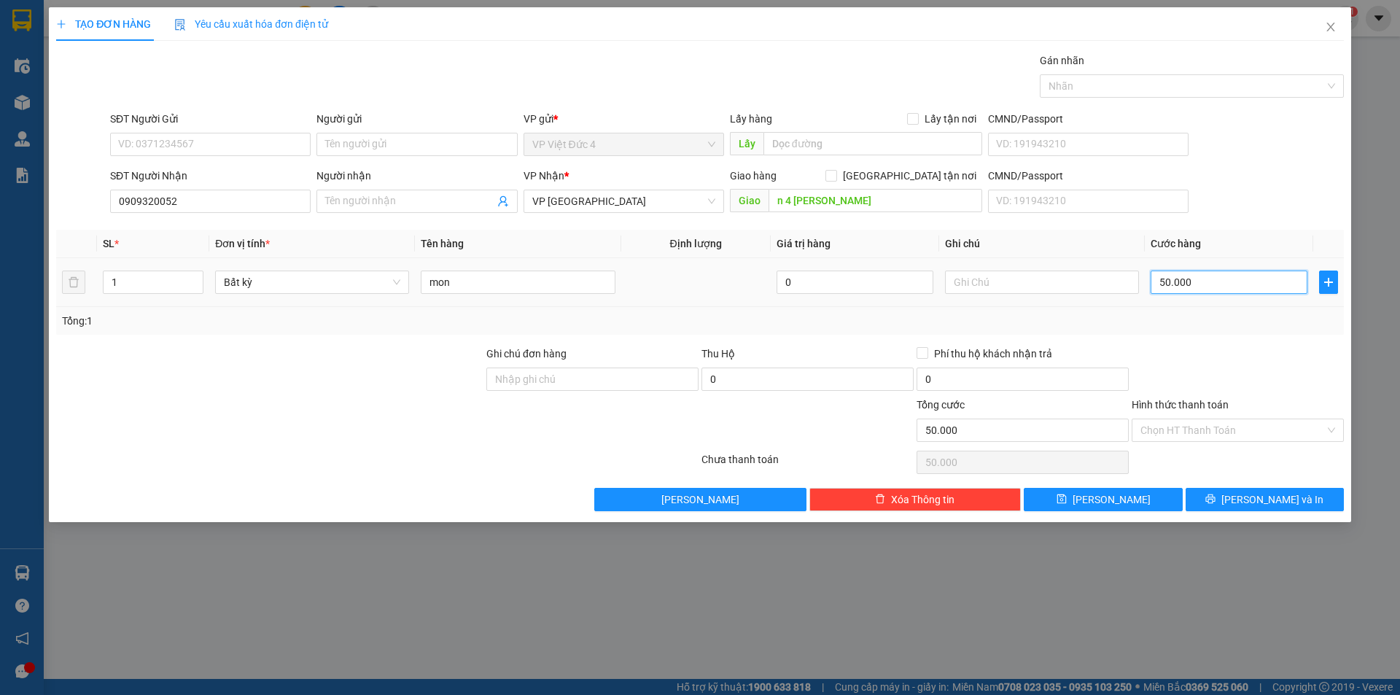
type input "500.000"
type input "50.000"
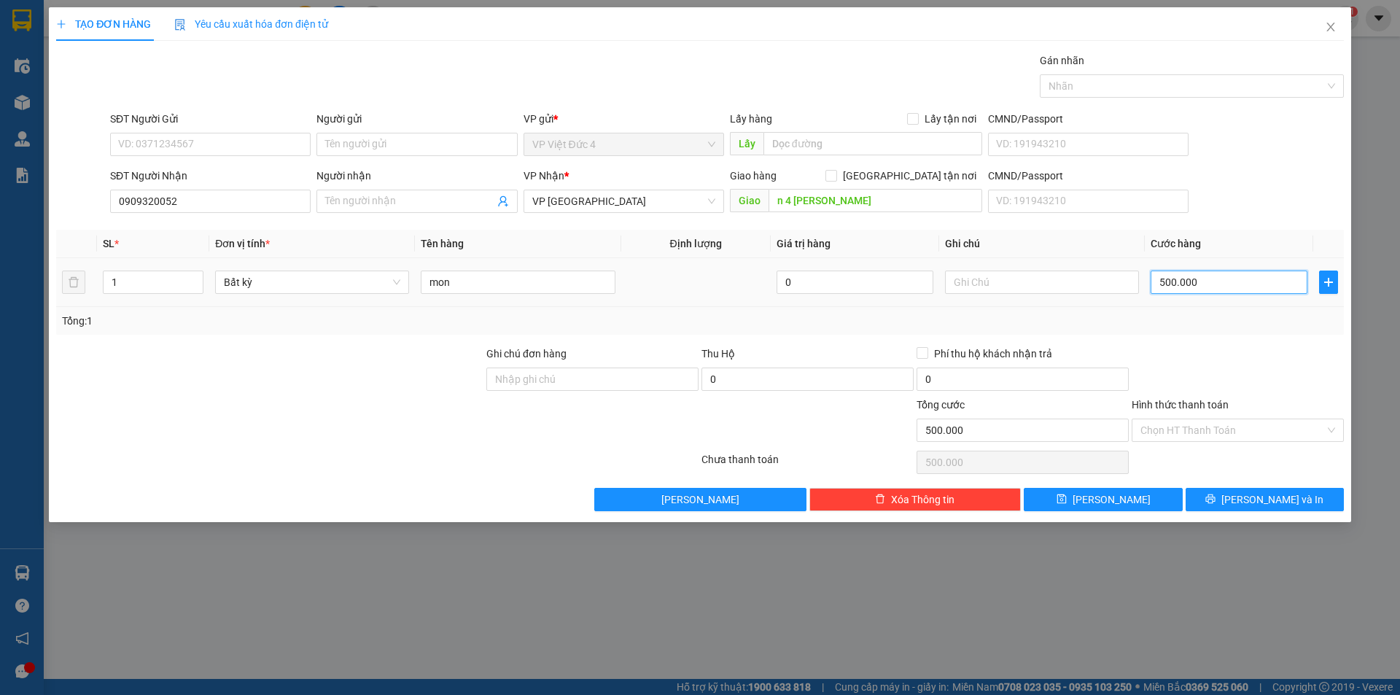
type input "50.000"
click at [1112, 496] on span "[PERSON_NAME]" at bounding box center [1111, 499] width 78 height 16
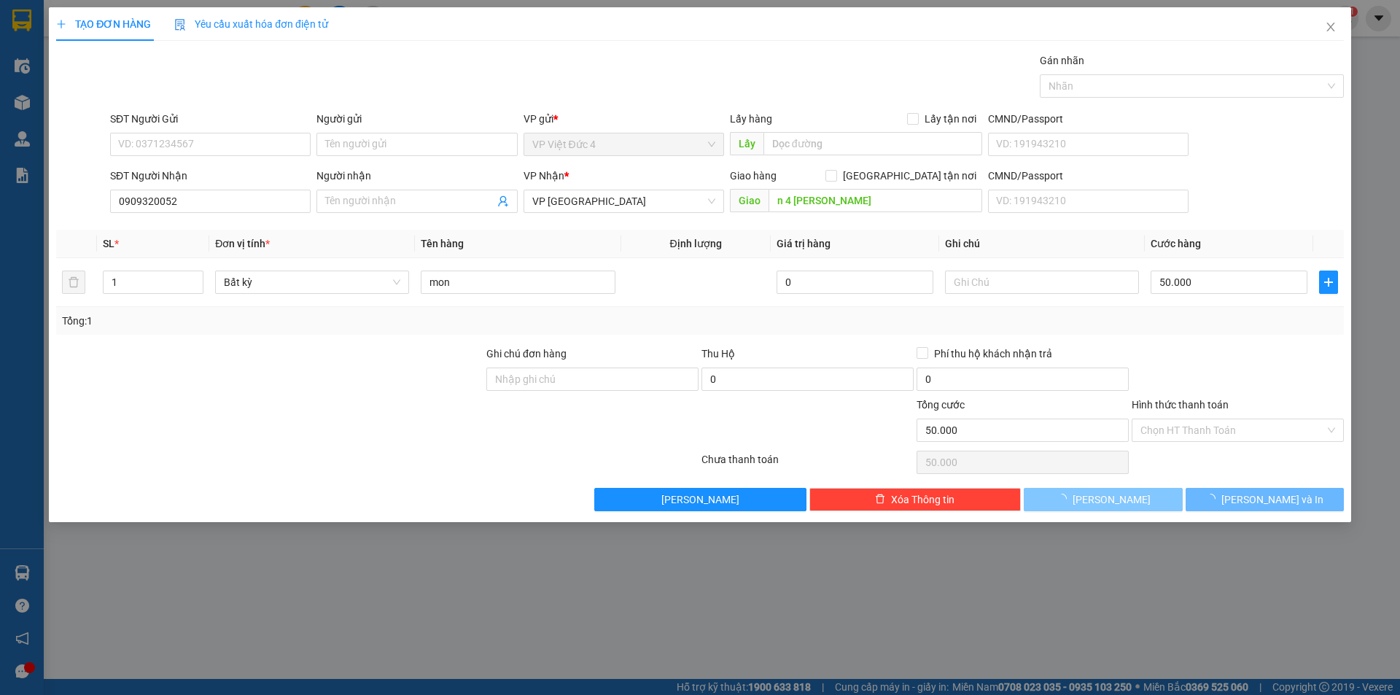
type input "0"
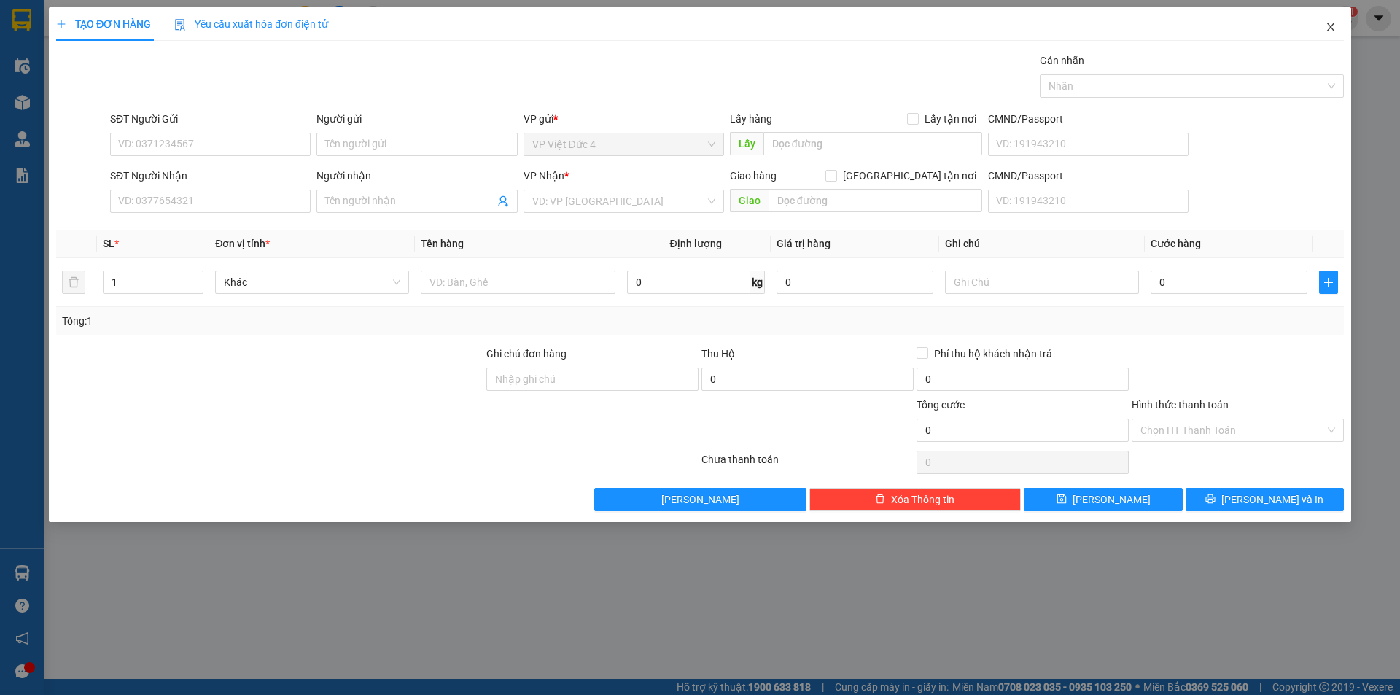
click at [1329, 23] on icon "close" at bounding box center [1331, 27] width 12 height 12
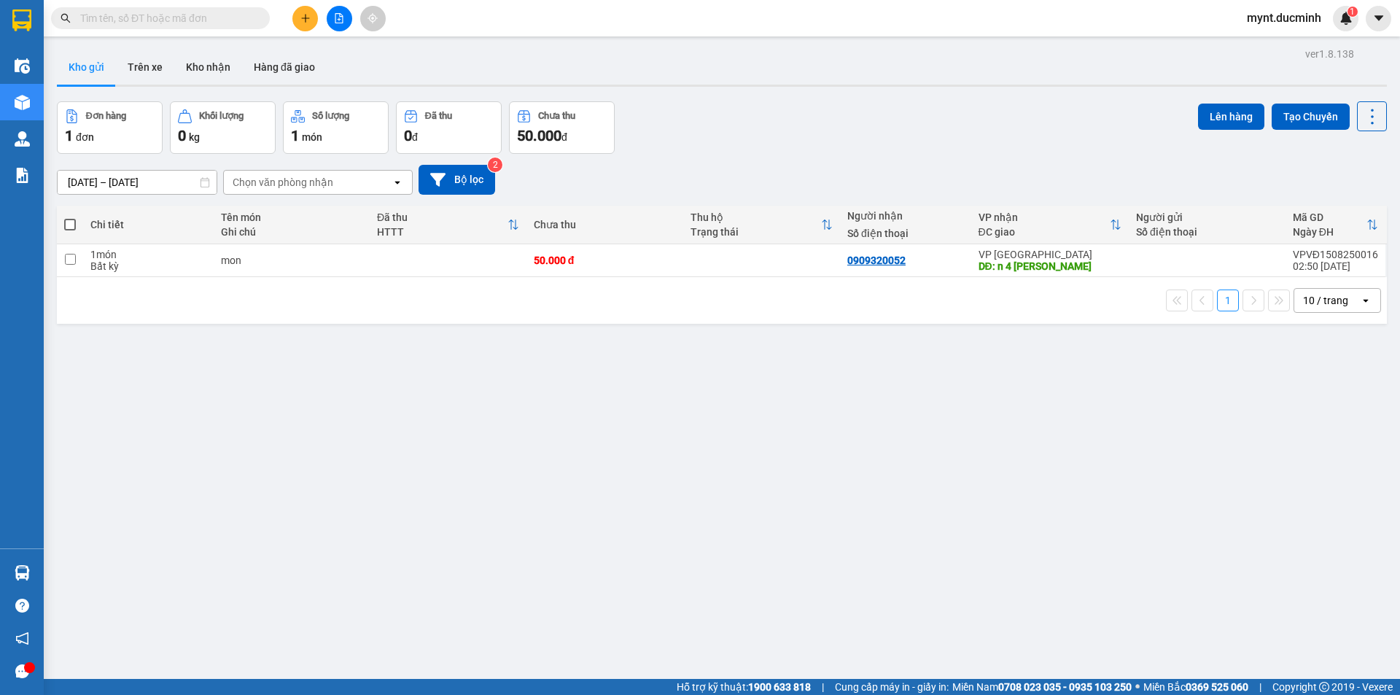
click at [69, 220] on span at bounding box center [70, 225] width 12 height 12
click at [70, 217] on input "checkbox" at bounding box center [70, 217] width 0 height 0
checkbox input "true"
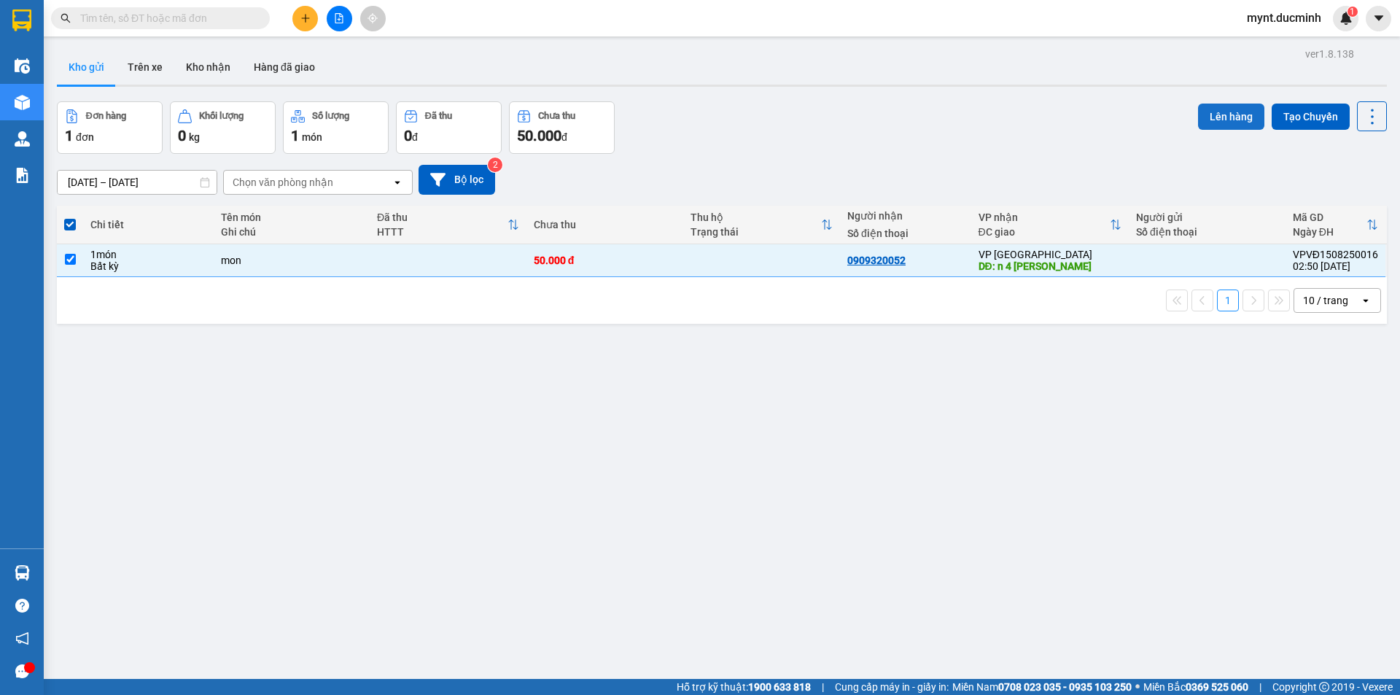
click at [1212, 110] on button "Lên hàng" at bounding box center [1231, 117] width 66 height 26
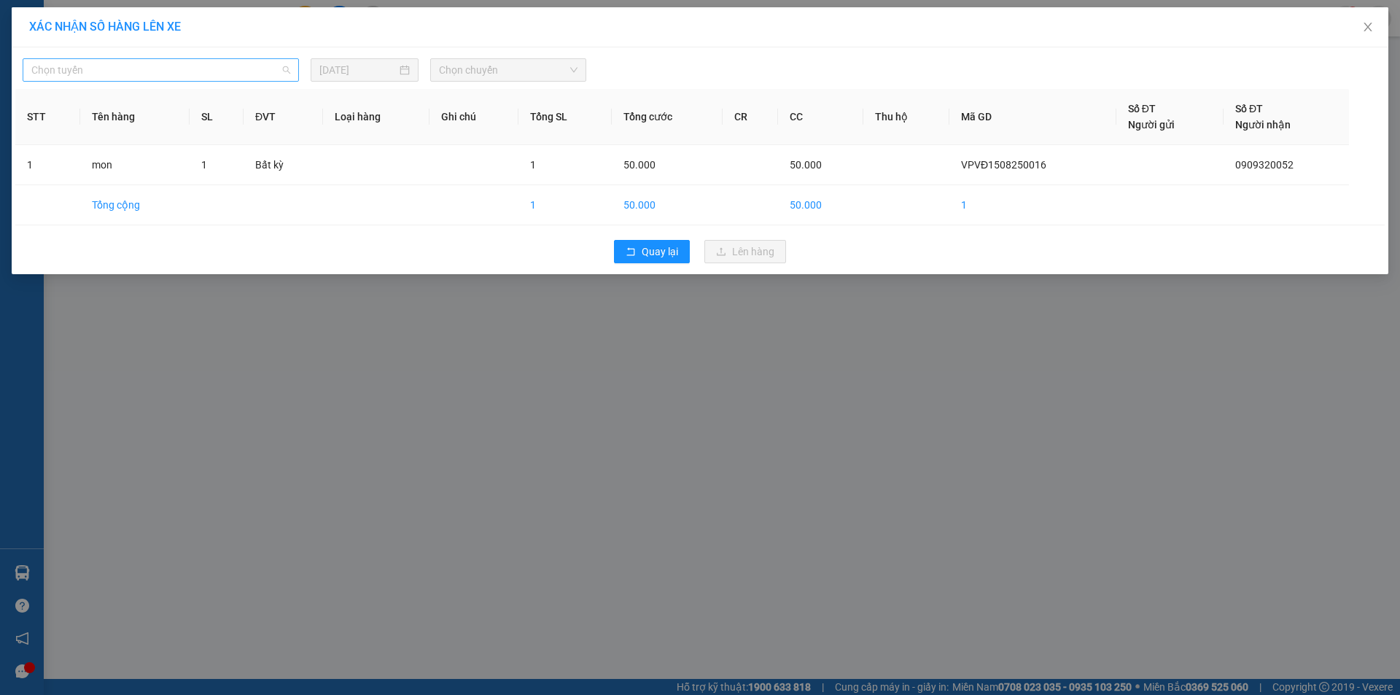
click at [105, 61] on span "Chọn tuyến" at bounding box center [160, 70] width 259 height 22
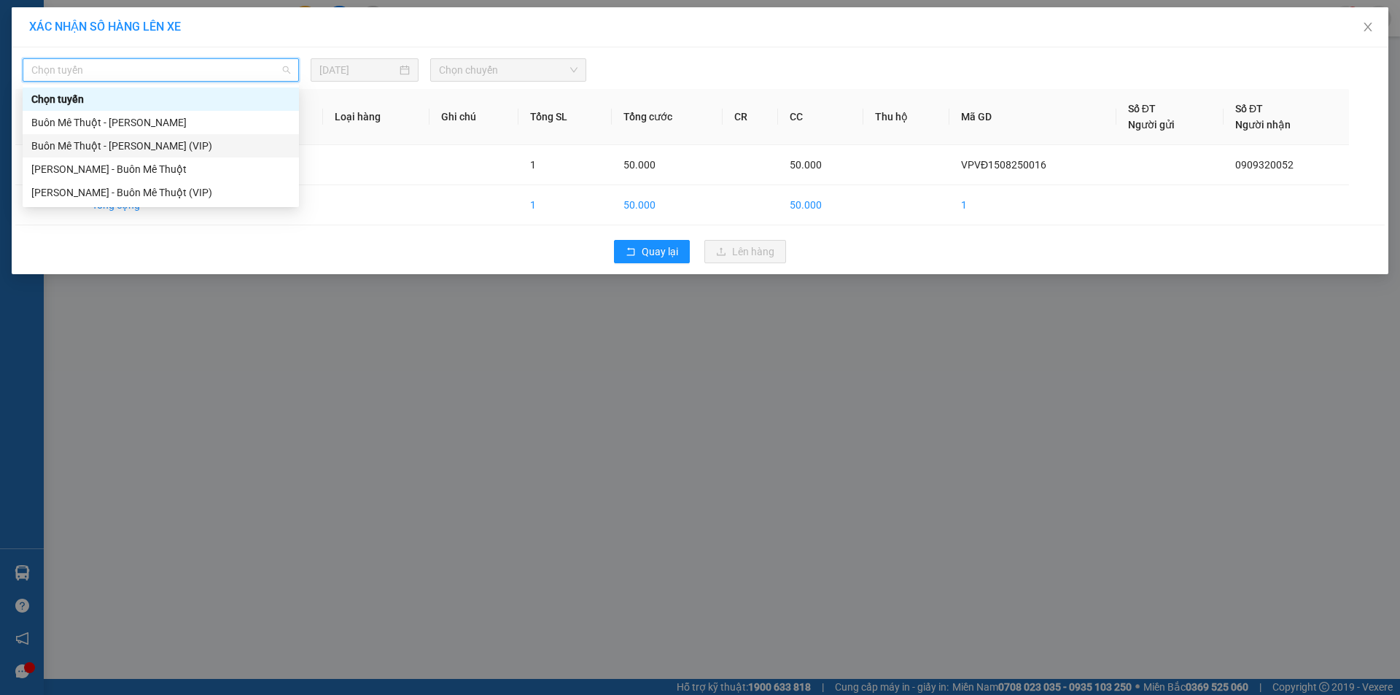
click at [97, 144] on div "Buôn Mê [PERSON_NAME] [PERSON_NAME] (VIP)" at bounding box center [160, 146] width 259 height 16
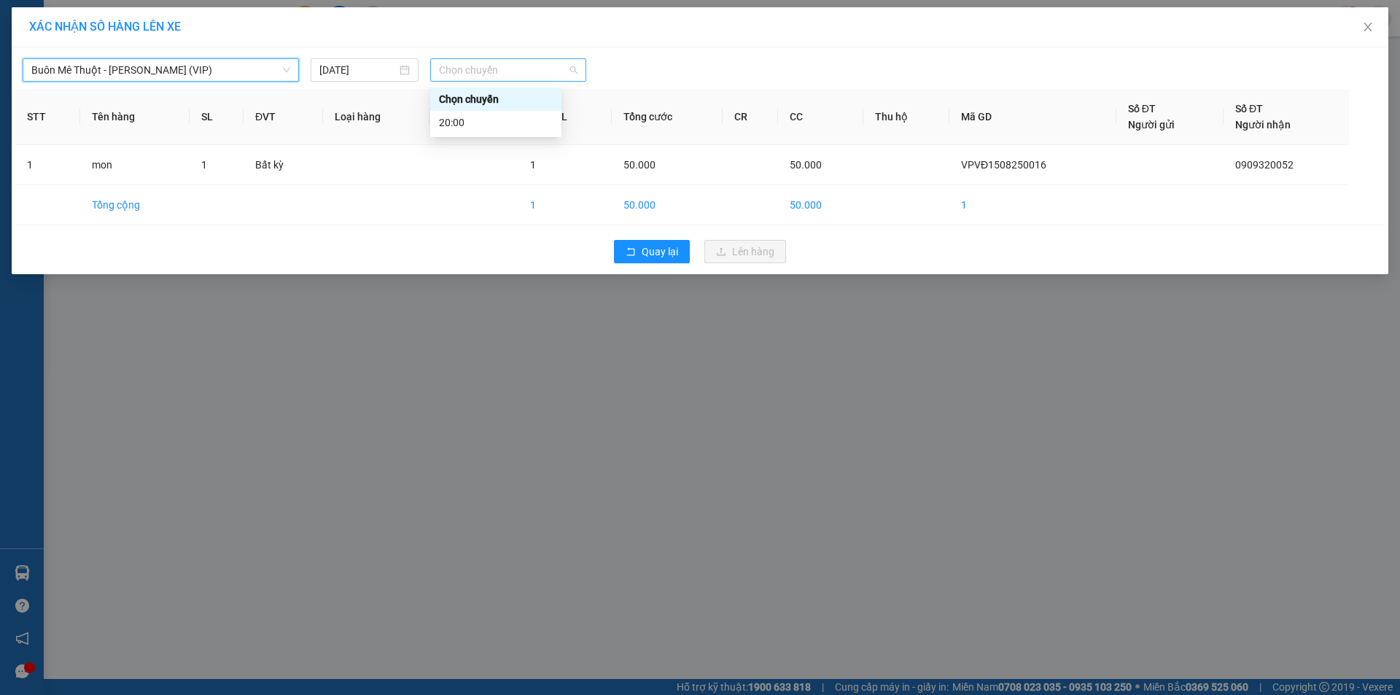
click at [502, 74] on span "Chọn chuyến" at bounding box center [508, 70] width 139 height 22
click at [452, 121] on div "20:00" at bounding box center [496, 122] width 114 height 16
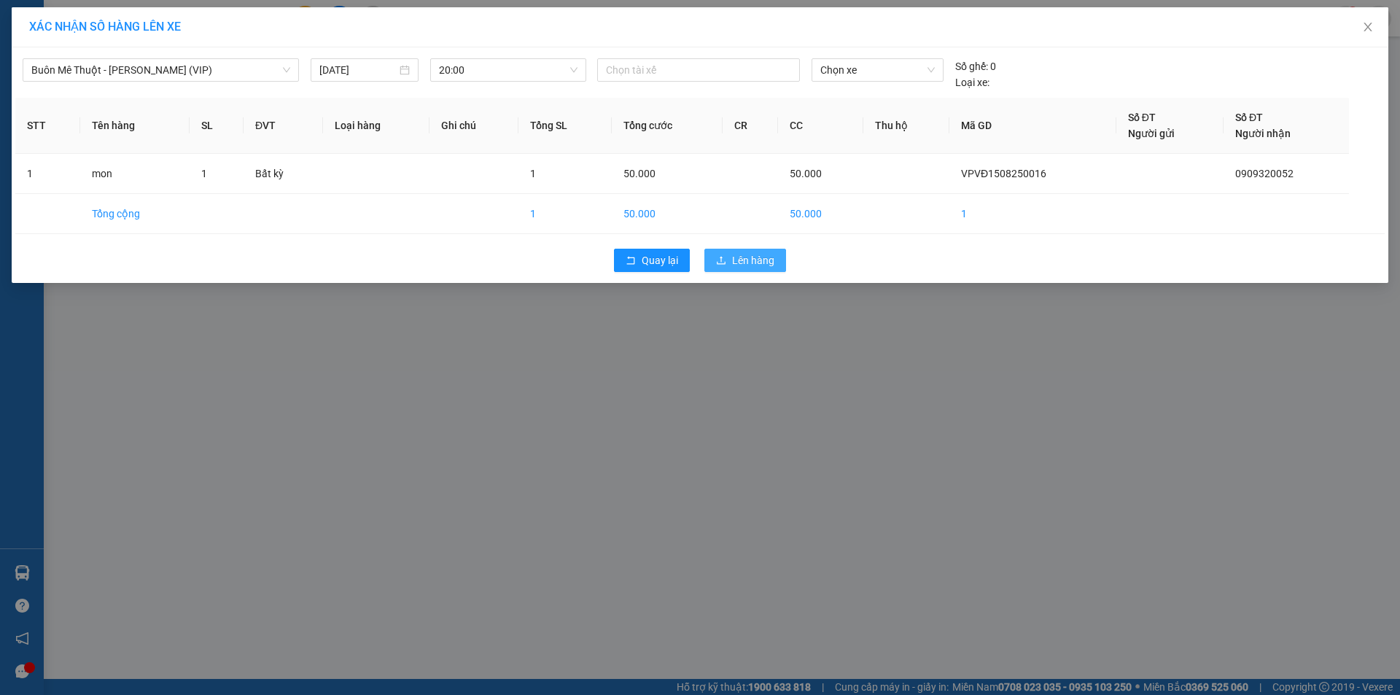
click at [746, 257] on span "Lên hàng" at bounding box center [753, 260] width 42 height 16
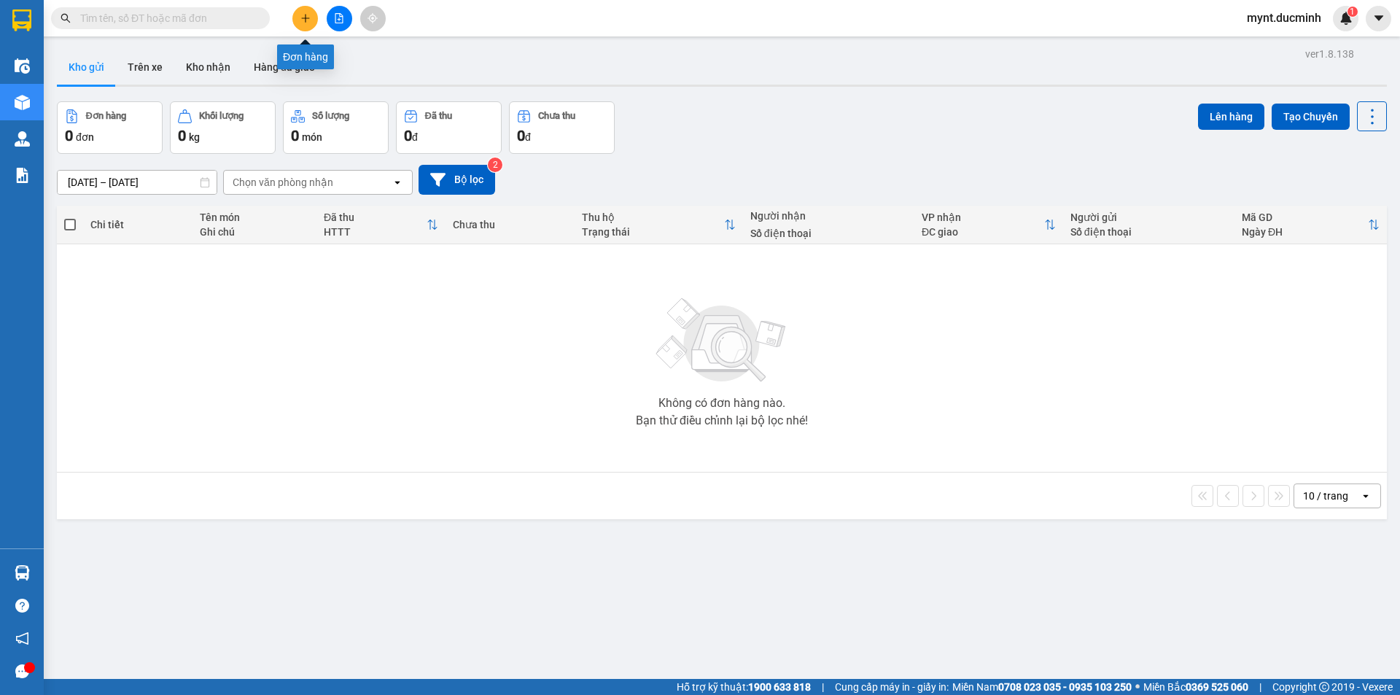
click at [305, 16] on icon "plus" at bounding box center [305, 18] width 1 height 8
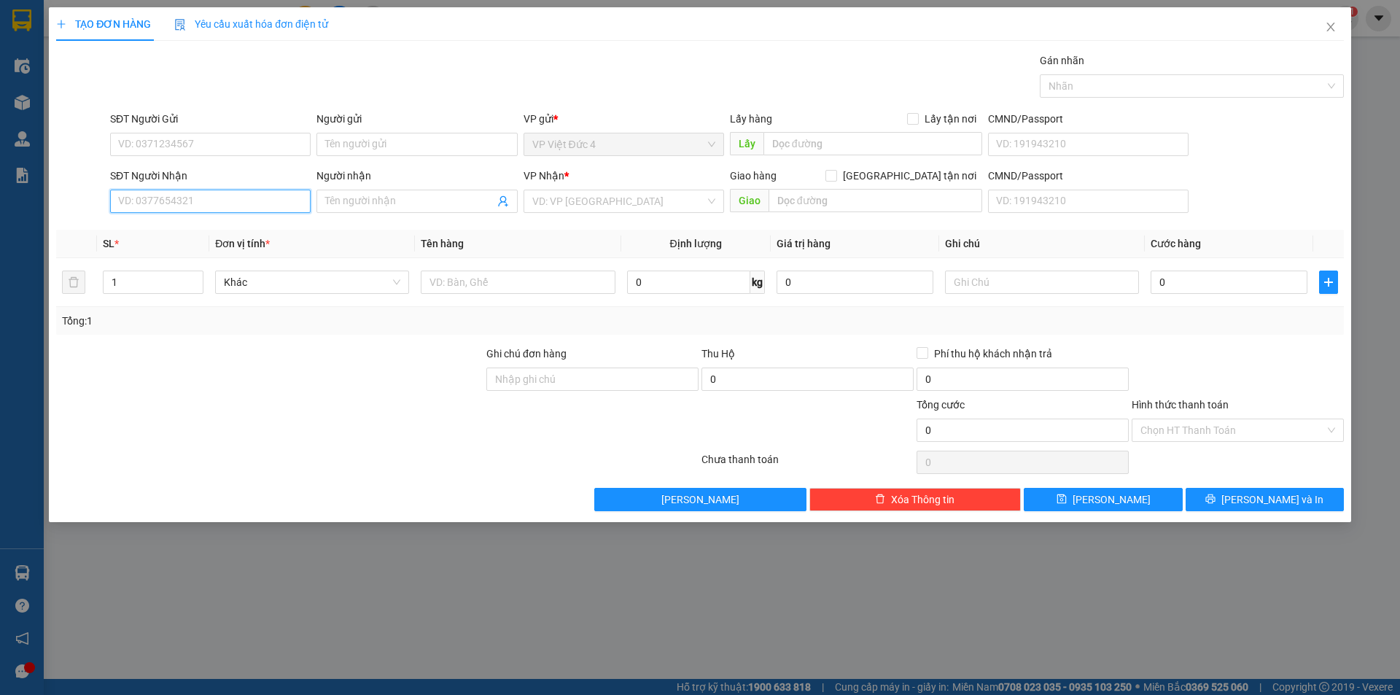
click at [270, 198] on input "SĐT Người Nhận" at bounding box center [210, 201] width 200 height 23
type input "0849736736"
click at [569, 199] on input "search" at bounding box center [618, 201] width 173 height 22
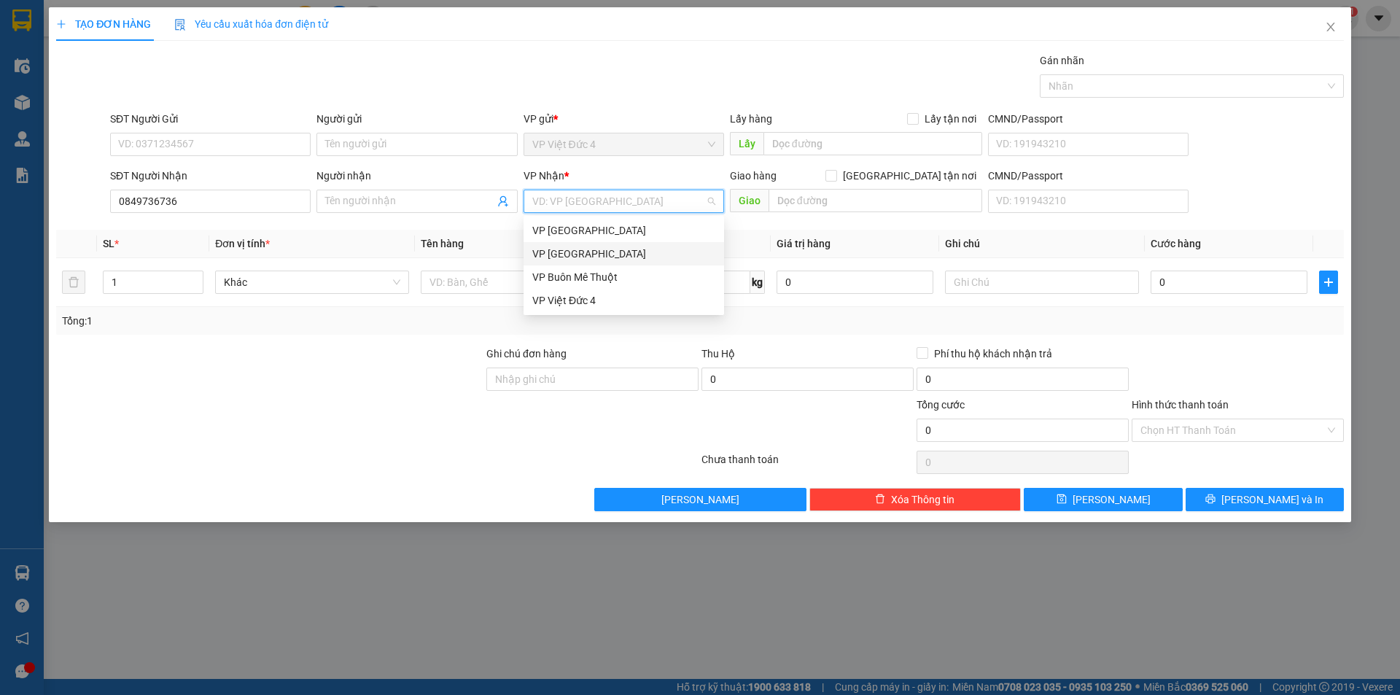
click at [560, 249] on div "VP [GEOGRAPHIC_DATA]" at bounding box center [623, 254] width 183 height 16
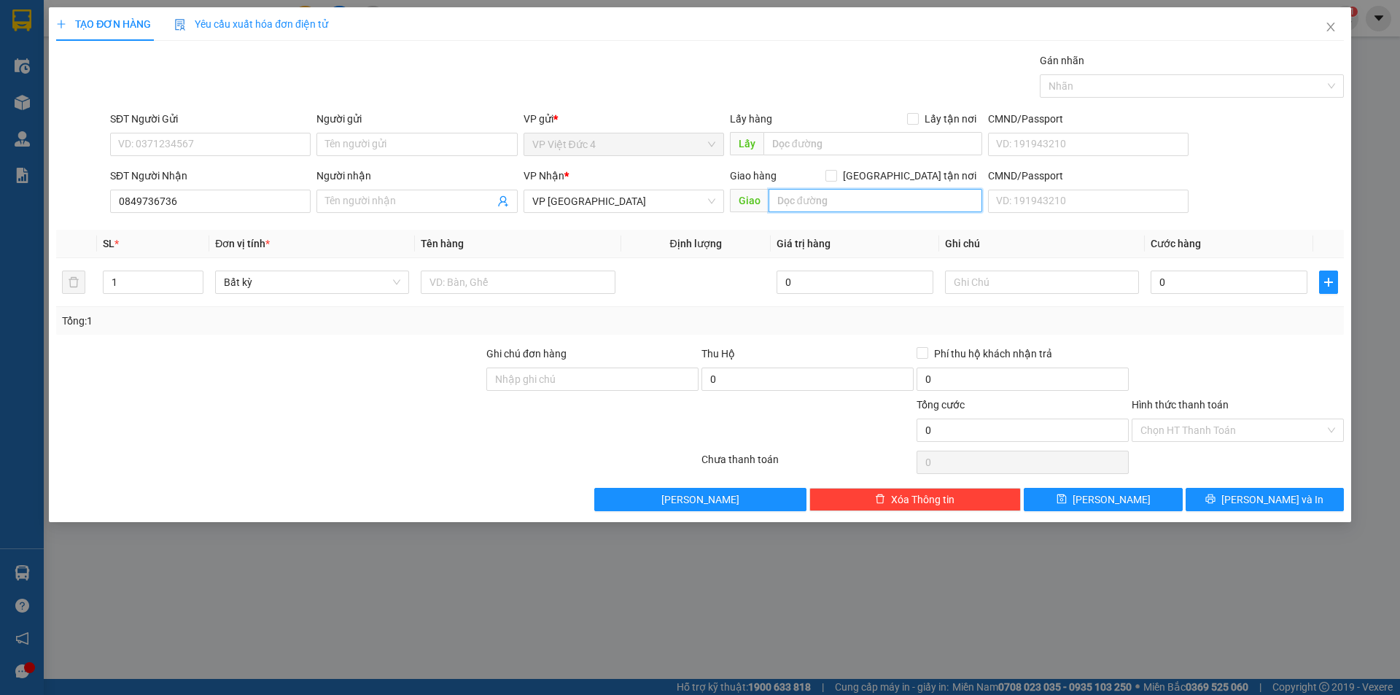
click at [959, 198] on input "text" at bounding box center [875, 200] width 214 height 23
type input "duc lieu bu dang binh phuoc"
click at [152, 281] on input "1" at bounding box center [153, 282] width 99 height 22
type input "2"
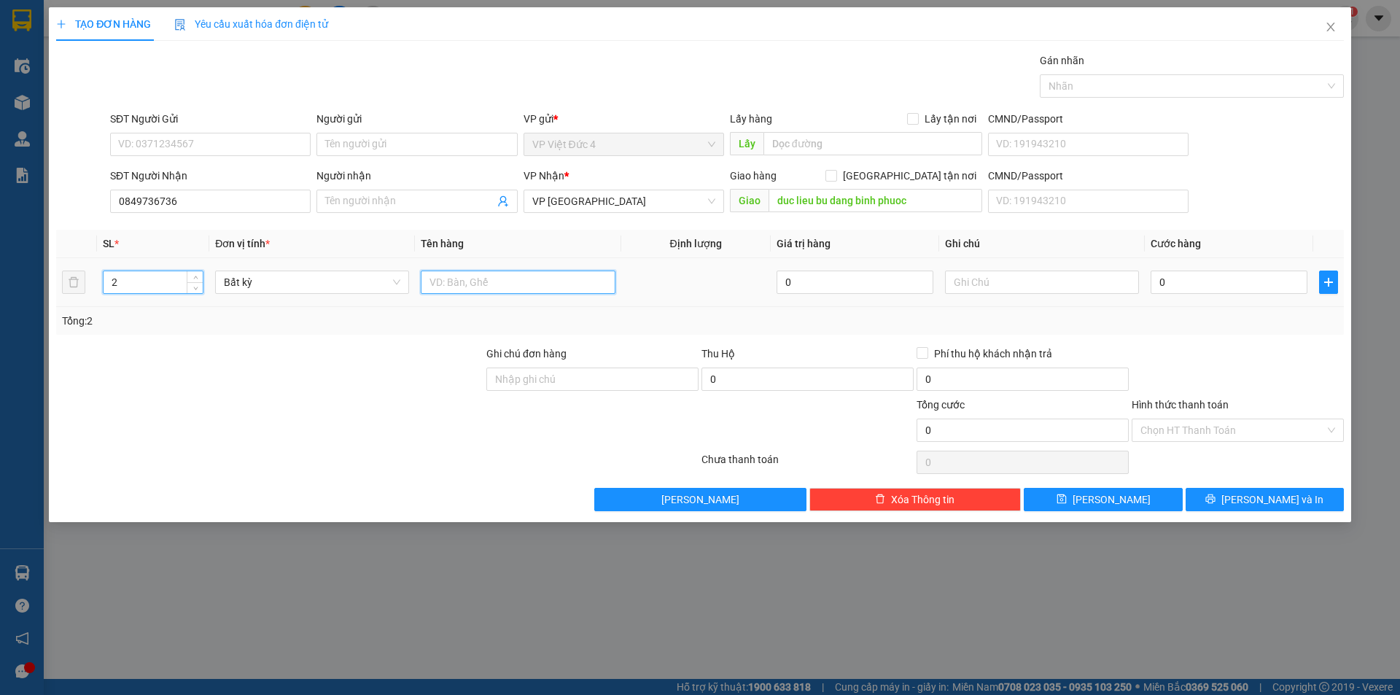
click at [593, 283] on input "text" at bounding box center [518, 281] width 194 height 23
type input "bao gao"
click at [1290, 284] on input "0" at bounding box center [1228, 281] width 157 height 23
type input "2"
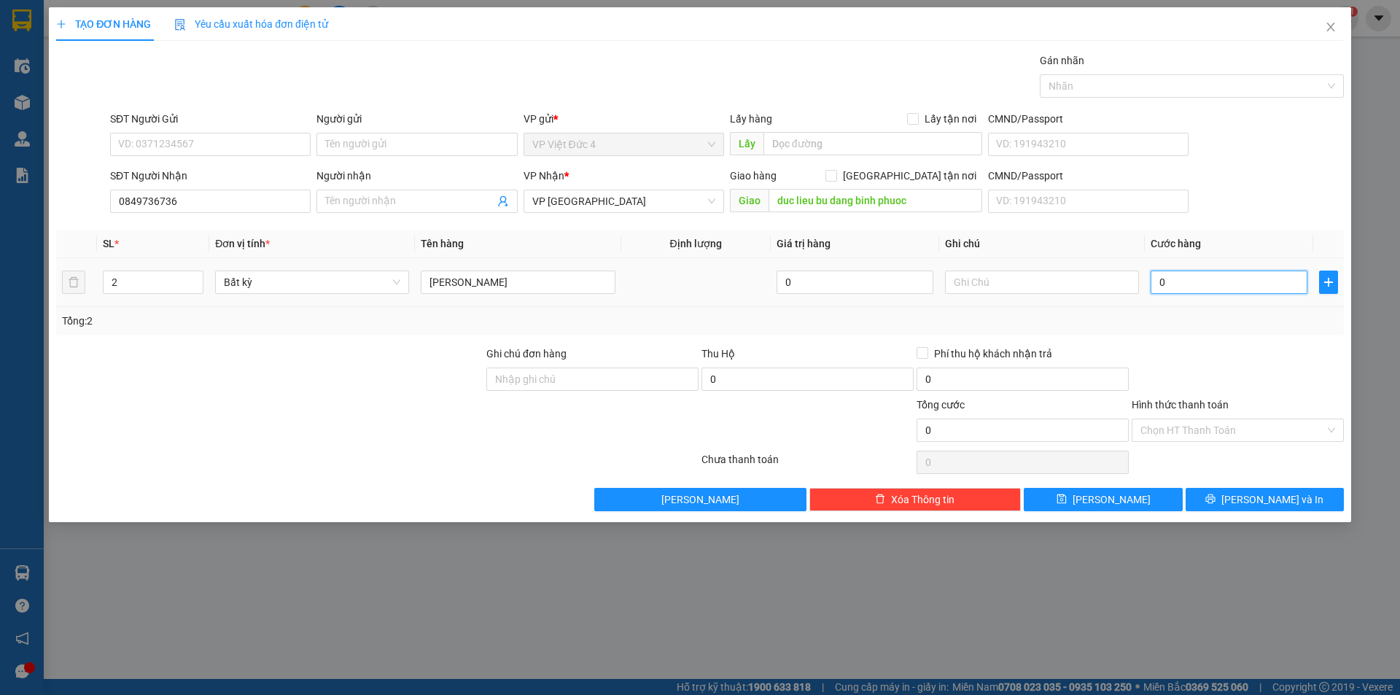
type input "2"
type input "28"
type input "280"
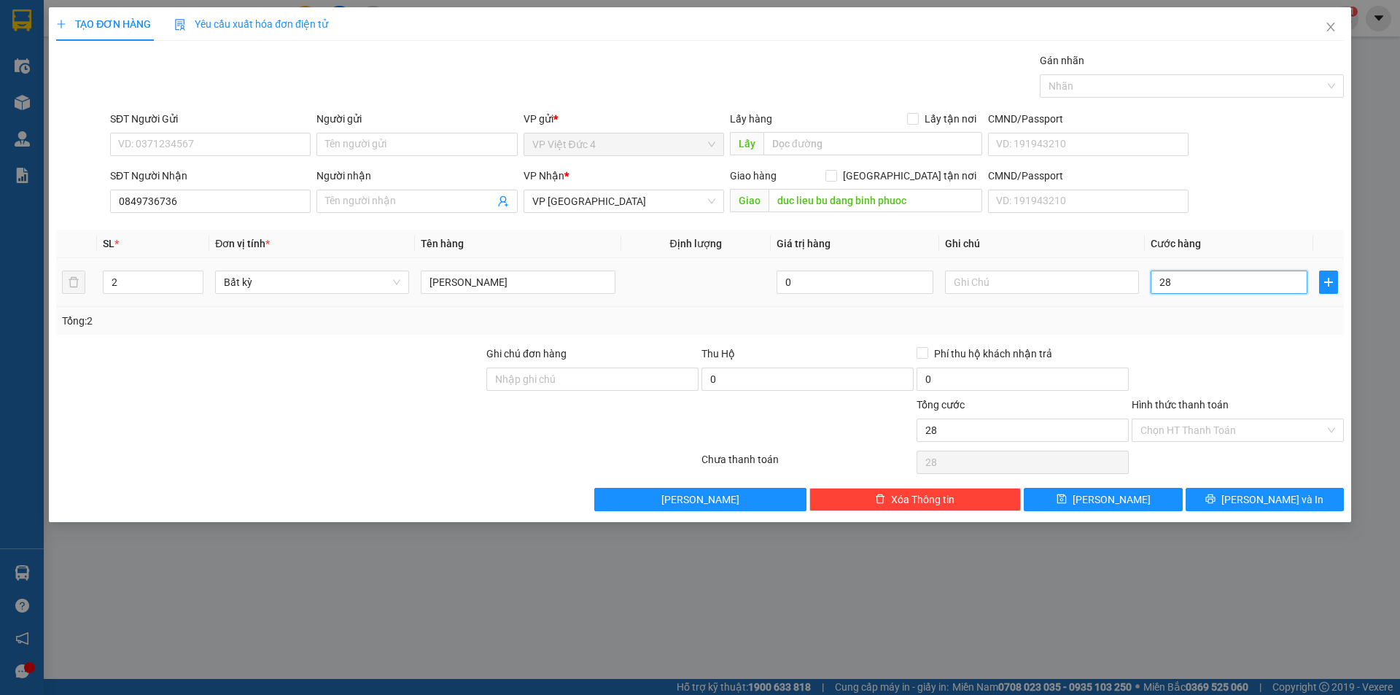
type input "280"
type input "2.800"
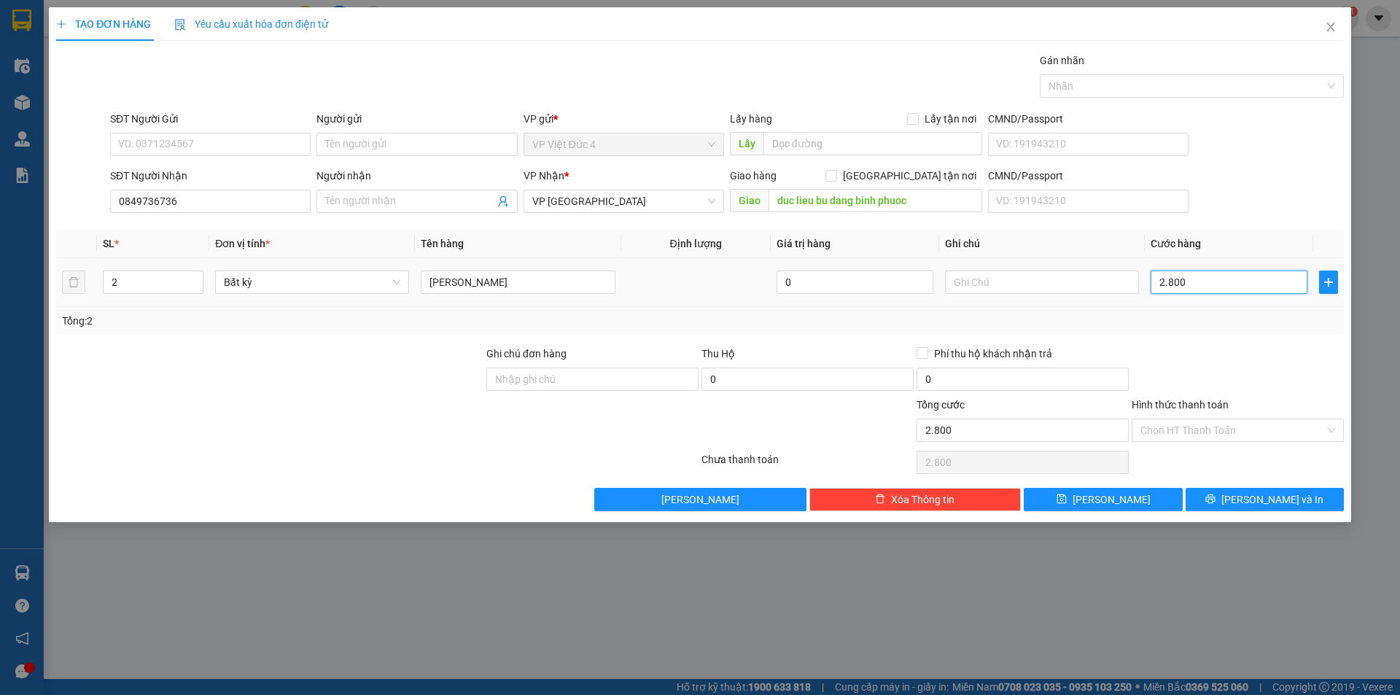
type input "28.000"
type input "280.000"
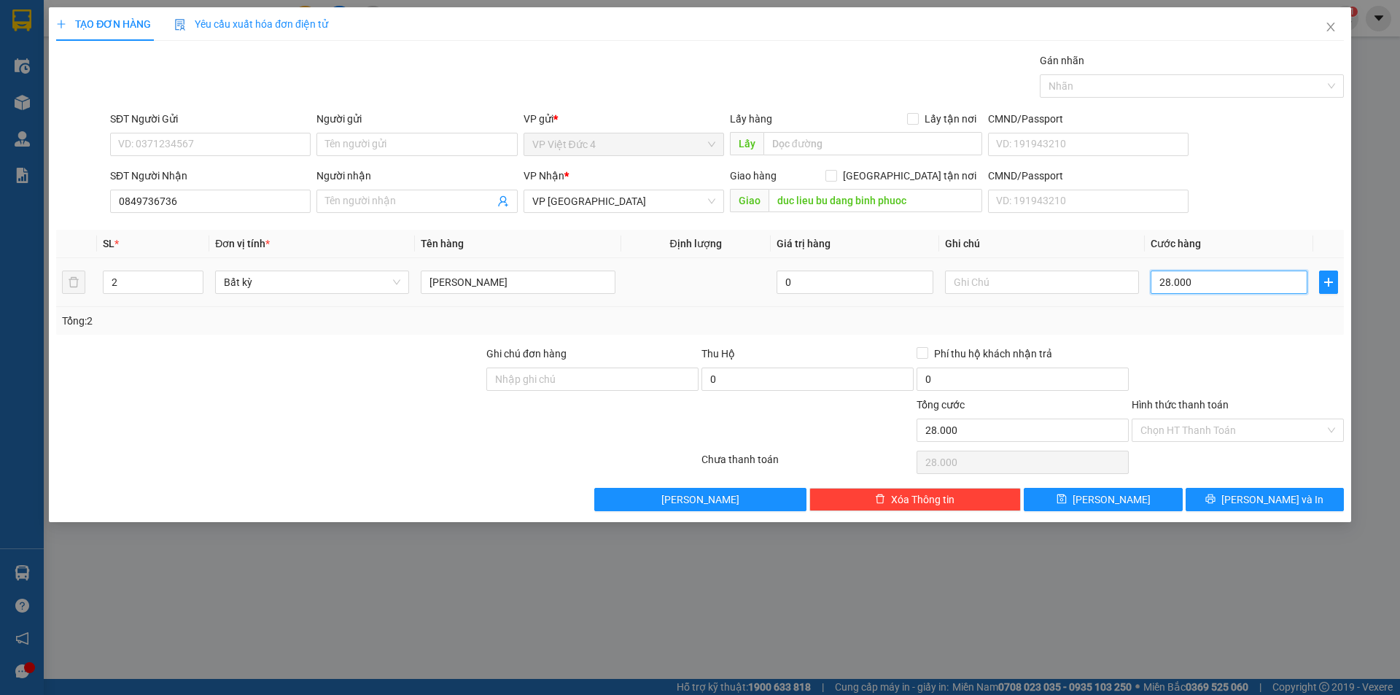
type input "280.000"
click at [1177, 421] on input "Hình thức thanh toán" at bounding box center [1232, 430] width 184 height 22
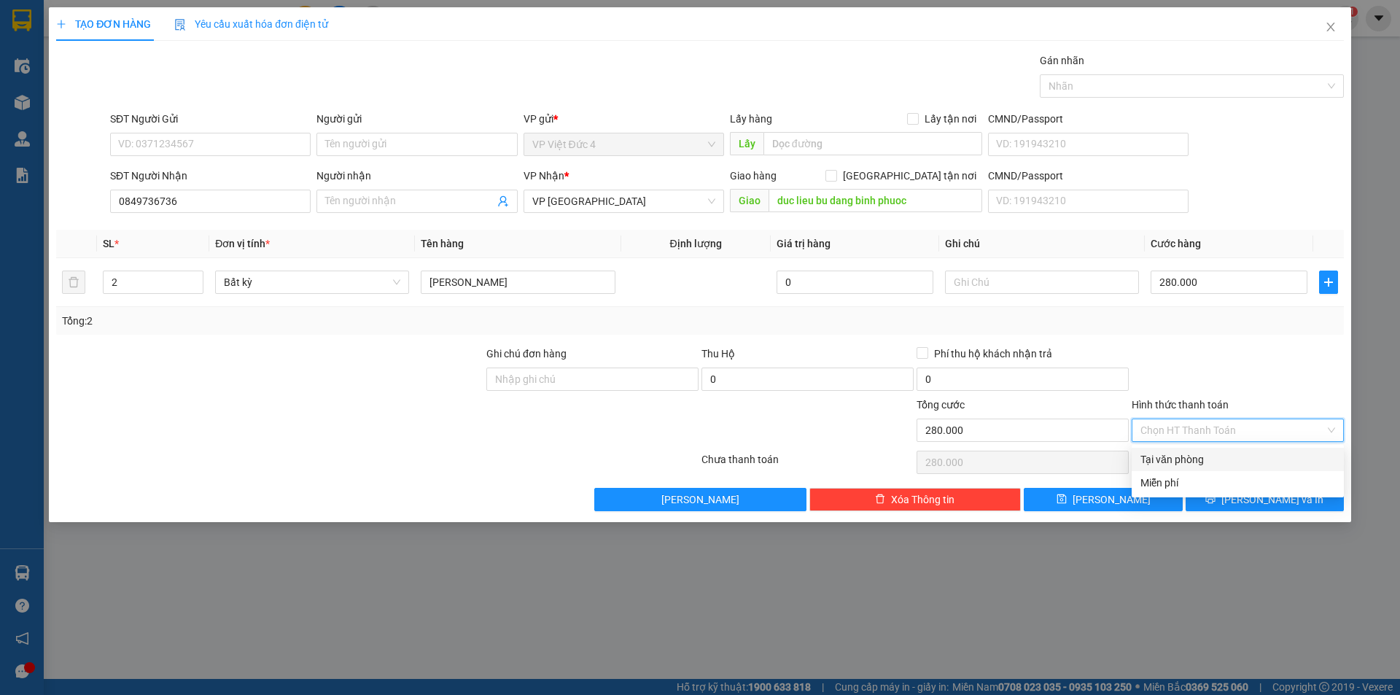
click at [1176, 456] on div "Tại văn phòng" at bounding box center [1237, 459] width 195 height 16
type input "0"
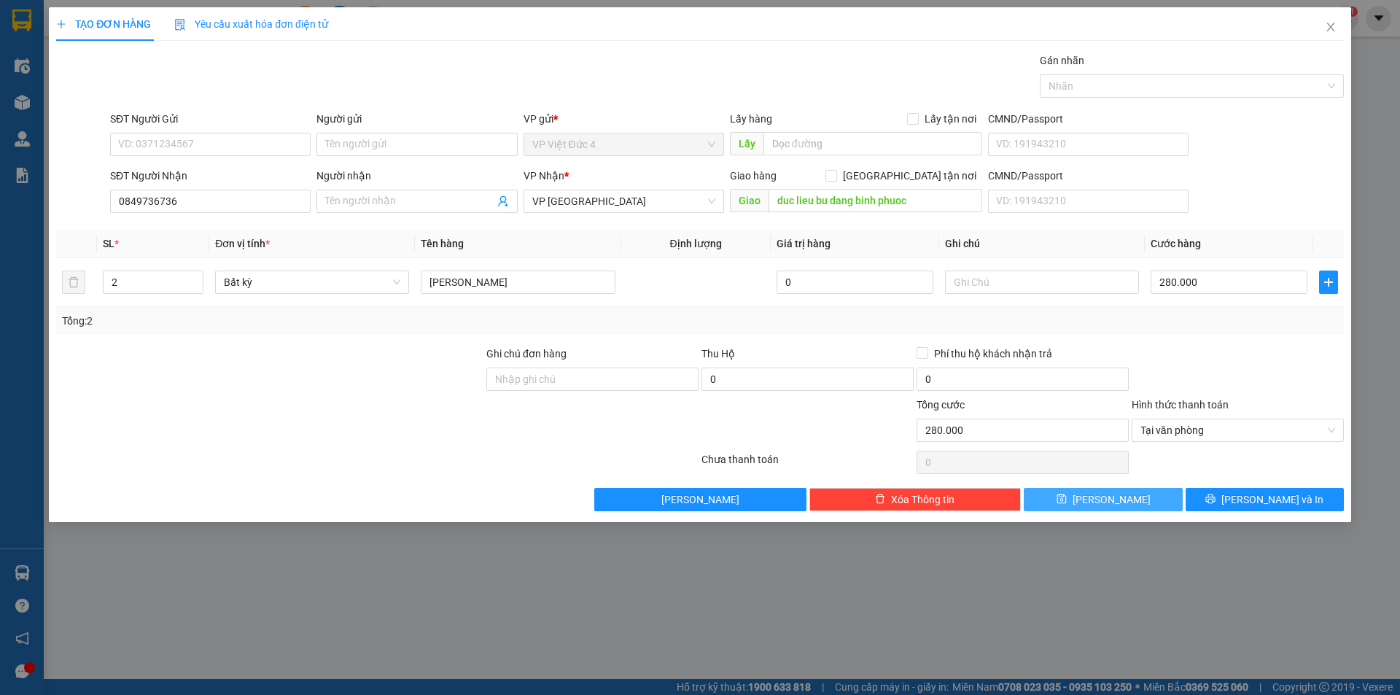
click at [1112, 491] on span "[PERSON_NAME]" at bounding box center [1111, 499] width 78 height 16
type input "1"
type input "0"
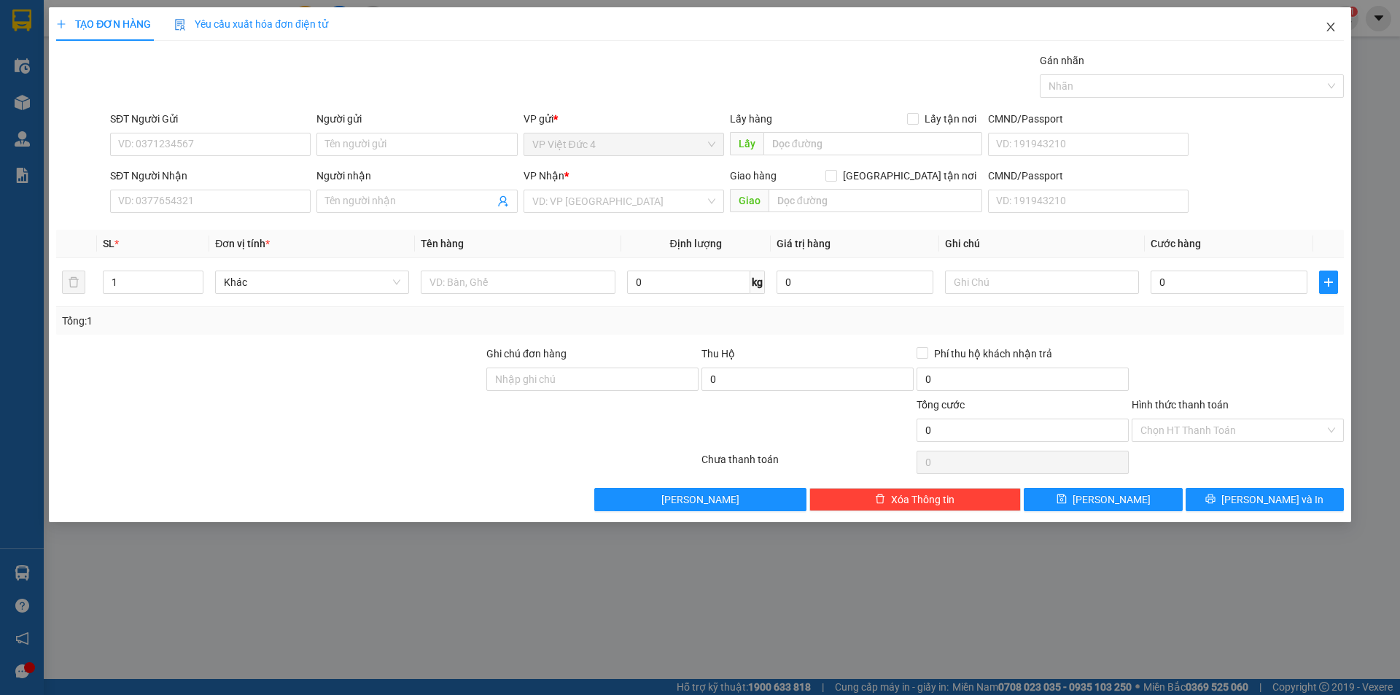
click at [1329, 20] on span "Close" at bounding box center [1330, 27] width 41 height 41
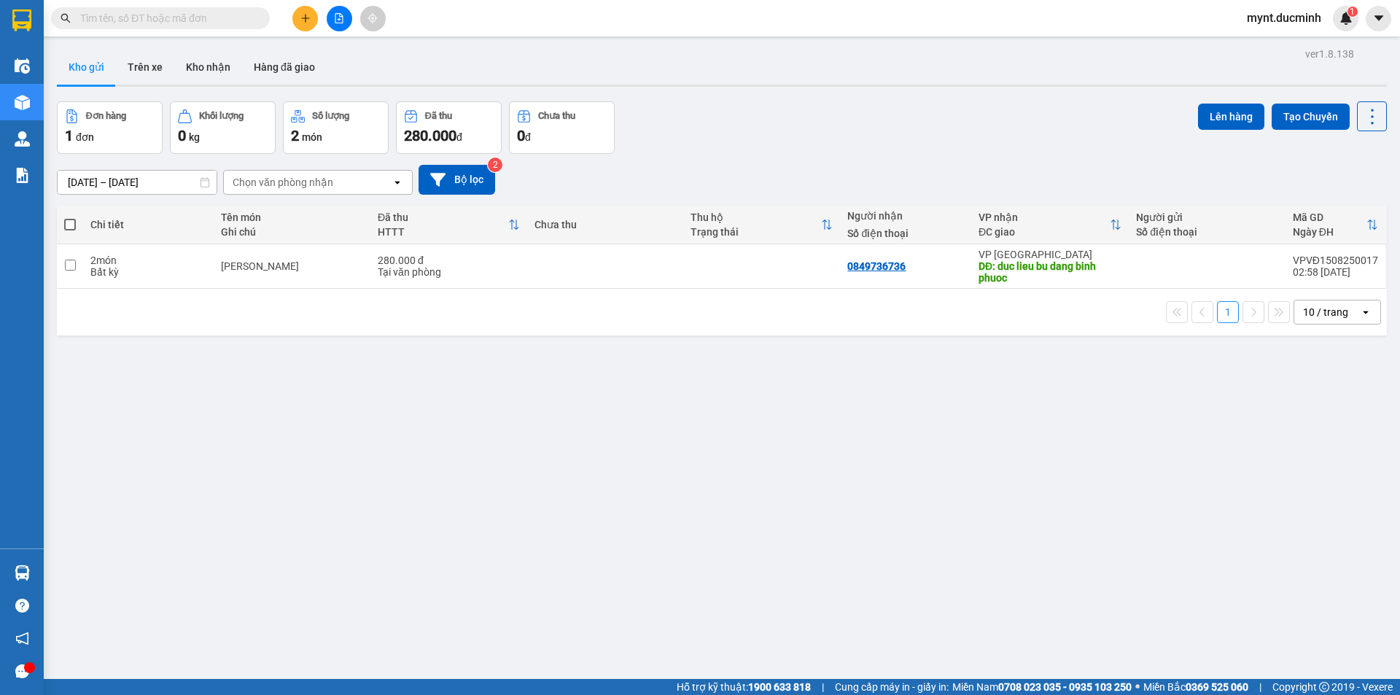
click at [71, 222] on span at bounding box center [70, 225] width 12 height 12
click at [70, 217] on input "checkbox" at bounding box center [70, 217] width 0 height 0
checkbox input "true"
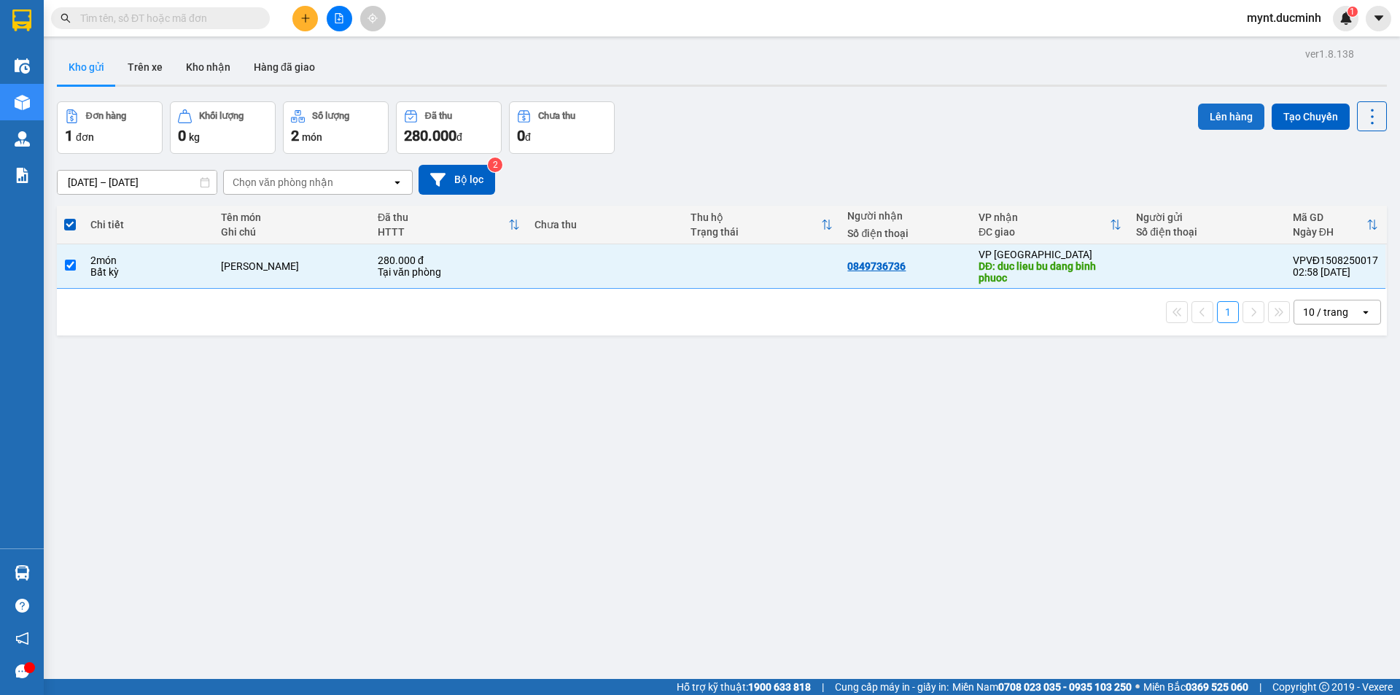
click at [1228, 114] on button "Lên hàng" at bounding box center [1231, 117] width 66 height 26
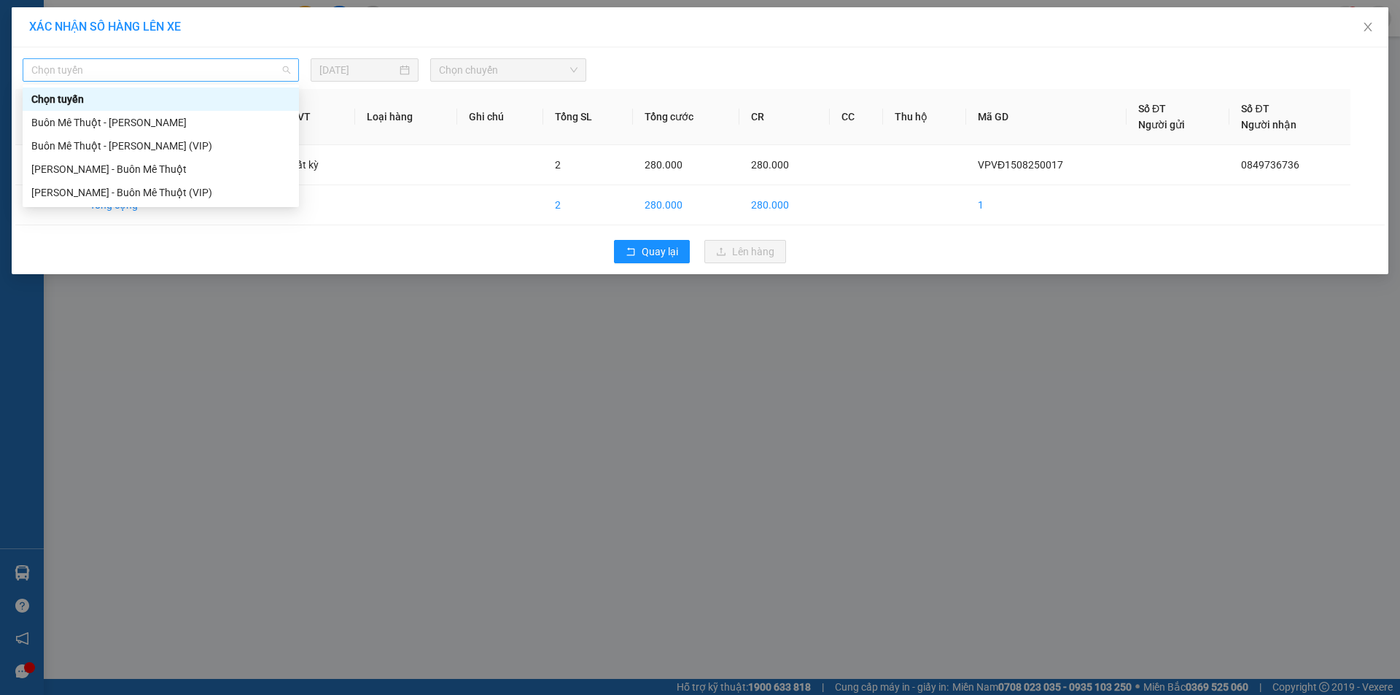
click at [95, 66] on span "Chọn tuyến" at bounding box center [160, 70] width 259 height 22
click at [73, 141] on div "Buôn Mê [PERSON_NAME] [PERSON_NAME] (VIP)" at bounding box center [160, 146] width 259 height 16
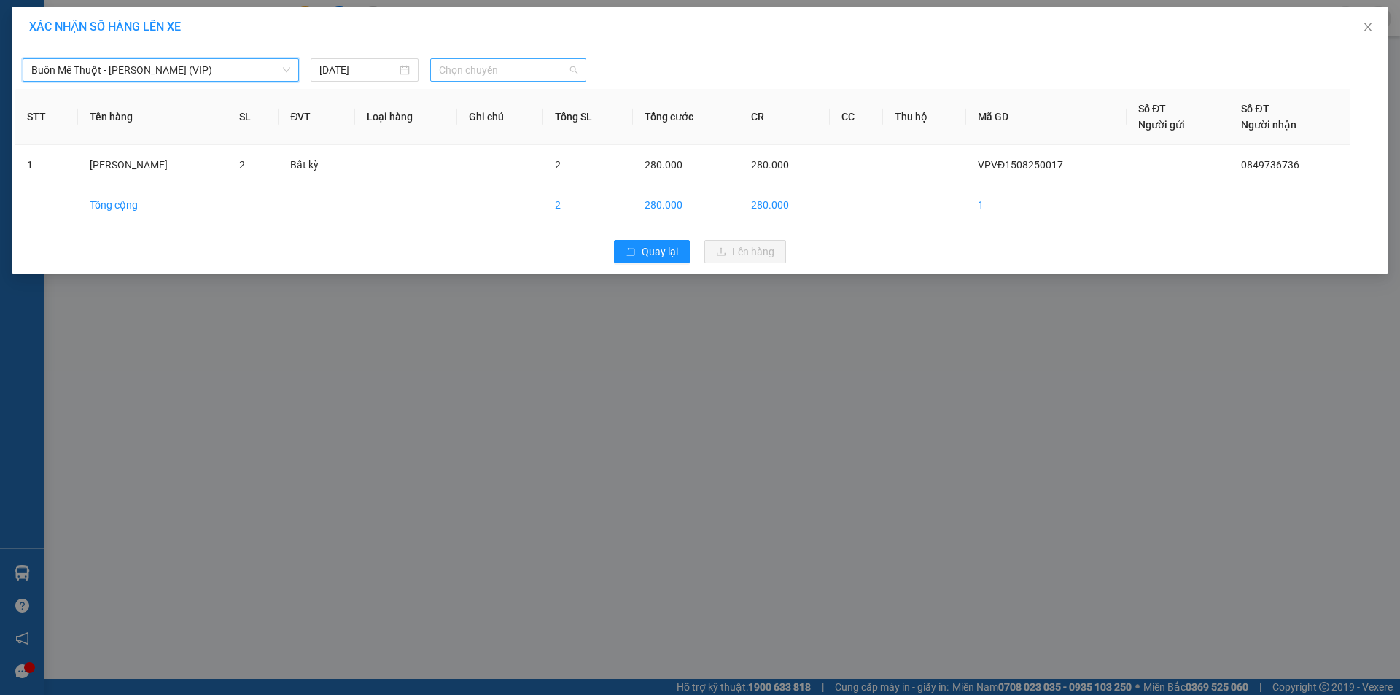
click at [483, 69] on span "Chọn chuyến" at bounding box center [508, 70] width 139 height 22
click at [461, 120] on div "20:00" at bounding box center [496, 122] width 114 height 16
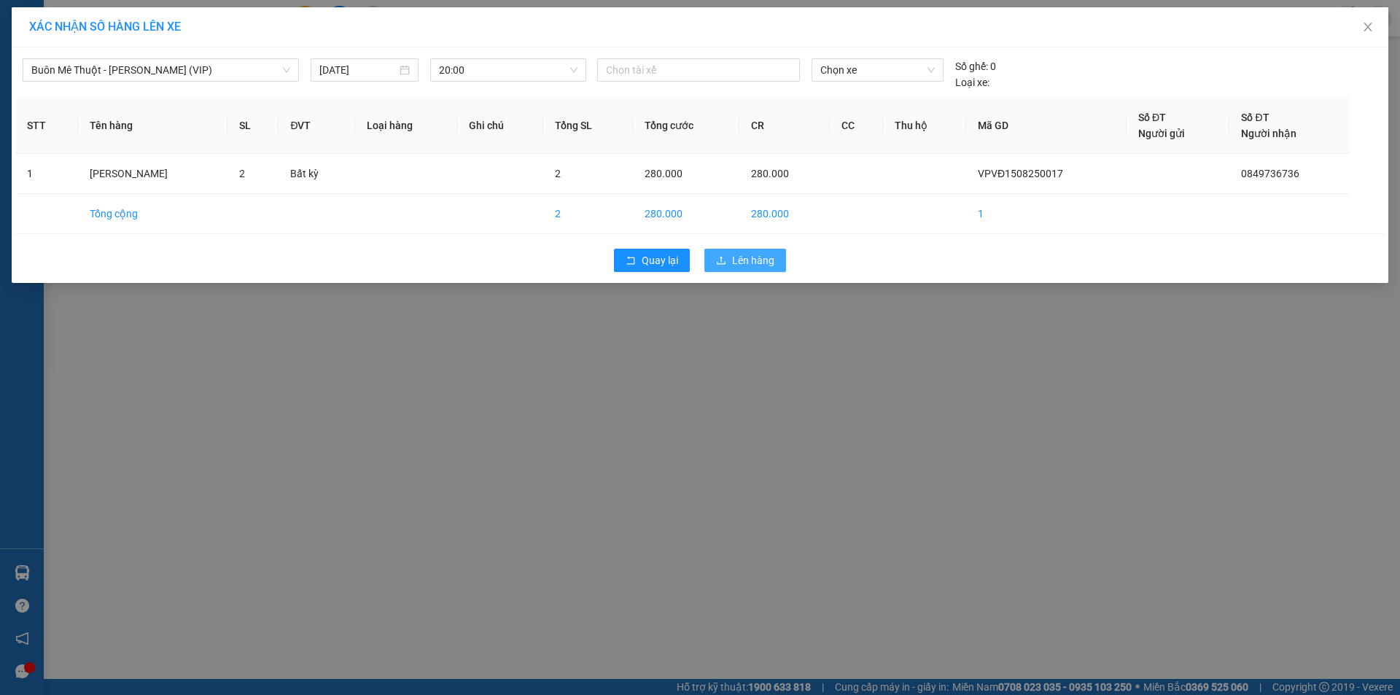
click at [753, 259] on span "Lên hàng" at bounding box center [753, 260] width 42 height 16
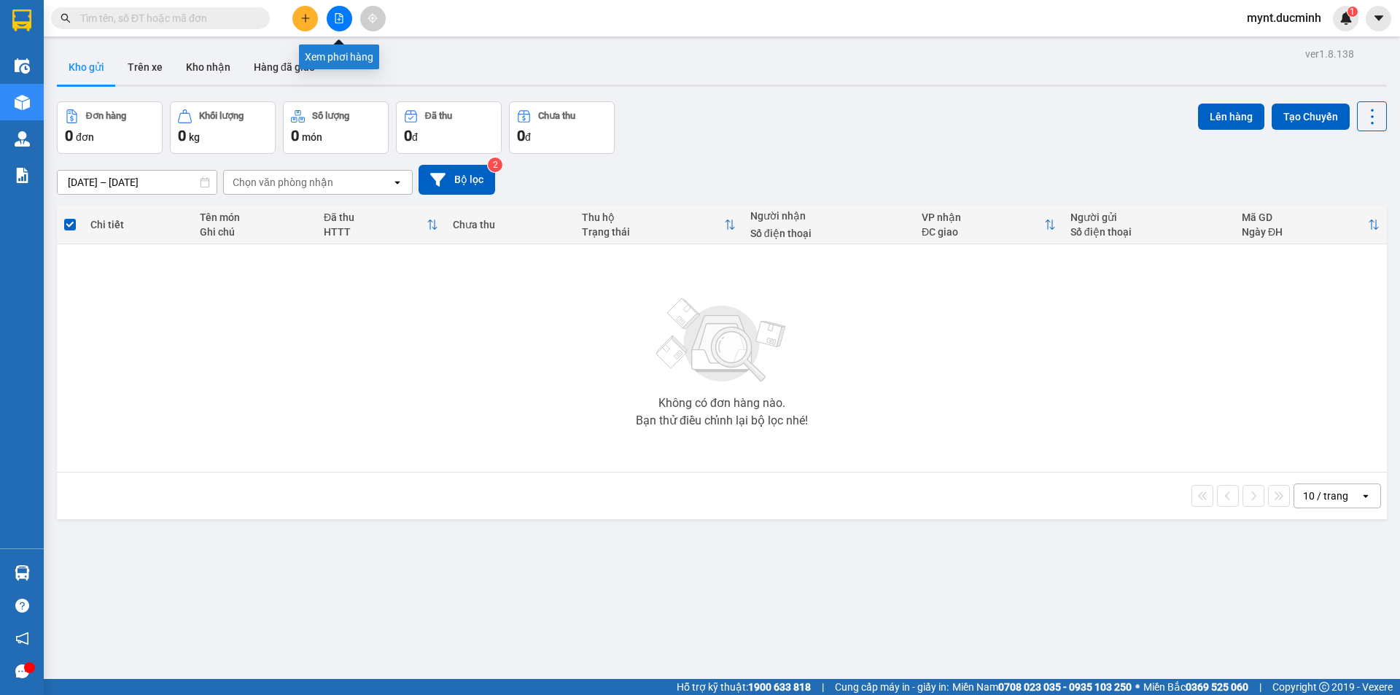
click at [340, 10] on button at bounding box center [340, 19] width 26 height 26
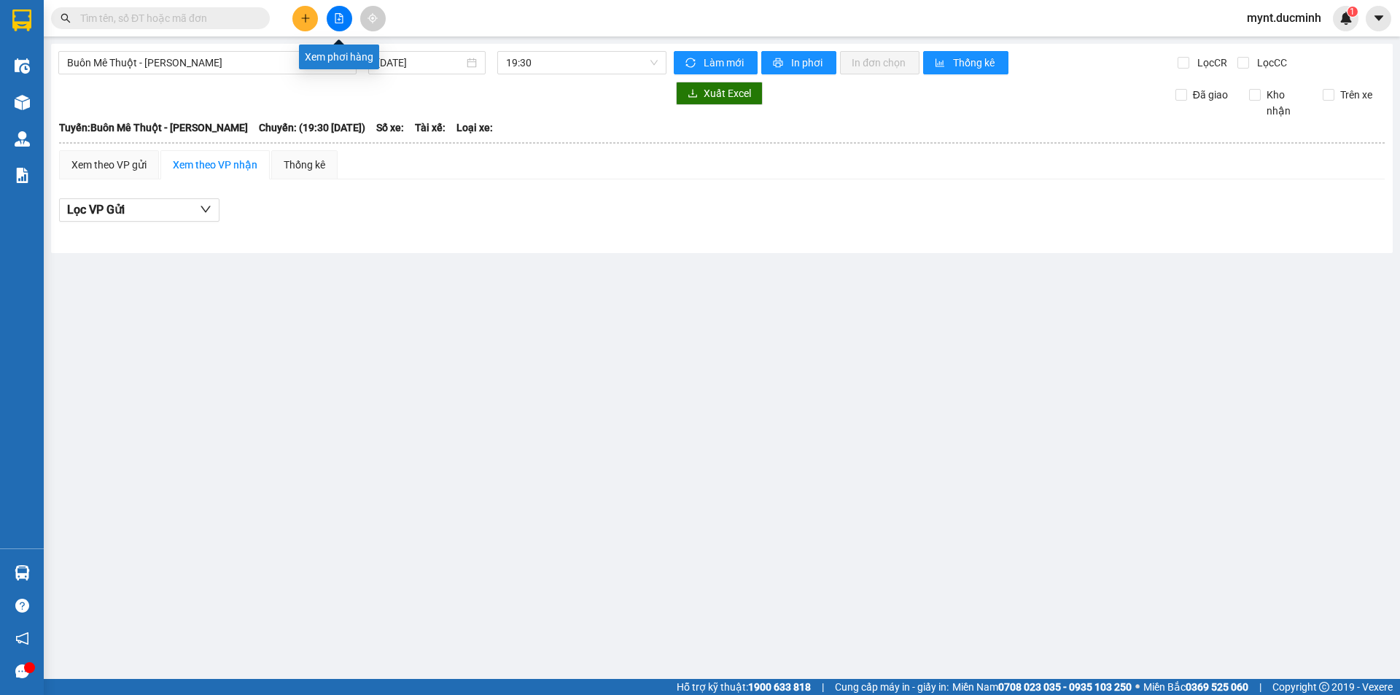
click at [335, 13] on icon "file-add" at bounding box center [339, 18] width 10 height 10
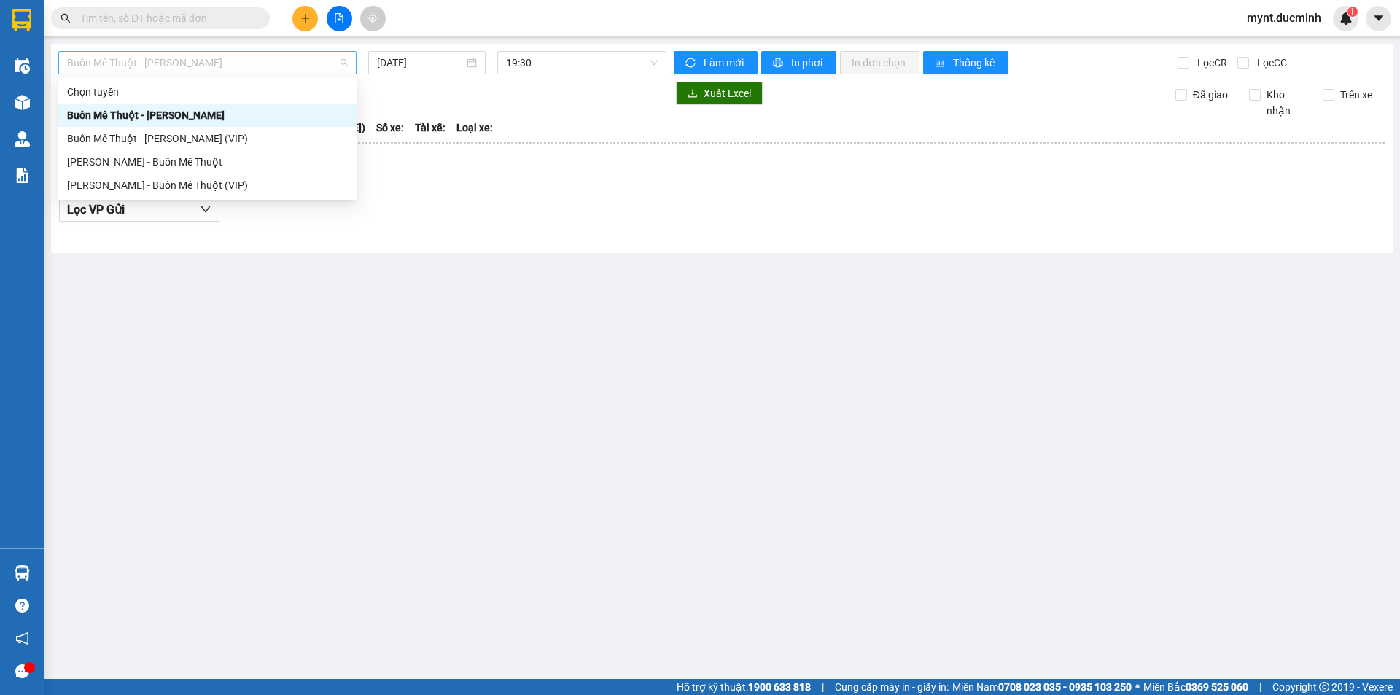
click at [133, 61] on span "Buôn Mê [PERSON_NAME] [PERSON_NAME]" at bounding box center [207, 63] width 281 height 22
click at [106, 137] on div "Buôn Mê [PERSON_NAME] [PERSON_NAME] (VIP)" at bounding box center [207, 138] width 281 height 16
type input "[DATE]"
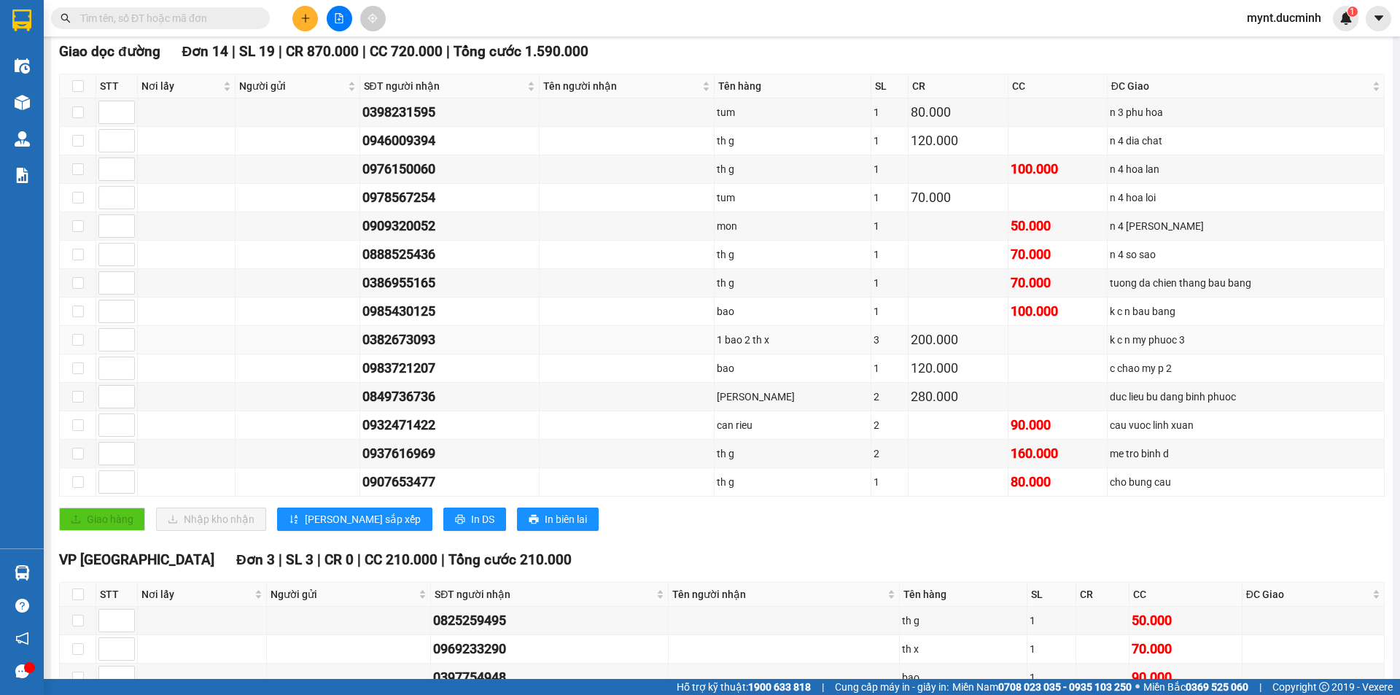
scroll to position [307, 0]
